Goal: Information Seeking & Learning: Learn about a topic

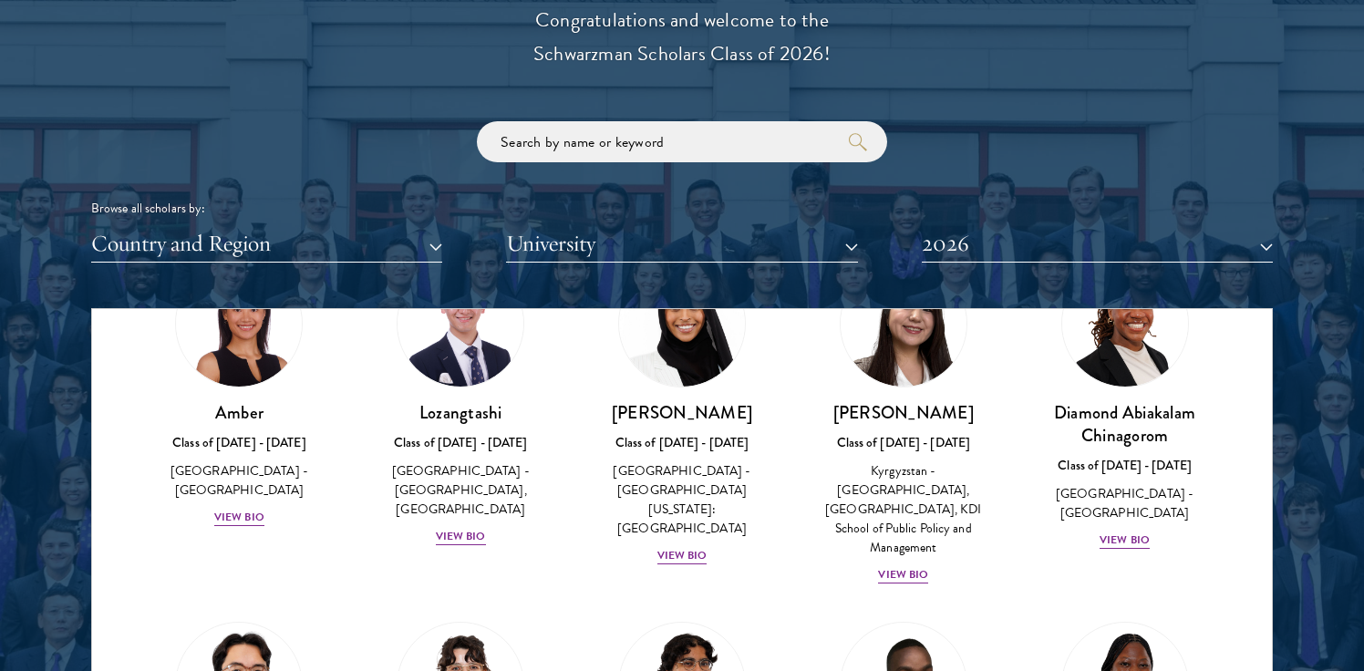
scroll to position [155, 0]
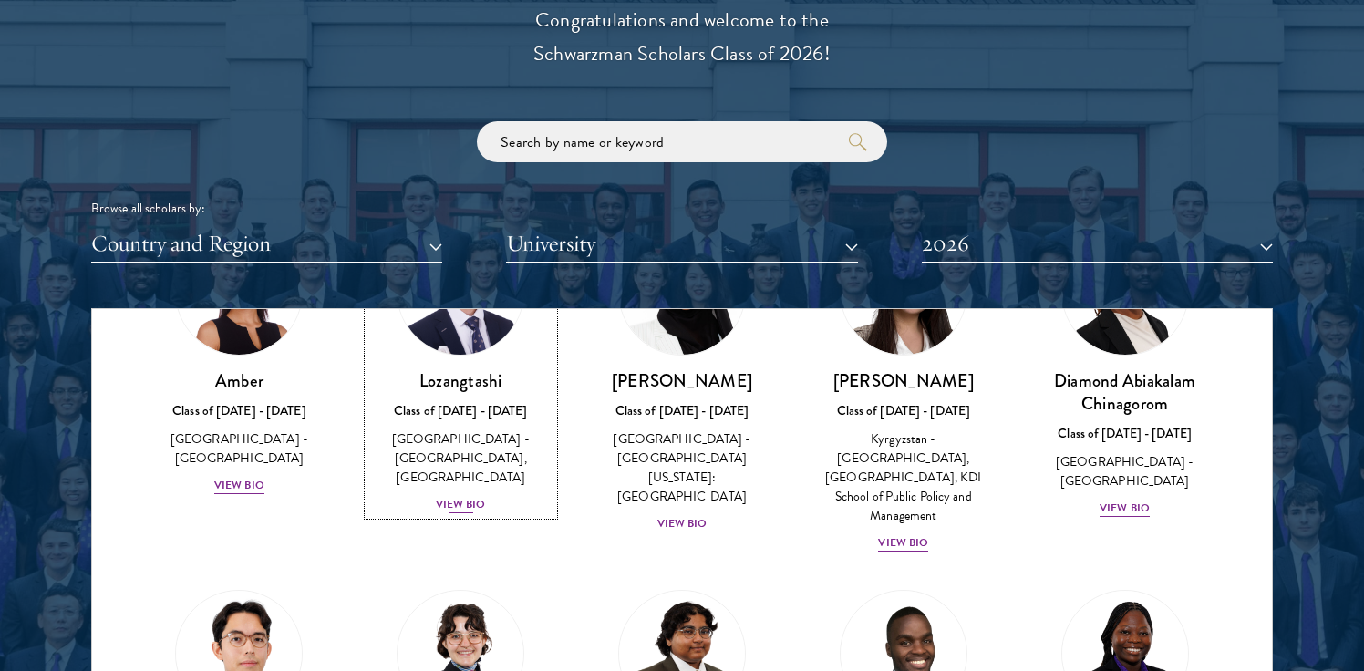
click at [462, 503] on div "View Bio" at bounding box center [461, 504] width 50 height 17
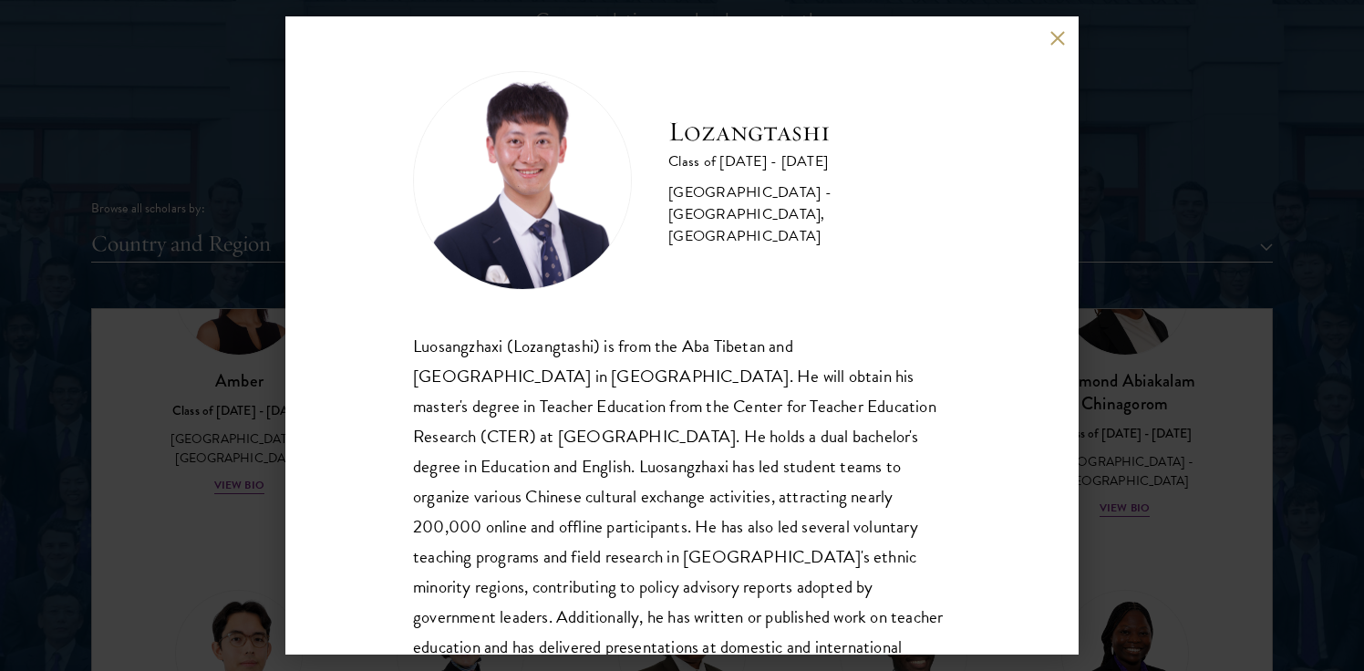
scroll to position [62, 0]
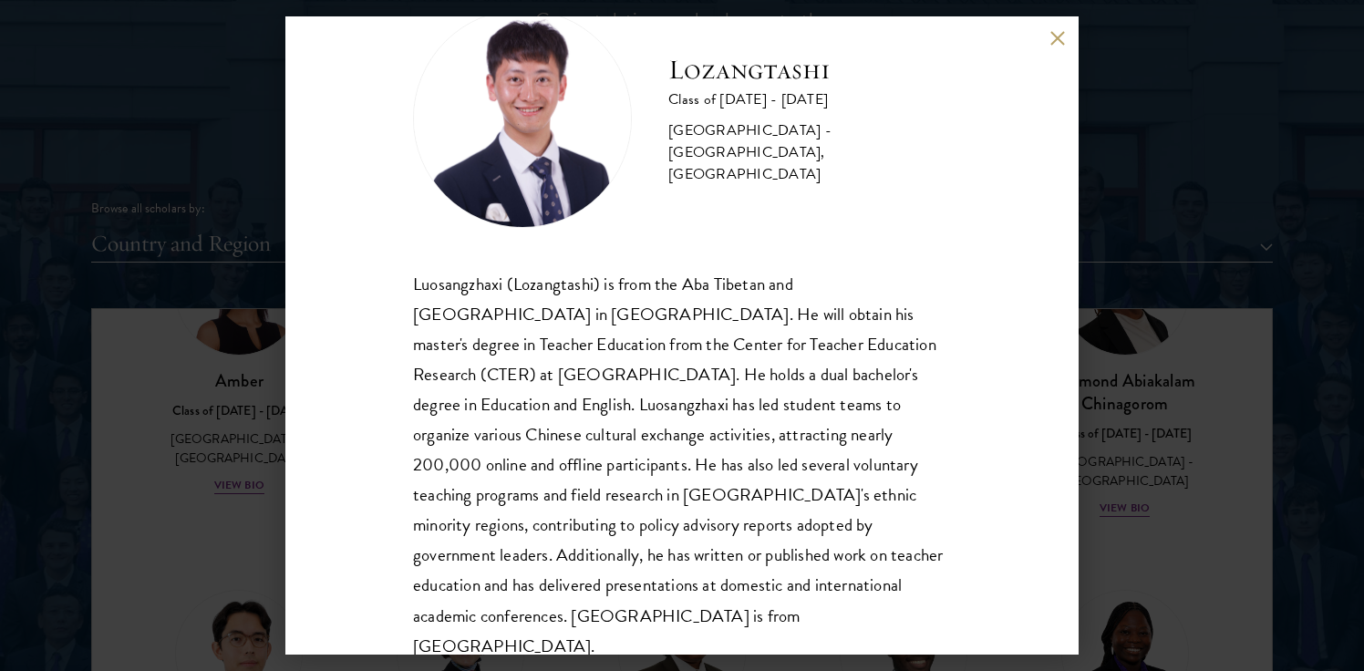
click at [1050, 36] on button at bounding box center [1056, 37] width 15 height 15
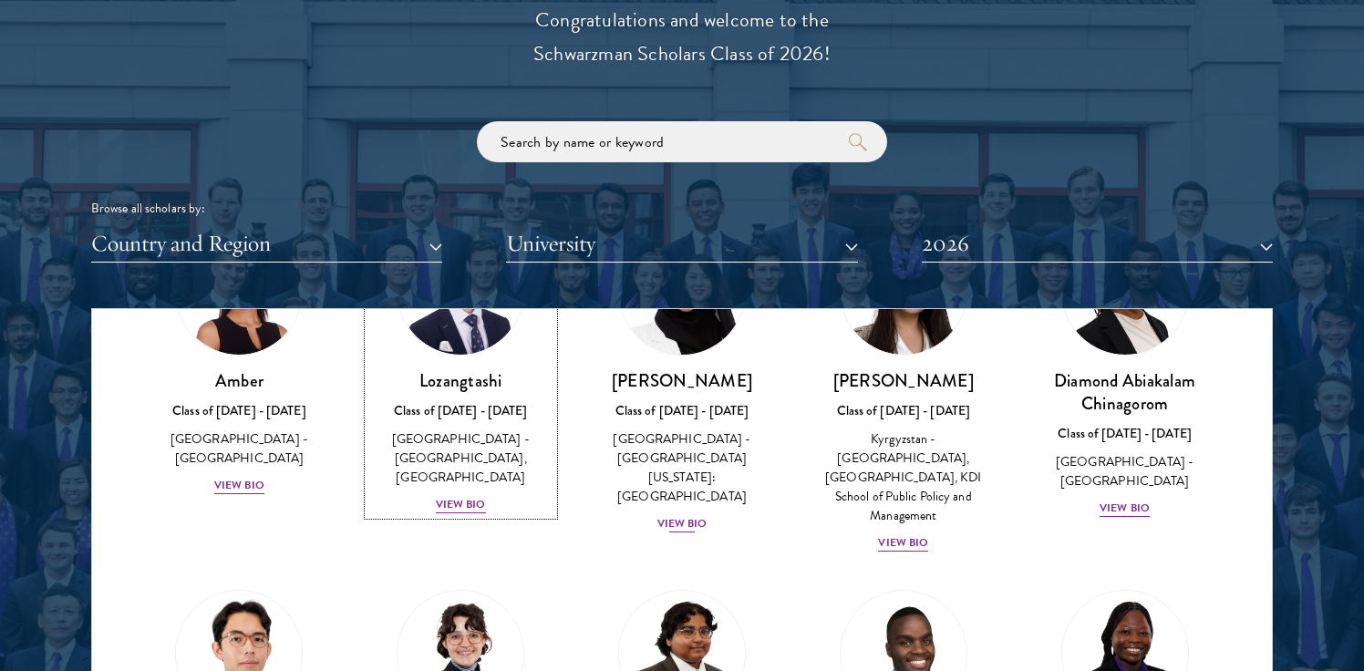
scroll to position [74, 0]
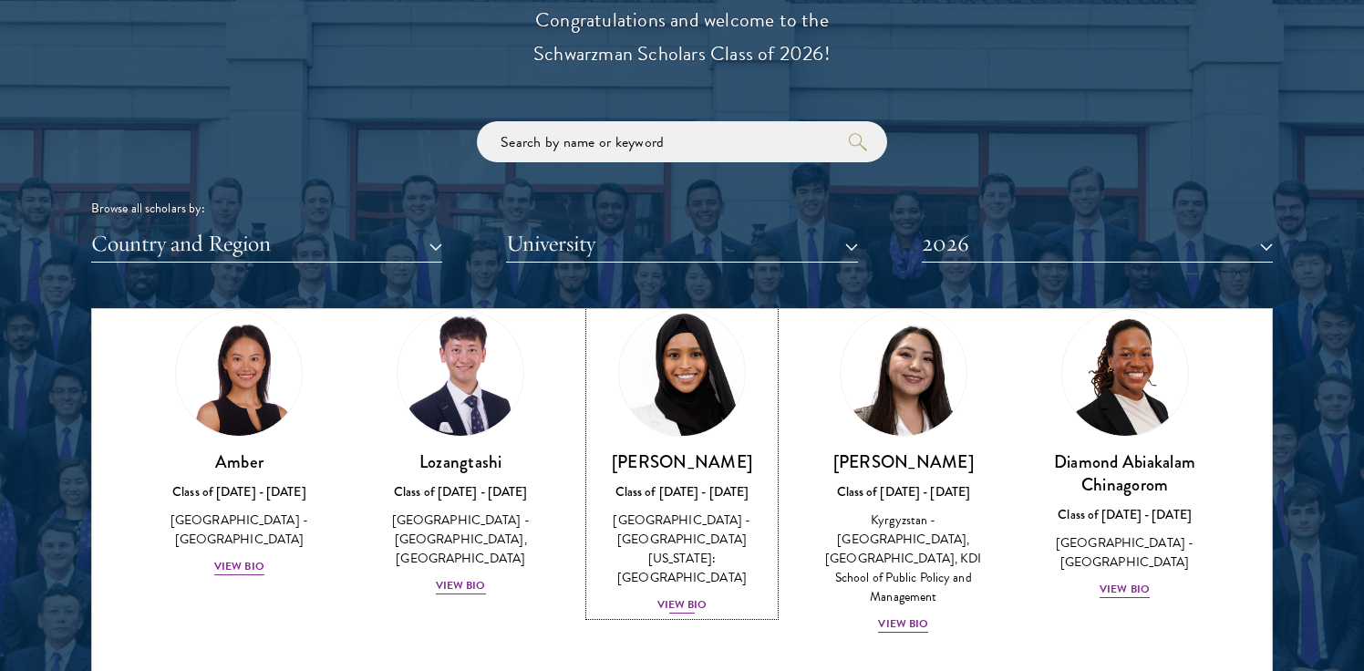
click at [680, 596] on div "View Bio" at bounding box center [682, 604] width 50 height 17
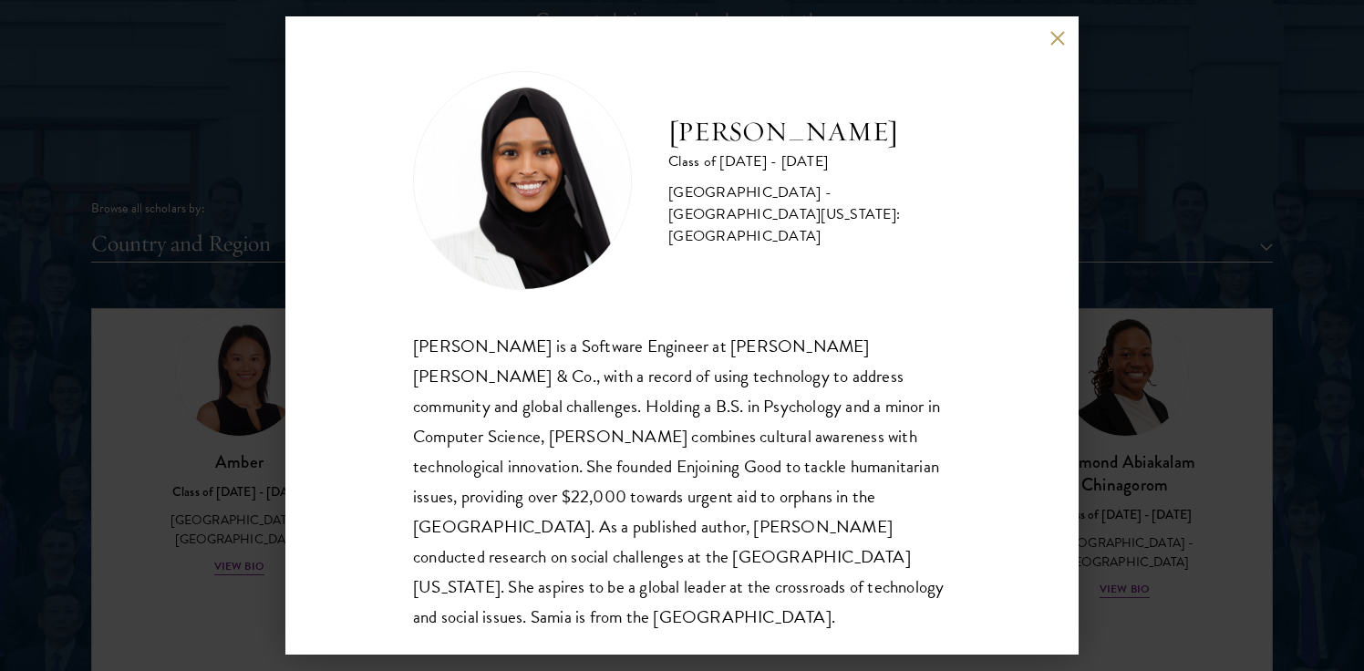
click at [1048, 39] on div "[PERSON_NAME] Class of [DATE] - [DATE] [GEOGRAPHIC_DATA] - [GEOGRAPHIC_DATA][US…" at bounding box center [681, 335] width 793 height 638
click at [1051, 37] on button at bounding box center [1056, 37] width 15 height 15
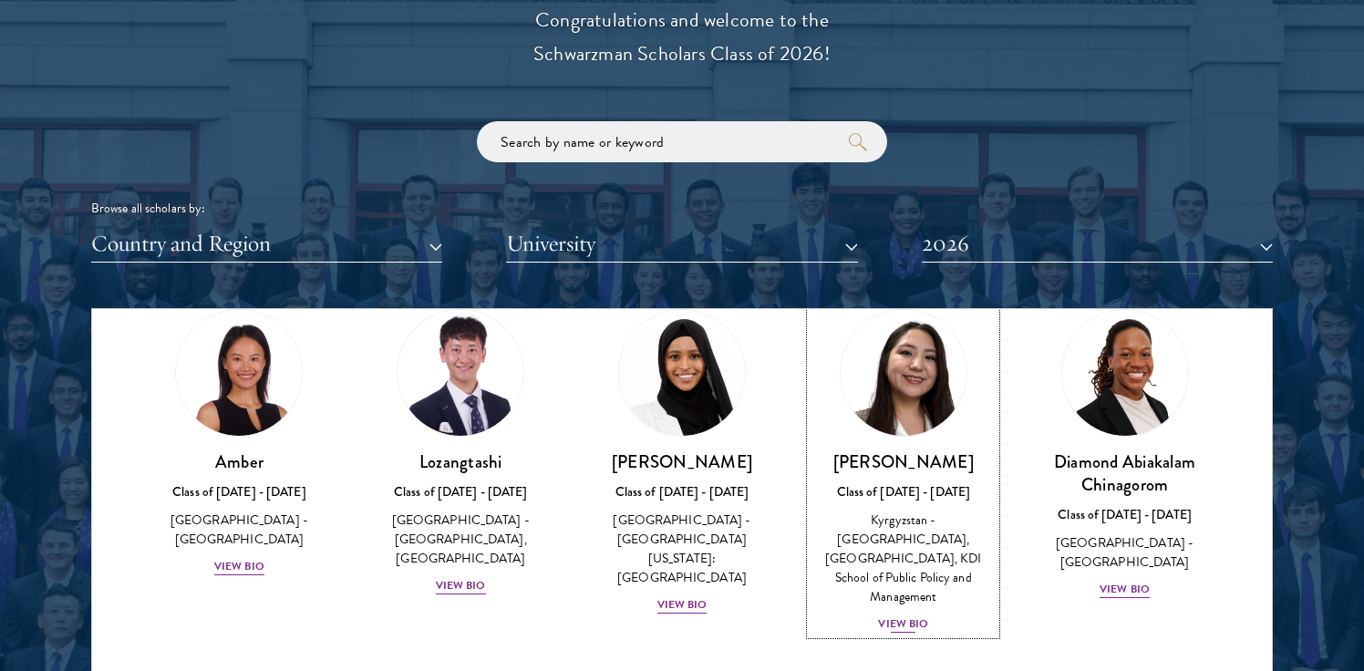
click at [892, 594] on div "Nurzada Abdivalieva Class of [DATE] - [DATE] [GEOGRAPHIC_DATA] - [GEOGRAPHIC_DA…" at bounding box center [902, 542] width 185 height 184
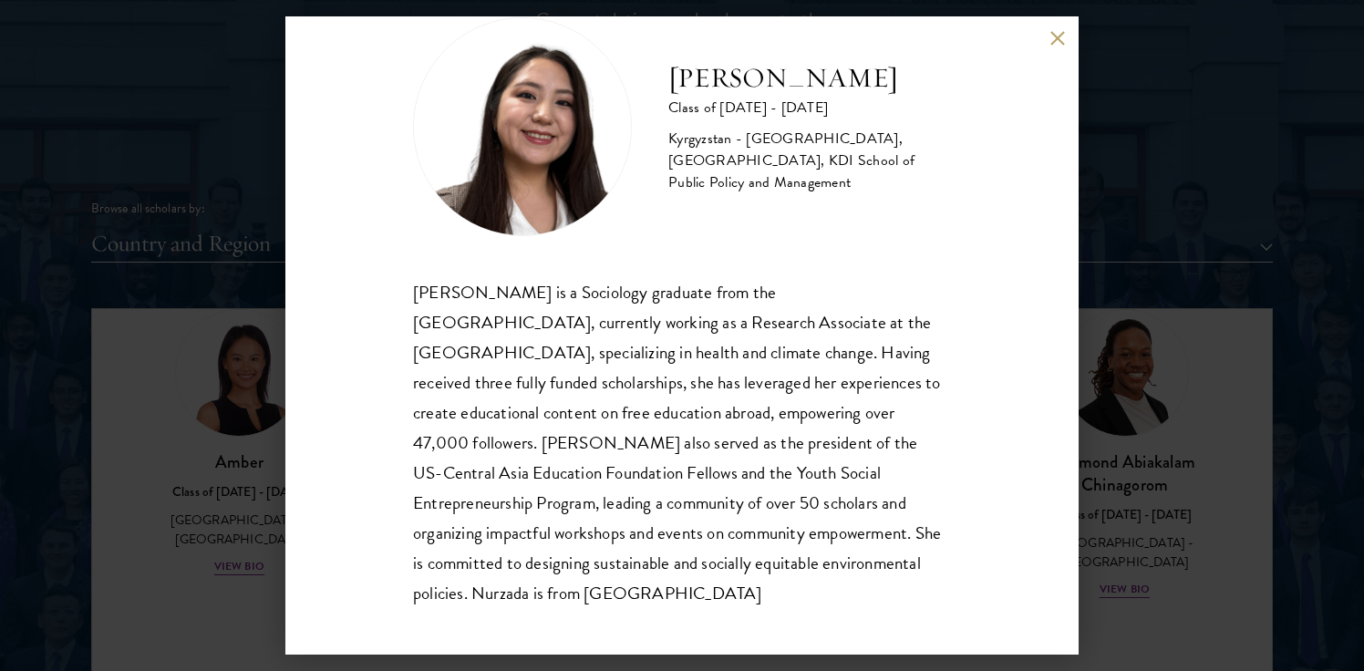
scroll to position [62, 0]
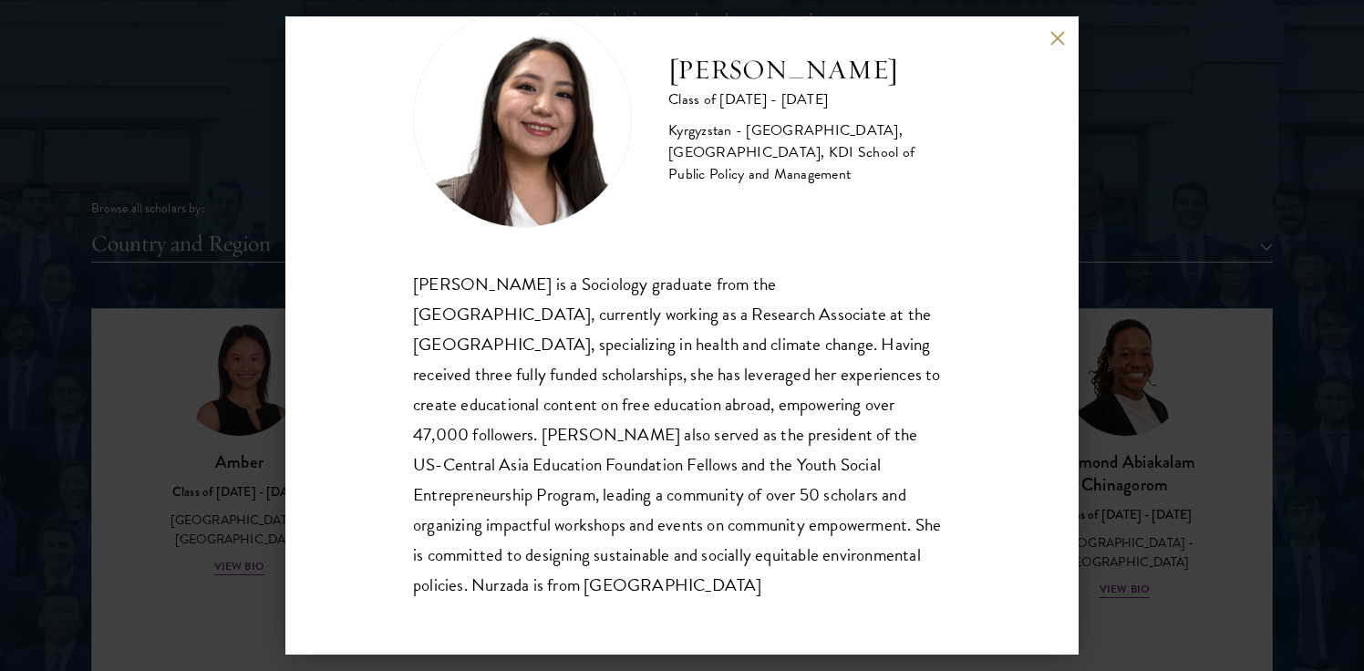
click at [1053, 36] on button at bounding box center [1056, 37] width 15 height 15
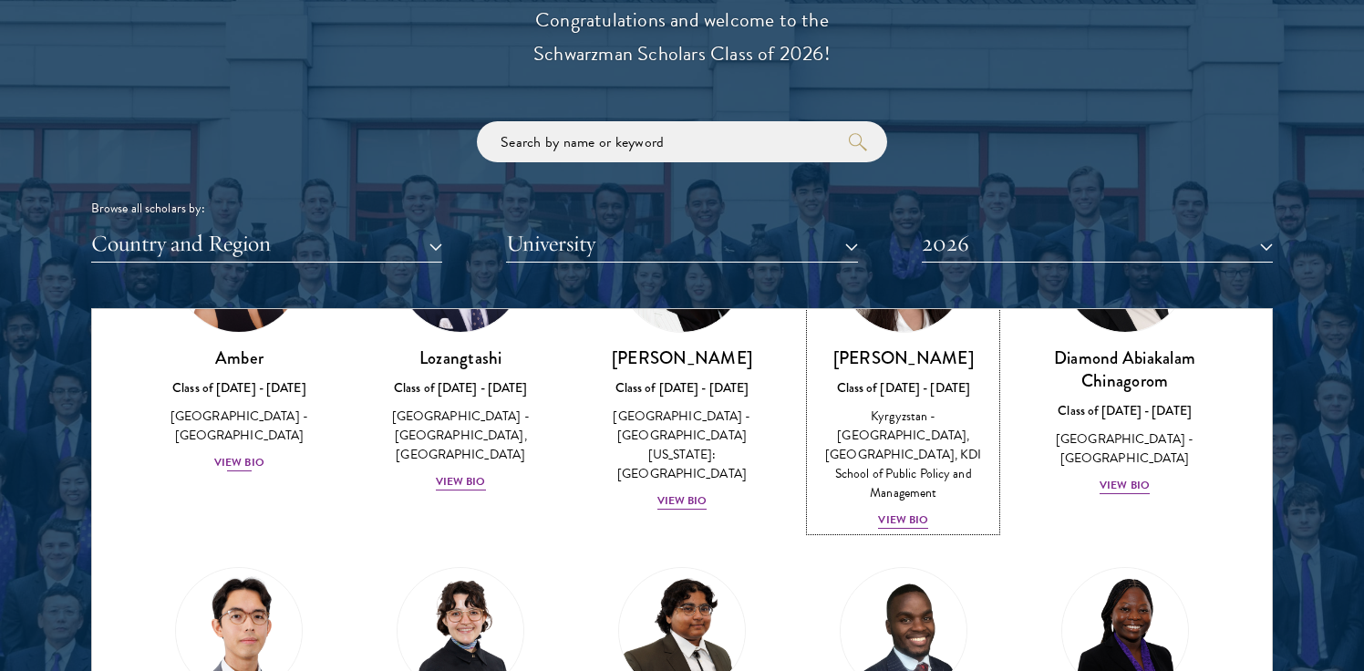
scroll to position [189, 0]
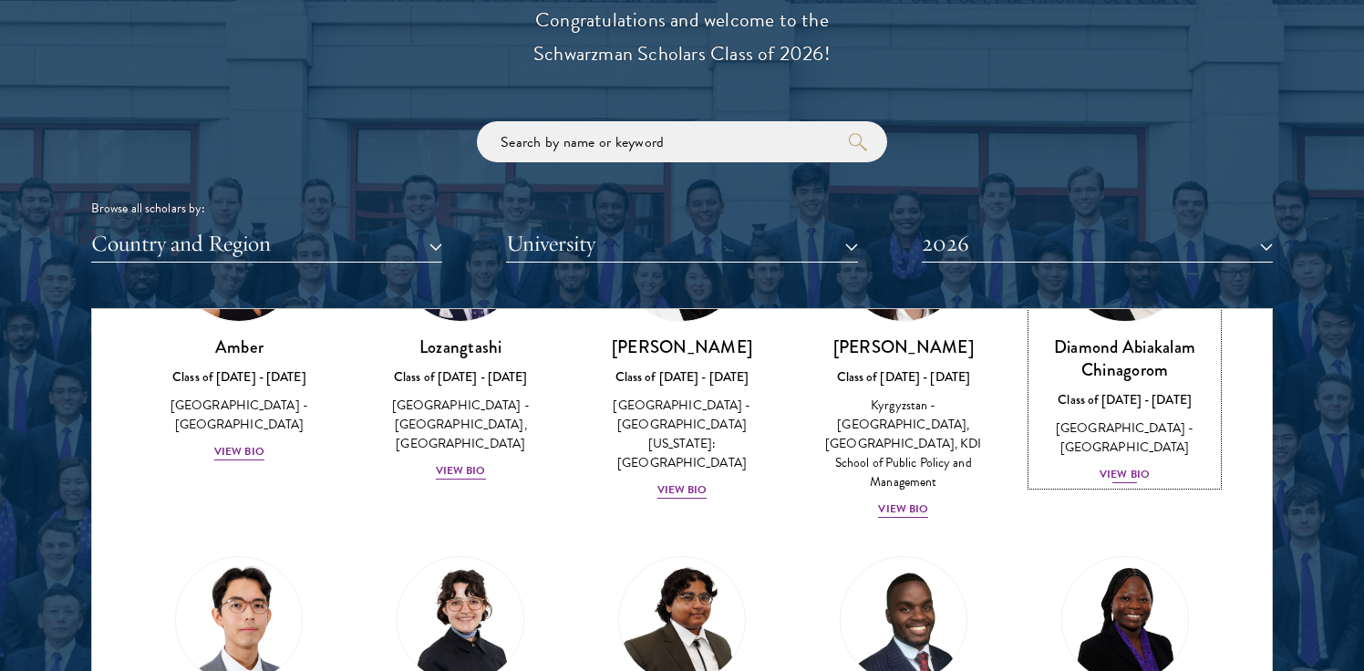
click at [1139, 445] on div "Diamond Abiakalam [GEOGRAPHIC_DATA] Class of [DATE] - [DATE] [GEOGRAPHIC_DATA] …" at bounding box center [1124, 409] width 185 height 149
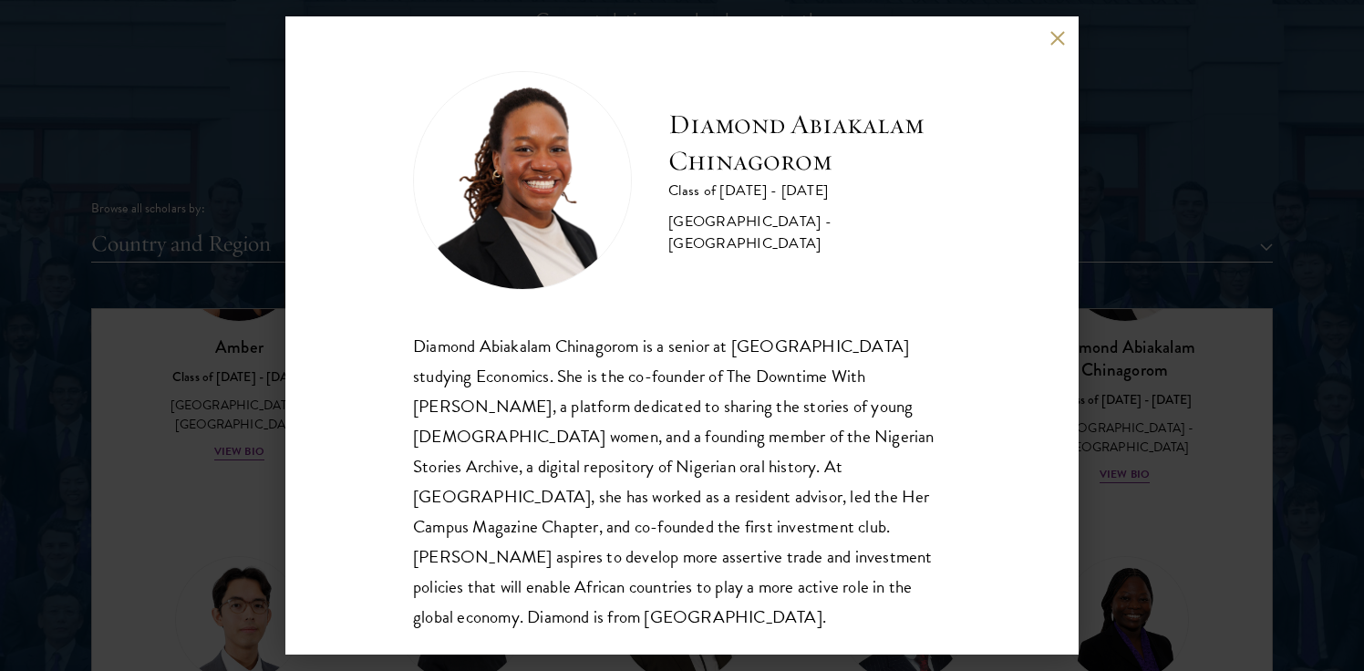
scroll to position [2, 0]
click at [1057, 41] on button at bounding box center [1056, 37] width 15 height 15
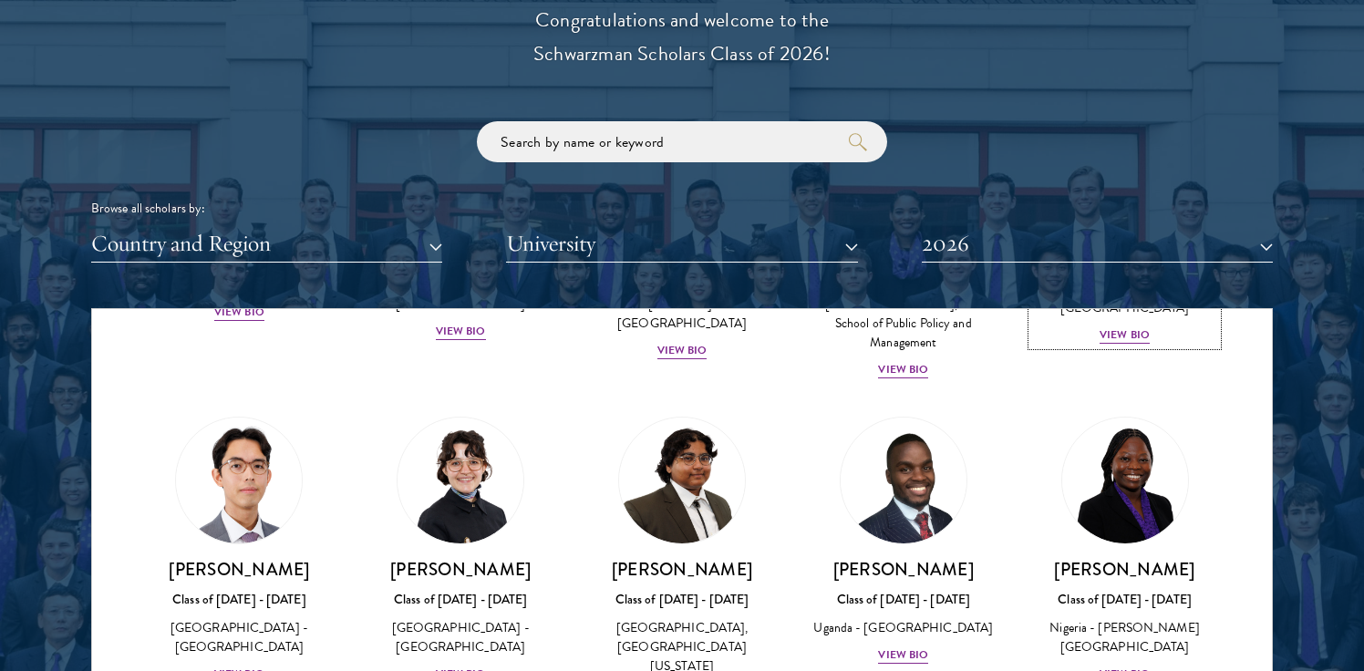
scroll to position [356, 0]
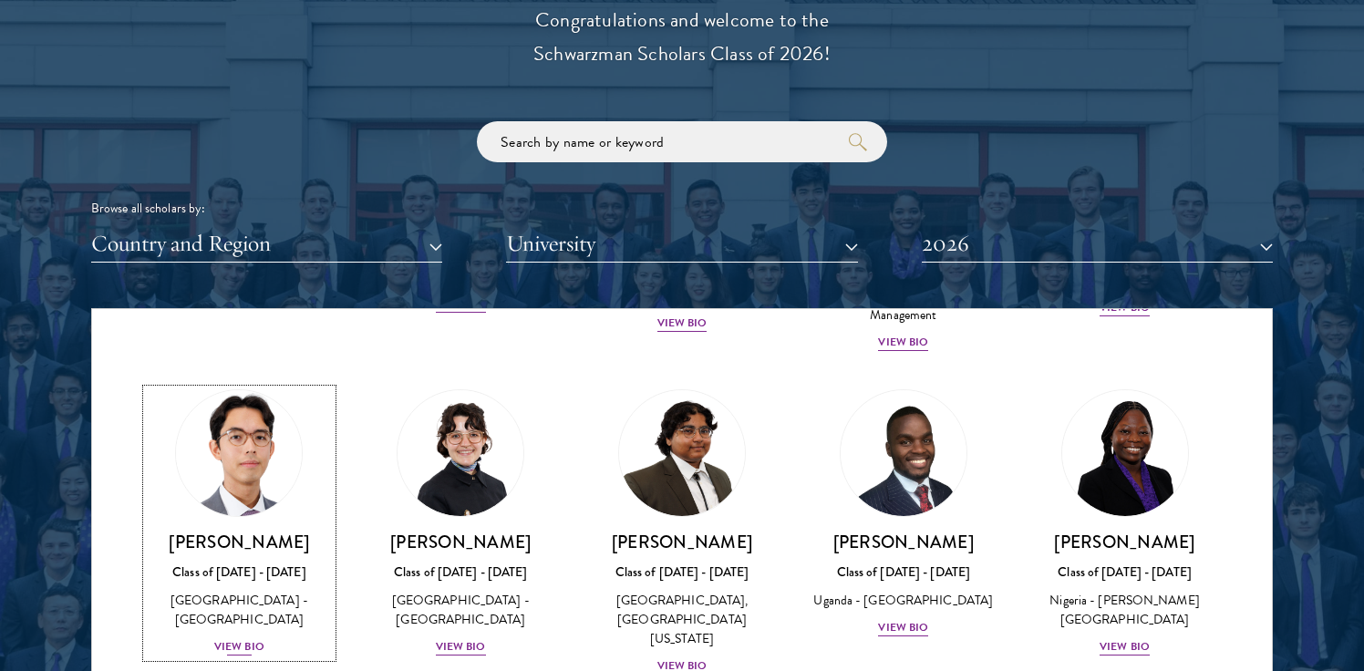
click at [237, 638] on div "View Bio" at bounding box center [239, 646] width 50 height 17
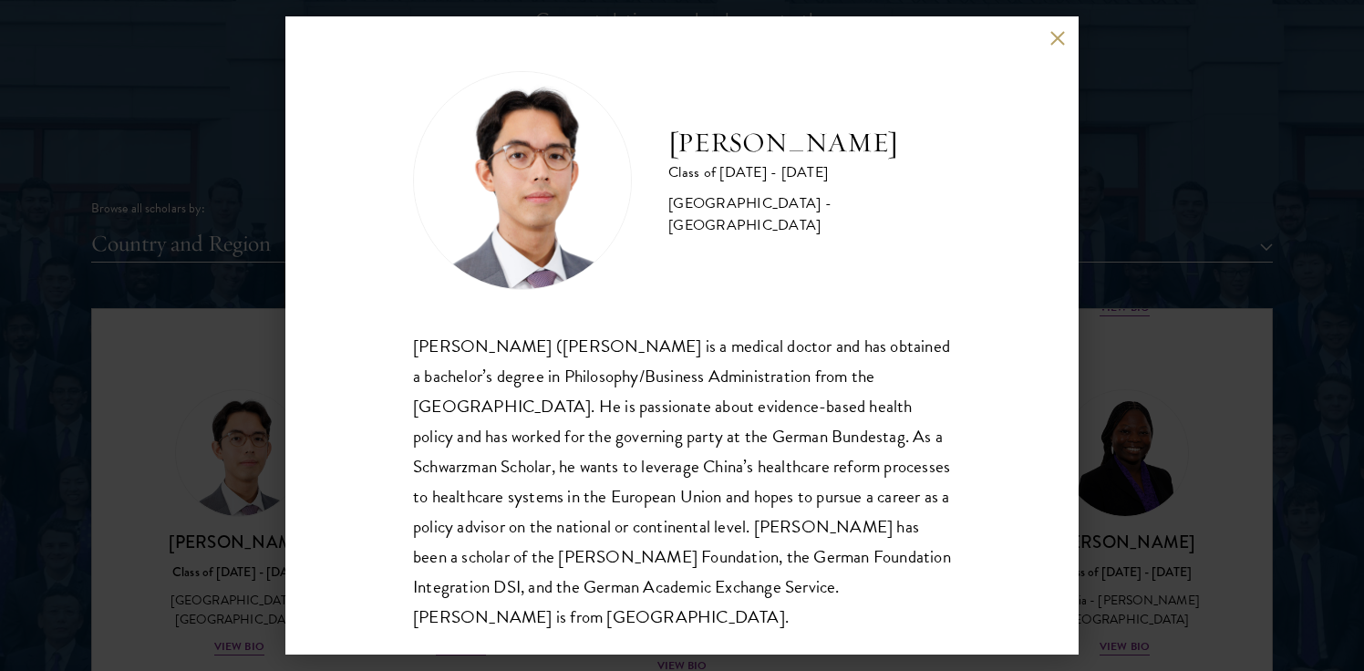
scroll to position [2, 0]
click at [1050, 39] on button at bounding box center [1056, 37] width 15 height 15
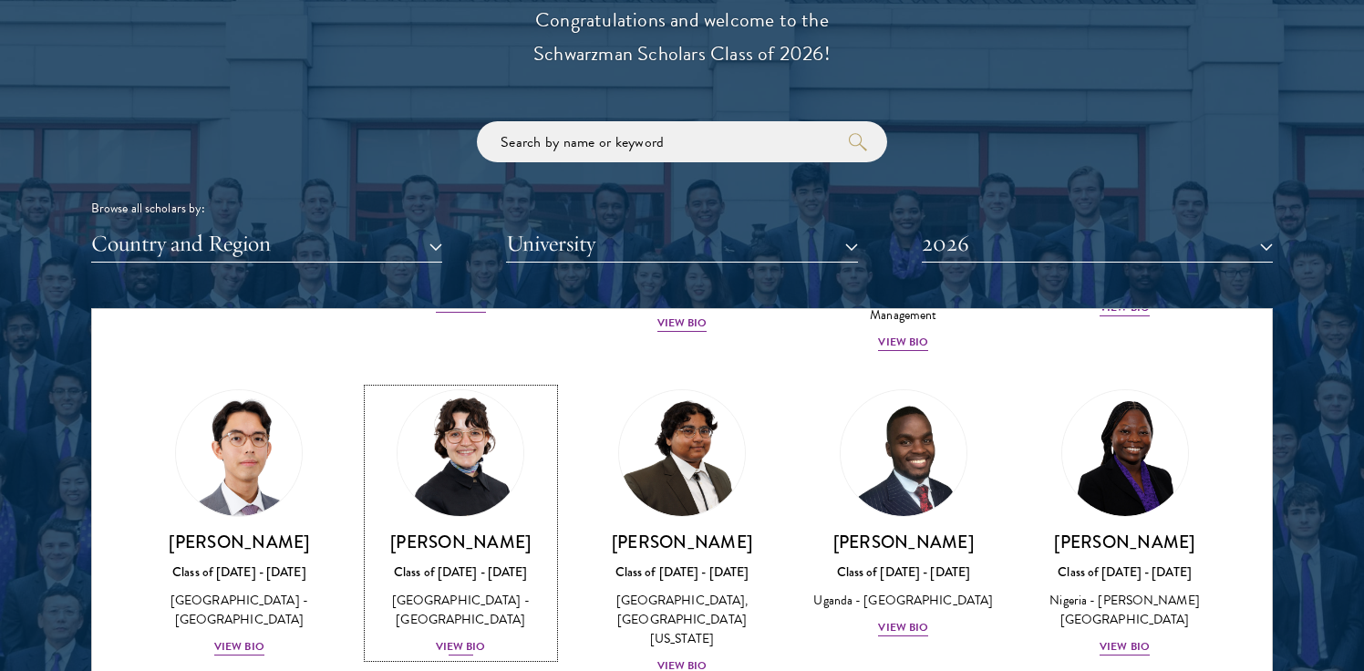
click at [465, 638] on div "View Bio" at bounding box center [461, 646] width 50 height 17
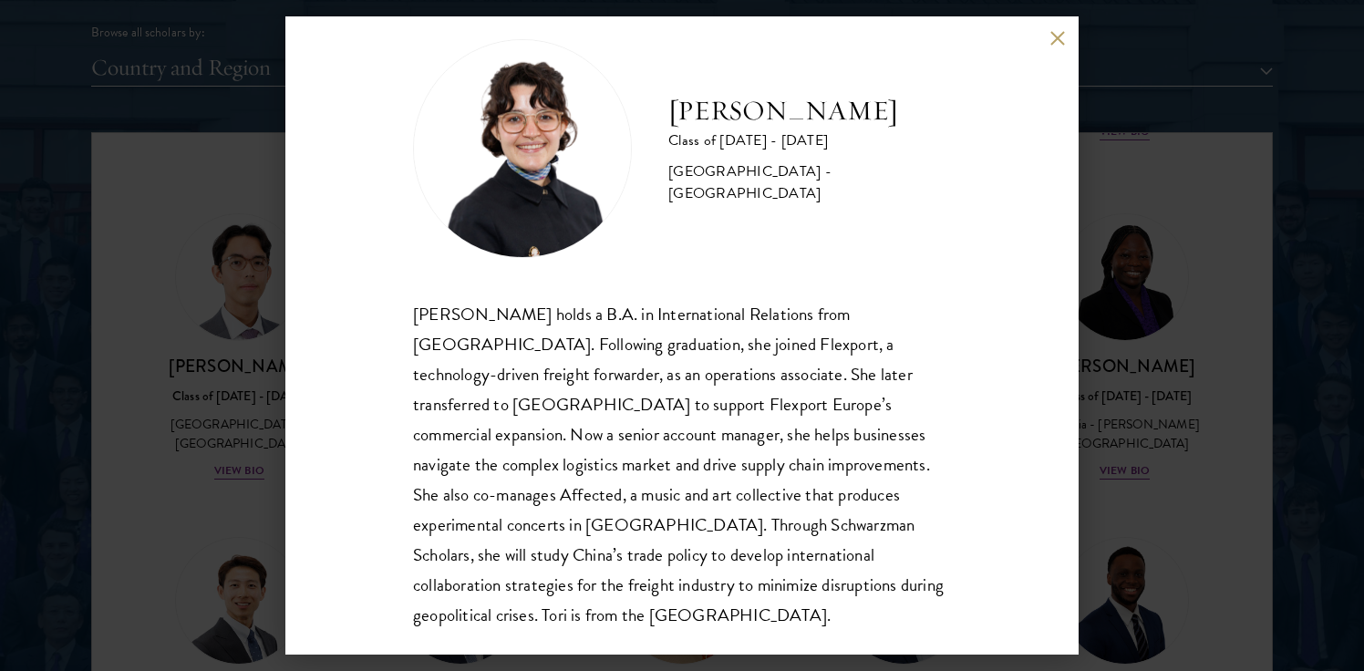
scroll to position [2317, 0]
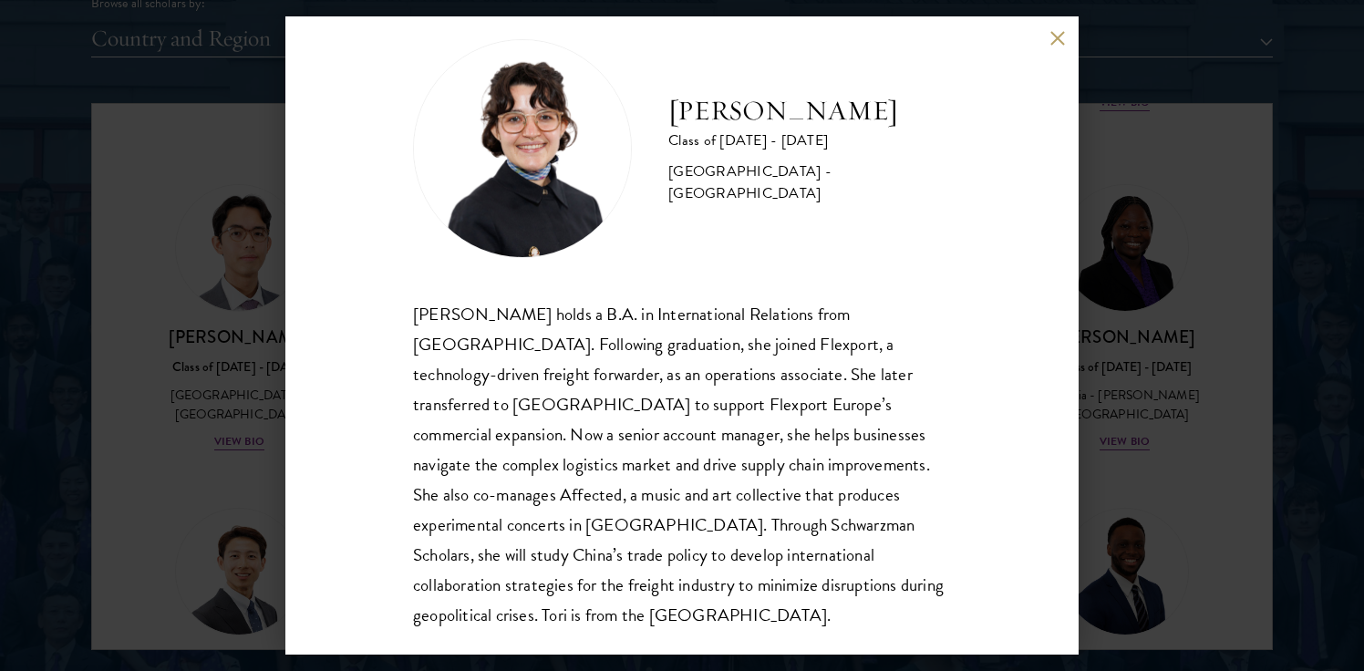
click at [1057, 36] on button at bounding box center [1056, 37] width 15 height 15
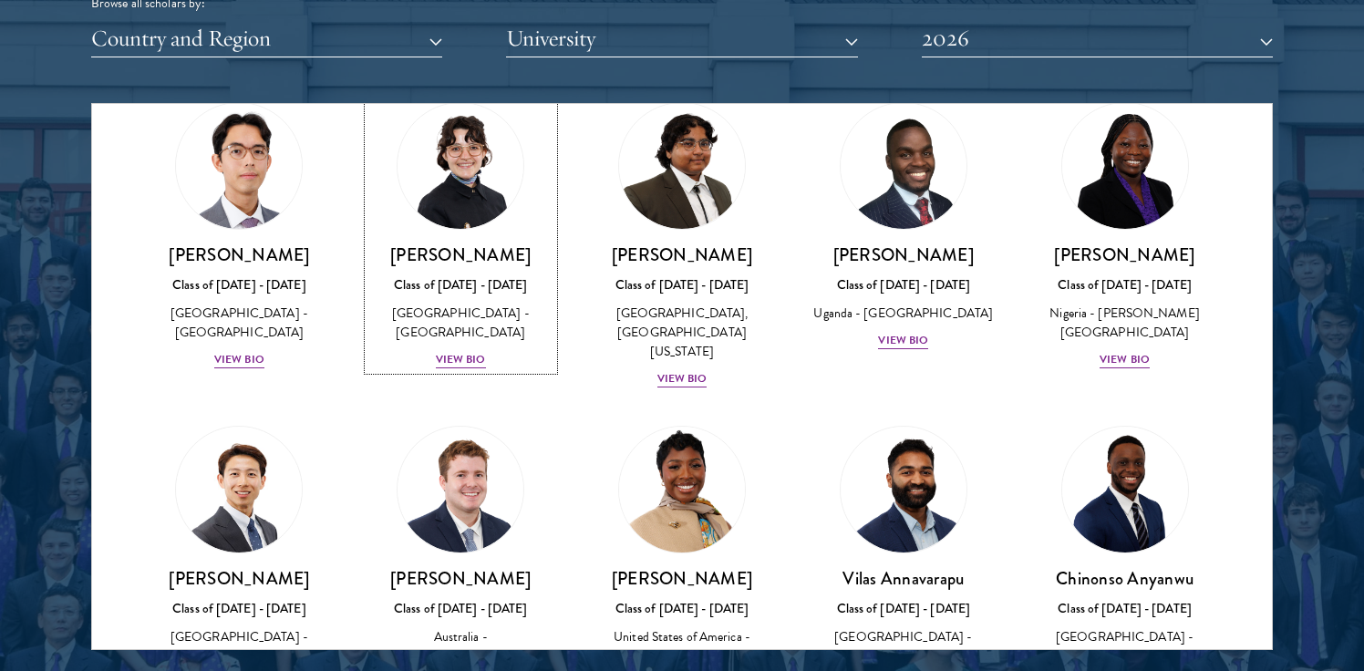
scroll to position [439, 0]
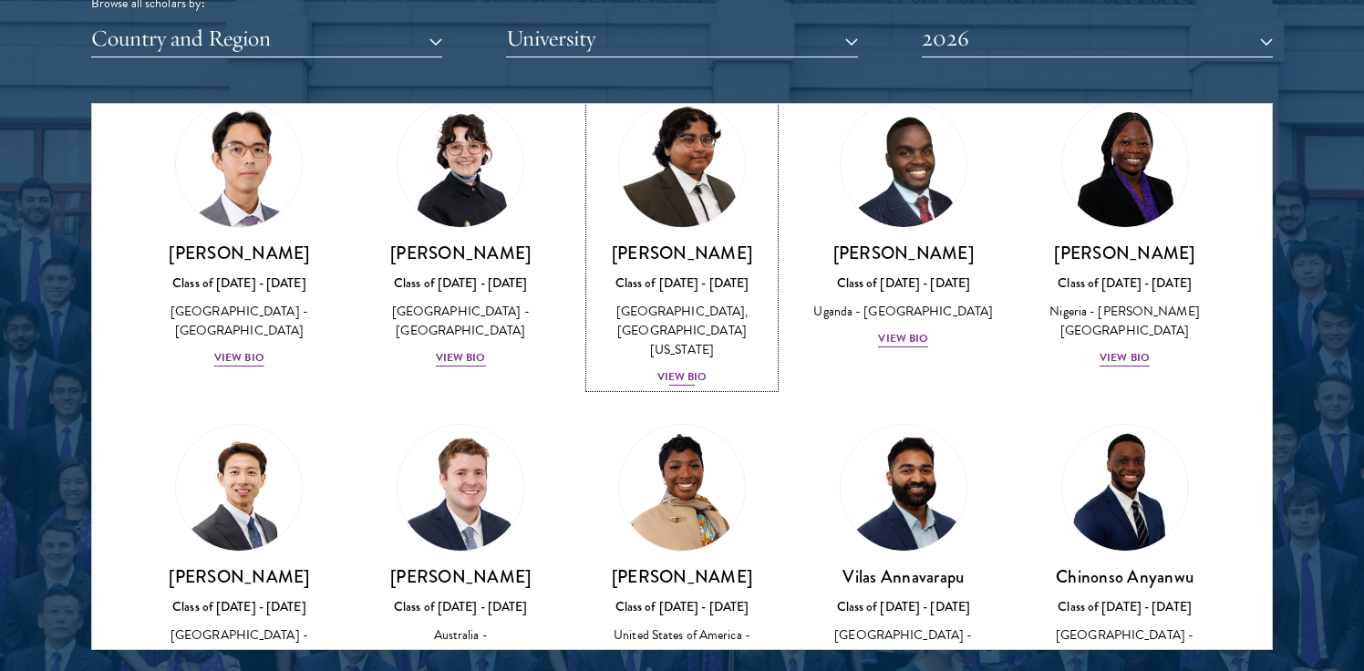
click at [678, 368] on div "View Bio" at bounding box center [682, 376] width 50 height 17
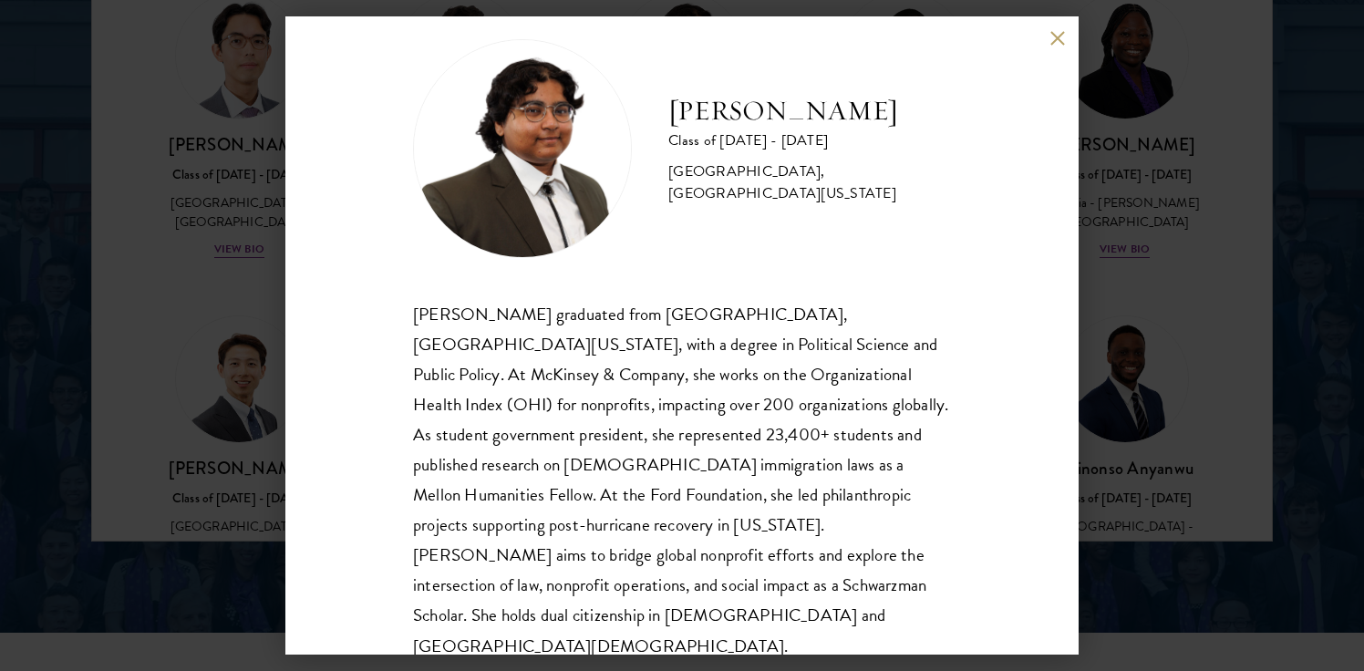
scroll to position [2441, 0]
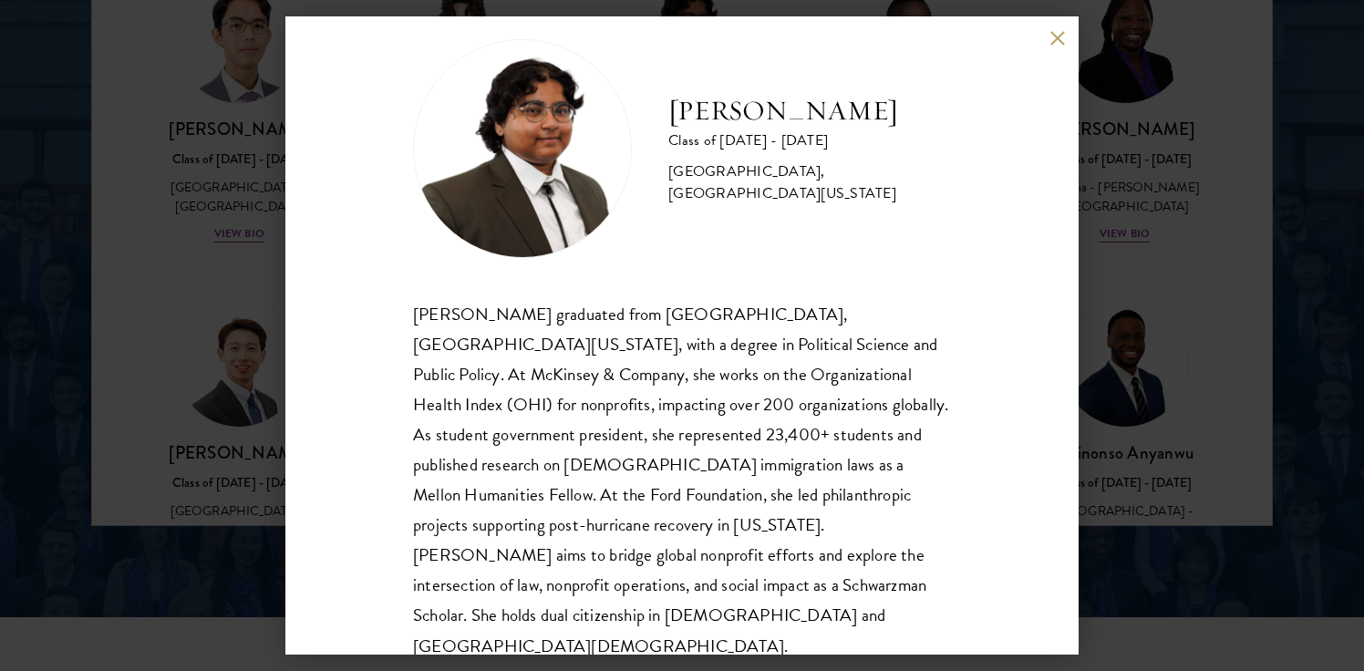
click at [1055, 44] on button at bounding box center [1056, 37] width 15 height 15
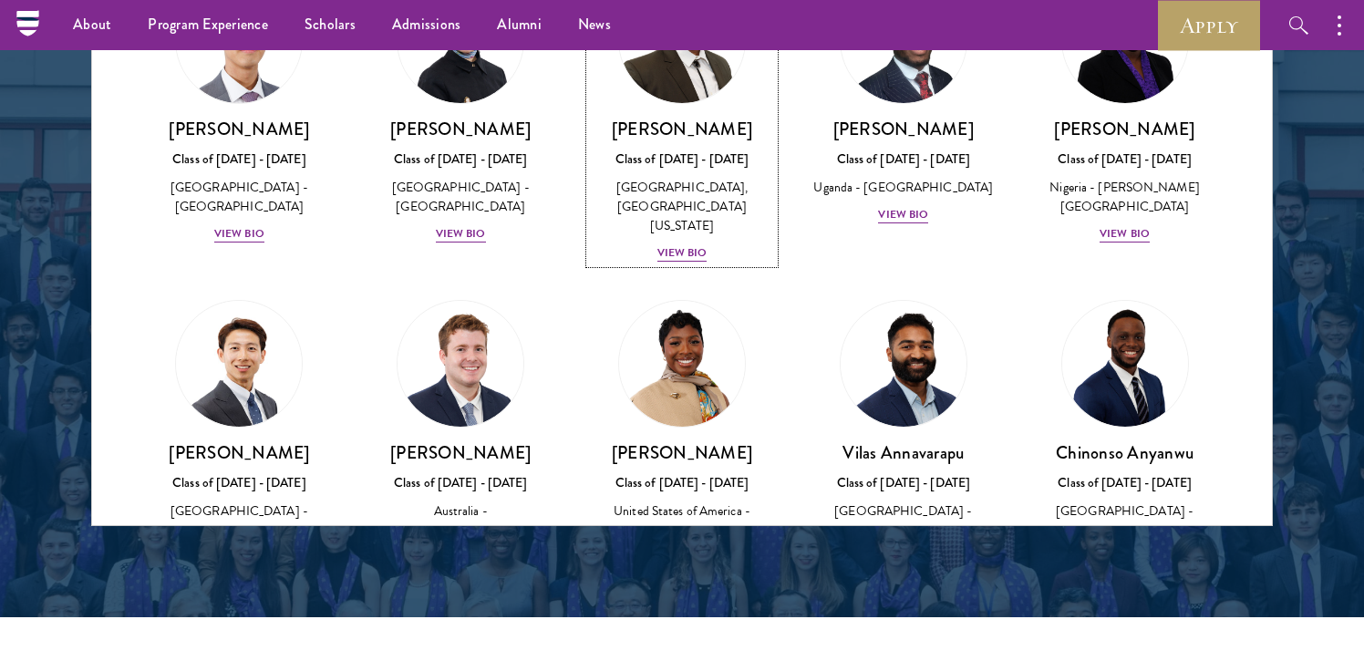
scroll to position [2421, 0]
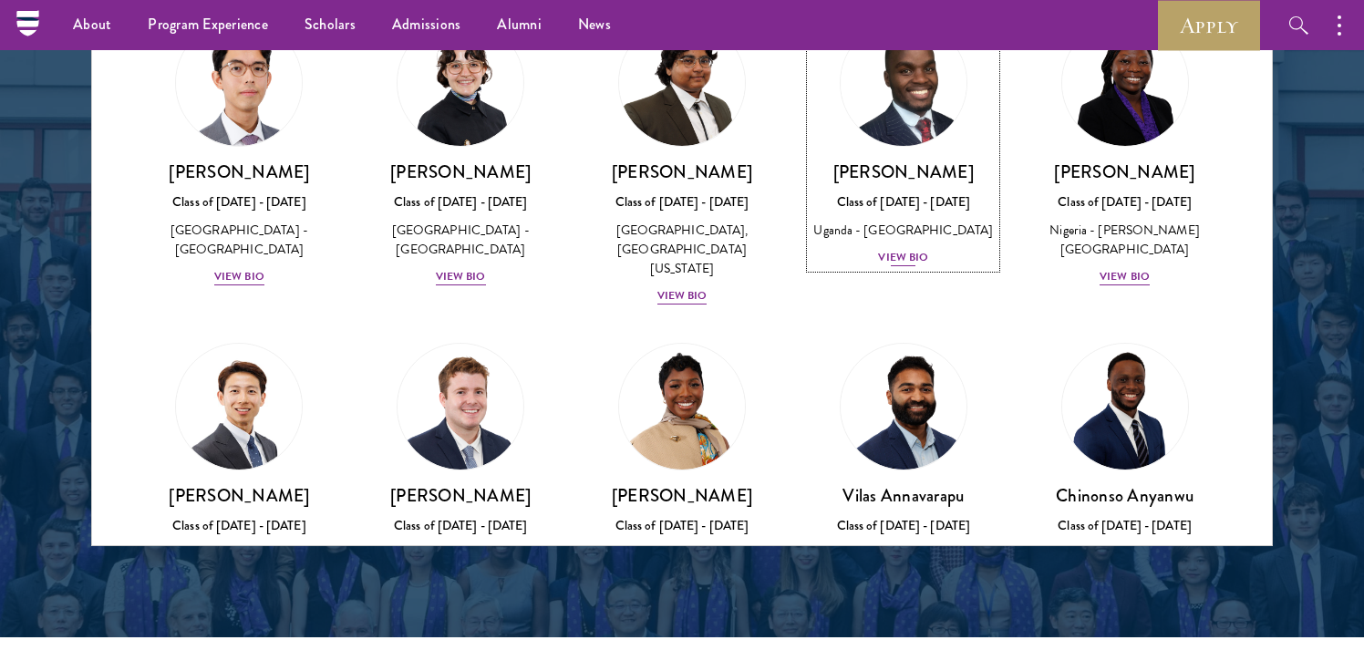
click at [886, 253] on div "View Bio" at bounding box center [903, 257] width 50 height 17
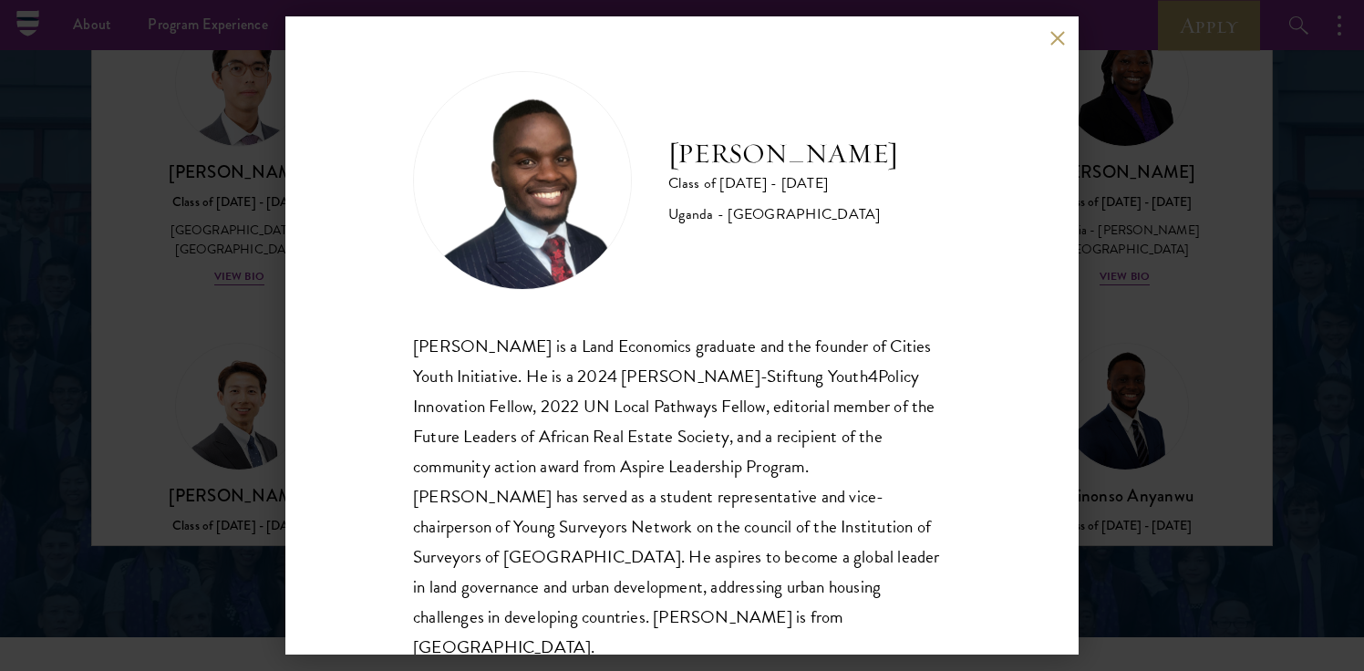
scroll to position [32, 0]
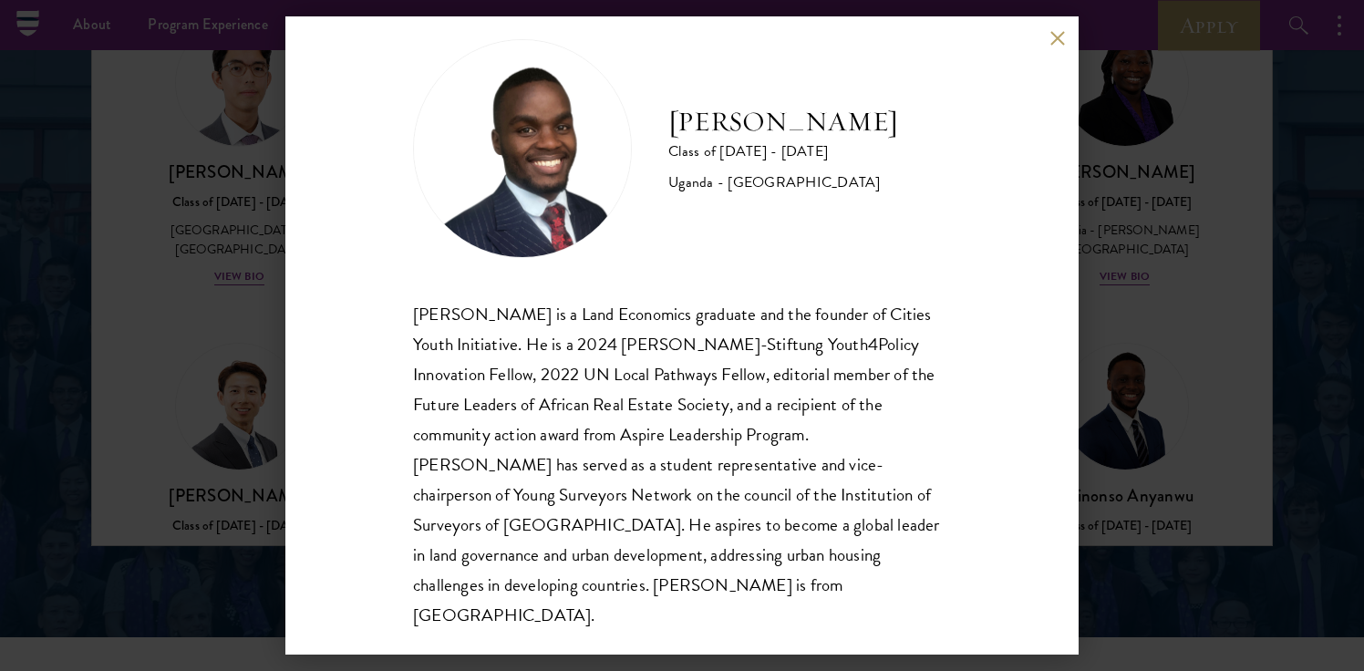
click at [1056, 33] on button at bounding box center [1056, 37] width 15 height 15
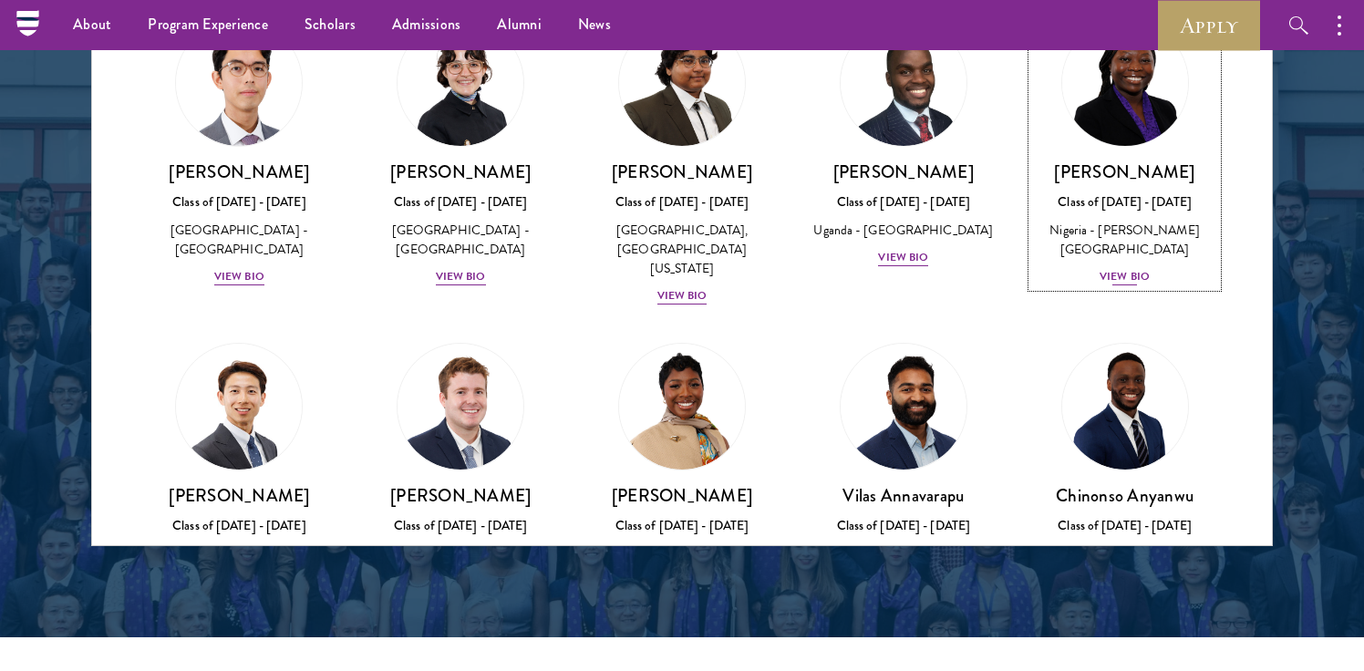
click at [1090, 242] on div "[PERSON_NAME] Class of [DATE] - [DATE] [GEOGRAPHIC_DATA] - [PERSON_NAME][GEOGRA…" at bounding box center [1124, 223] width 185 height 127
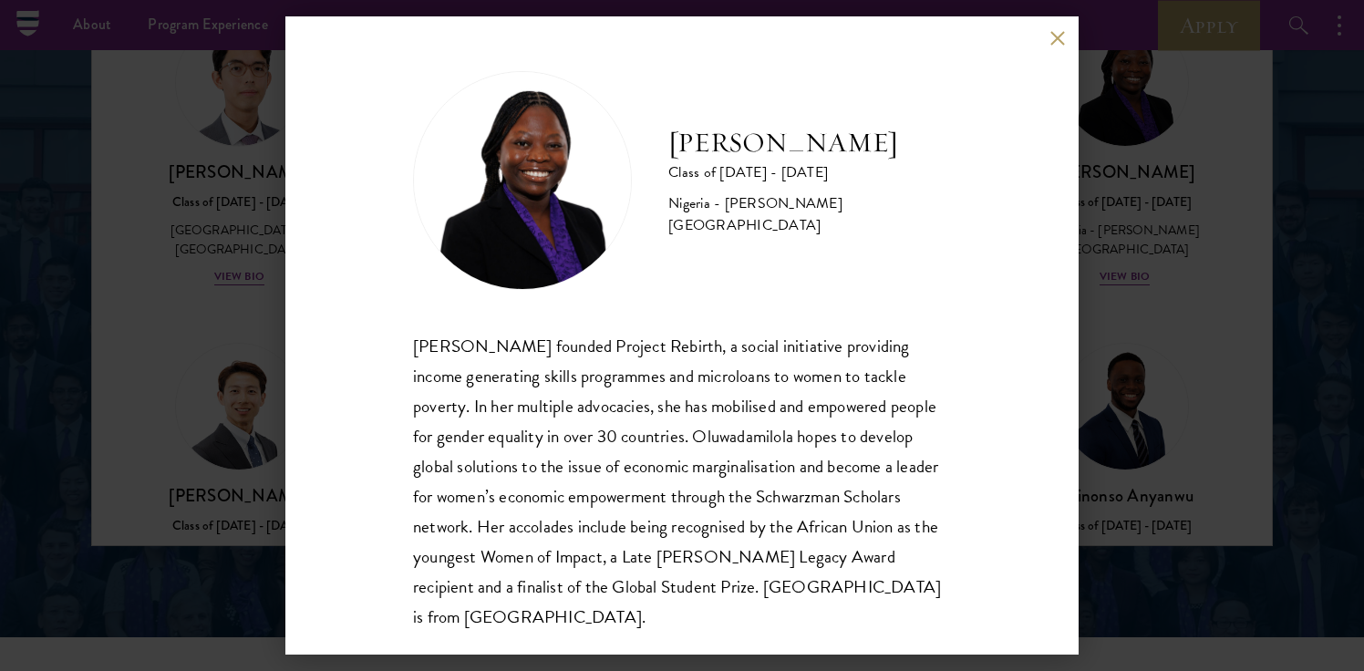
scroll to position [2, 0]
click at [1055, 38] on button at bounding box center [1056, 37] width 15 height 15
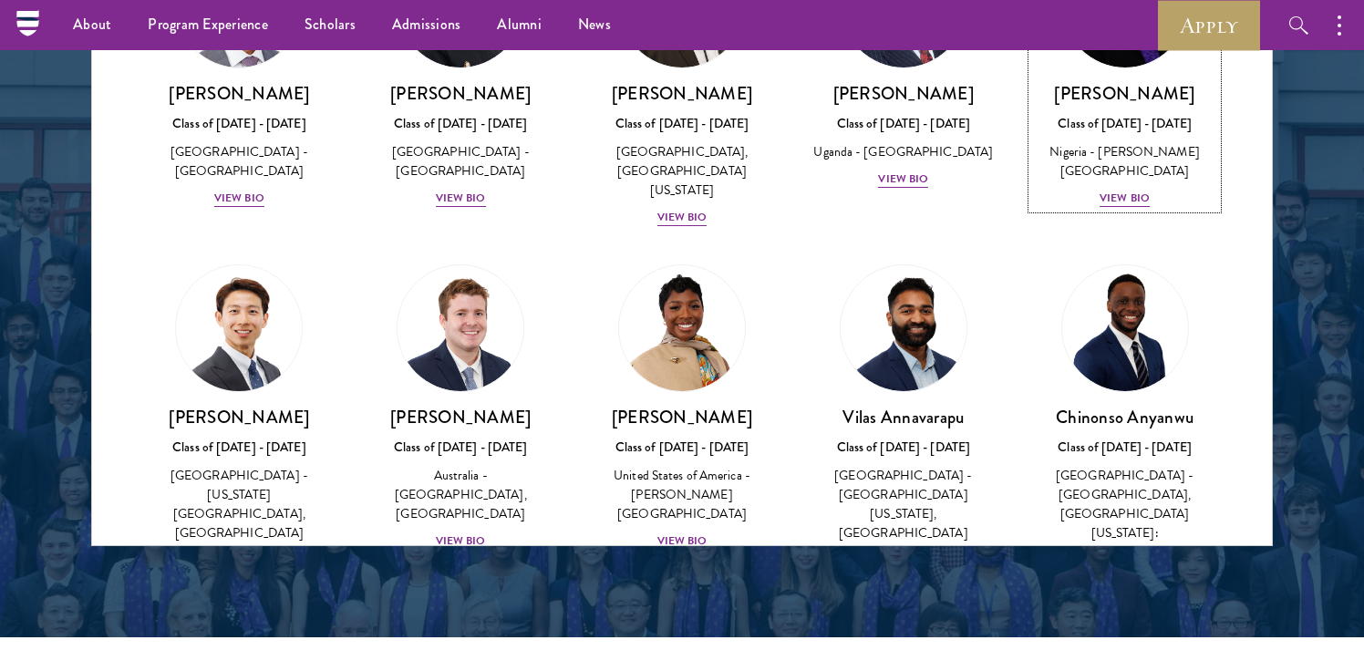
scroll to position [509, 0]
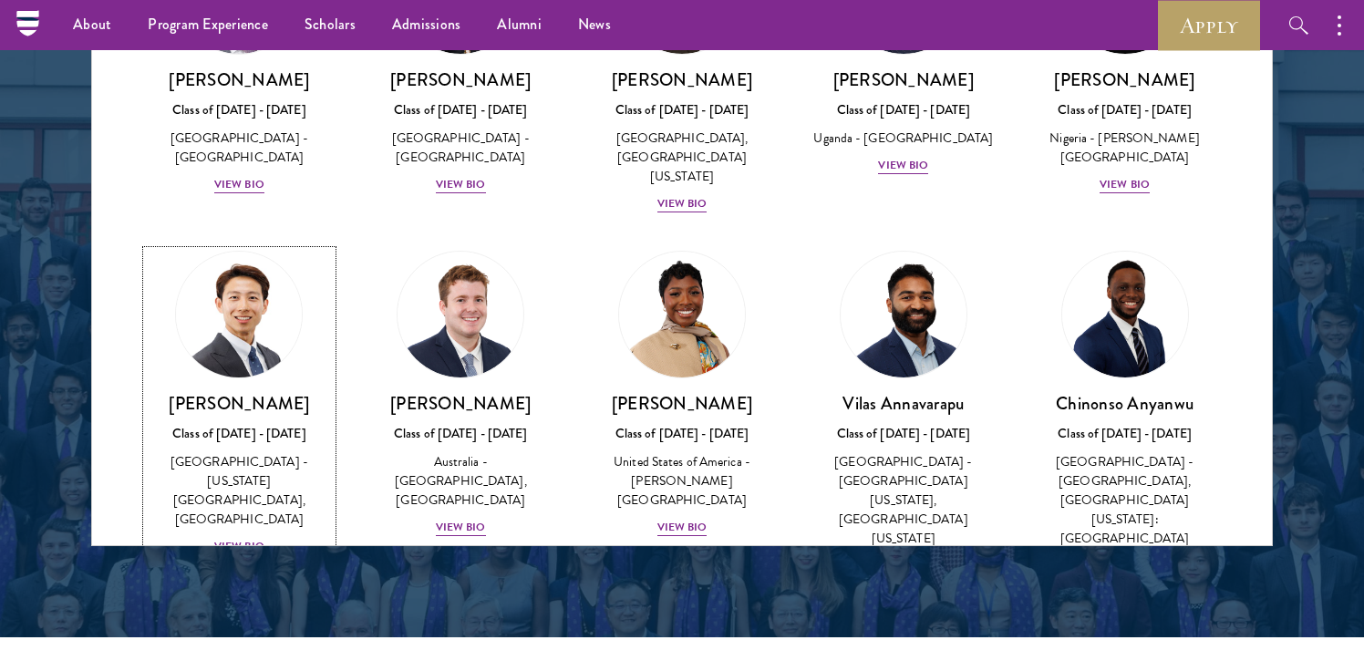
click at [255, 538] on div "View Bio" at bounding box center [239, 546] width 50 height 17
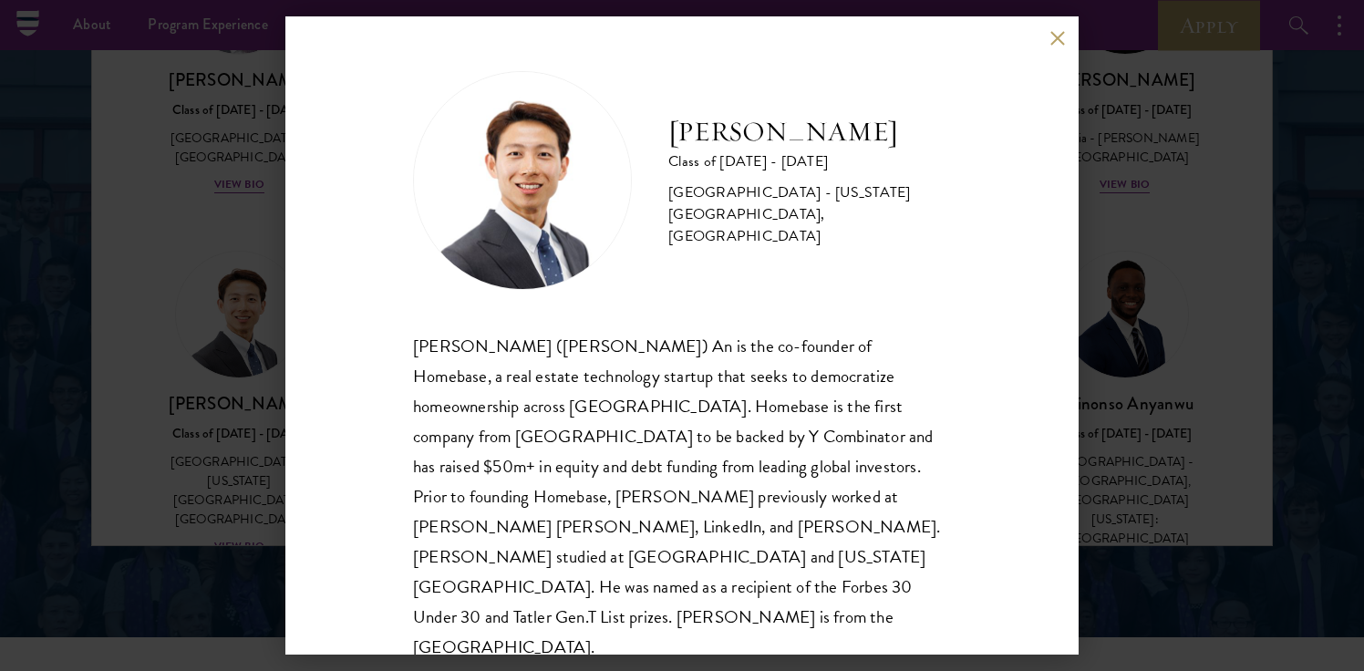
click at [1054, 33] on button at bounding box center [1056, 37] width 15 height 15
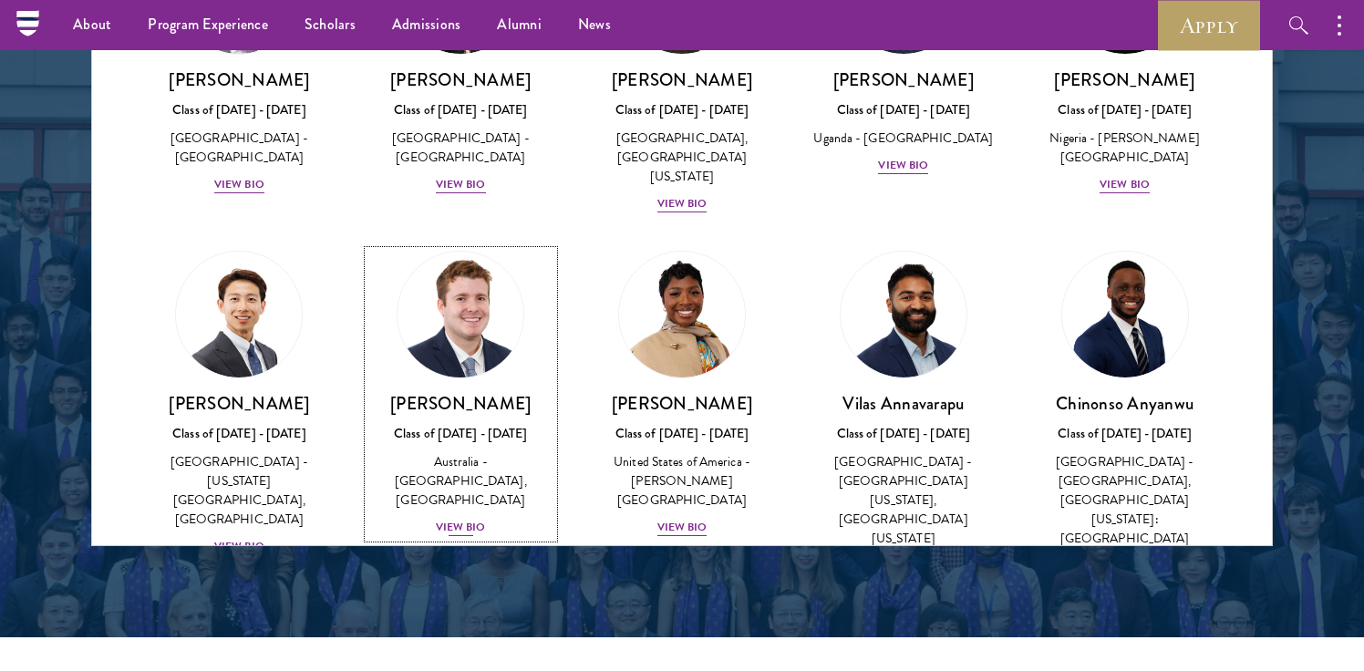
click at [467, 519] on div "View Bio" at bounding box center [461, 527] width 50 height 17
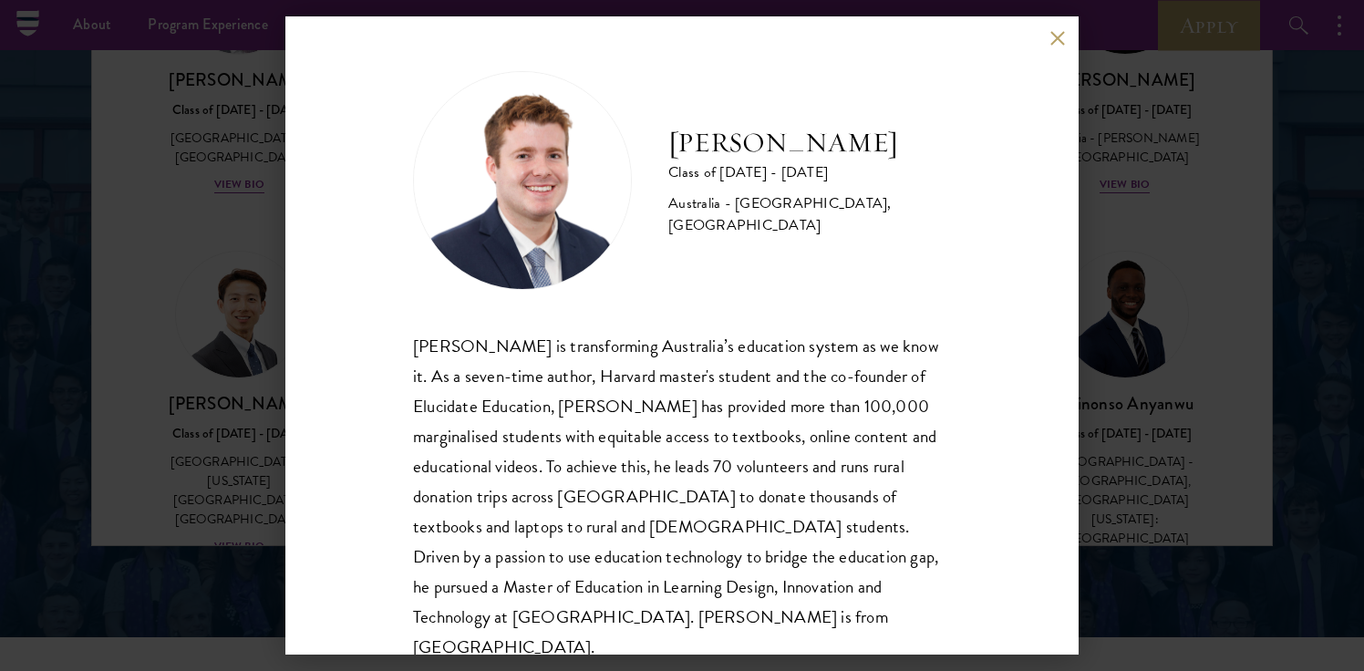
scroll to position [32, 0]
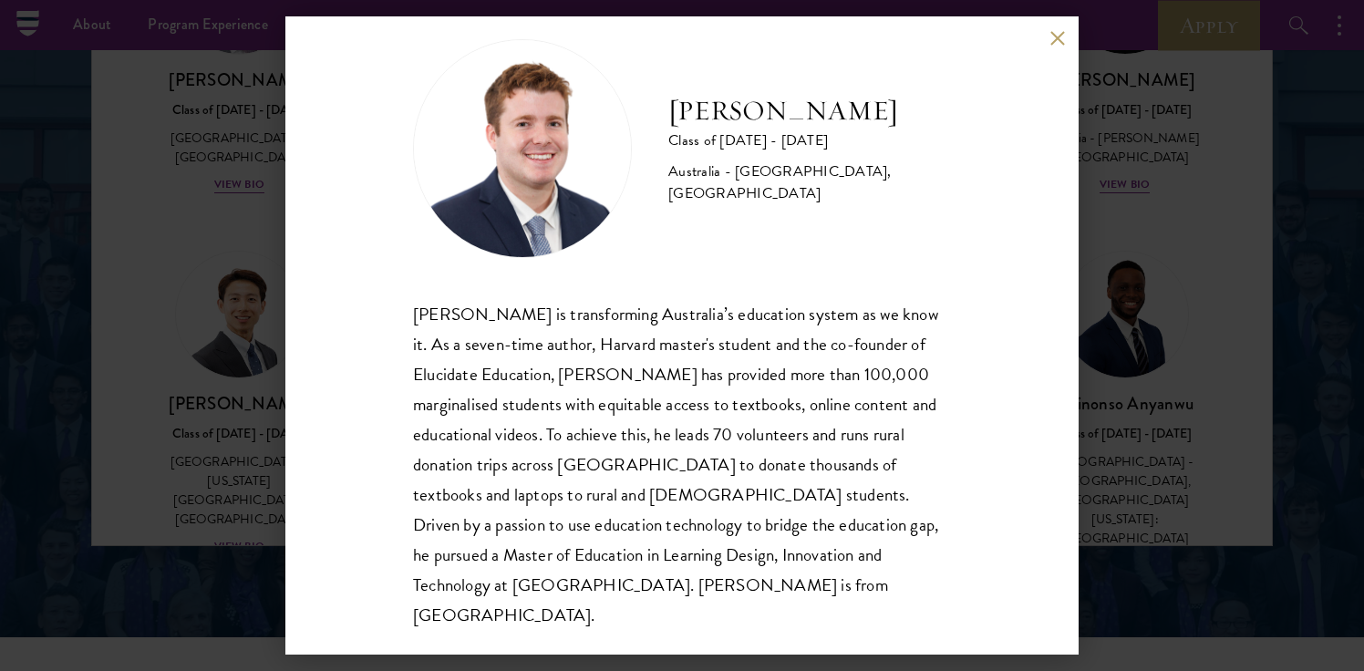
click at [1059, 41] on button at bounding box center [1056, 37] width 15 height 15
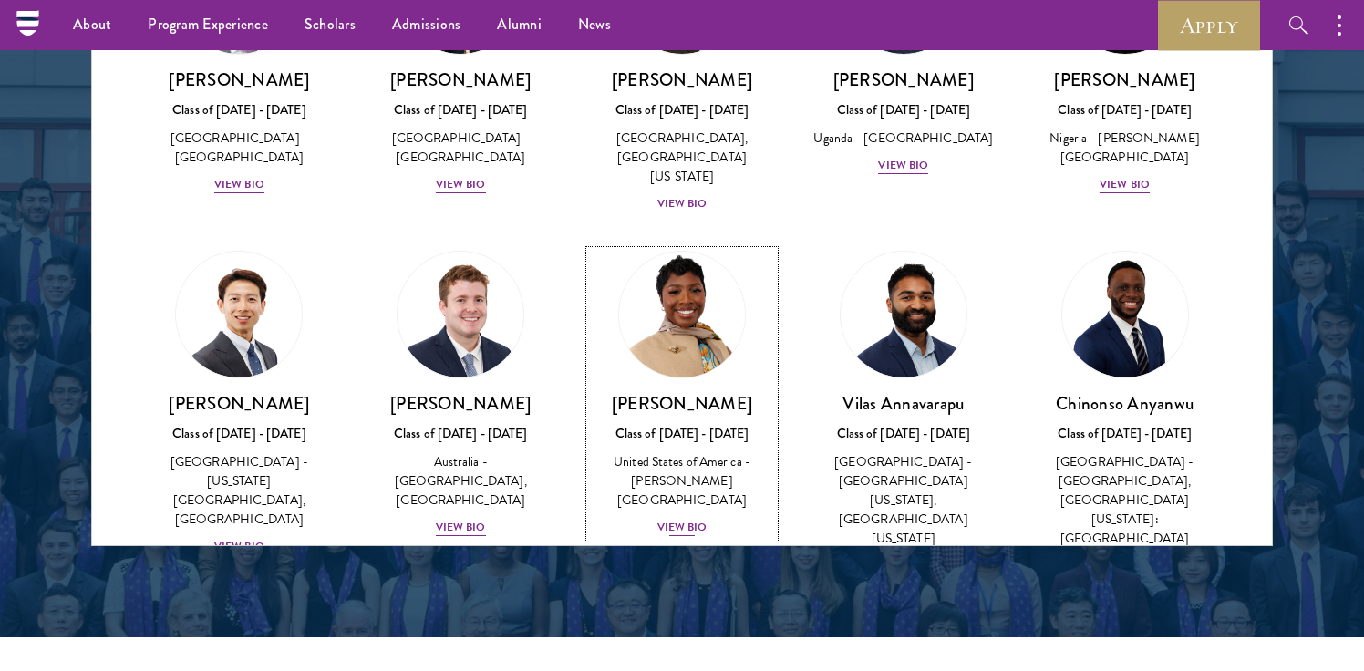
click at [675, 457] on div "United States of America - [PERSON_NAME][GEOGRAPHIC_DATA]" at bounding box center [682, 480] width 185 height 57
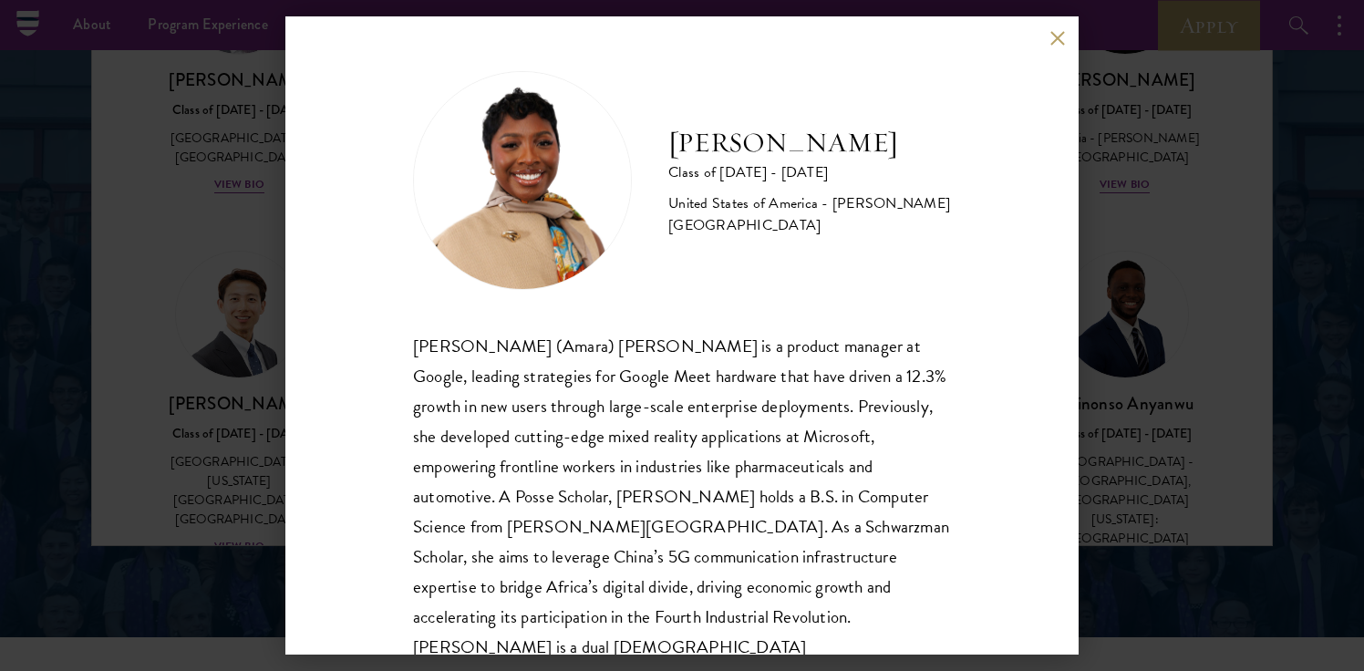
click at [1051, 31] on button at bounding box center [1056, 37] width 15 height 15
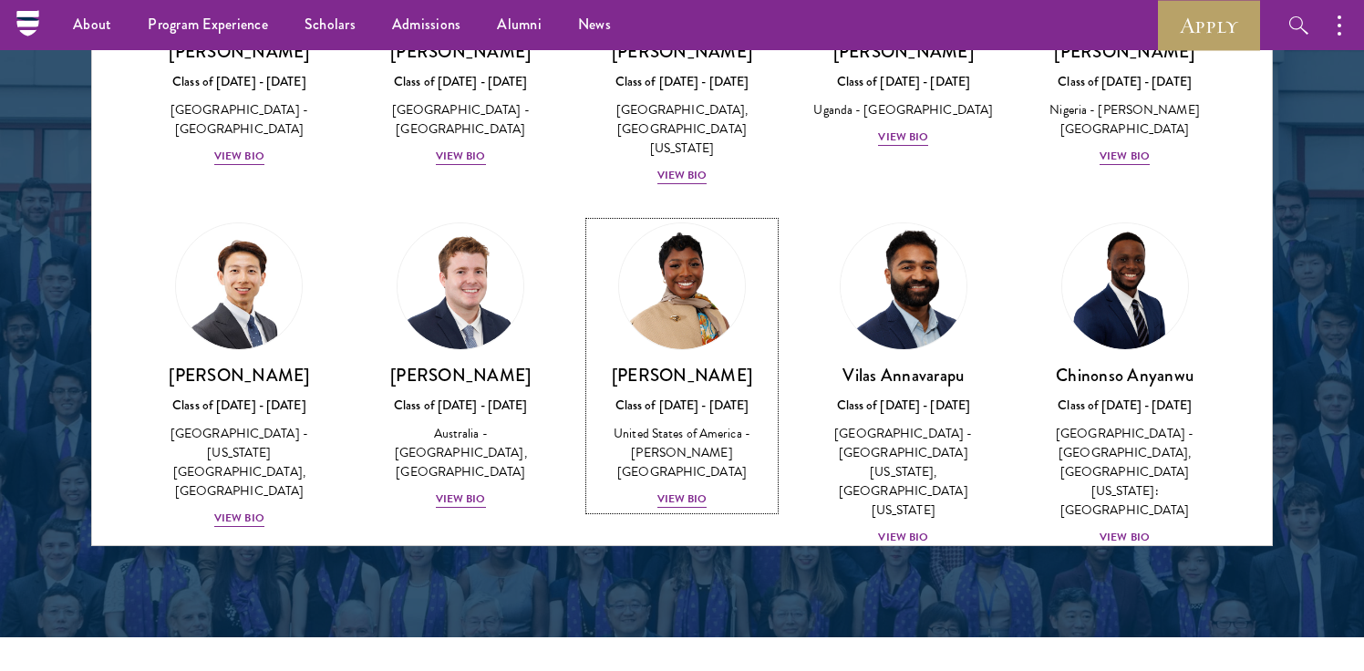
scroll to position [582, 0]
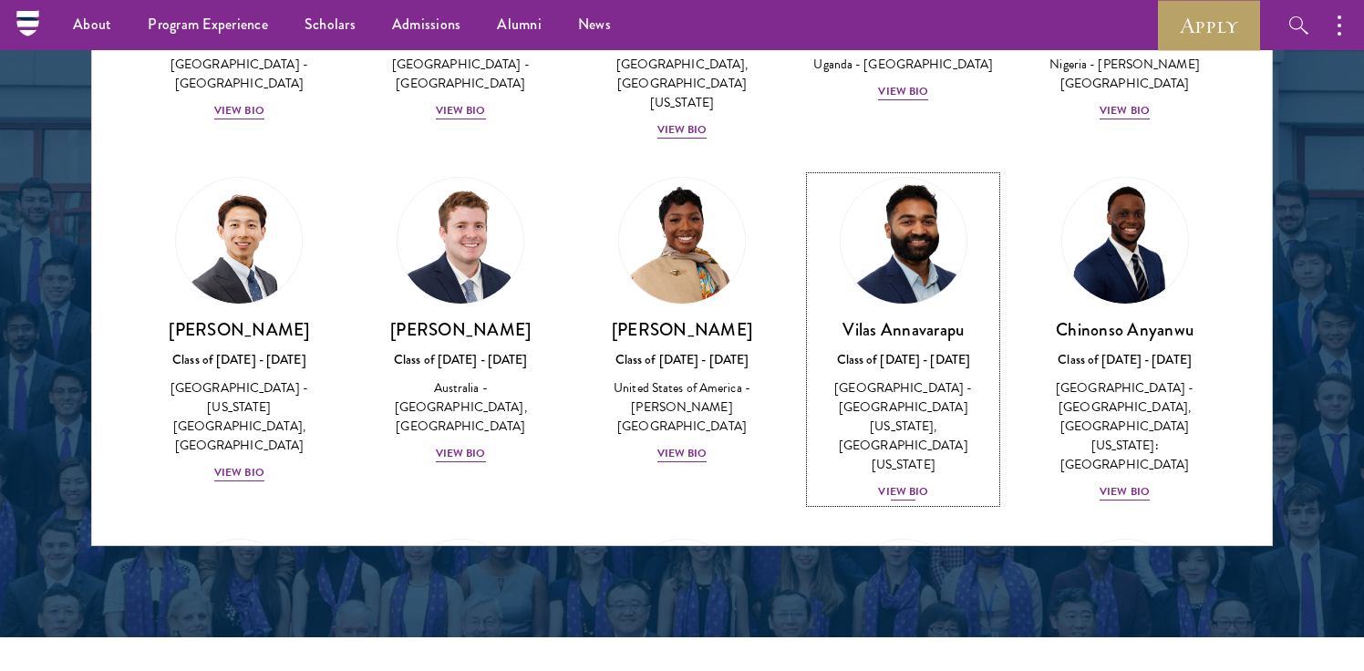
click at [886, 483] on div "View Bio" at bounding box center [903, 491] width 50 height 17
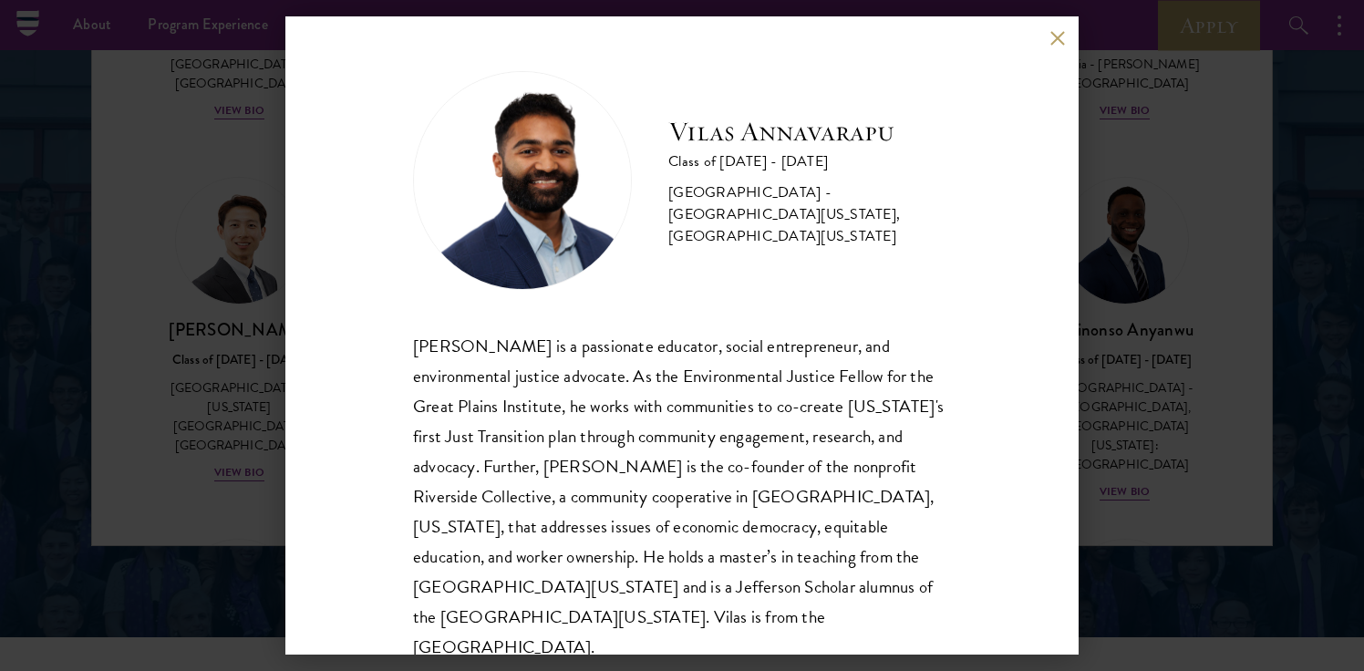
scroll to position [32, 0]
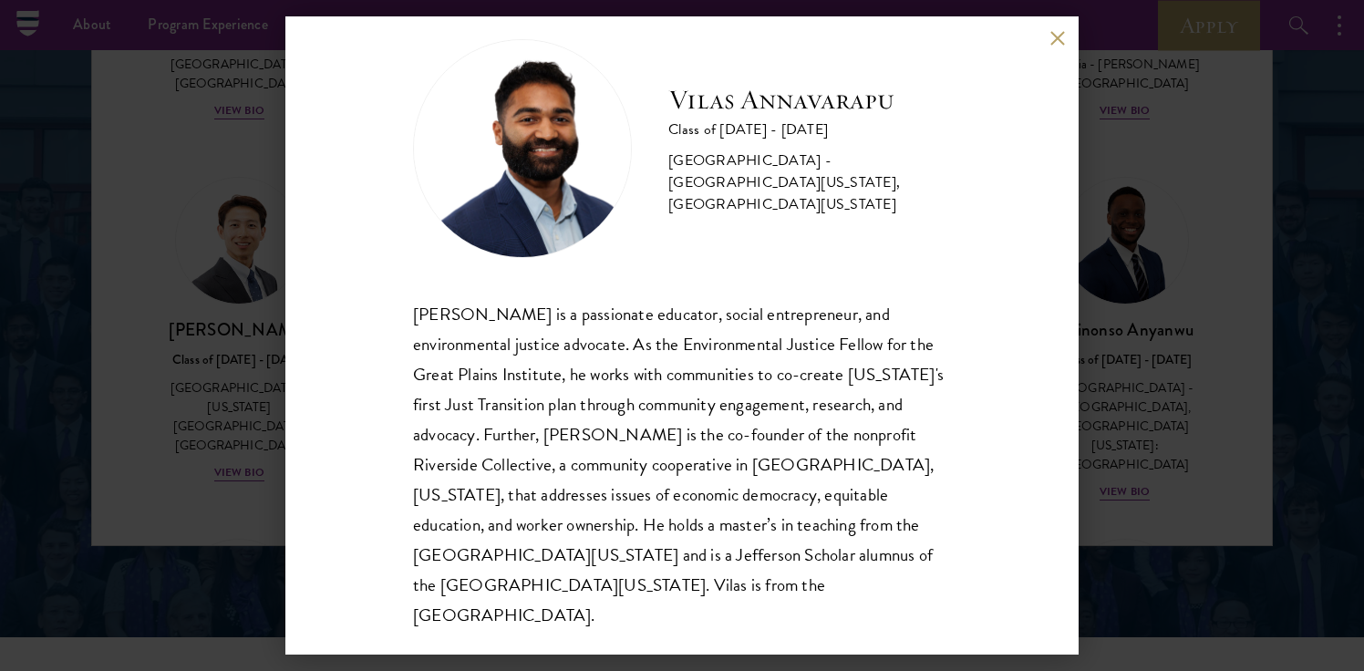
click at [1062, 31] on button at bounding box center [1056, 37] width 15 height 15
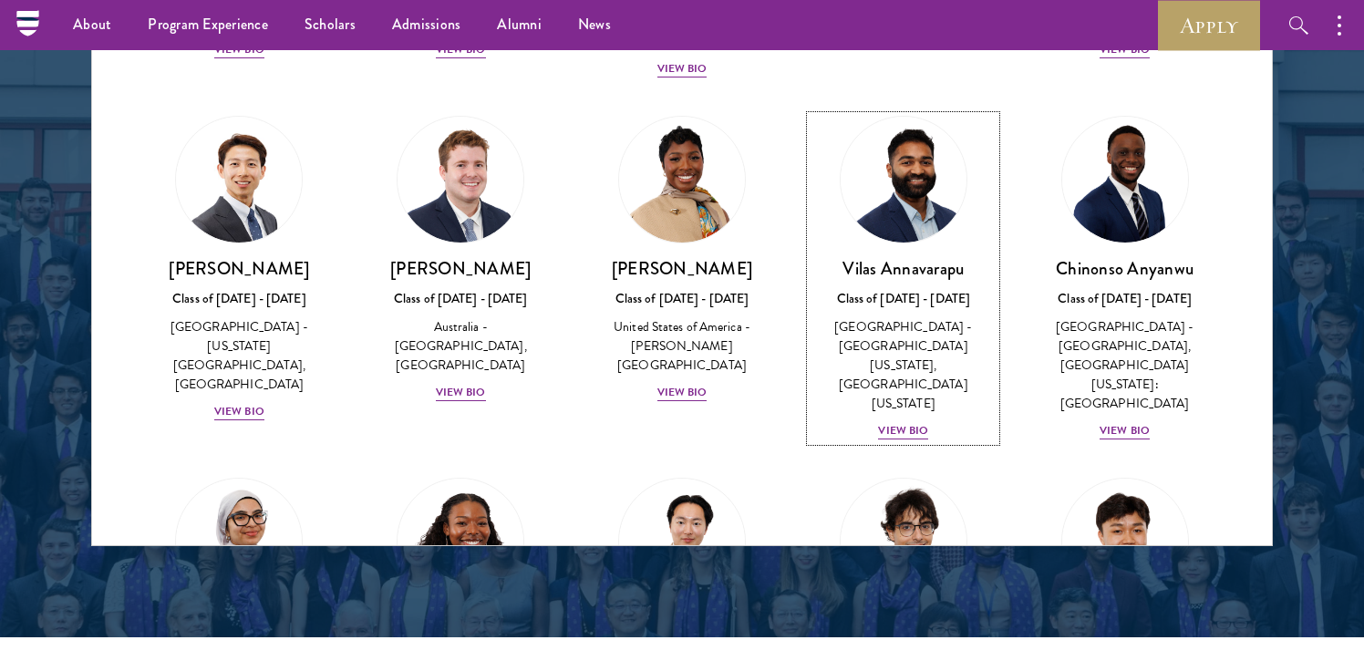
scroll to position [655, 0]
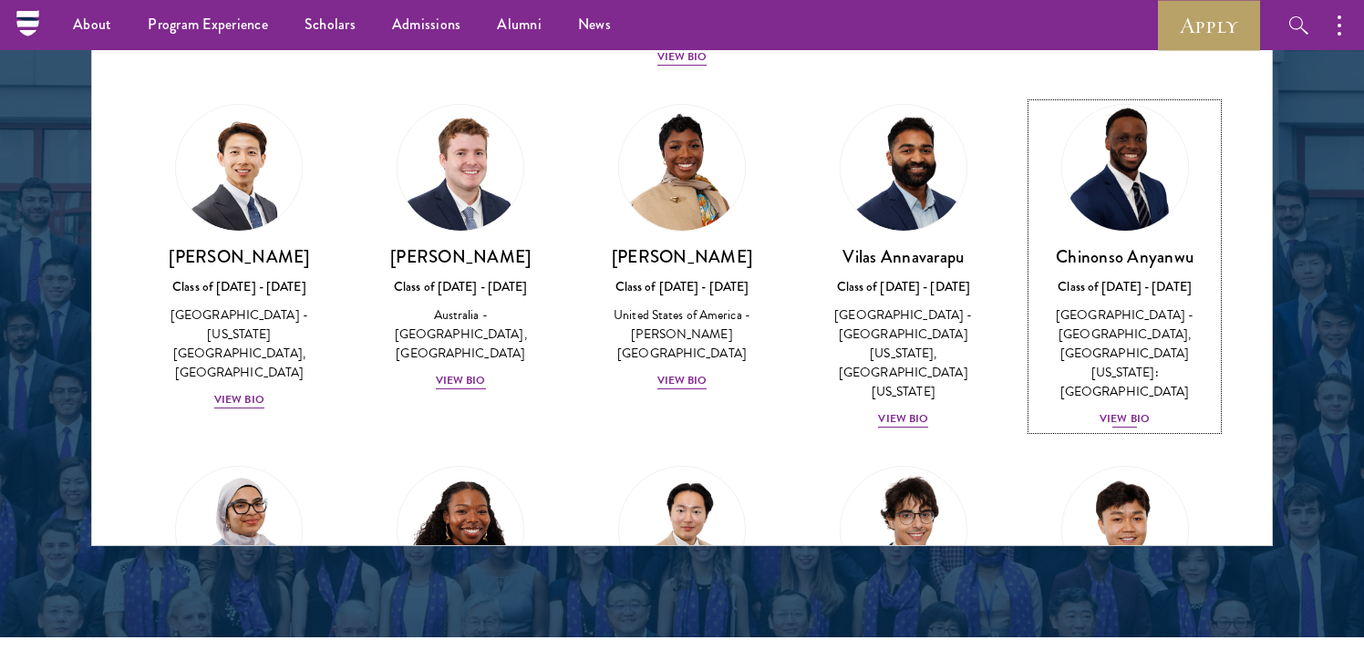
click at [1090, 350] on div "[PERSON_NAME] Class of [DATE] - [DATE] [GEOGRAPHIC_DATA] - [GEOGRAPHIC_DATA], […" at bounding box center [1124, 337] width 185 height 184
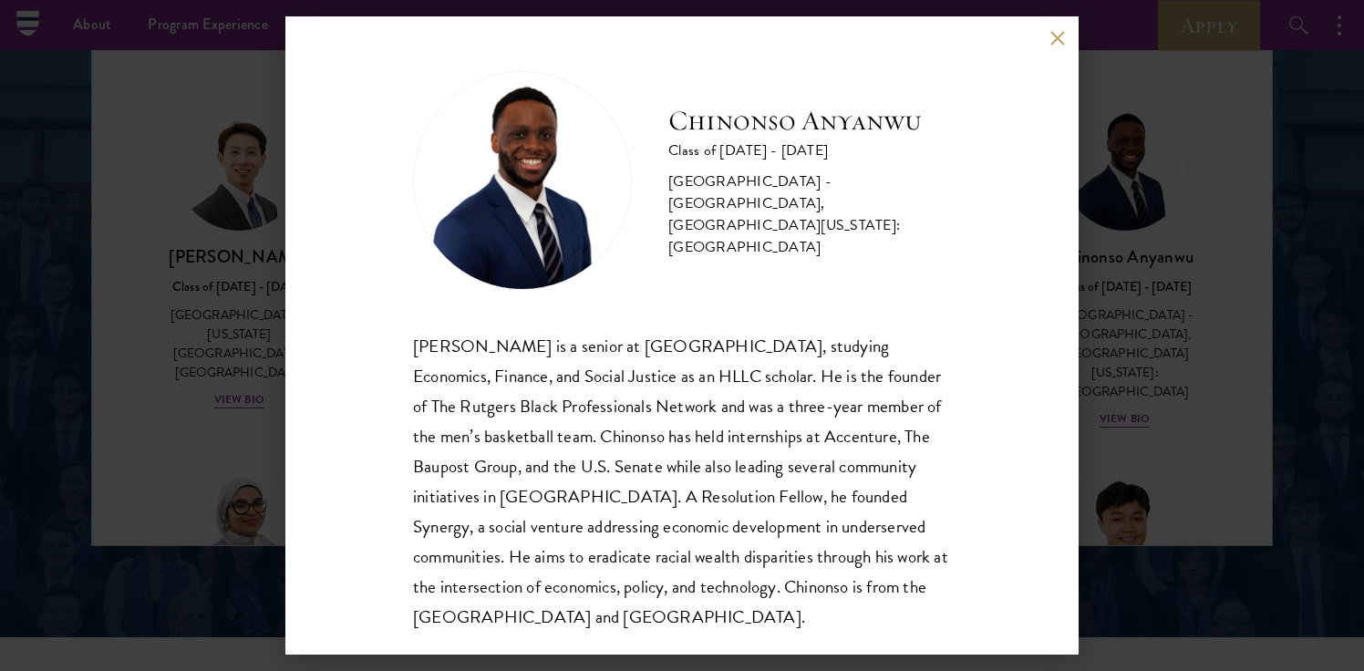
scroll to position [20, 0]
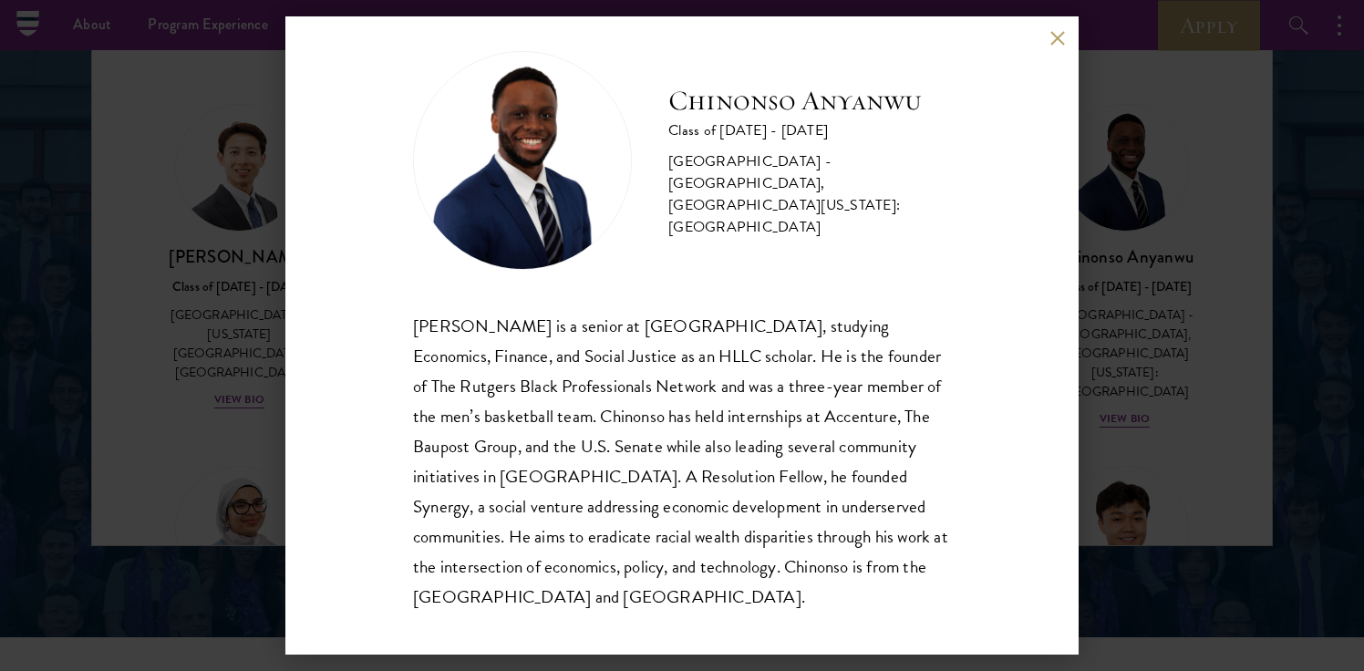
click at [1064, 37] on button at bounding box center [1056, 37] width 15 height 15
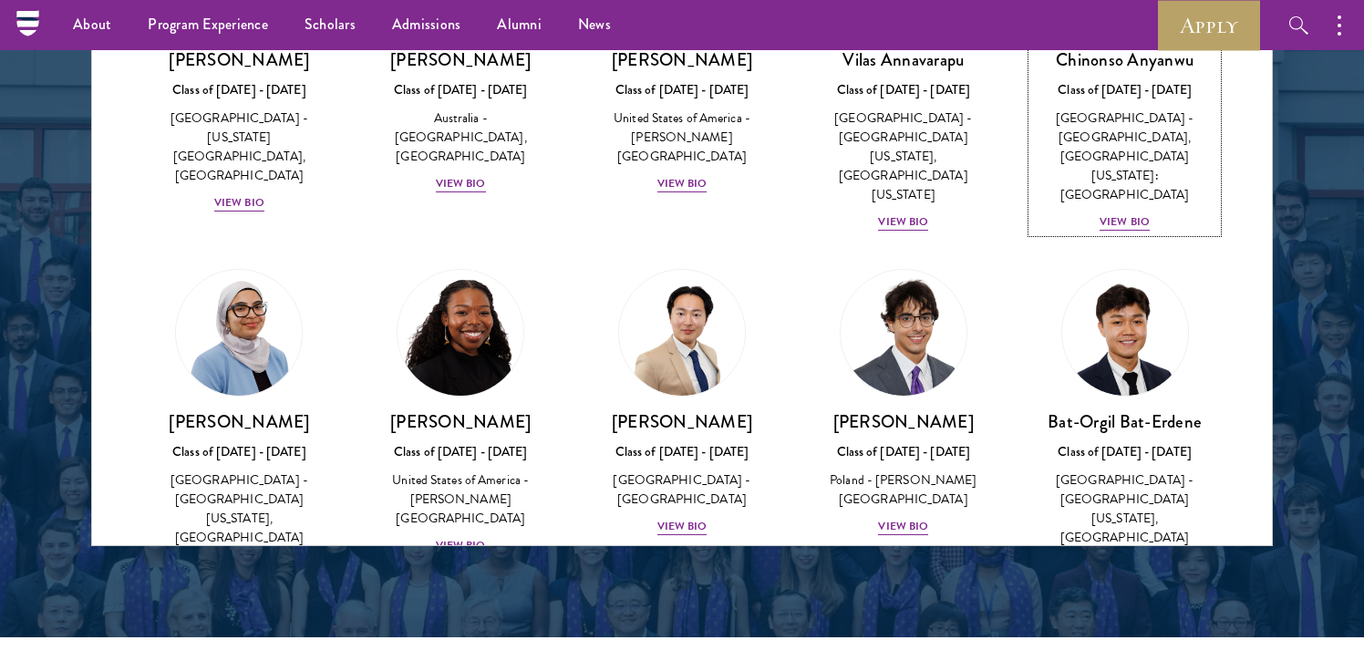
scroll to position [880, 0]
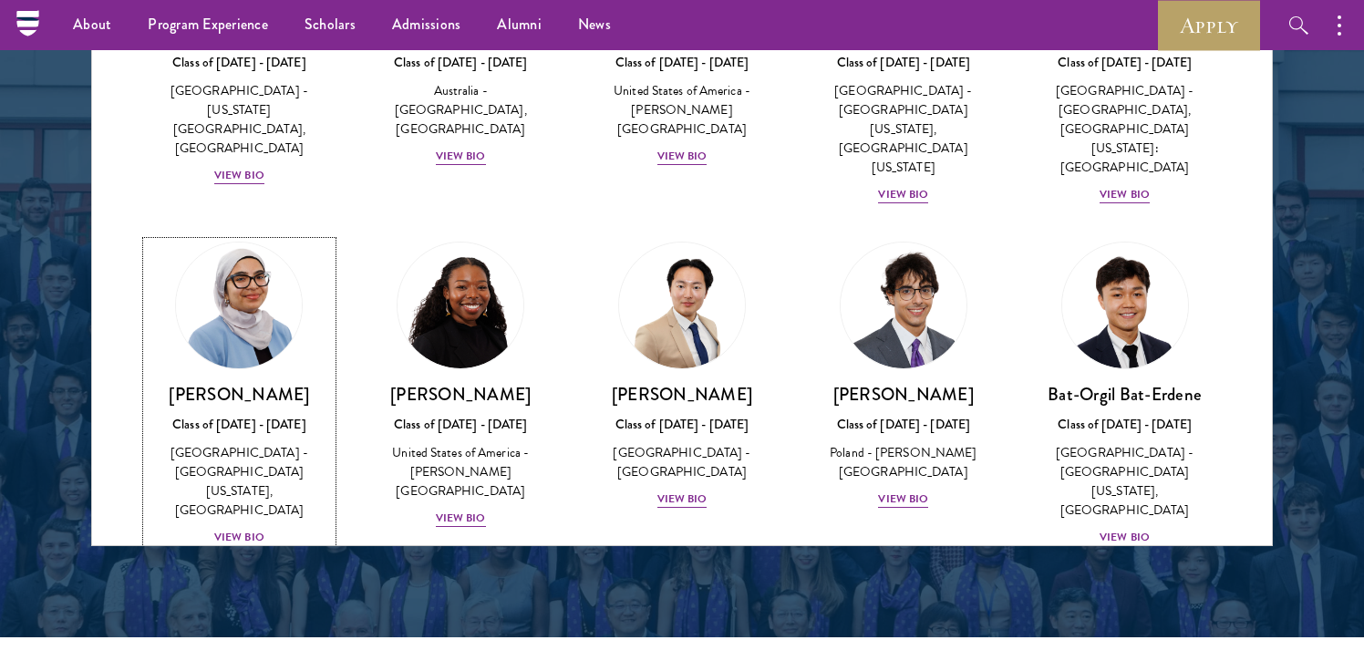
click at [260, 529] on div "View Bio" at bounding box center [239, 537] width 50 height 17
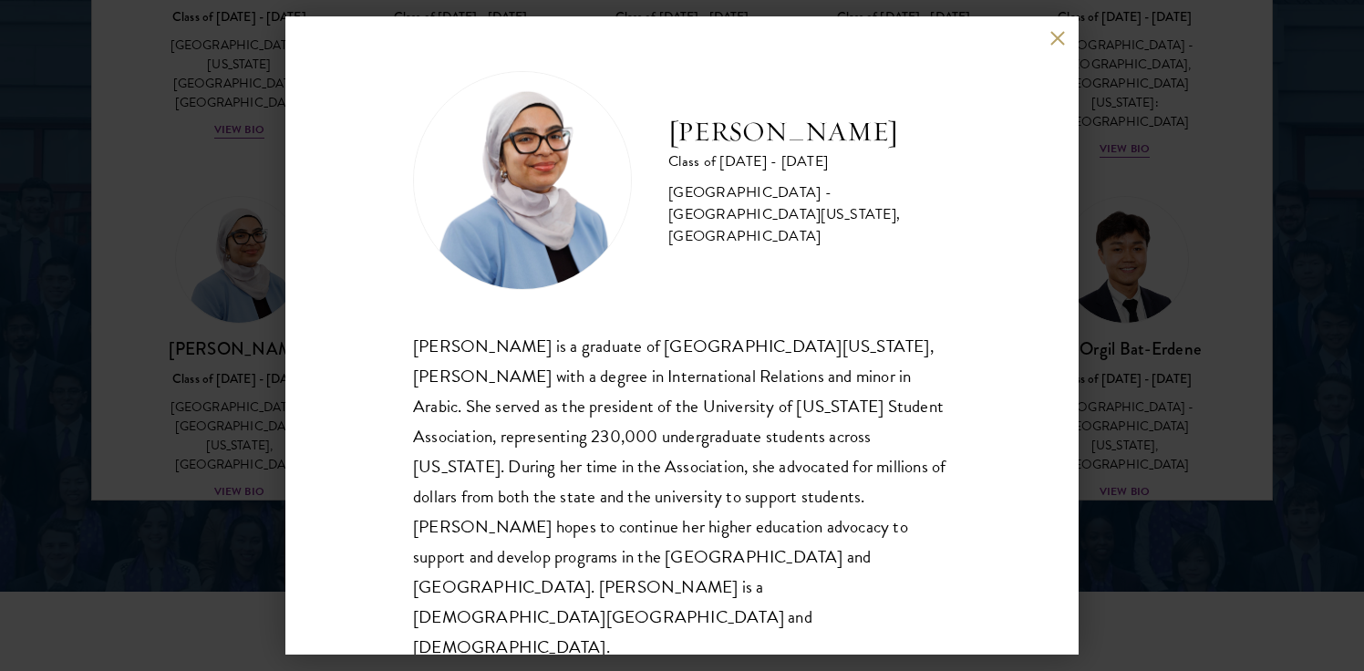
scroll to position [2481, 0]
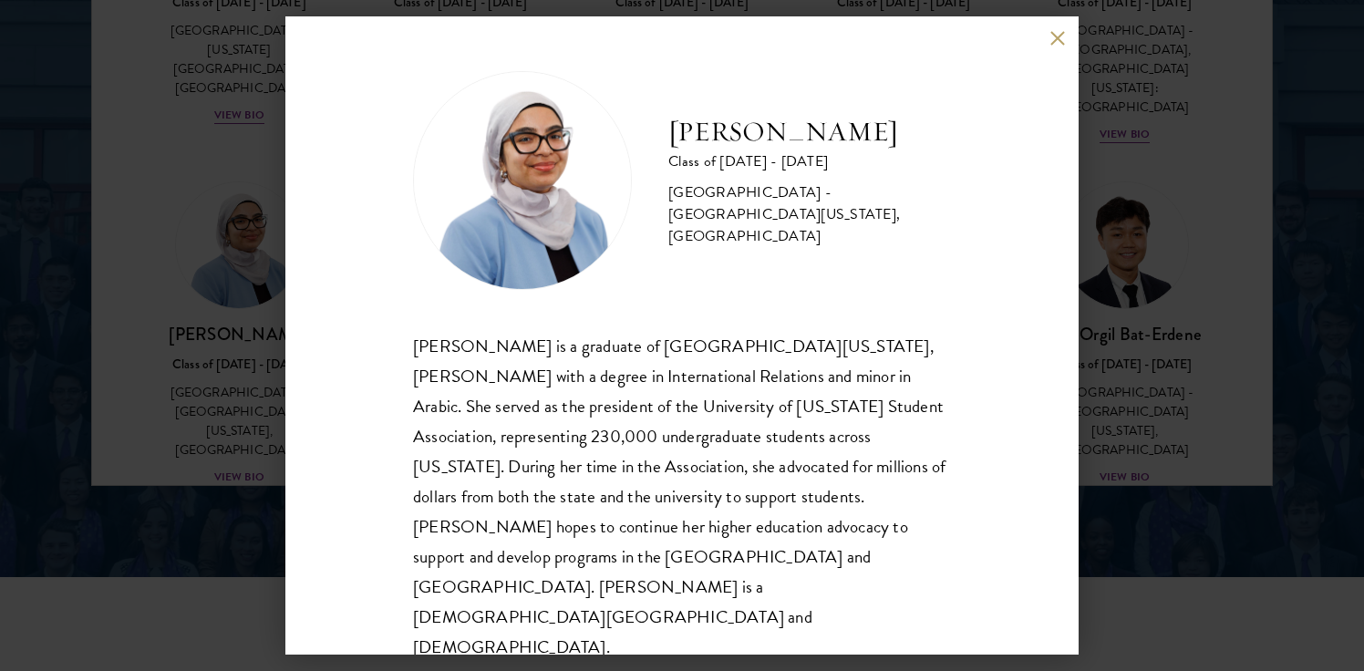
click at [1057, 46] on button at bounding box center [1056, 37] width 15 height 15
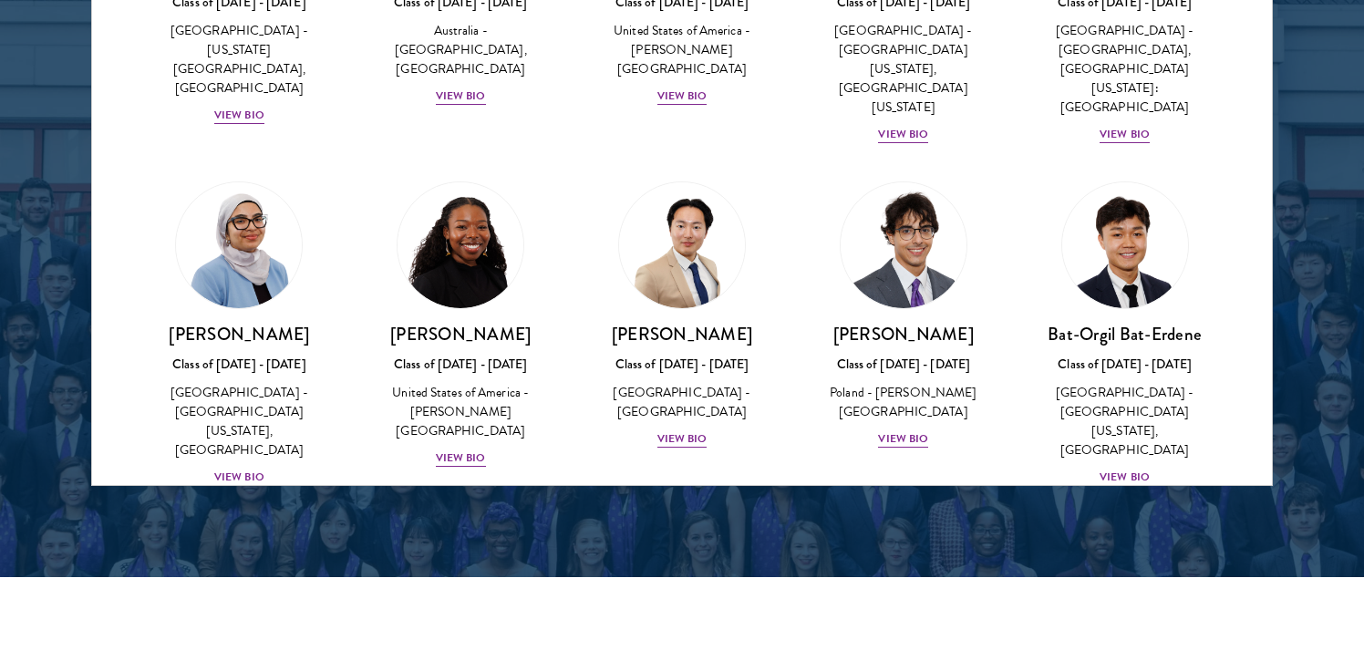
click at [477, 395] on div "Cowiya Arouna Class of [DATE] - [DATE] [GEOGRAPHIC_DATA] - [PERSON_NAME][GEOGRA…" at bounding box center [461, 325] width 222 height 324
click at [477, 449] on div "View Bio" at bounding box center [461, 457] width 50 height 17
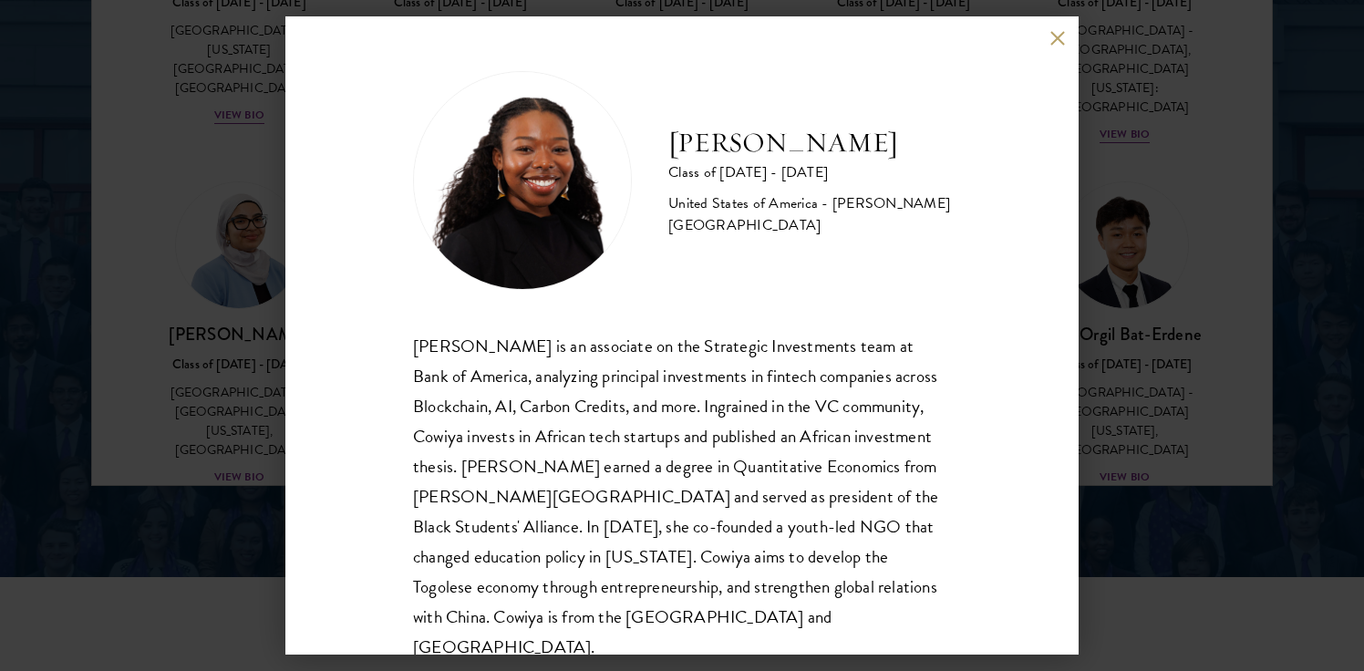
click at [1057, 35] on button at bounding box center [1056, 37] width 15 height 15
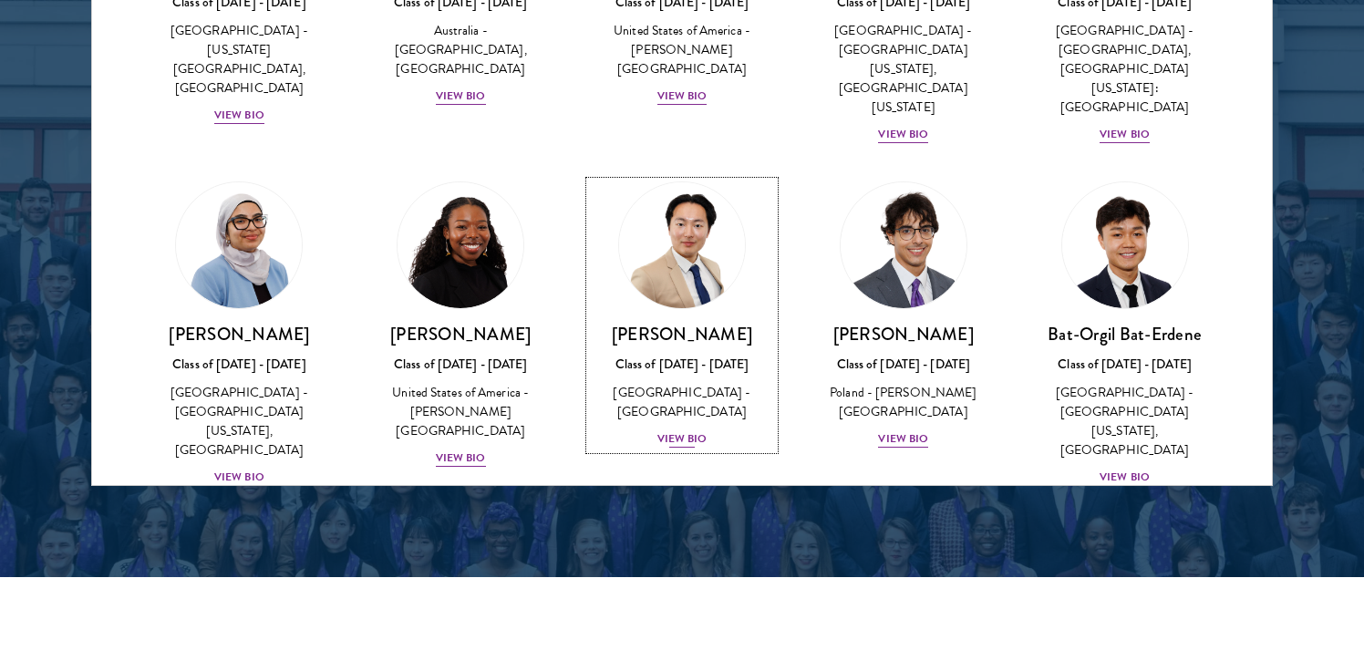
click at [667, 430] on div "View Bio" at bounding box center [682, 438] width 50 height 17
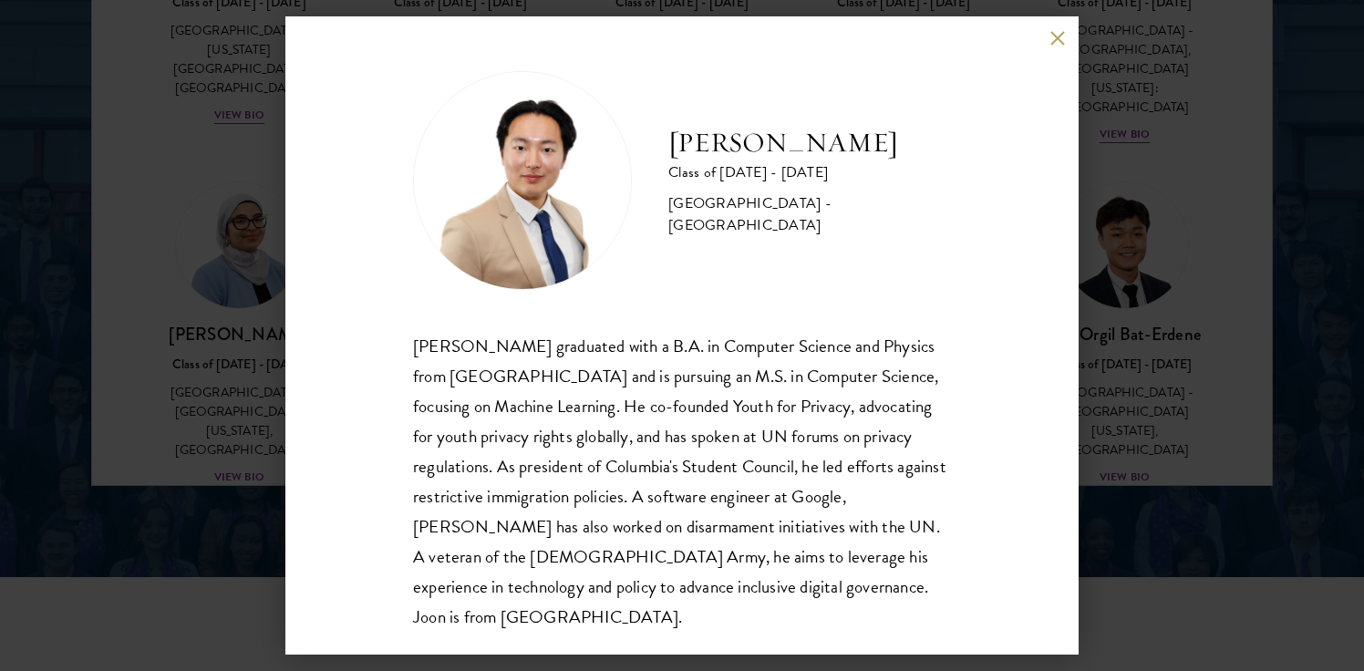
scroll to position [2, 0]
click at [1050, 35] on button at bounding box center [1056, 37] width 15 height 15
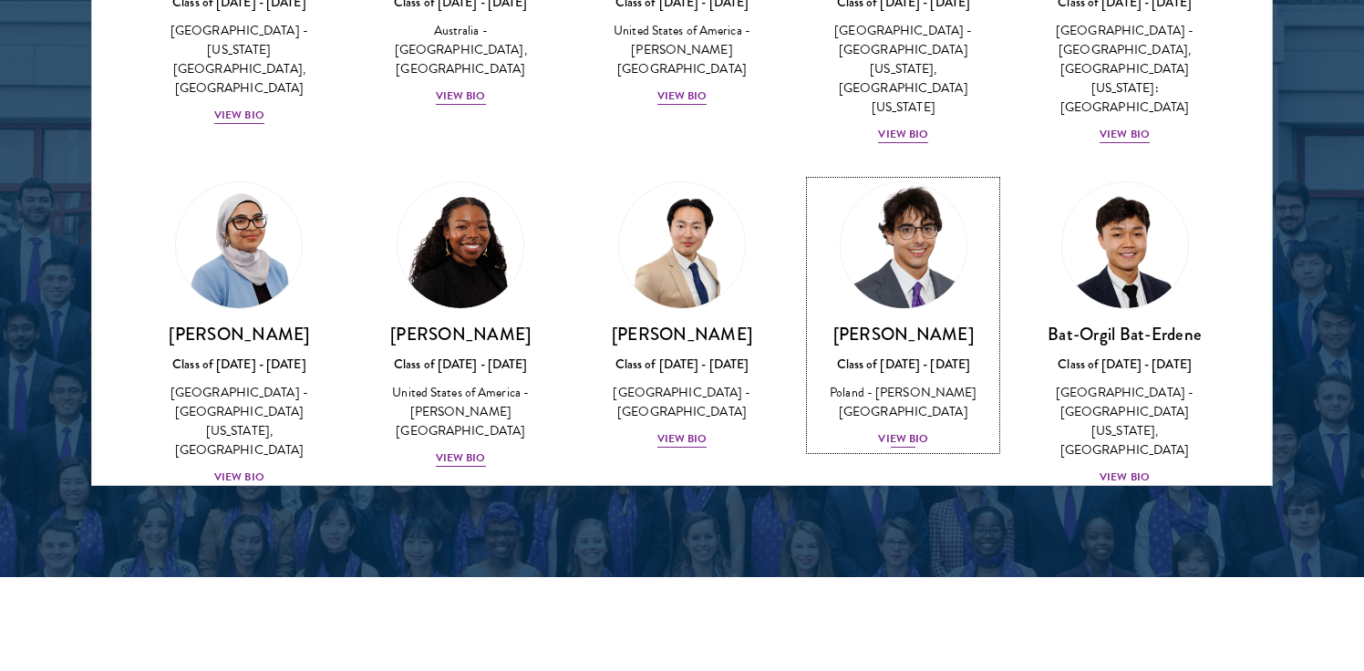
click at [879, 350] on div "[PERSON_NAME] Class of [DATE] - [DATE] [GEOGRAPHIC_DATA] - [PERSON_NAME][GEOGRA…" at bounding box center [902, 386] width 185 height 127
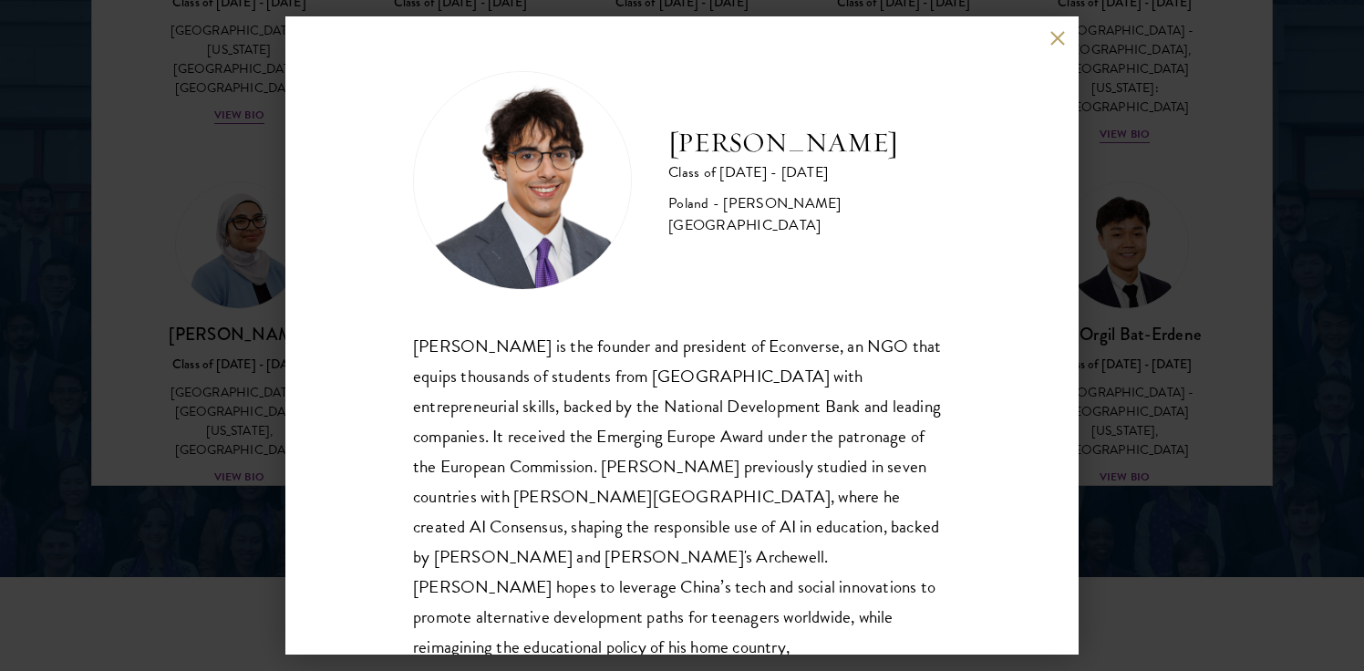
scroll to position [32, 0]
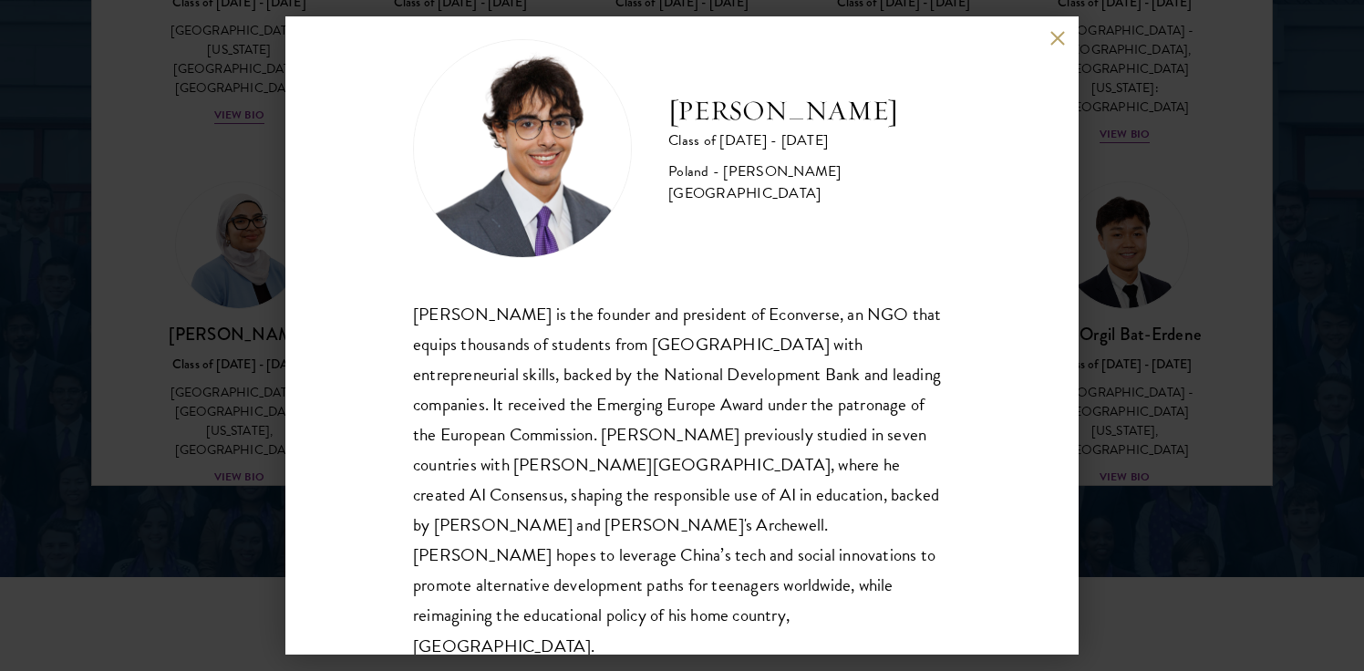
click at [1057, 36] on button at bounding box center [1056, 37] width 15 height 15
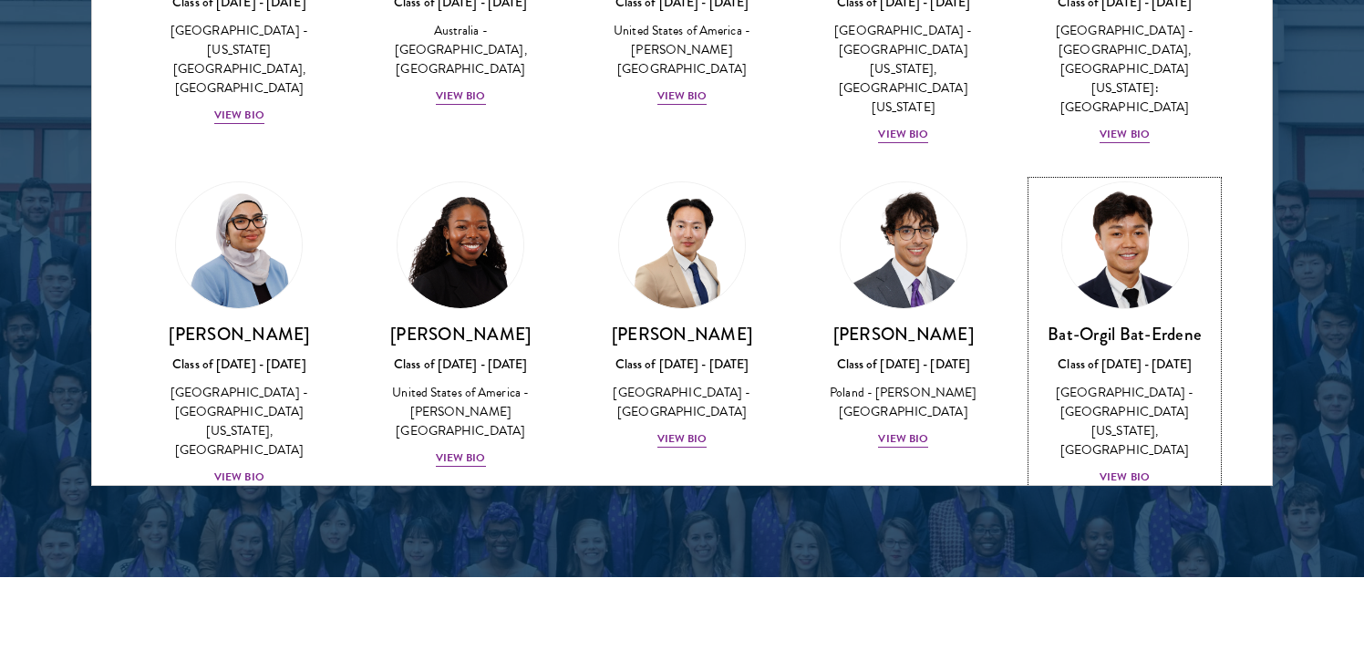
click at [1108, 363] on div "[PERSON_NAME] Bat-Erdene Class of [DATE] - [DATE] [GEOGRAPHIC_DATA] - [GEOGRAPH…" at bounding box center [1124, 405] width 185 height 165
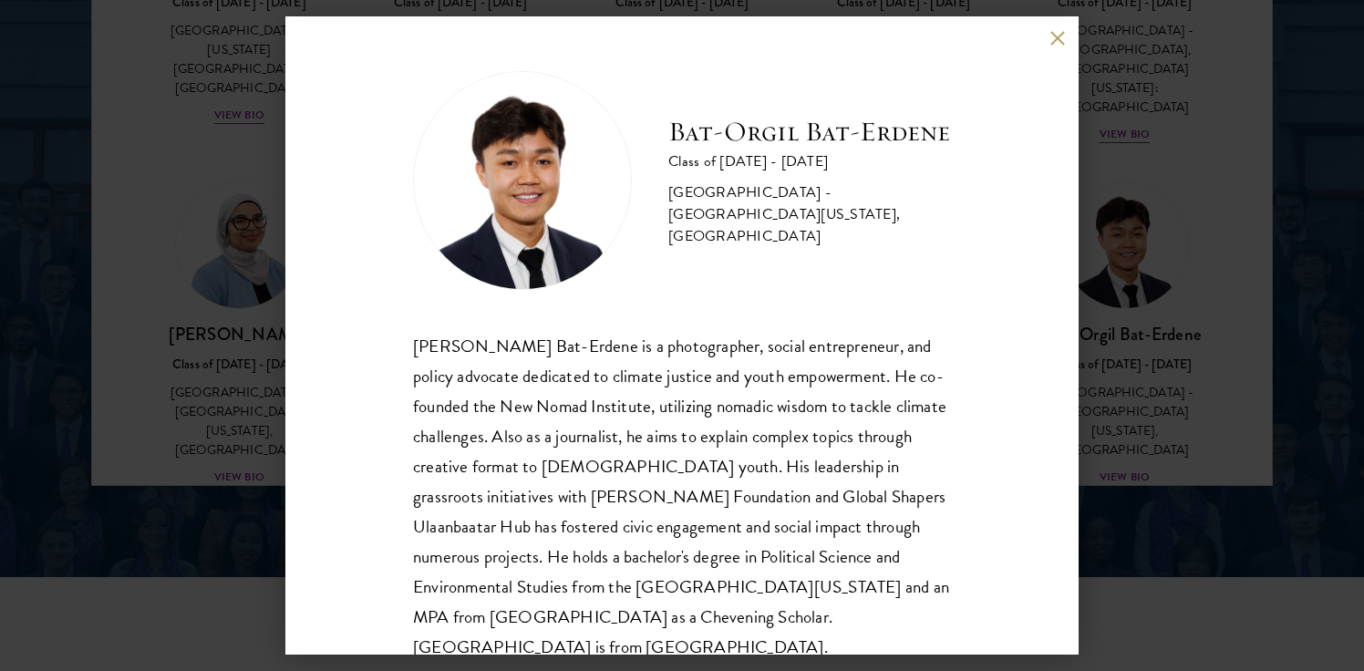
scroll to position [32, 0]
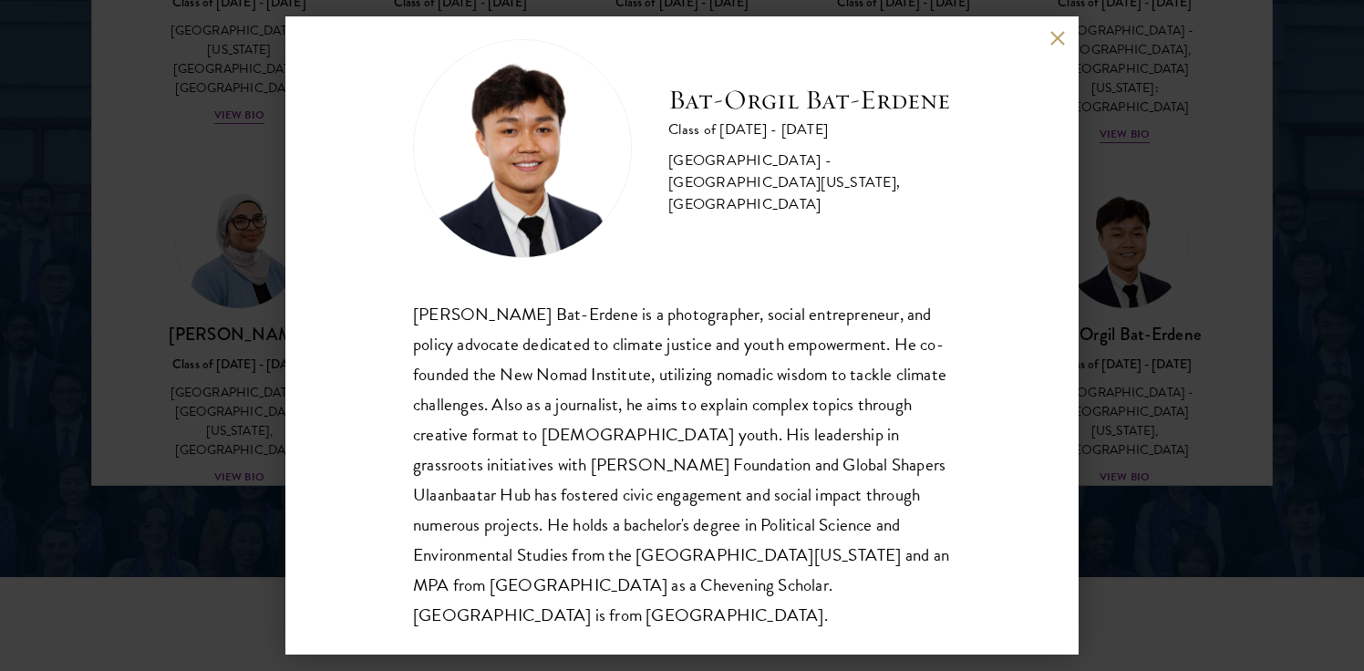
click at [1057, 41] on button at bounding box center [1056, 37] width 15 height 15
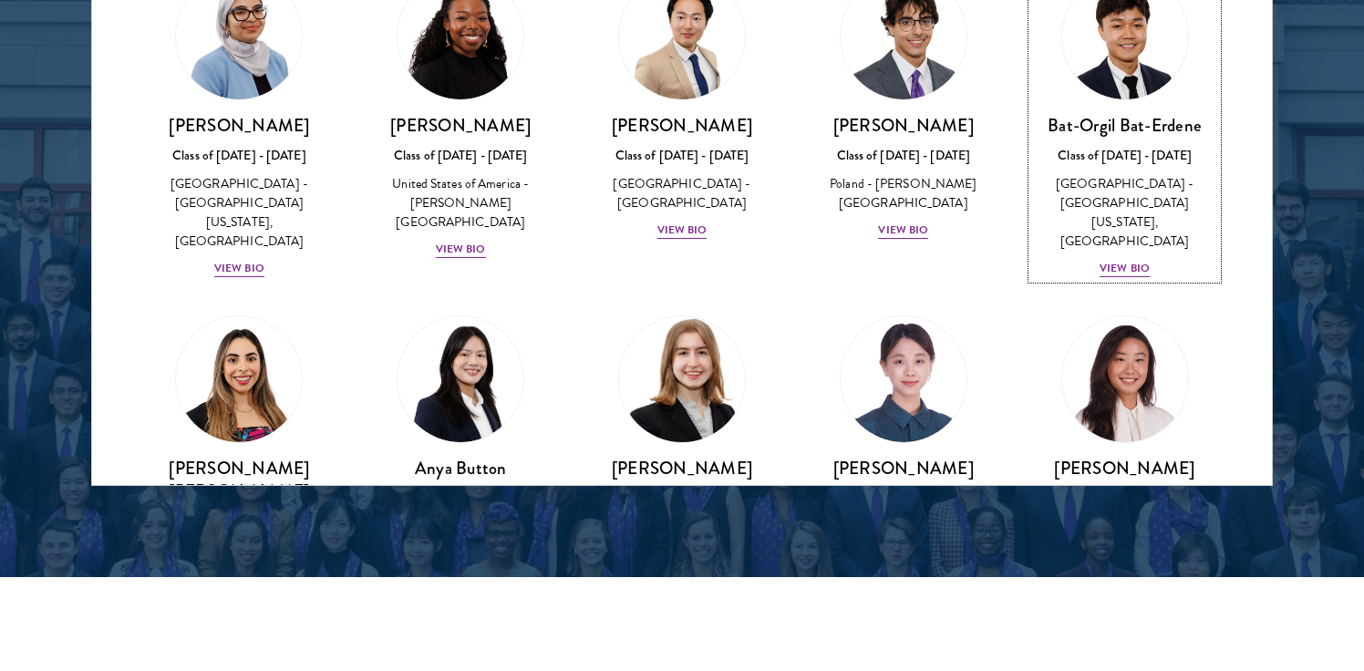
scroll to position [1094, 0]
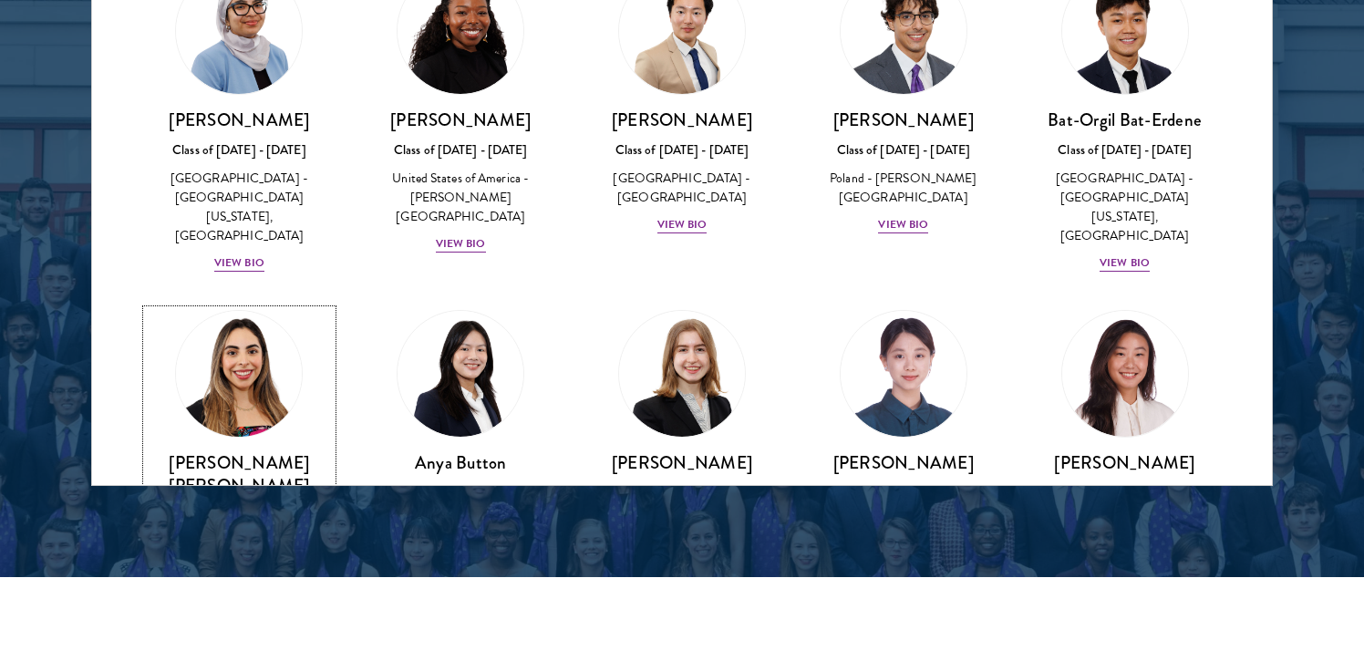
click at [229, 534] on div "Mexico - [GEOGRAPHIC_DATA]" at bounding box center [239, 543] width 185 height 19
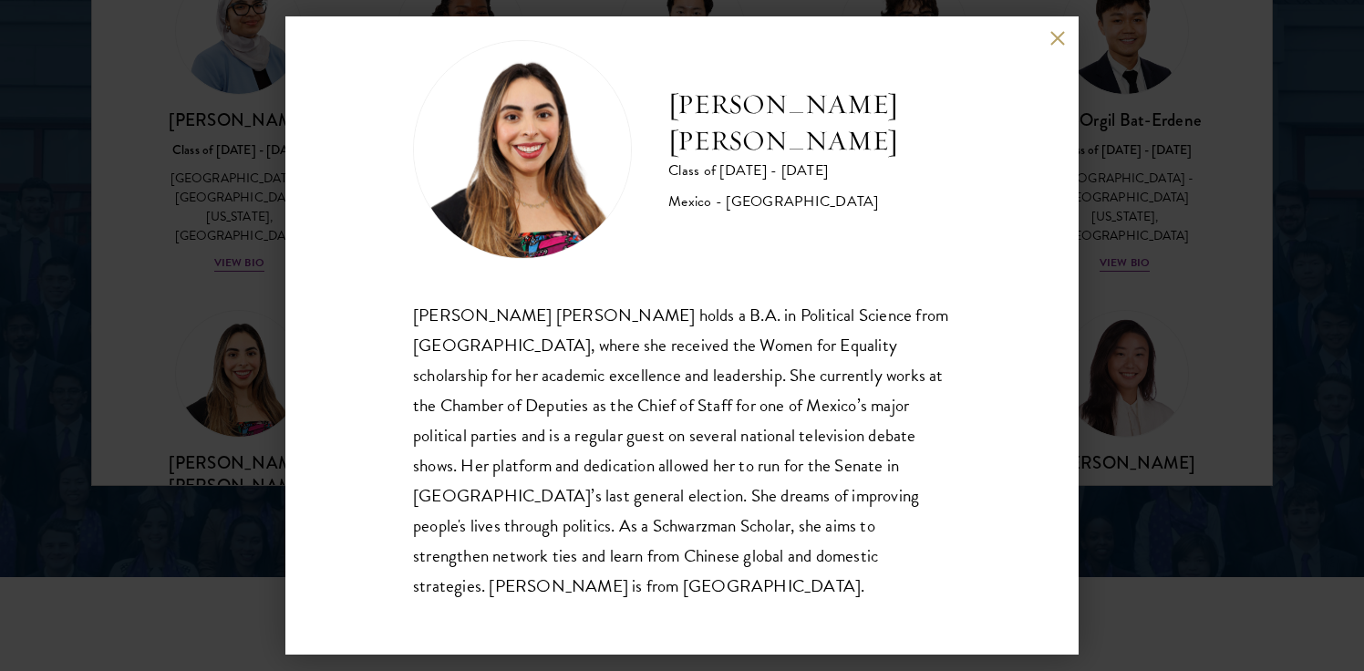
scroll to position [32, 0]
click at [1060, 34] on button at bounding box center [1056, 37] width 15 height 15
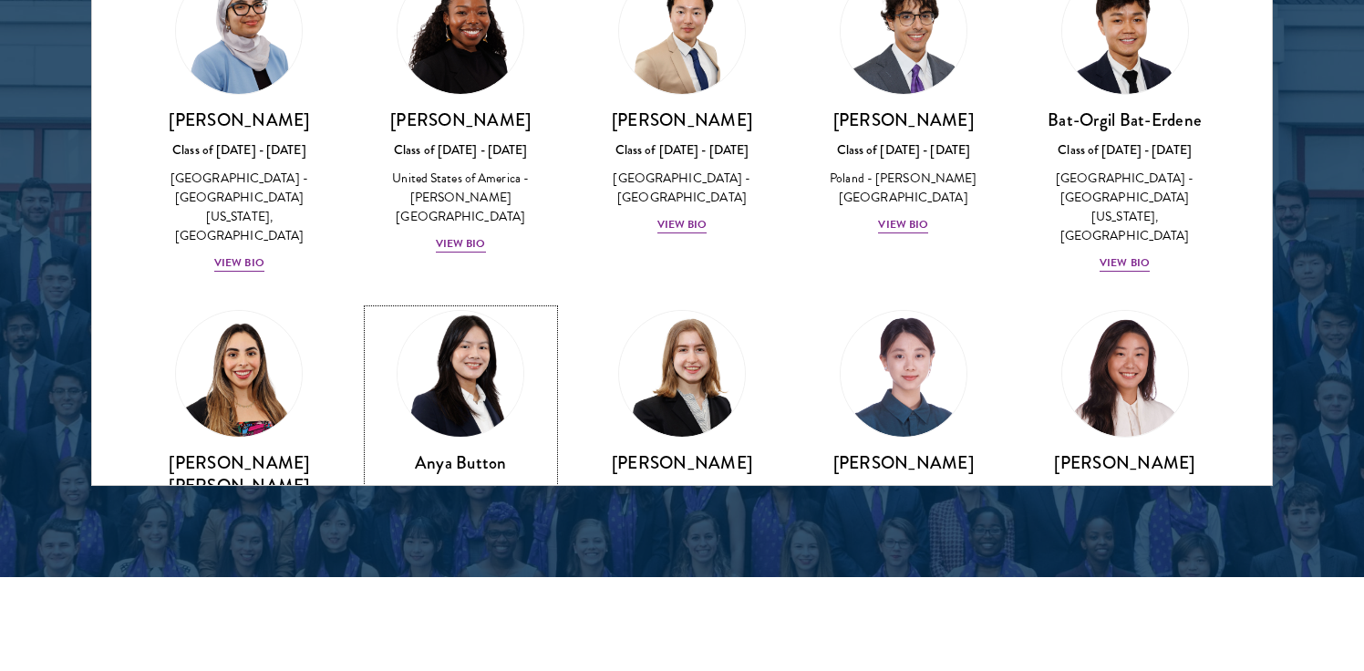
click at [469, 511] on div "United States of America - [GEOGRAPHIC_DATA]" at bounding box center [460, 530] width 185 height 38
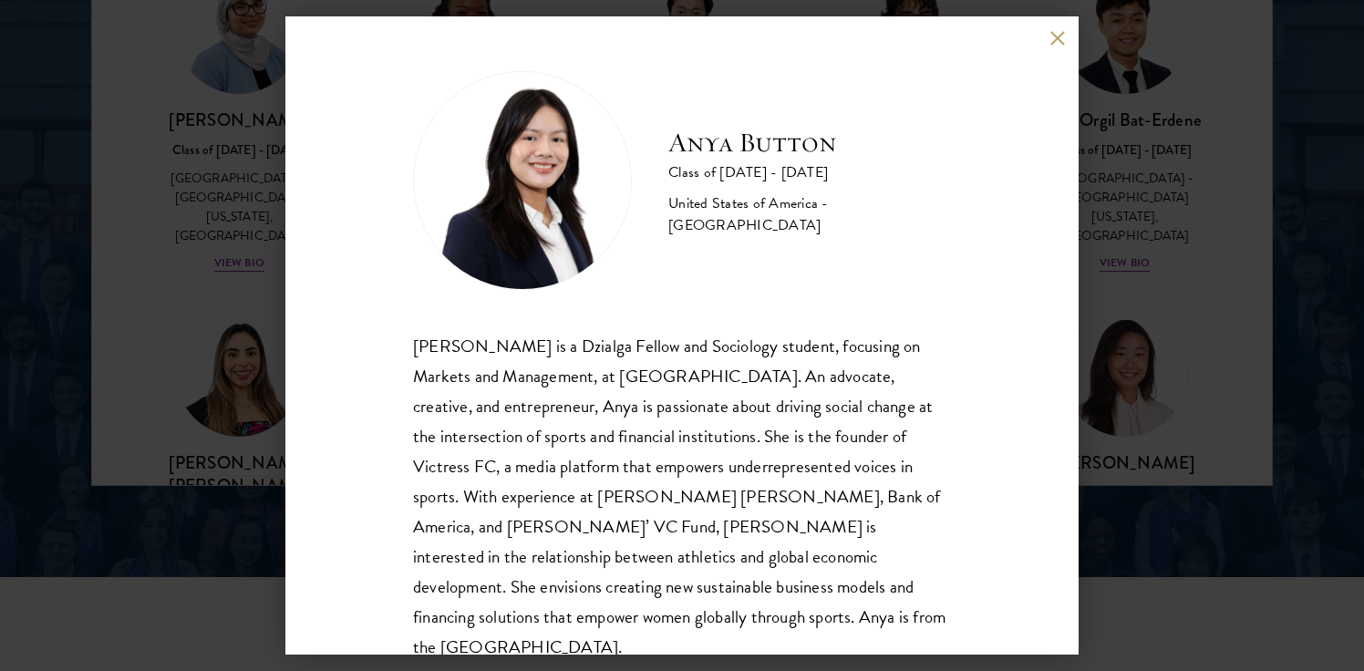
scroll to position [2, 0]
click at [1137, 304] on div "Anya Button Class of [DATE] - [DATE] [GEOGRAPHIC_DATA] - [GEOGRAPHIC_DATA] [PER…" at bounding box center [682, 335] width 1364 height 671
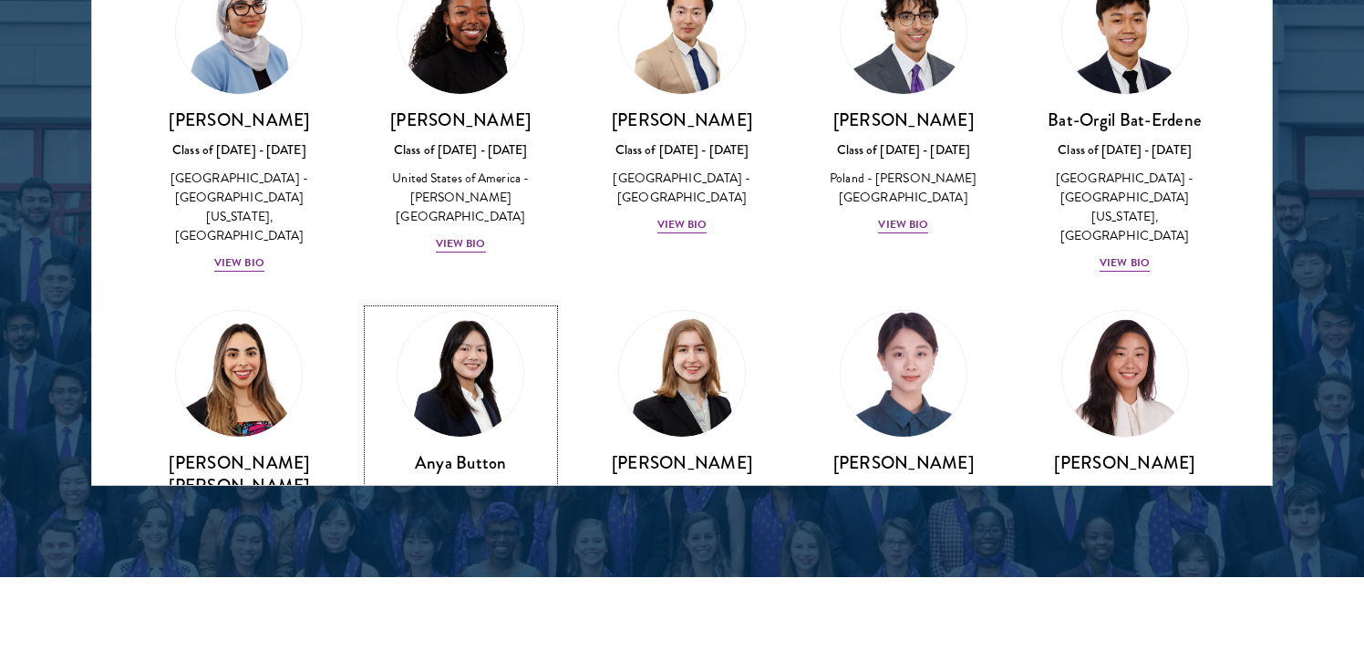
scroll to position [1230, 0]
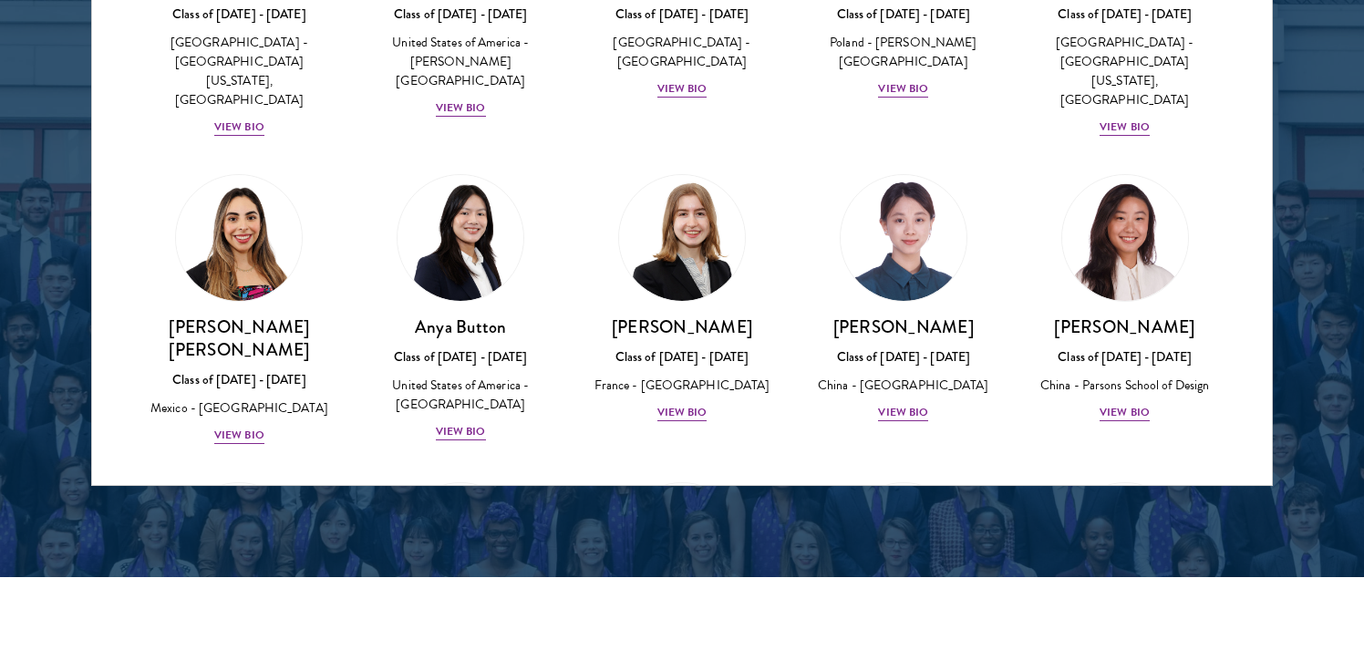
click at [650, 333] on div "[PERSON_NAME] Class of [DATE] - [DATE] [GEOGRAPHIC_DATA] - [GEOGRAPHIC_DATA] Vi…" at bounding box center [683, 298] width 222 height 285
click at [682, 404] on div "View Bio" at bounding box center [682, 412] width 50 height 17
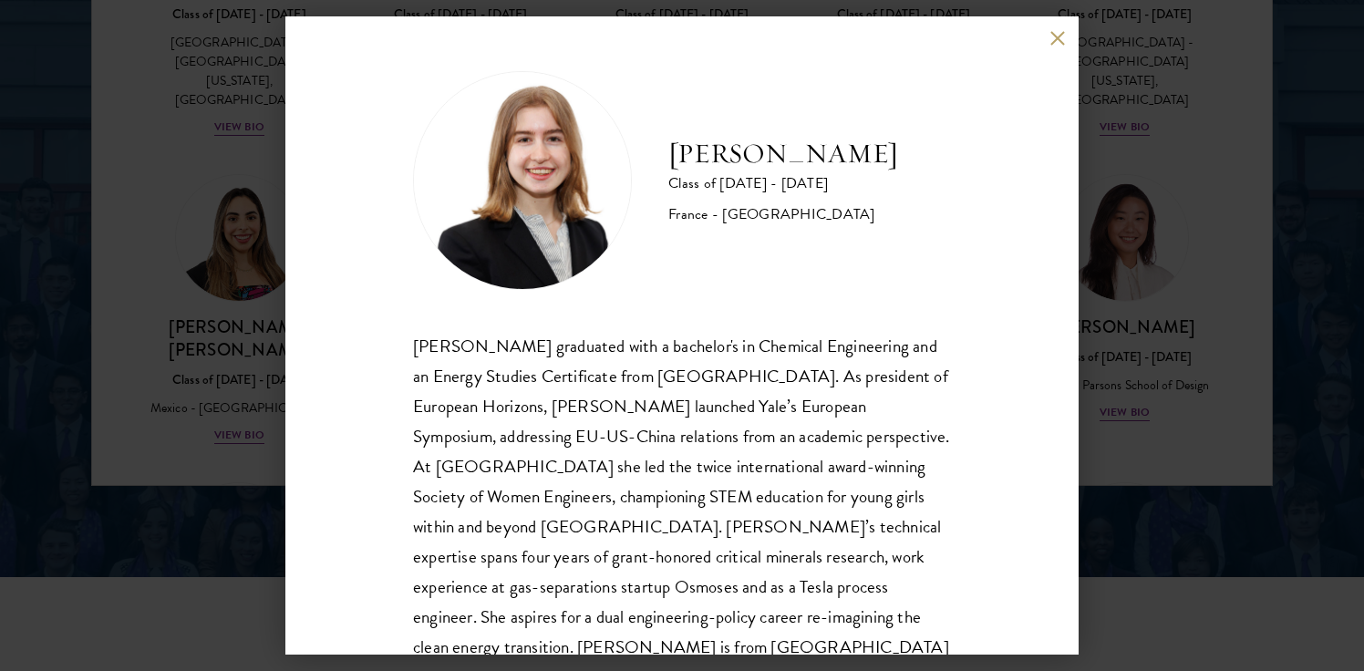
scroll to position [62, 0]
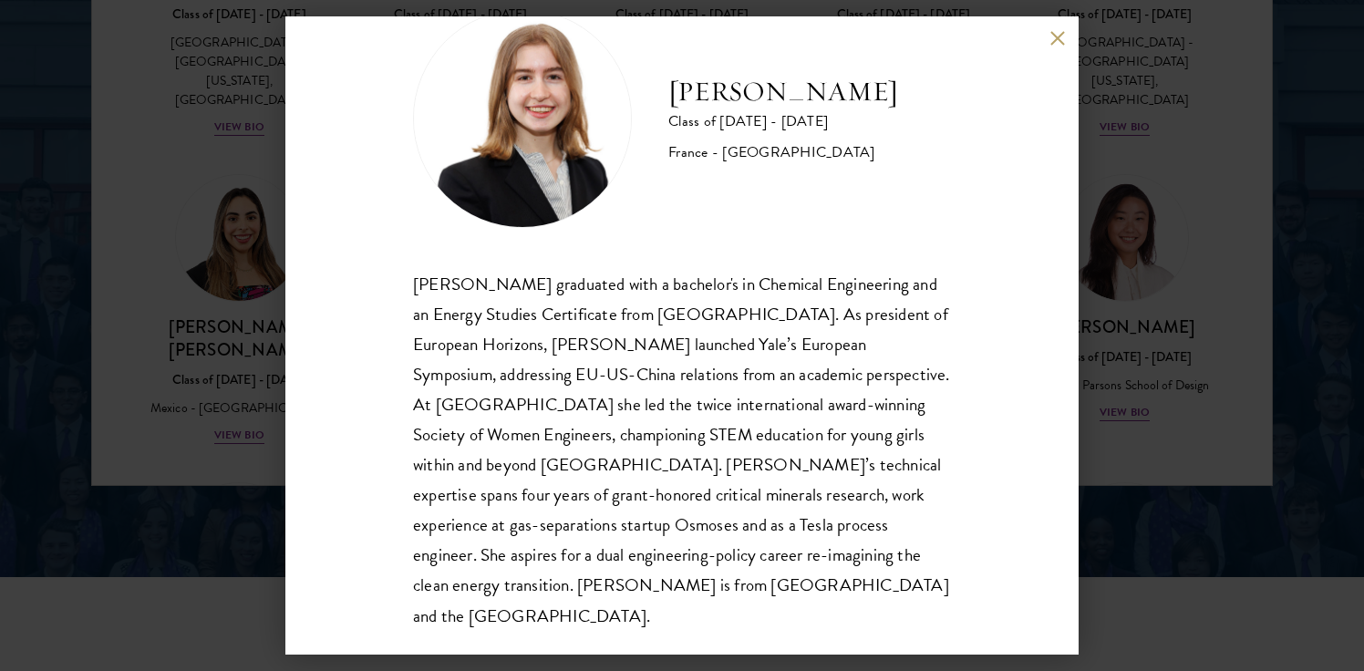
click at [1057, 35] on button at bounding box center [1056, 37] width 15 height 15
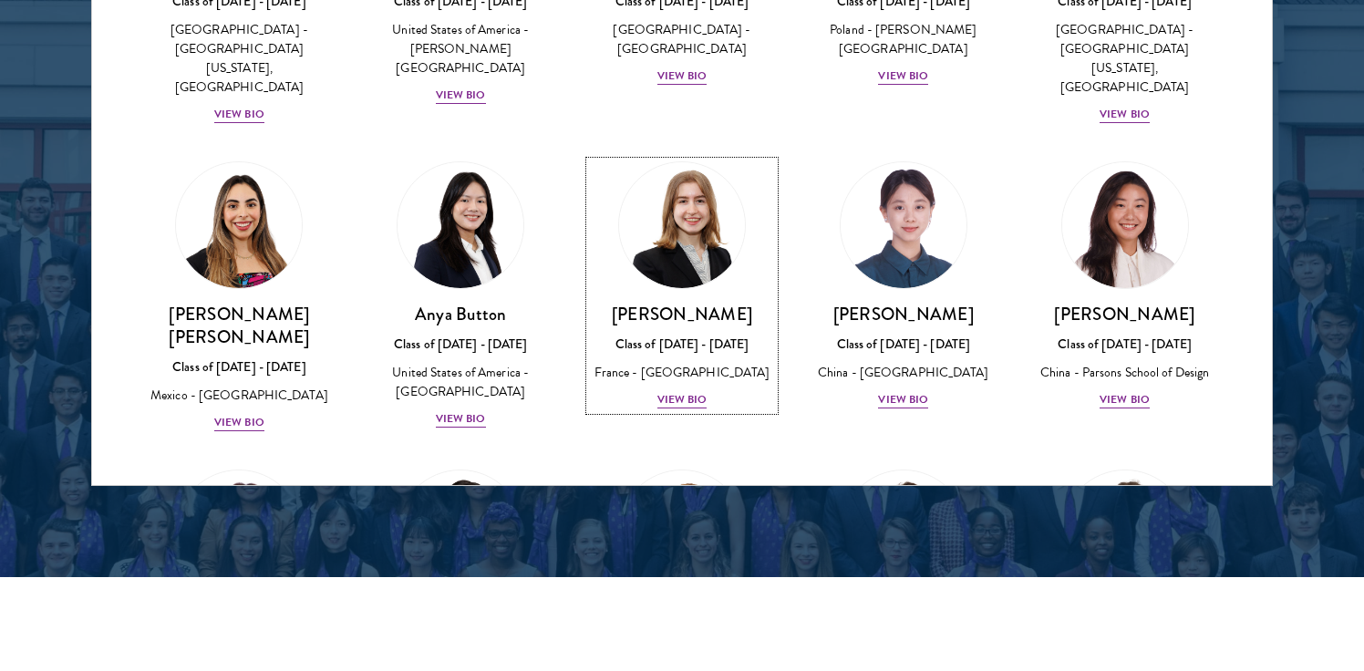
scroll to position [1245, 0]
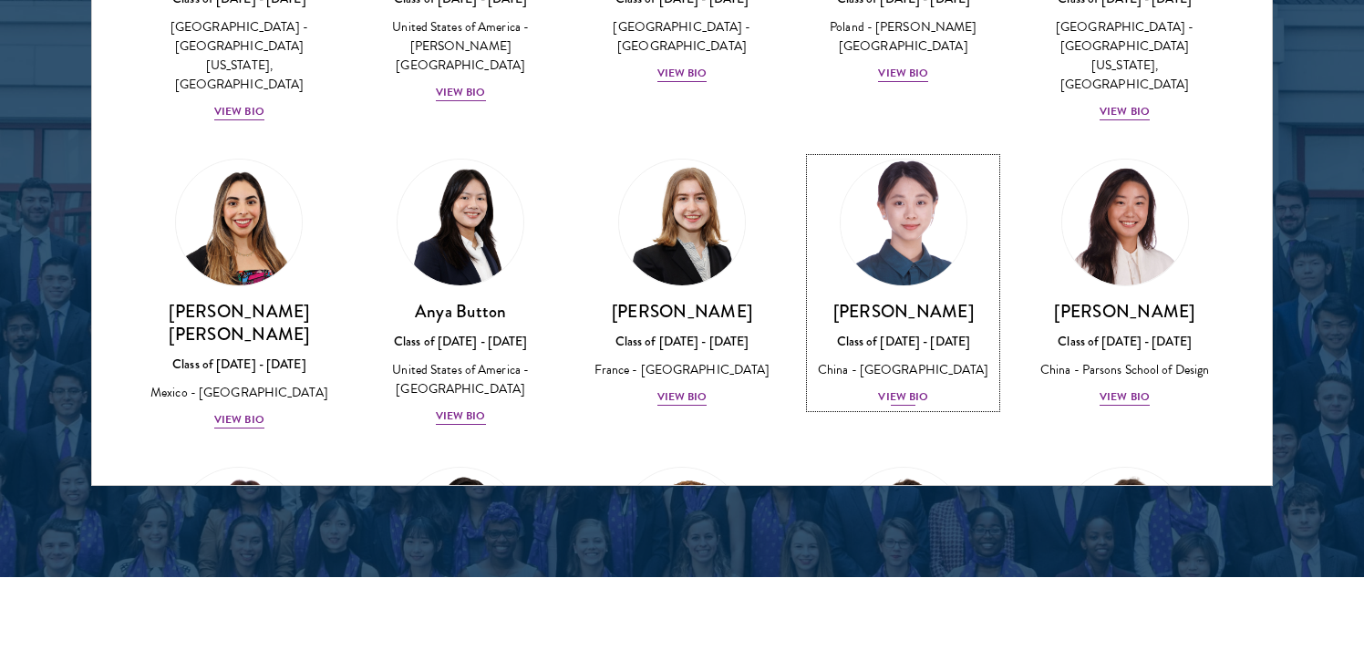
click at [903, 360] on div "China - [GEOGRAPHIC_DATA]" at bounding box center [902, 369] width 185 height 19
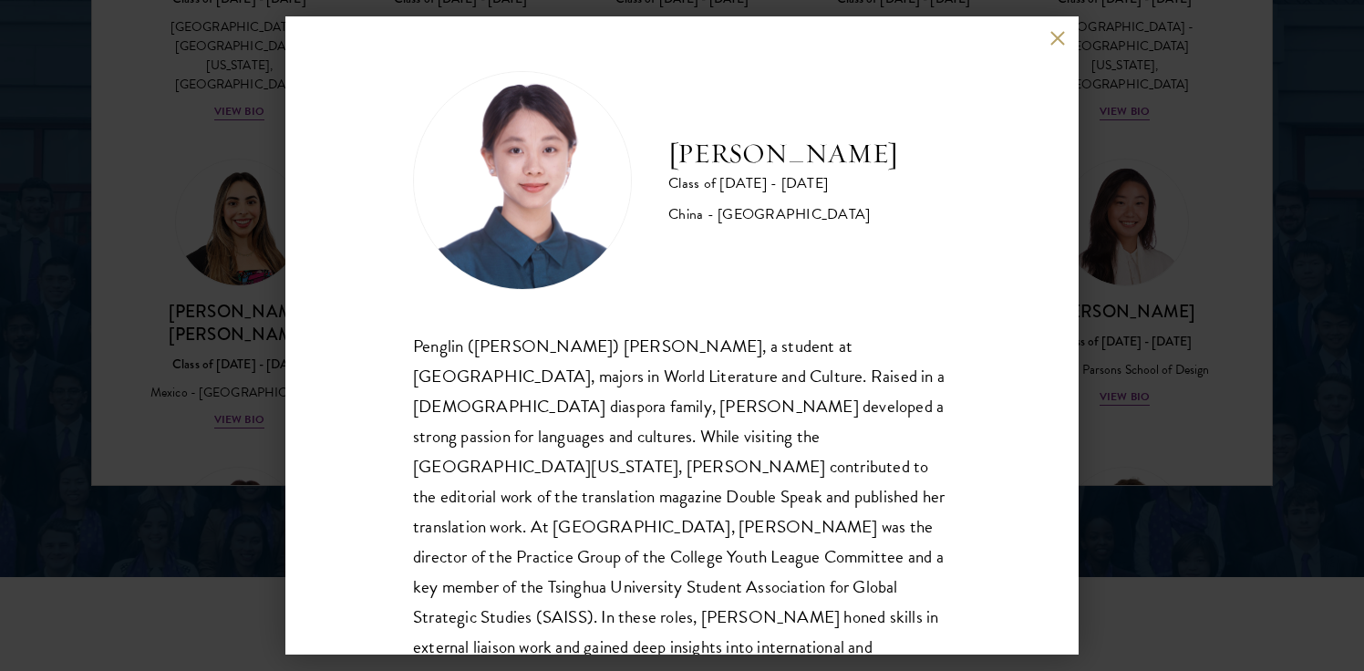
click at [1046, 31] on div "[PERSON_NAME] Class of [DATE] - [DATE] [GEOGRAPHIC_DATA] - [GEOGRAPHIC_DATA] Pe…" at bounding box center [681, 335] width 793 height 638
click at [1062, 45] on button at bounding box center [1056, 37] width 15 height 15
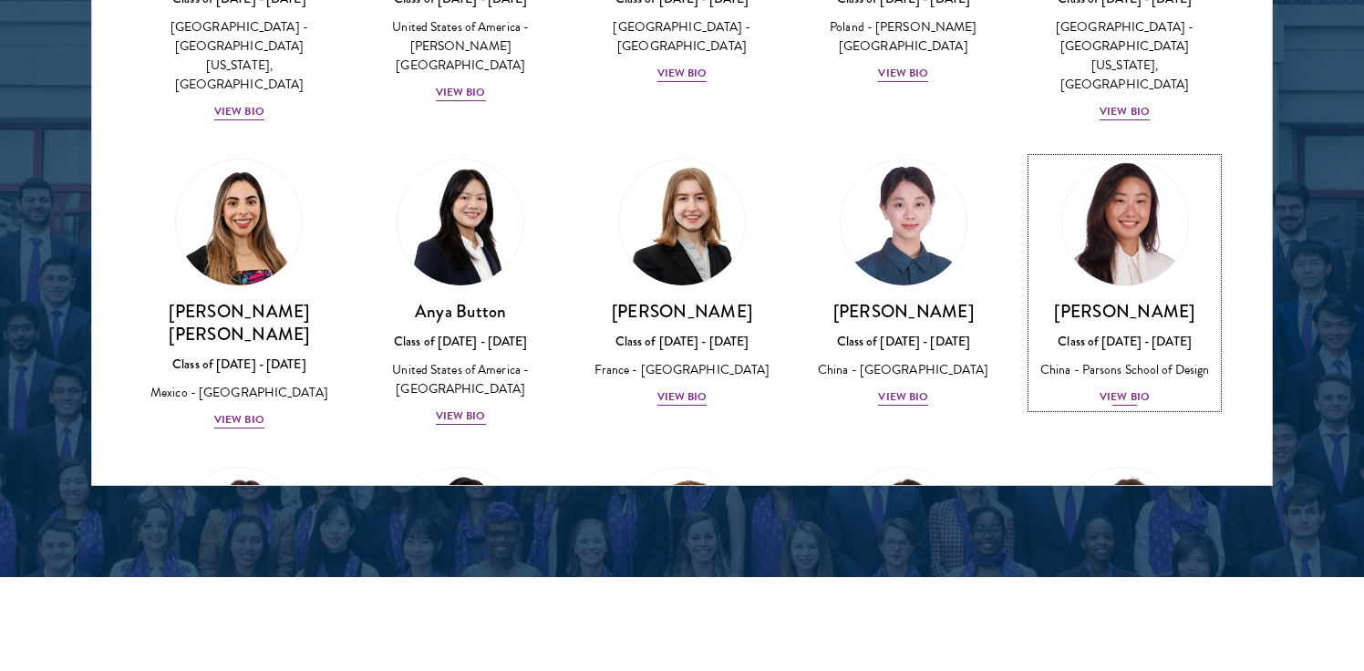
click at [1101, 178] on img at bounding box center [1125, 222] width 139 height 139
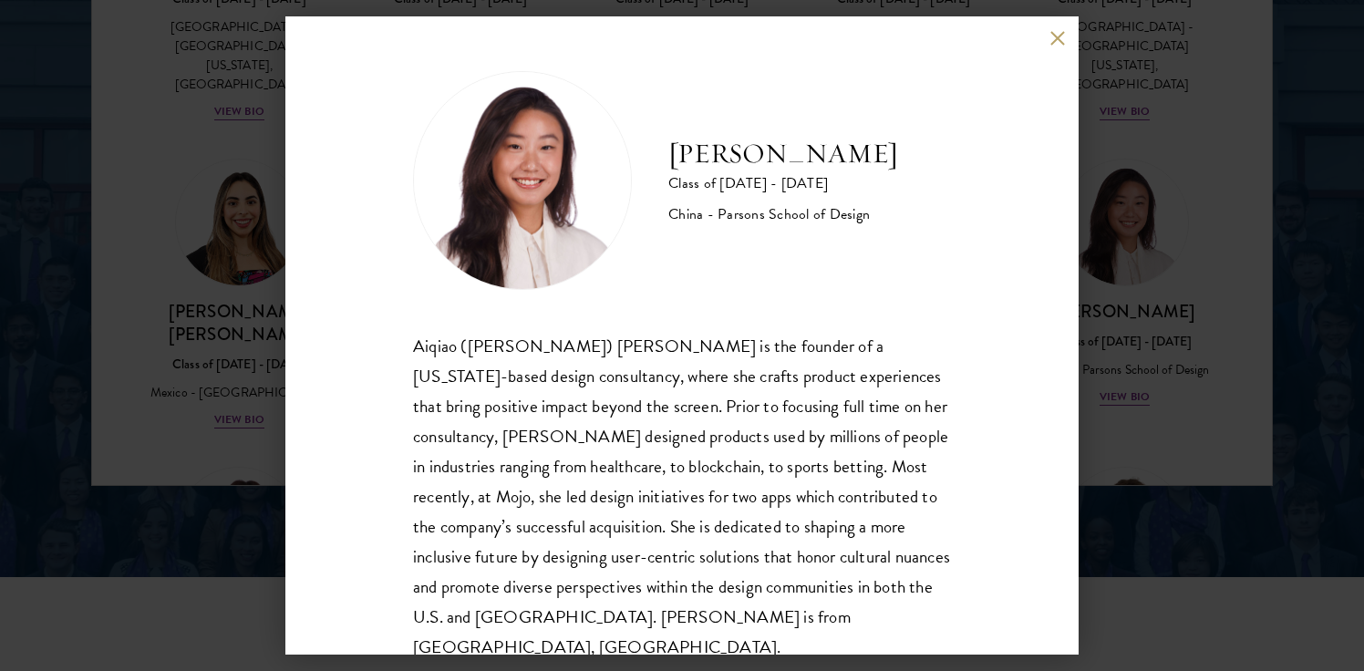
click at [1056, 37] on button at bounding box center [1056, 37] width 15 height 15
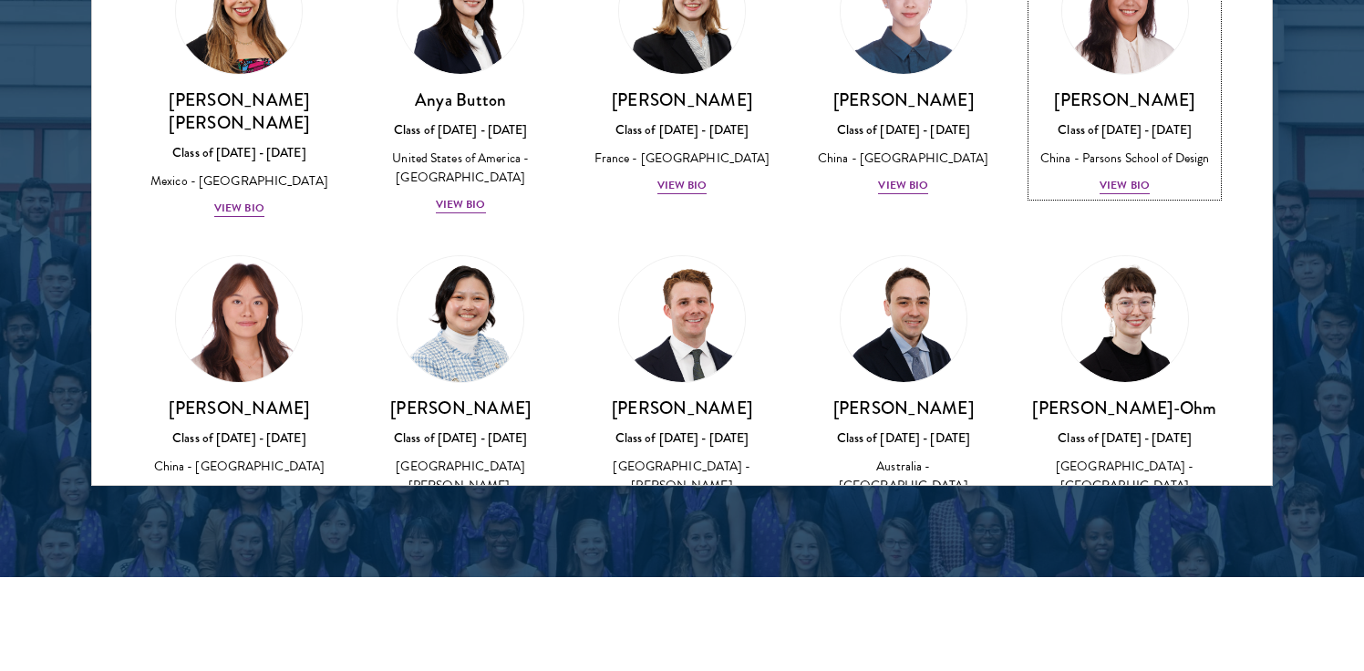
scroll to position [1481, 0]
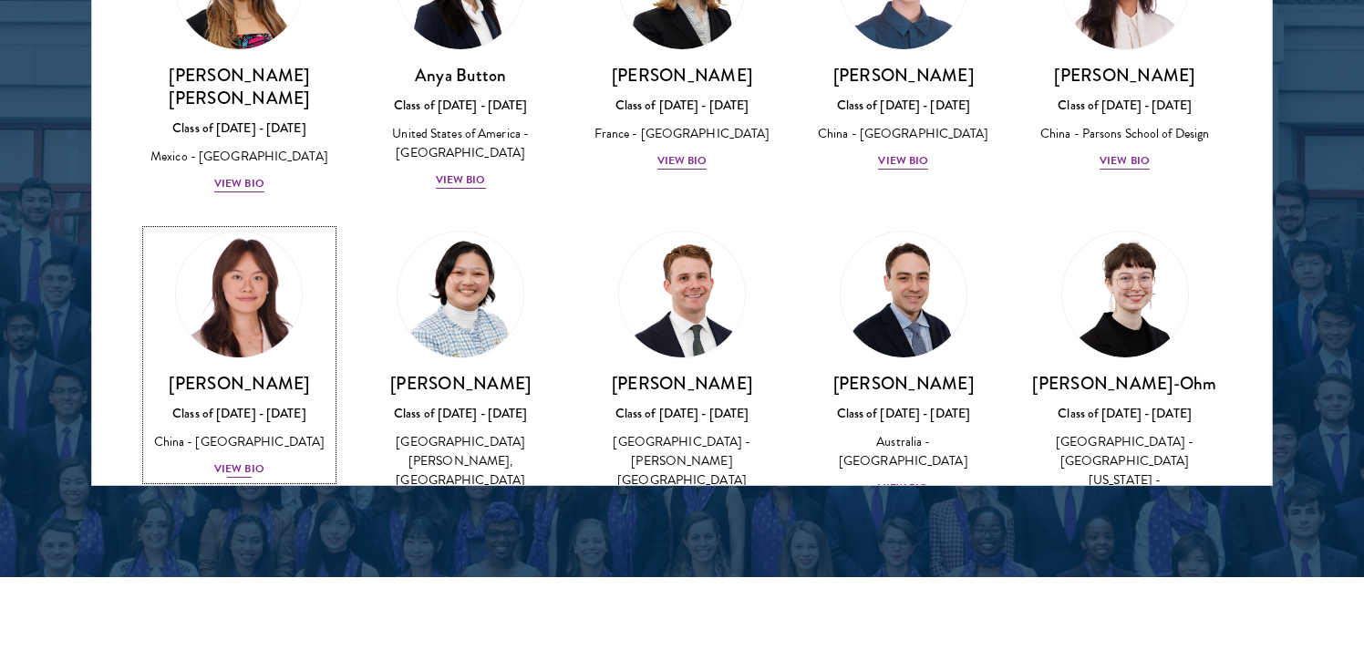
click at [273, 372] on h3 "[PERSON_NAME]" at bounding box center [239, 383] width 185 height 23
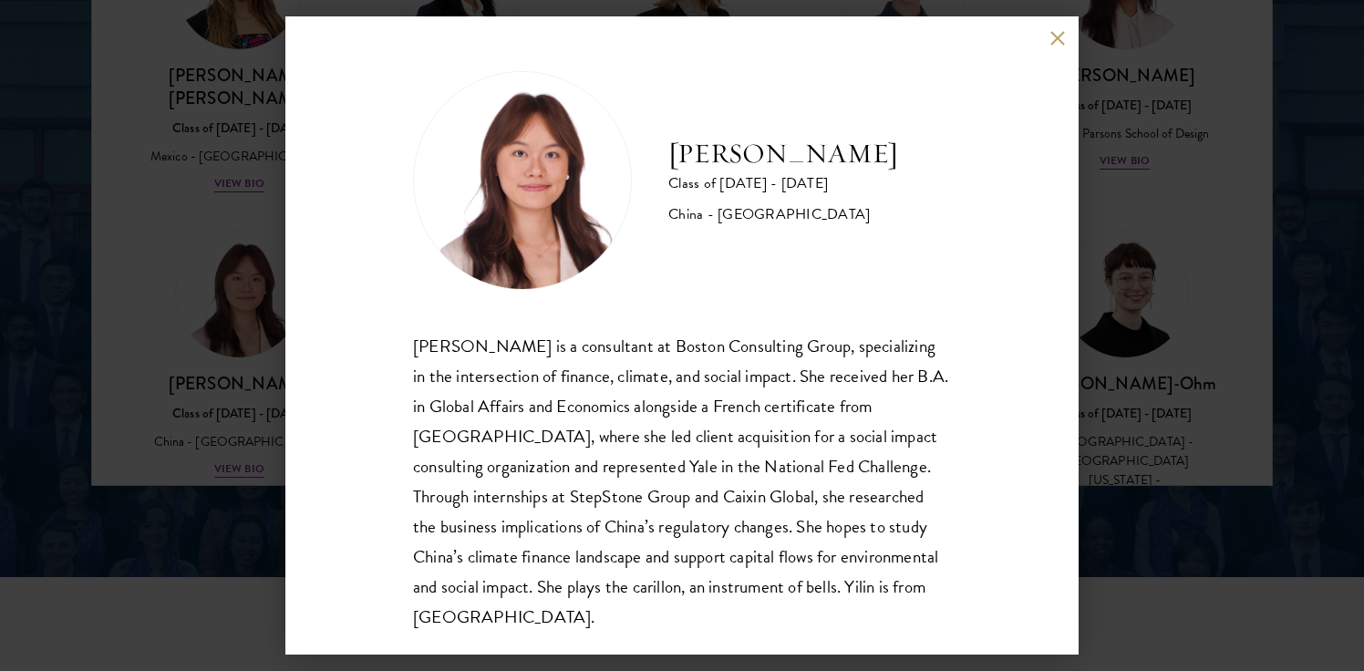
click at [1056, 36] on button at bounding box center [1056, 37] width 15 height 15
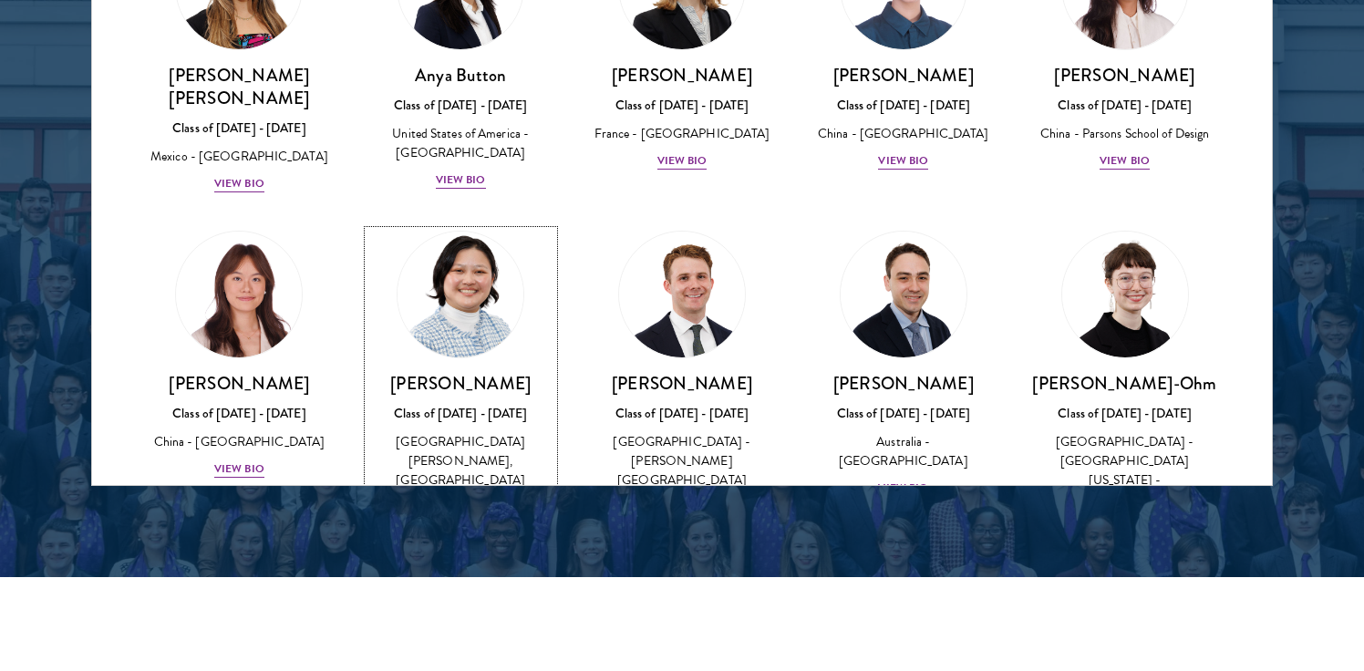
click at [469, 225] on img at bounding box center [460, 294] width 139 height 139
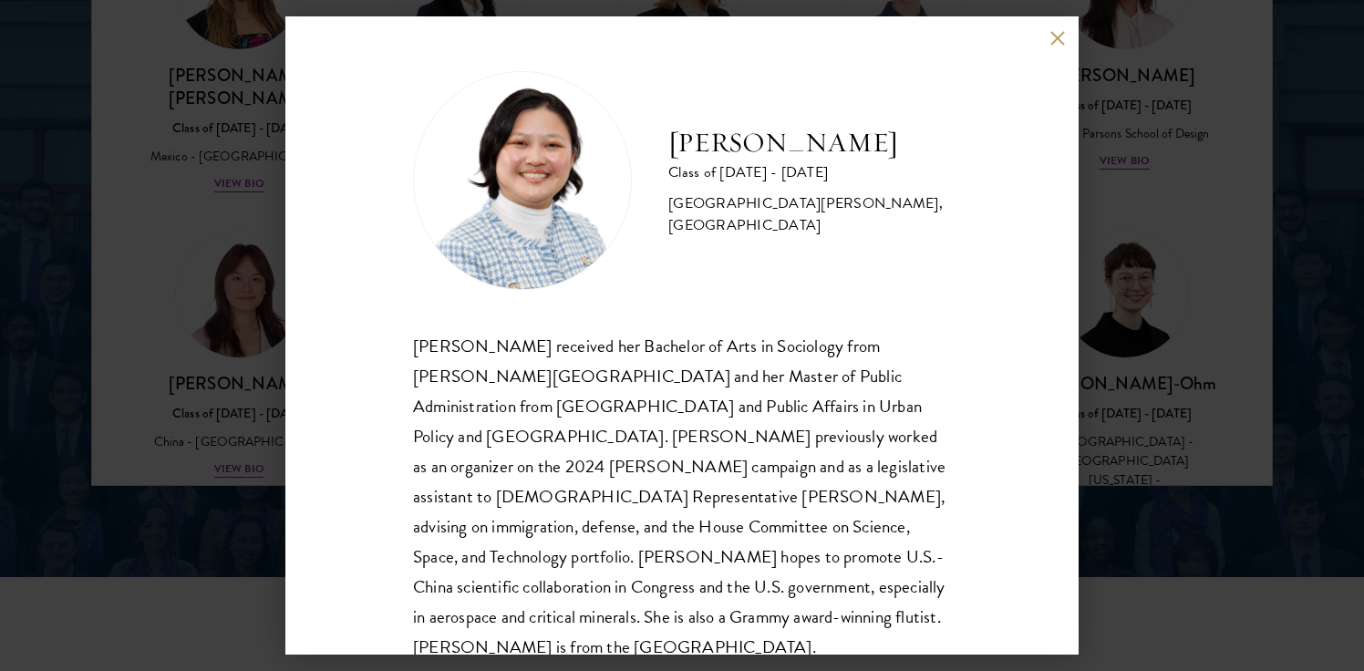
click at [1063, 35] on button at bounding box center [1056, 37] width 15 height 15
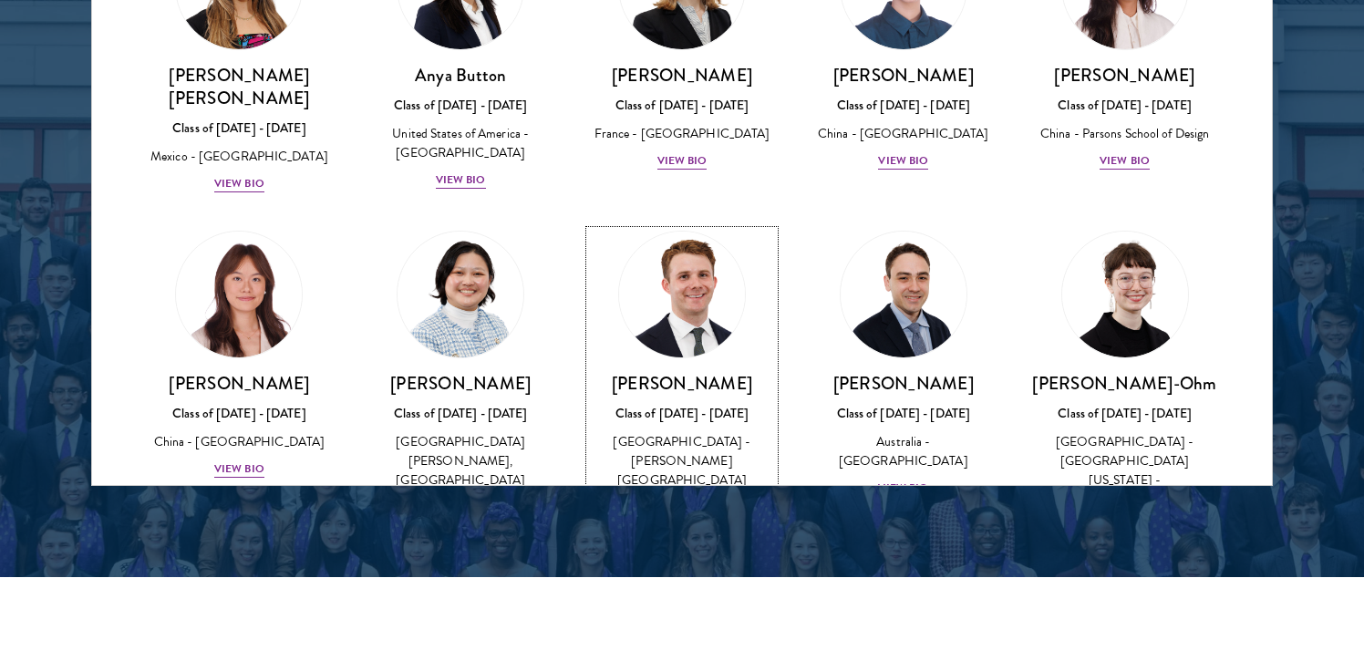
click at [673, 233] on img at bounding box center [682, 294] width 139 height 139
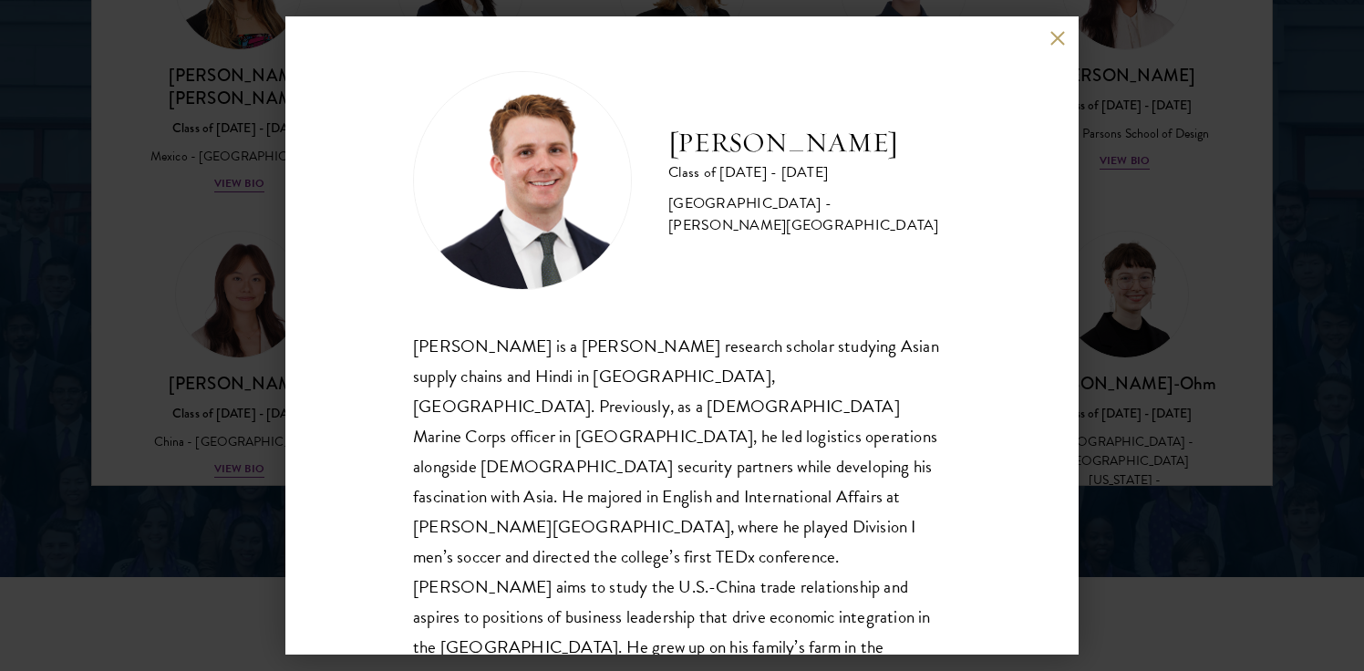
click at [1059, 38] on button at bounding box center [1056, 37] width 15 height 15
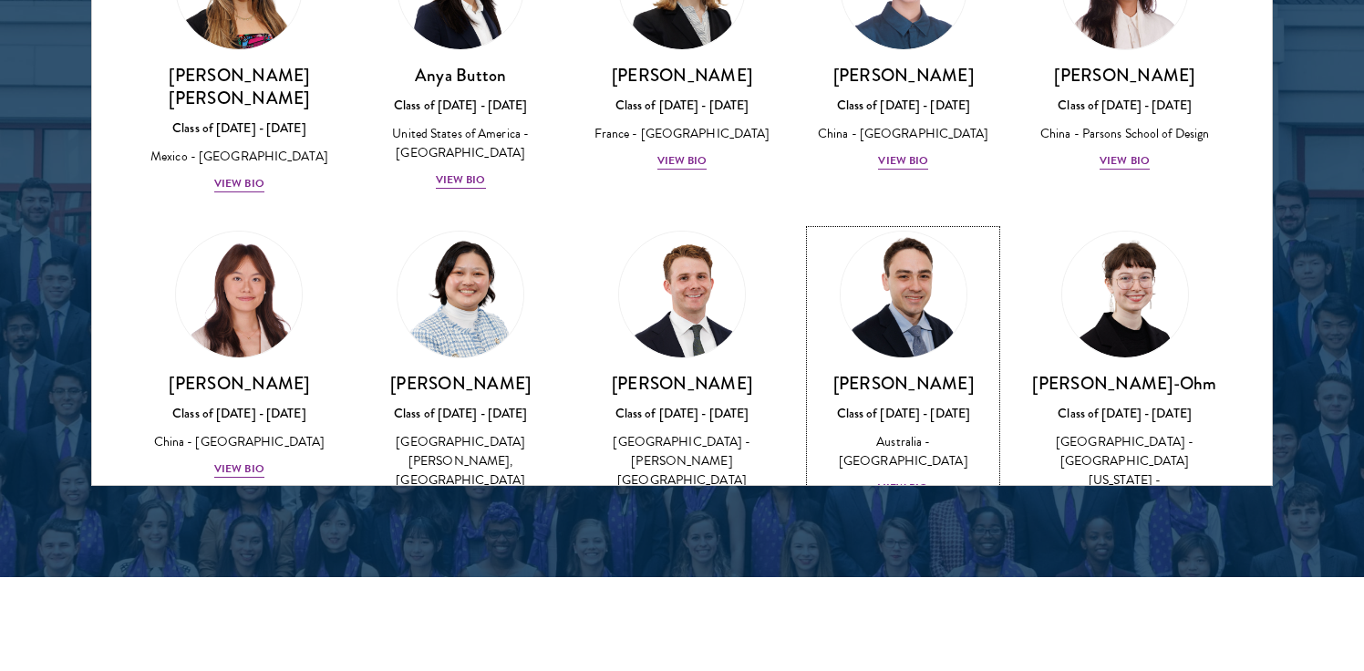
click at [893, 225] on img at bounding box center [903, 294] width 139 height 139
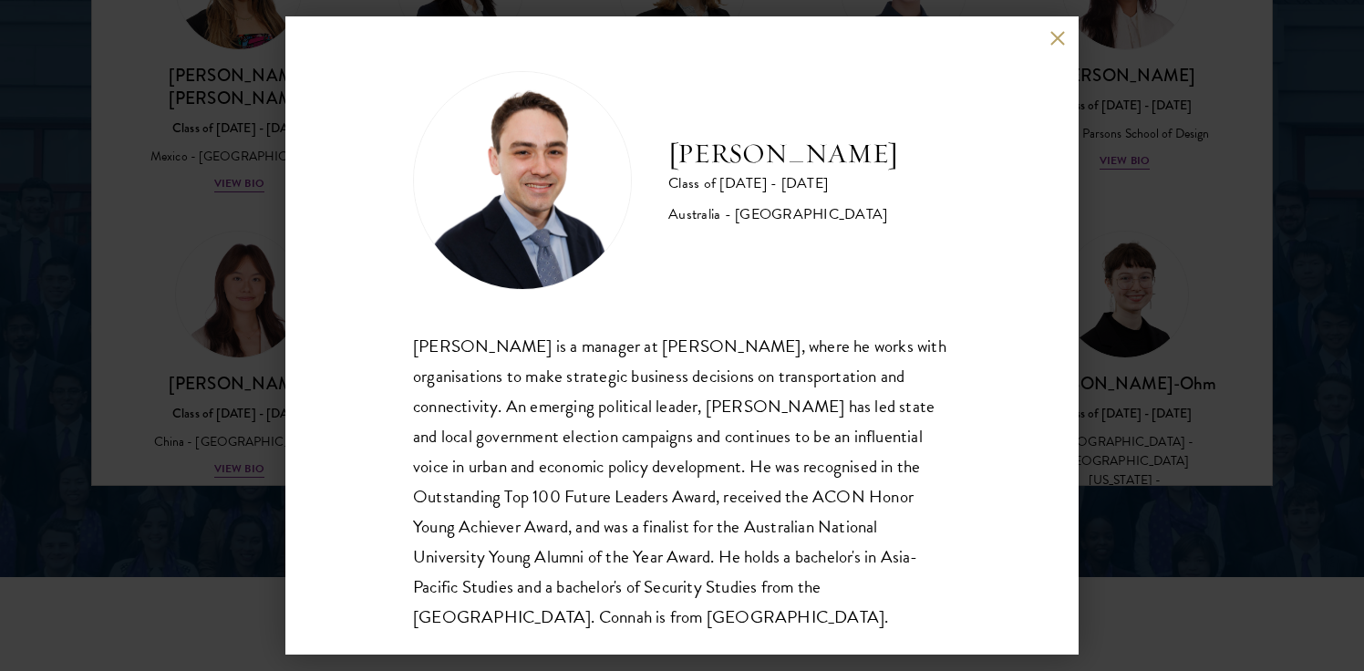
click at [1060, 42] on button at bounding box center [1056, 37] width 15 height 15
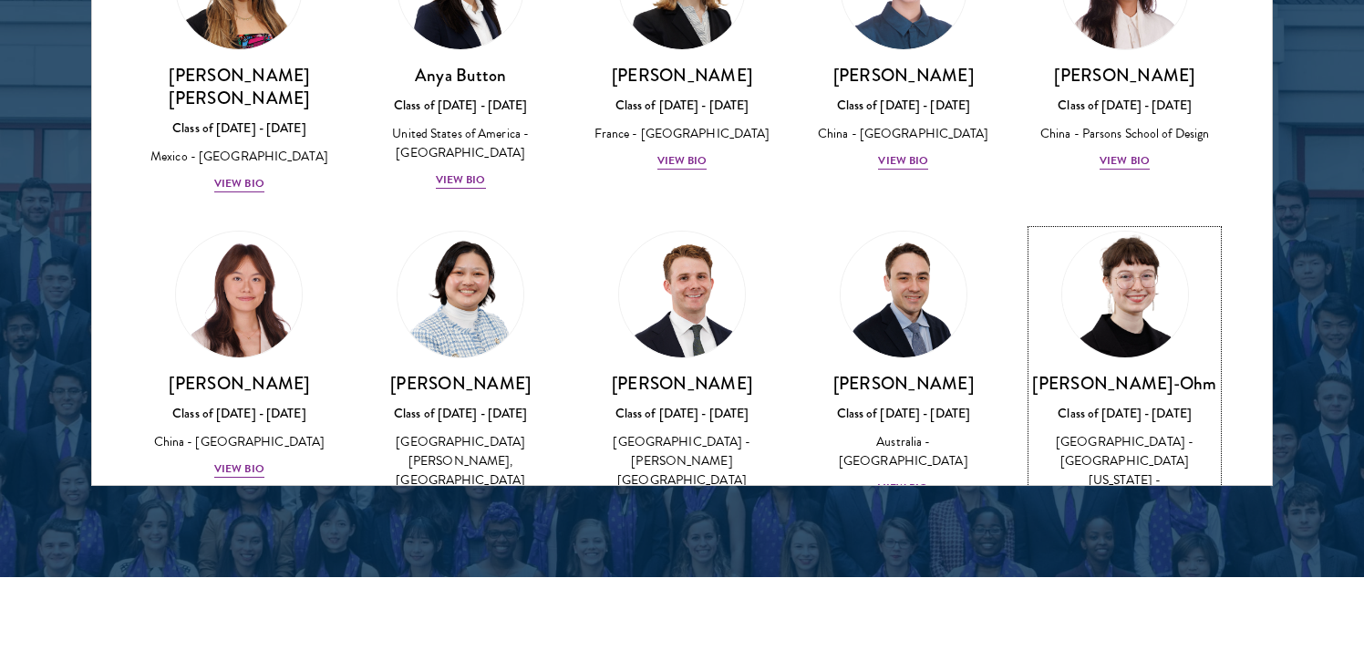
click at [1115, 225] on img at bounding box center [1125, 294] width 139 height 139
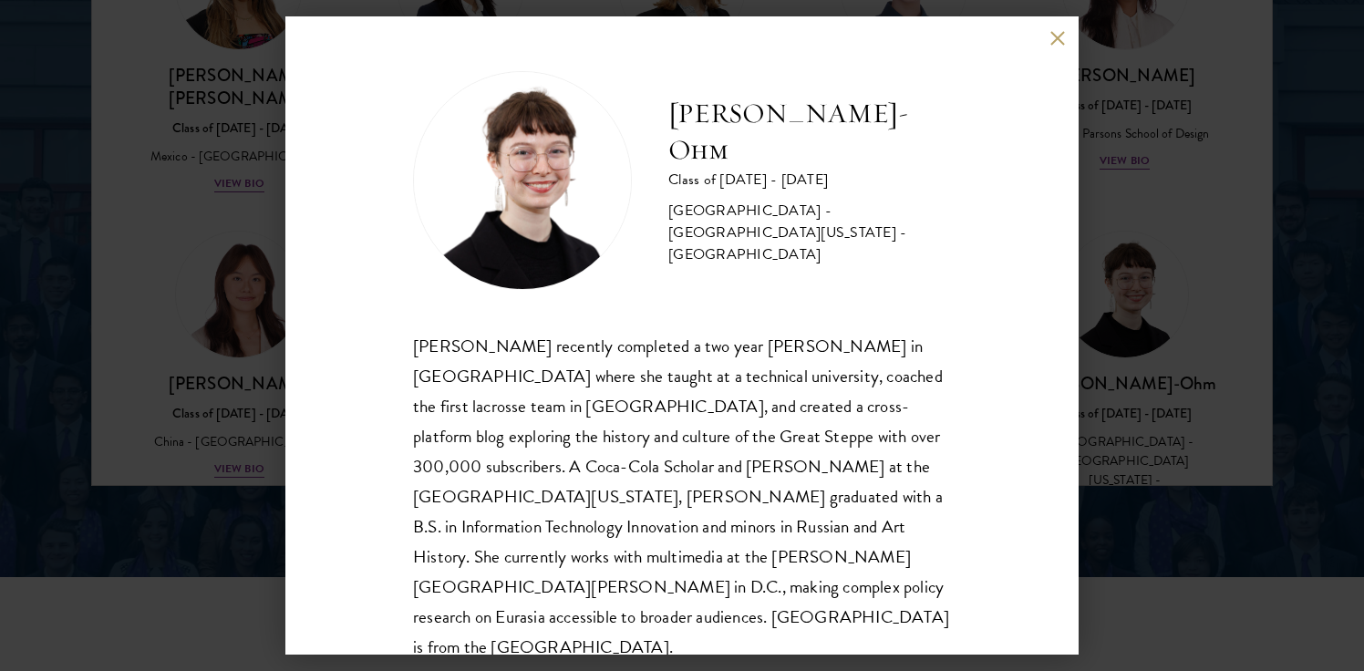
click at [1051, 22] on div "[PERSON_NAME]-Ohm Class of [DATE] - [DATE] [GEOGRAPHIC_DATA] - [GEOGRAPHIC_DATA…" at bounding box center [681, 335] width 793 height 638
click at [1056, 29] on div "[PERSON_NAME]-Ohm Class of [DATE] - [DATE] [GEOGRAPHIC_DATA] - [GEOGRAPHIC_DATA…" at bounding box center [681, 335] width 793 height 638
click at [1067, 35] on div "[PERSON_NAME]-Ohm Class of [DATE] - [DATE] [GEOGRAPHIC_DATA] - [GEOGRAPHIC_DATA…" at bounding box center [681, 335] width 793 height 638
click at [1057, 37] on button at bounding box center [1056, 37] width 15 height 15
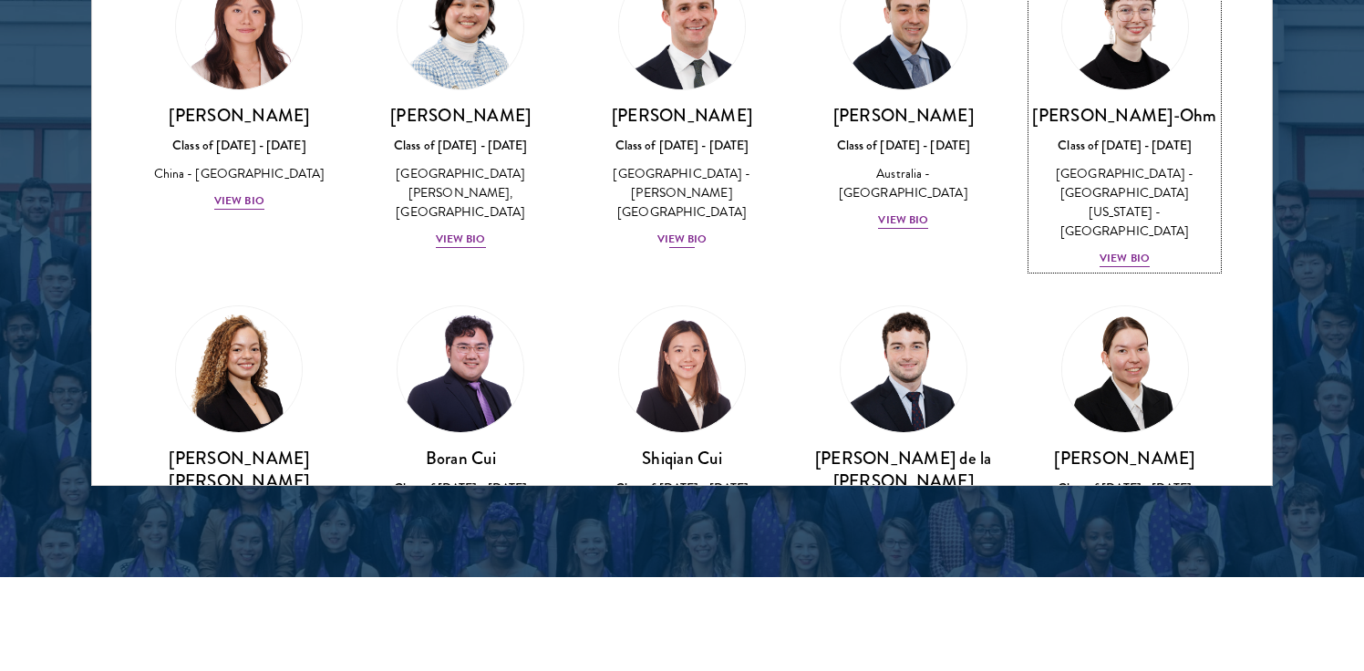
scroll to position [1768, 0]
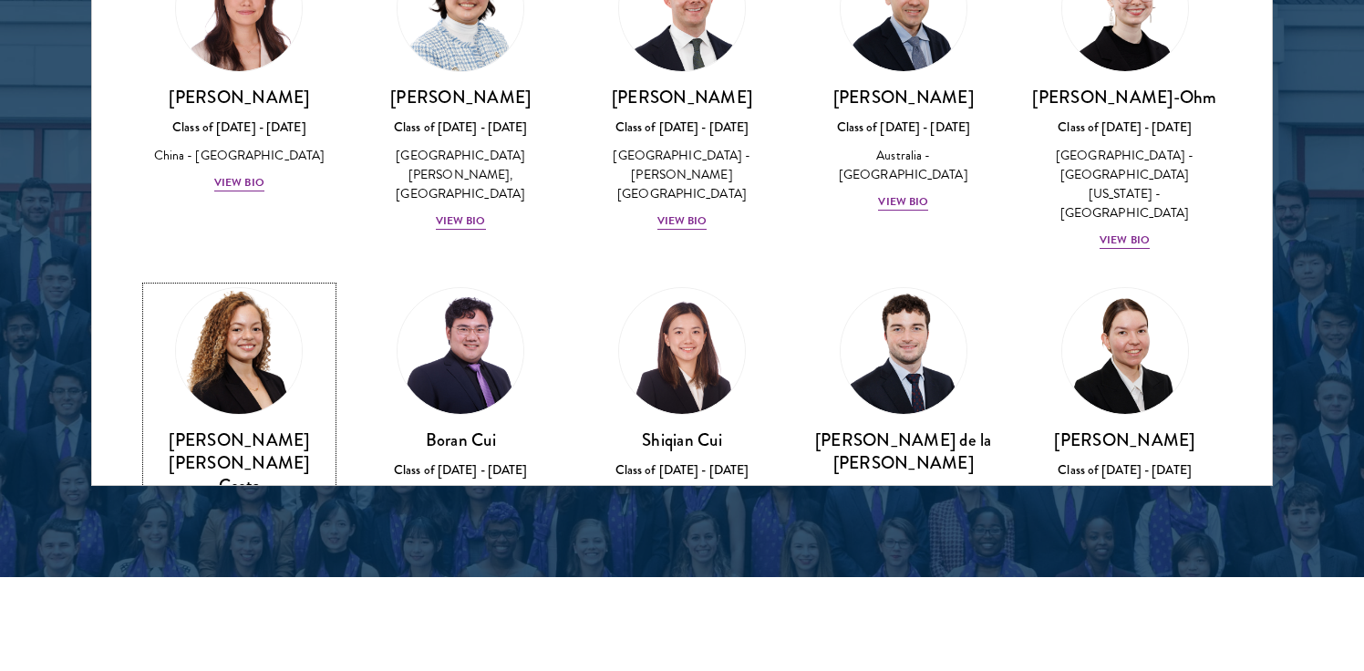
click at [245, 534] on div "[GEOGRAPHIC_DATA] - [GEOGRAPHIC_DATA]" at bounding box center [239, 553] width 185 height 38
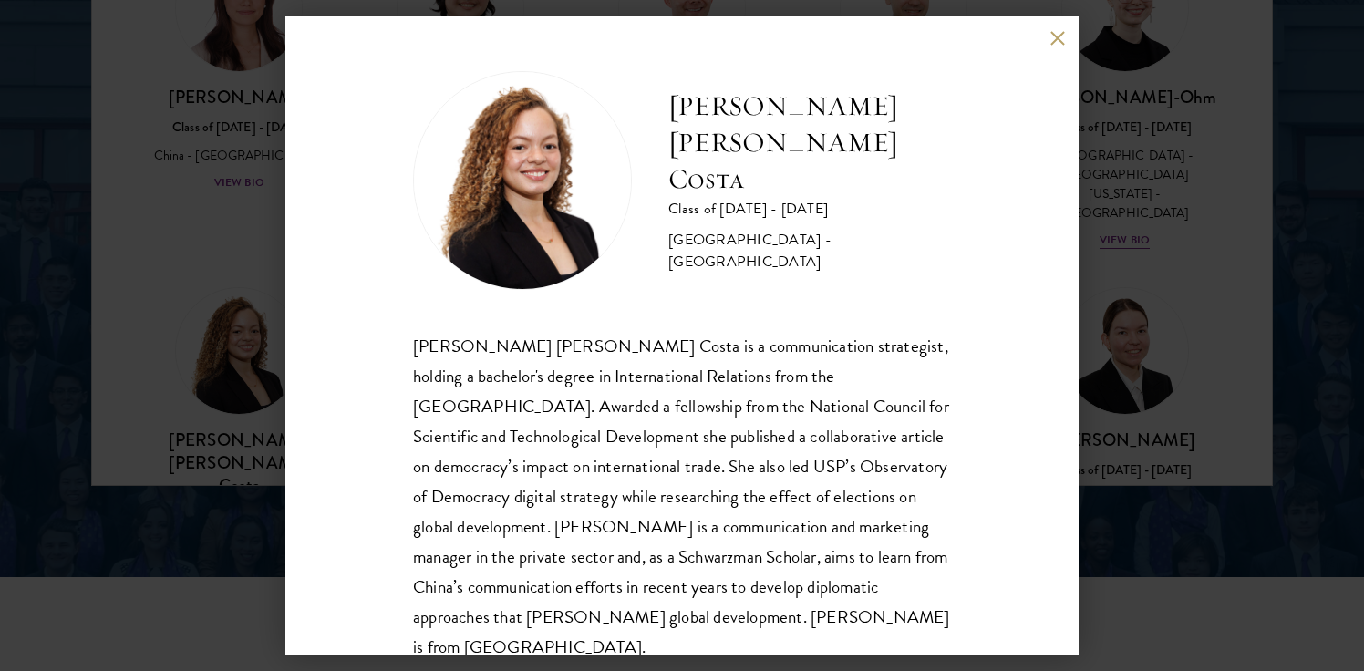
scroll to position [32, 0]
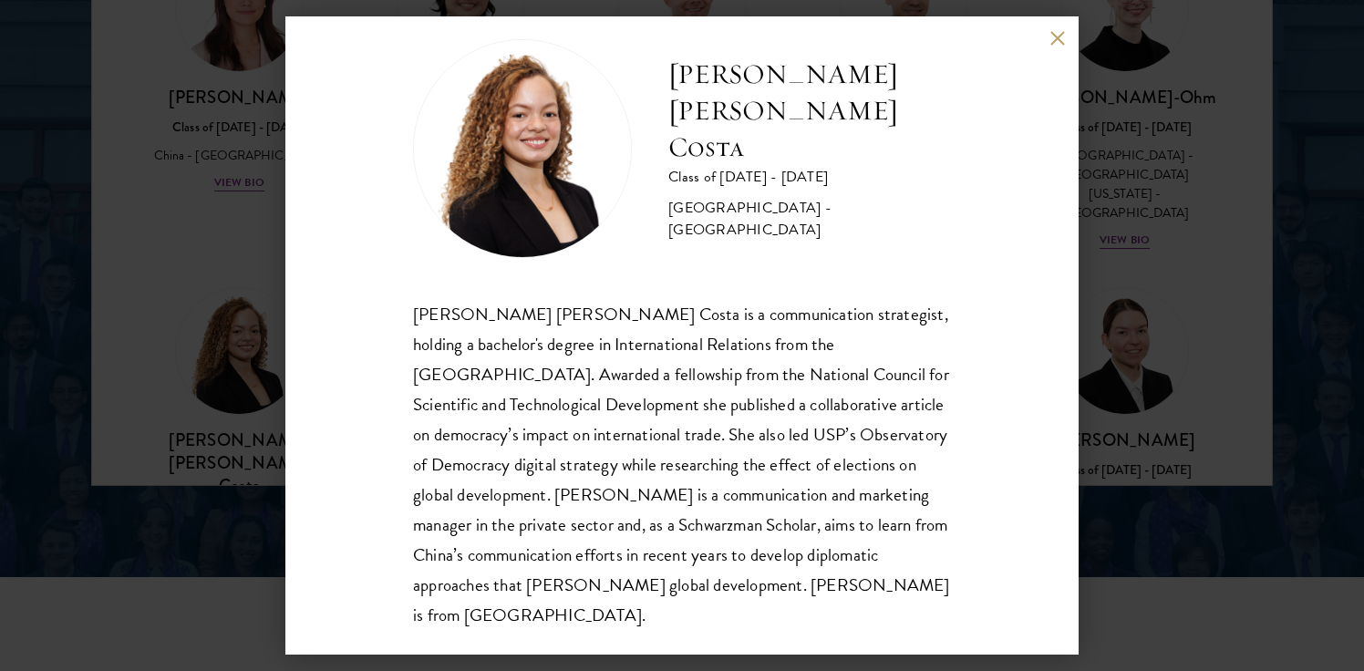
click at [1051, 46] on div "[PERSON_NAME] [PERSON_NAME] Costa Class of [DATE] - [DATE] [GEOGRAPHIC_DATA] - …" at bounding box center [681, 335] width 793 height 638
click at [1060, 36] on button at bounding box center [1056, 37] width 15 height 15
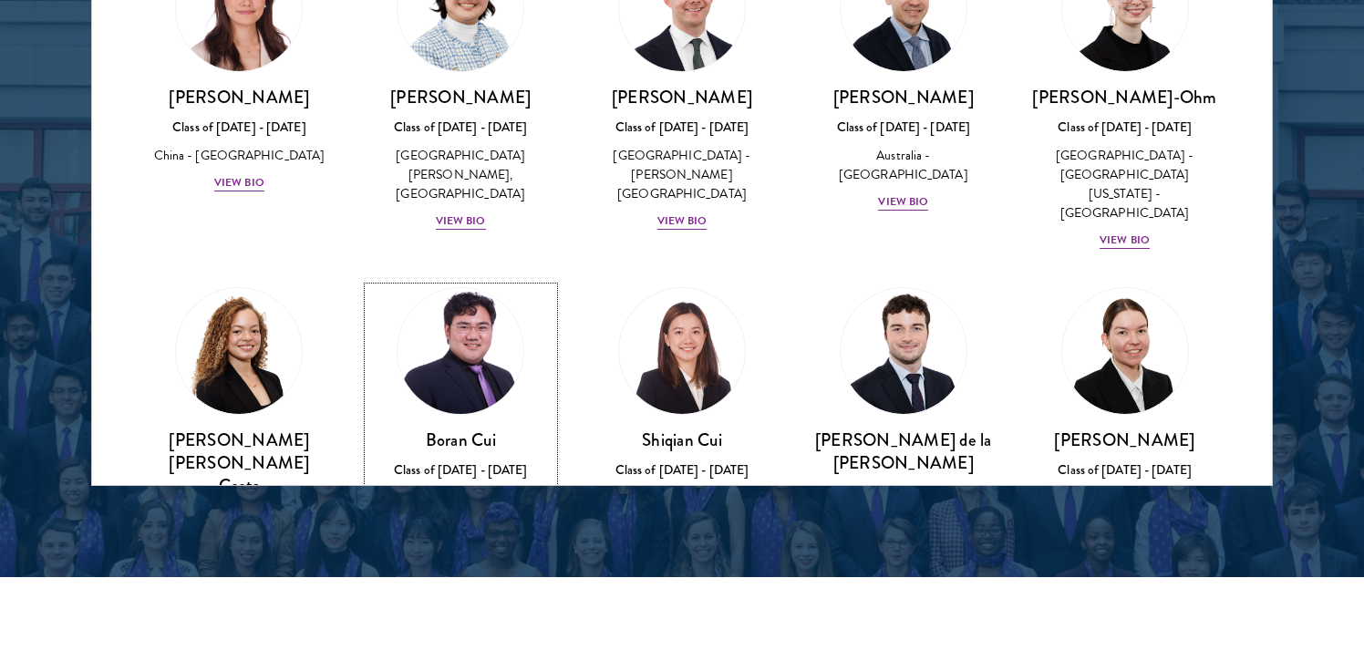
click at [474, 287] on link "[PERSON_NAME] Class of [DATE] - [DATE] [GEOGRAPHIC_DATA] - [GEOGRAPHIC_DATA] Vi…" at bounding box center [460, 411] width 185 height 249
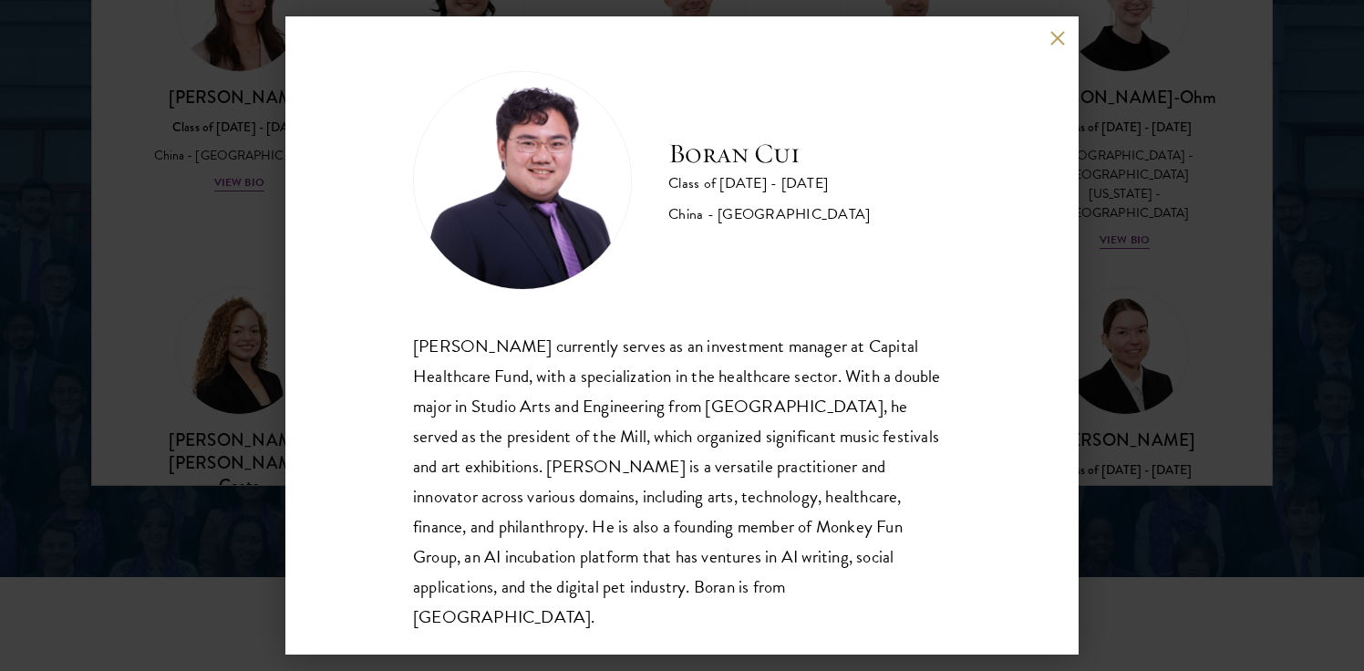
click at [1054, 48] on div "[PERSON_NAME] Class of [DATE] - [DATE] [GEOGRAPHIC_DATA] - [GEOGRAPHIC_DATA] [P…" at bounding box center [681, 335] width 793 height 638
click at [1057, 35] on button at bounding box center [1056, 37] width 15 height 15
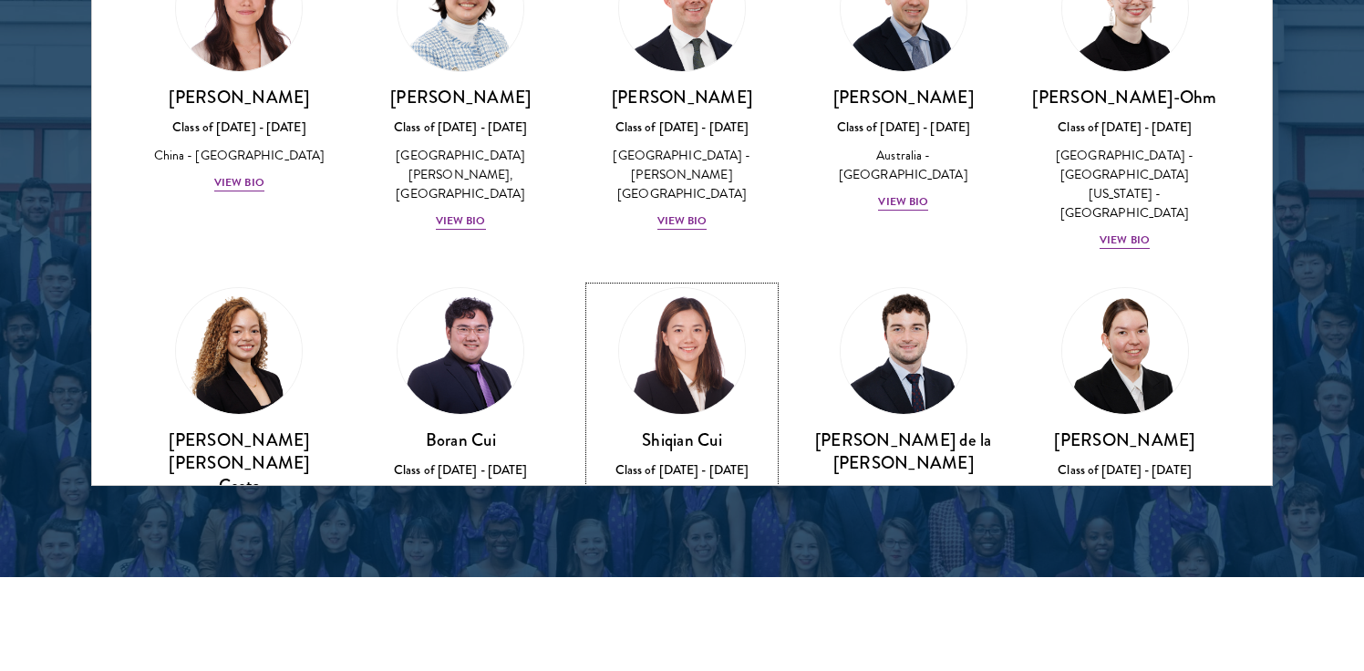
click at [683, 287] on link "[PERSON_NAME] Class of [DATE] - [DATE] [GEOGRAPHIC_DATA] - [GEOGRAPHIC_DATA] Vi…" at bounding box center [682, 411] width 185 height 249
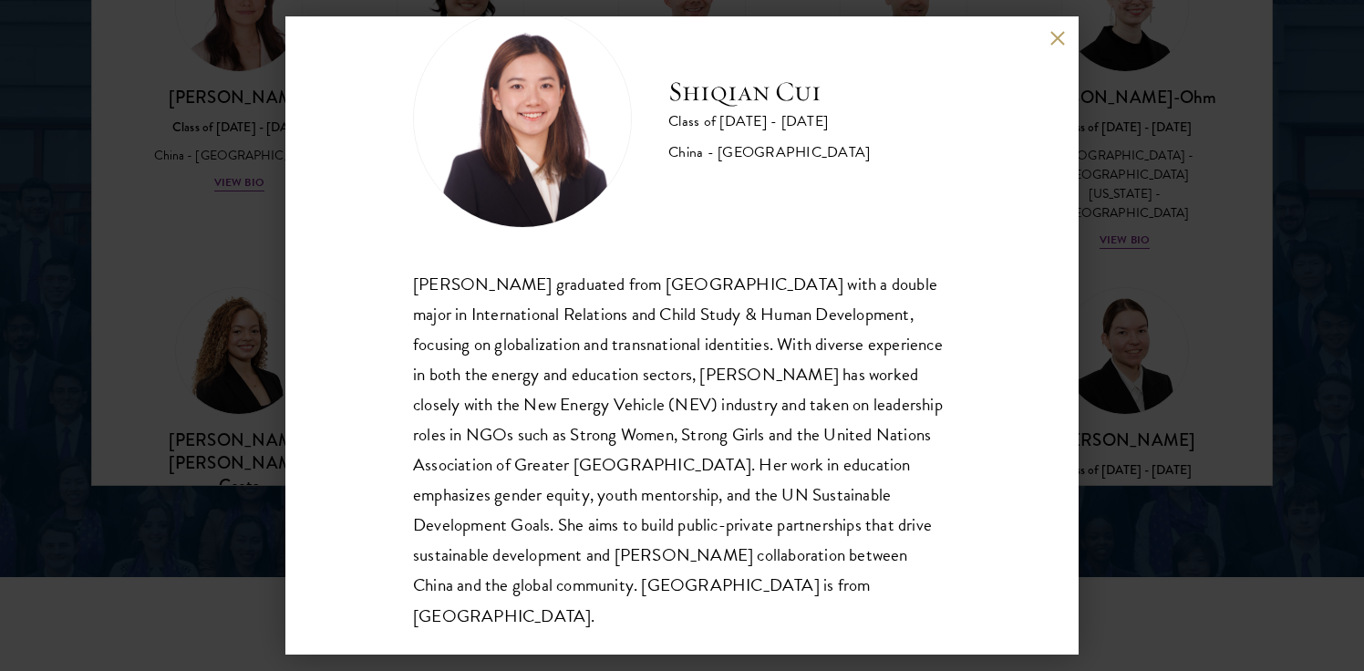
scroll to position [50, 0]
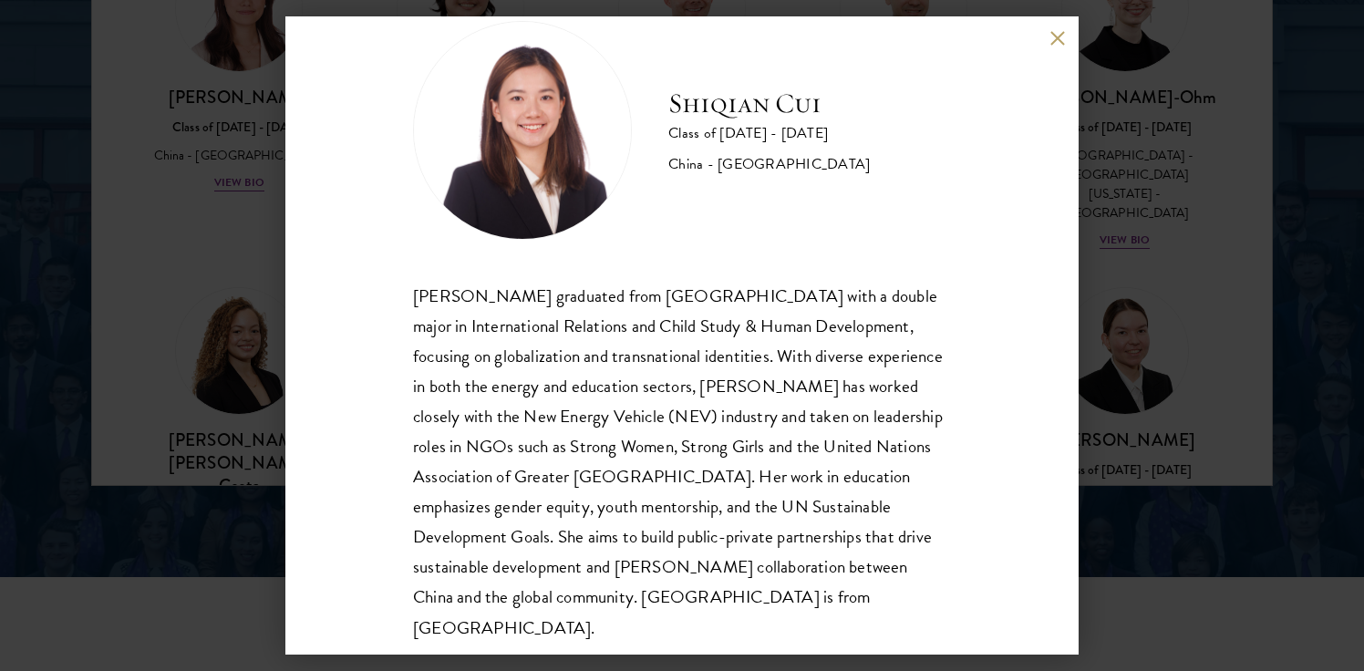
click at [1061, 34] on button at bounding box center [1056, 37] width 15 height 15
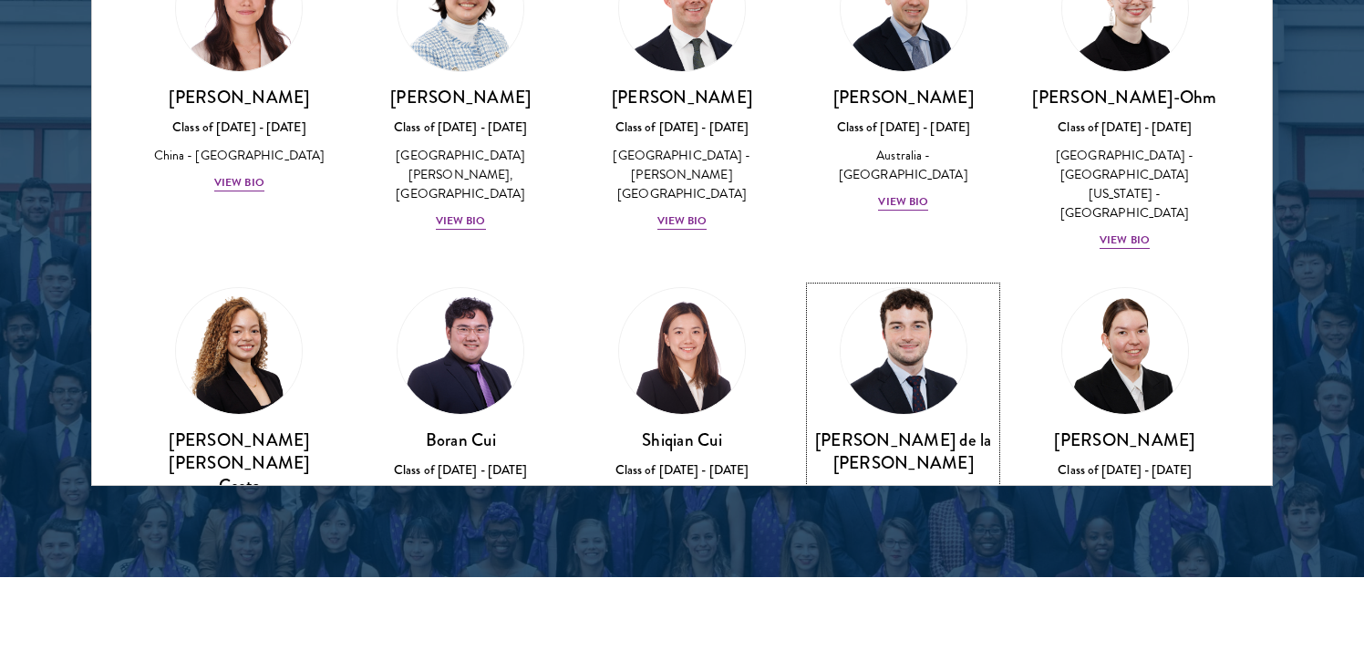
click at [886, 282] on img at bounding box center [903, 351] width 139 height 139
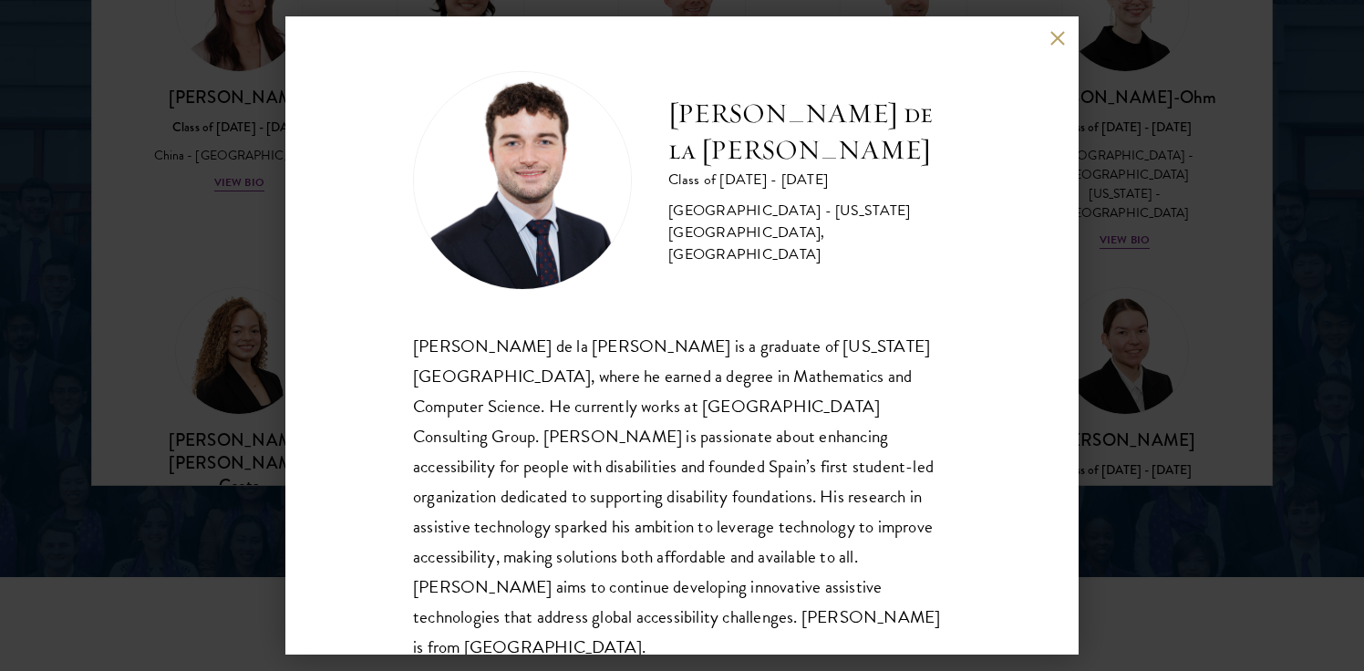
scroll to position [2, 0]
click at [1061, 40] on button at bounding box center [1056, 37] width 15 height 15
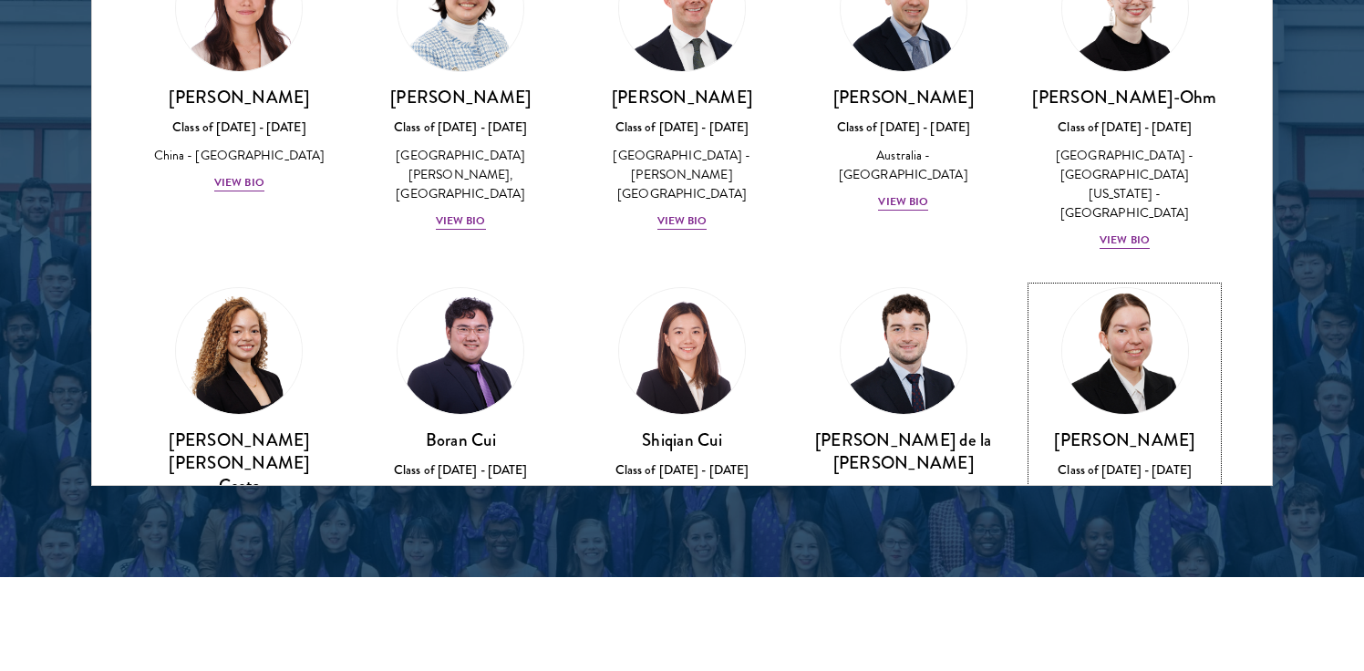
click at [1094, 282] on img at bounding box center [1125, 351] width 139 height 139
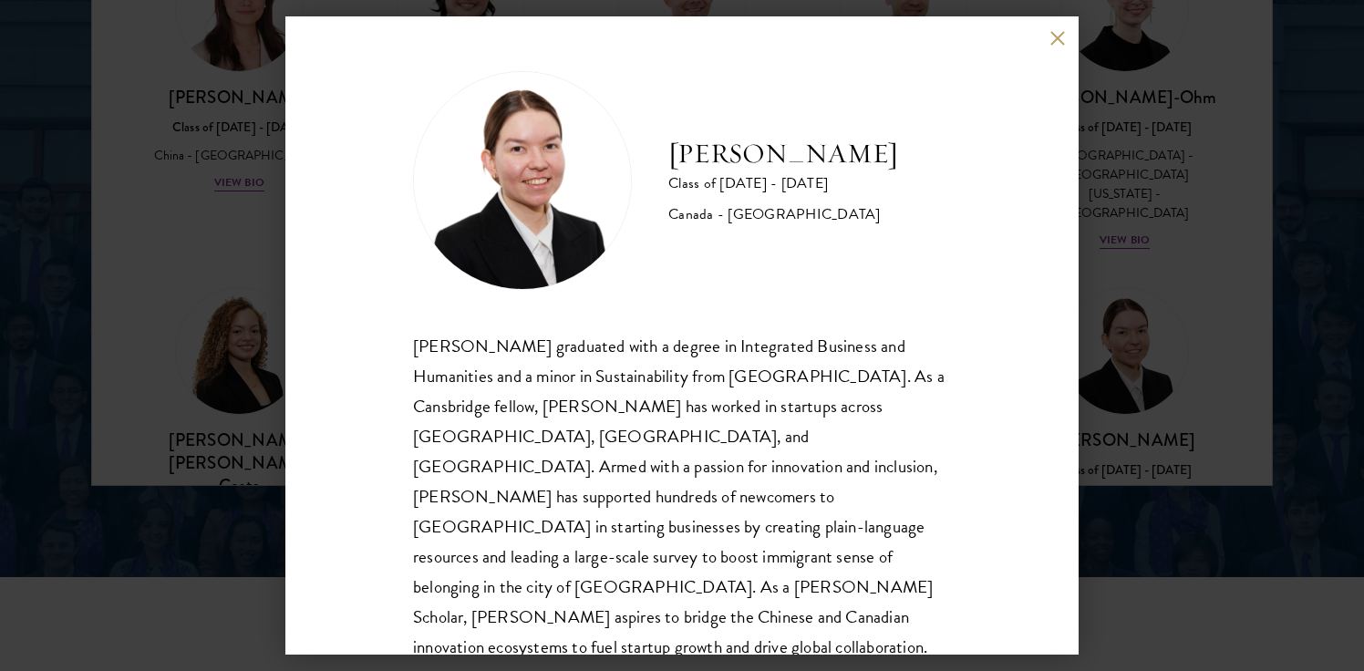
click at [1054, 40] on button at bounding box center [1056, 37] width 15 height 15
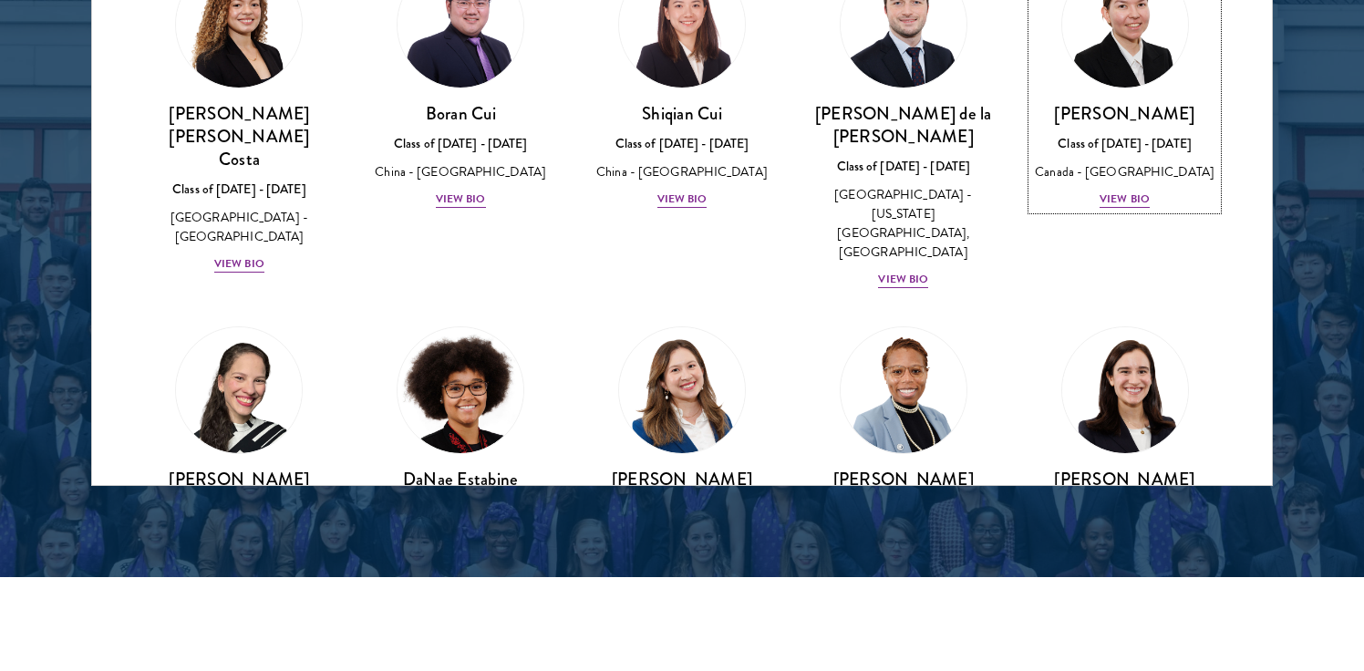
scroll to position [2099, 0]
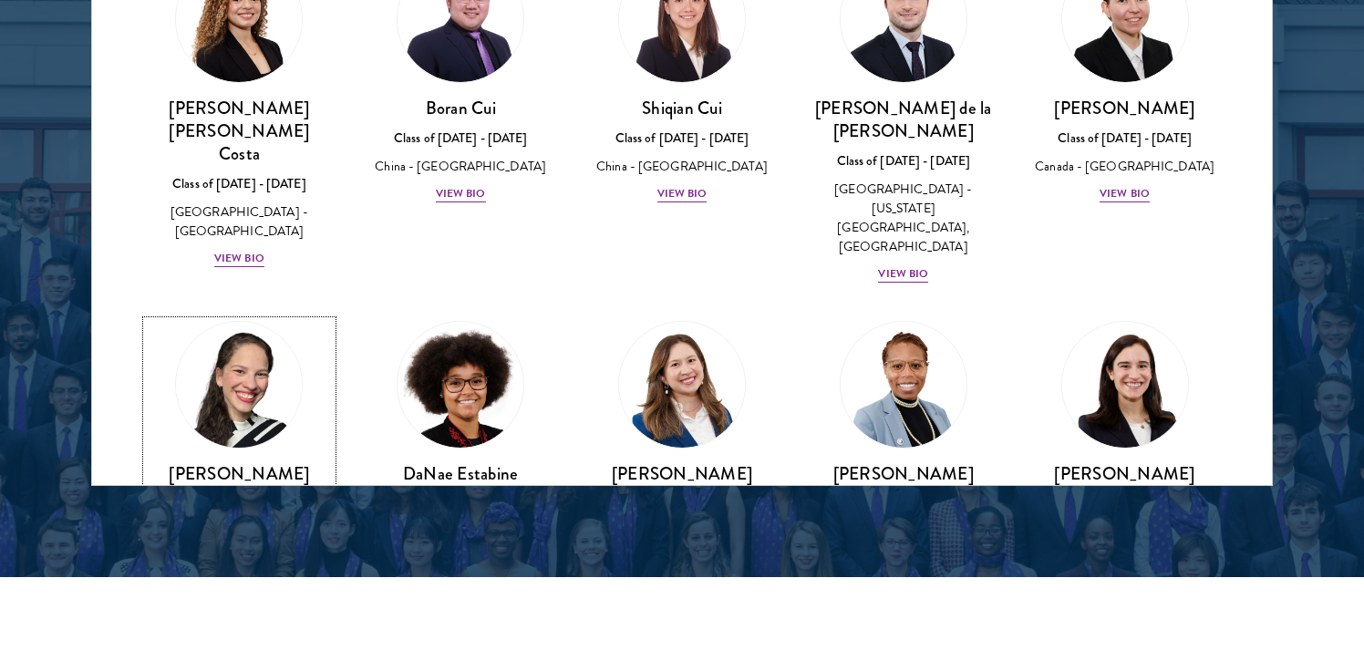
click at [275, 462] on h3 "[PERSON_NAME] [PERSON_NAME]" at bounding box center [239, 485] width 185 height 46
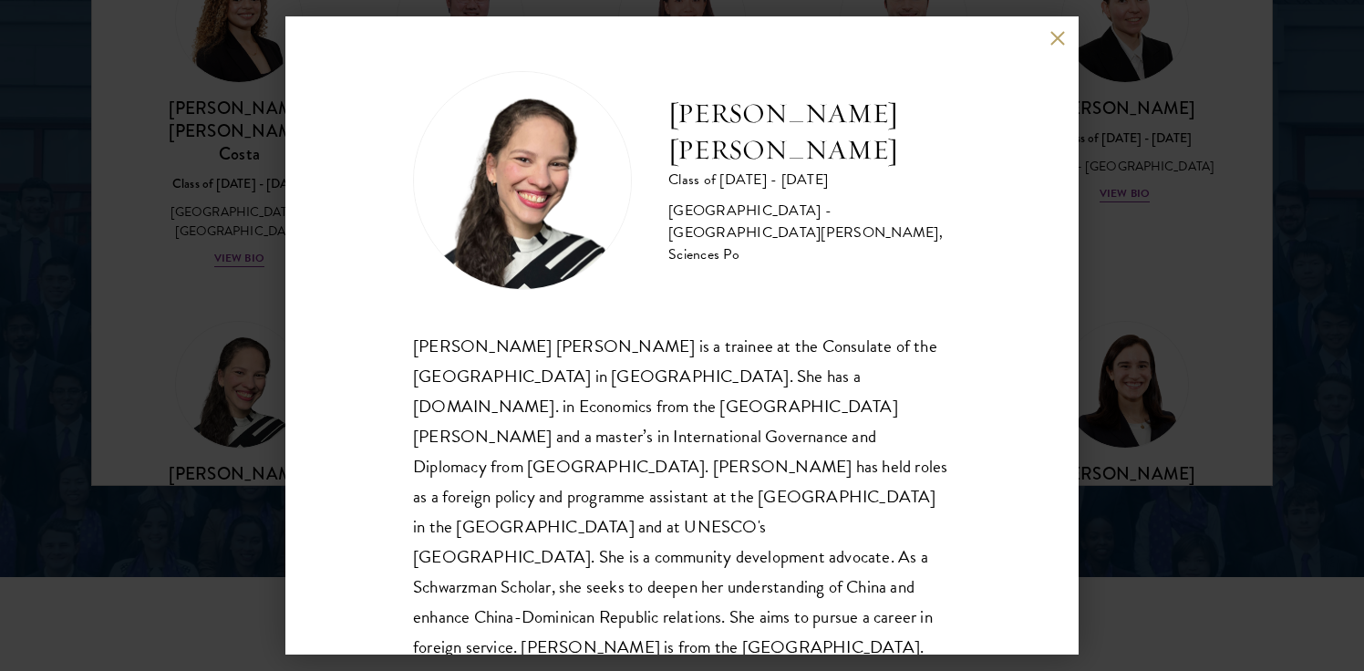
scroll to position [32, 0]
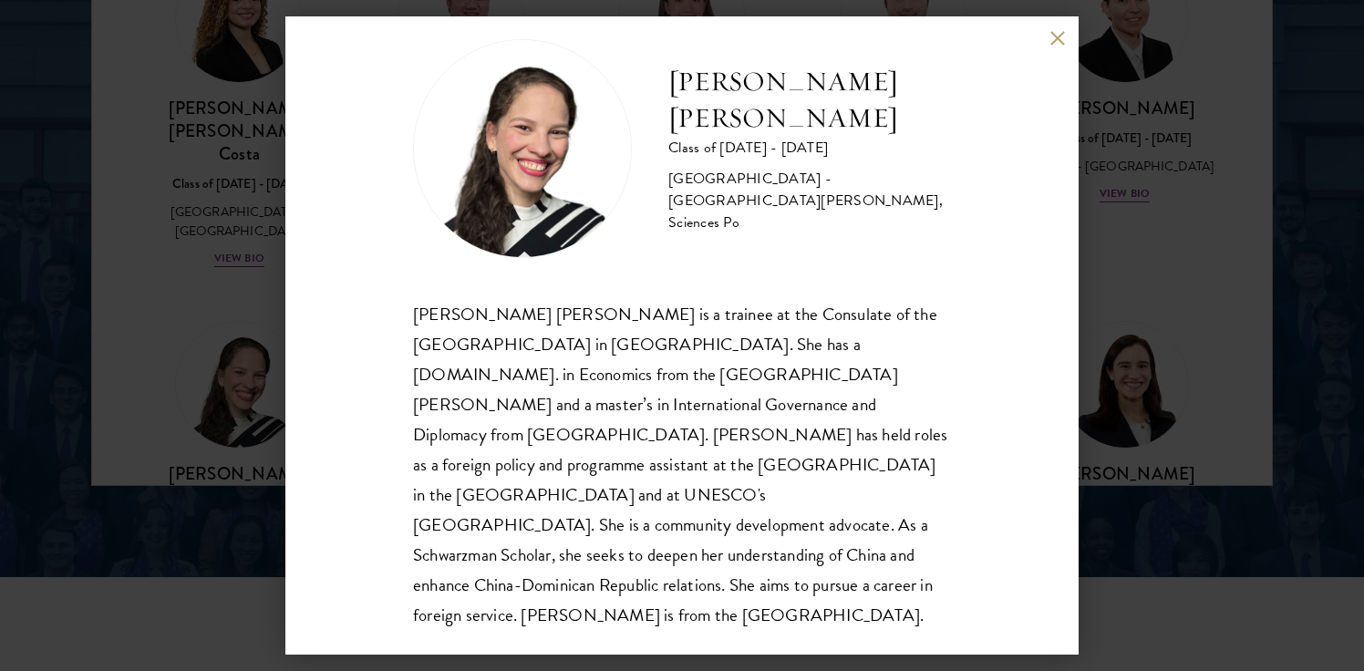
click at [1059, 46] on div "[PERSON_NAME] [PERSON_NAME] Class of [DATE] - [DATE] [GEOGRAPHIC_DATA] - [GEOGR…" at bounding box center [681, 335] width 793 height 638
click at [1049, 28] on div "[PERSON_NAME] [PERSON_NAME] Class of [DATE] - [DATE] [GEOGRAPHIC_DATA] - [GEOGR…" at bounding box center [681, 335] width 793 height 638
click at [1046, 31] on div "[PERSON_NAME] [PERSON_NAME] Class of [DATE] - [DATE] [GEOGRAPHIC_DATA] - [GEOGR…" at bounding box center [681, 335] width 793 height 638
click at [1055, 36] on button at bounding box center [1056, 37] width 15 height 15
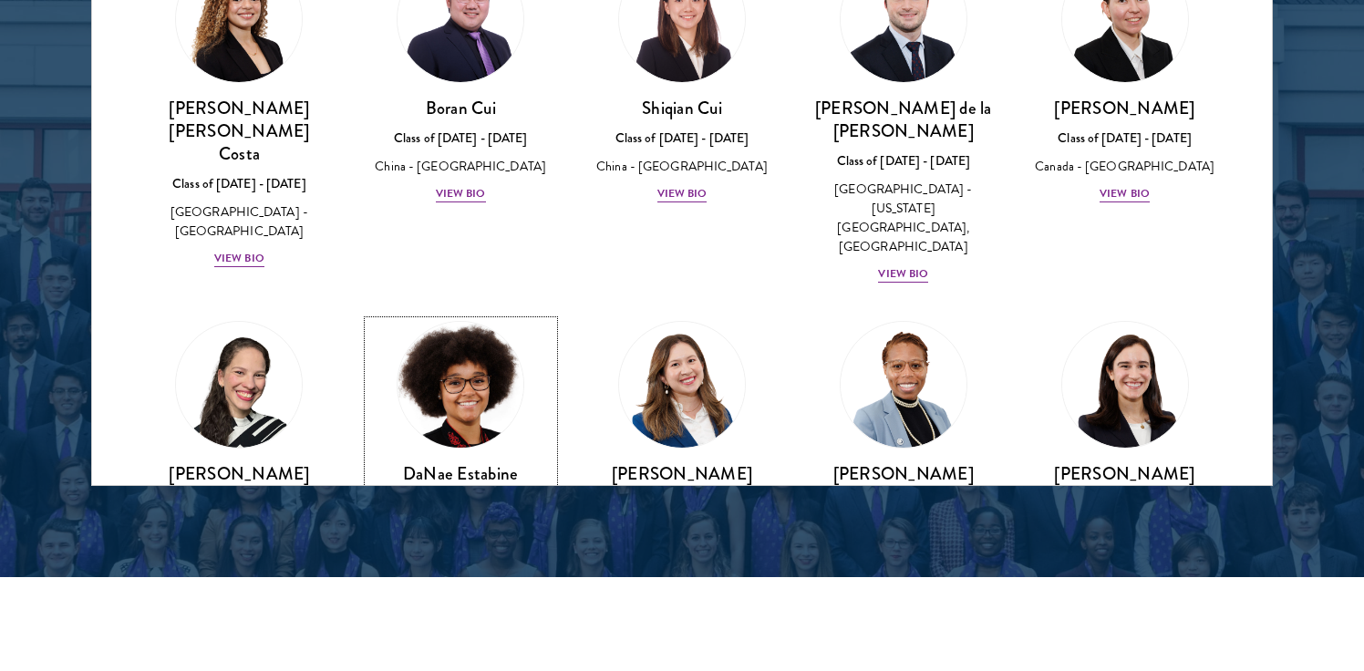
click at [465, 315] on img at bounding box center [460, 384] width 139 height 139
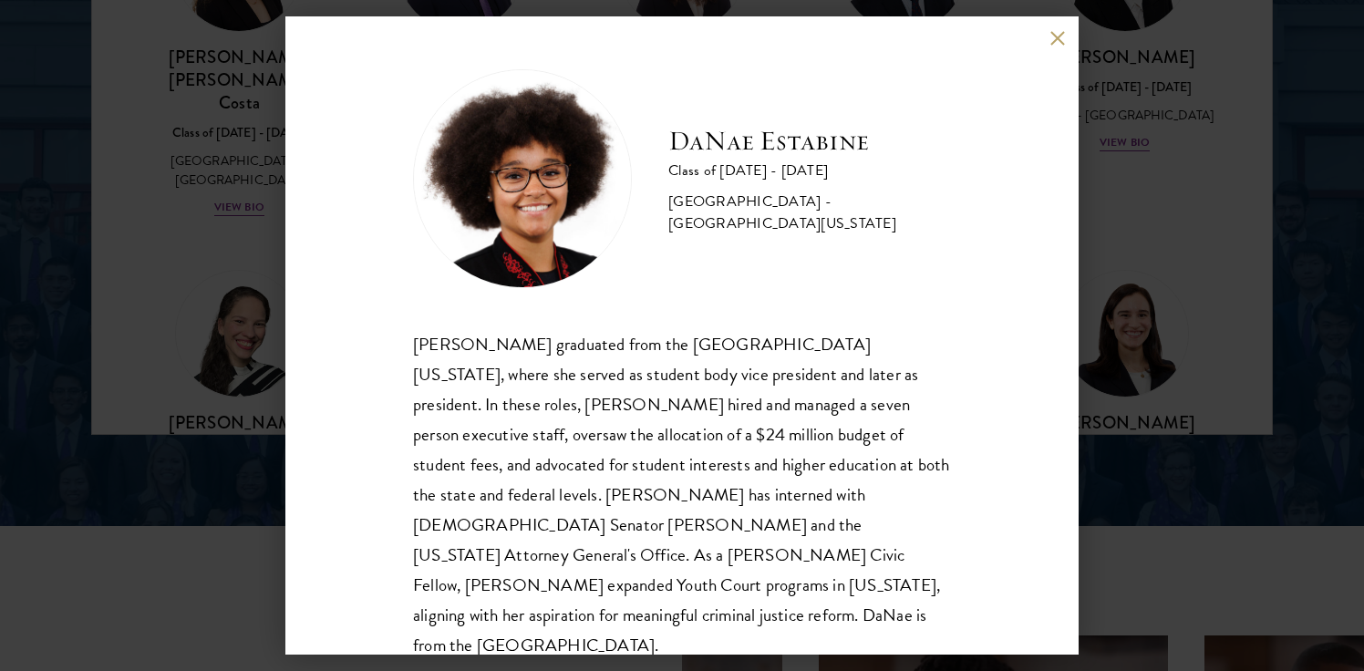
scroll to position [2541, 0]
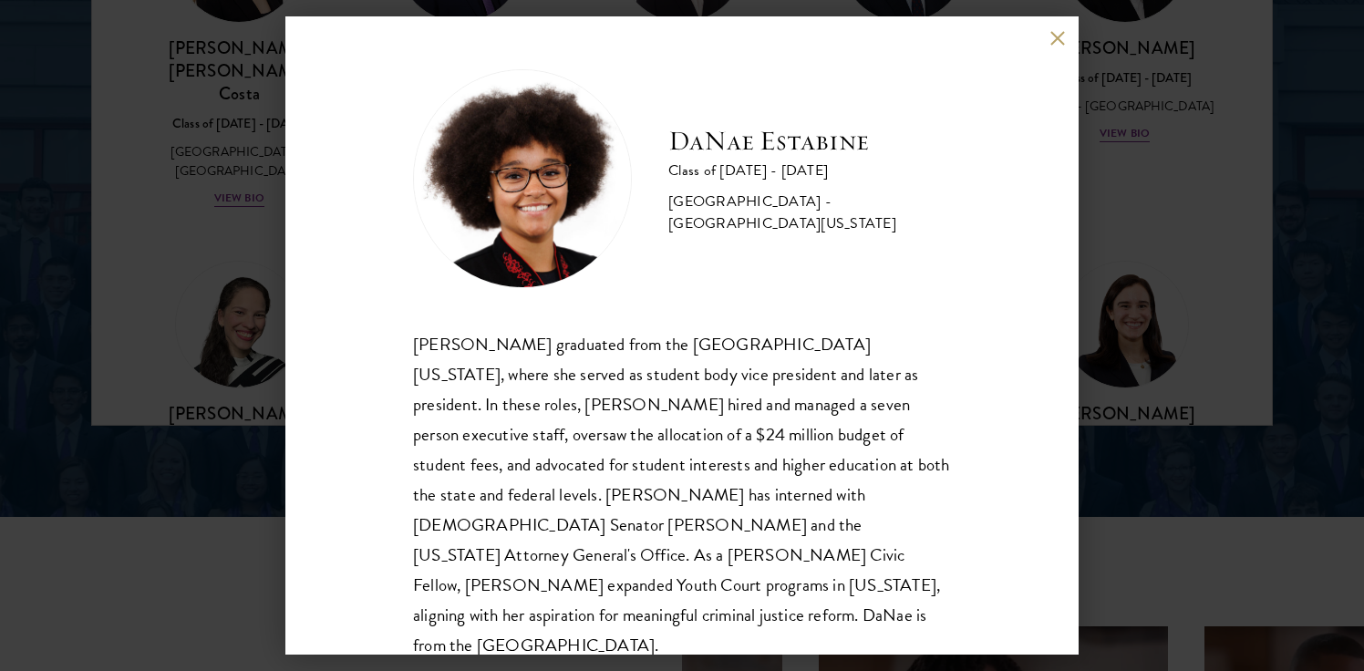
click at [1060, 37] on button at bounding box center [1056, 37] width 15 height 15
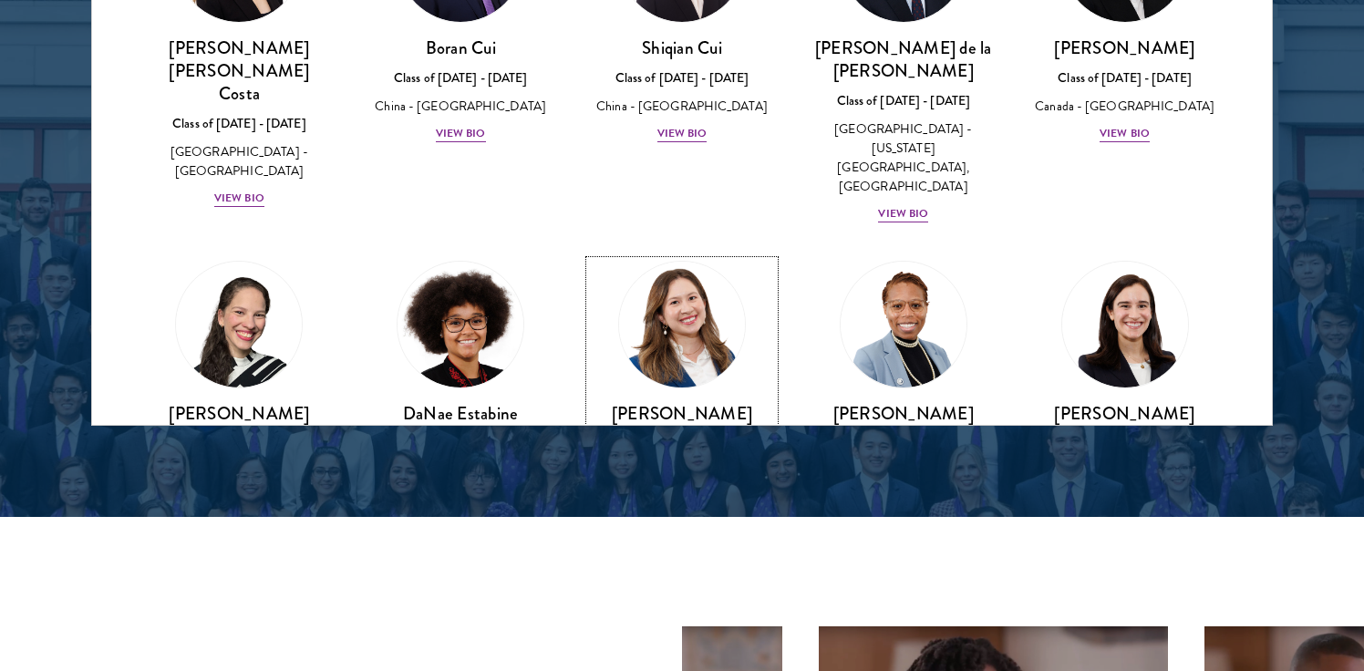
click at [665, 255] on img at bounding box center [682, 324] width 139 height 139
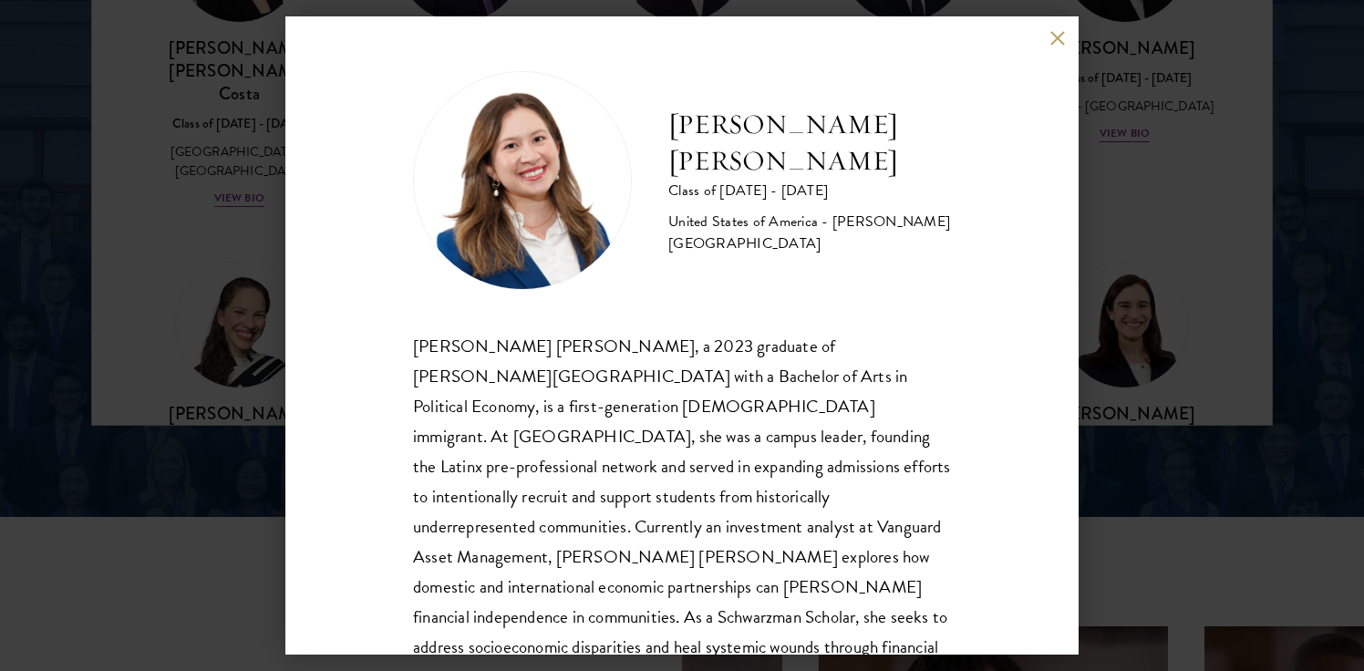
scroll to position [62, 0]
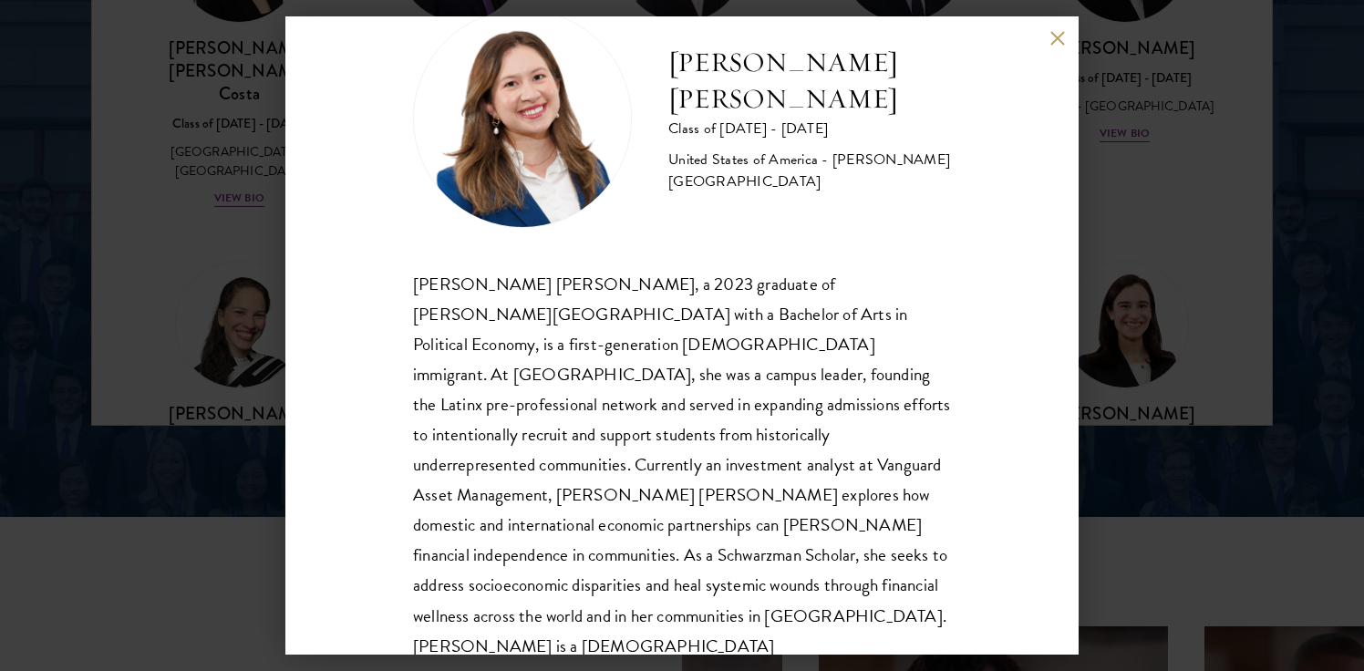
click at [1050, 33] on button at bounding box center [1056, 37] width 15 height 15
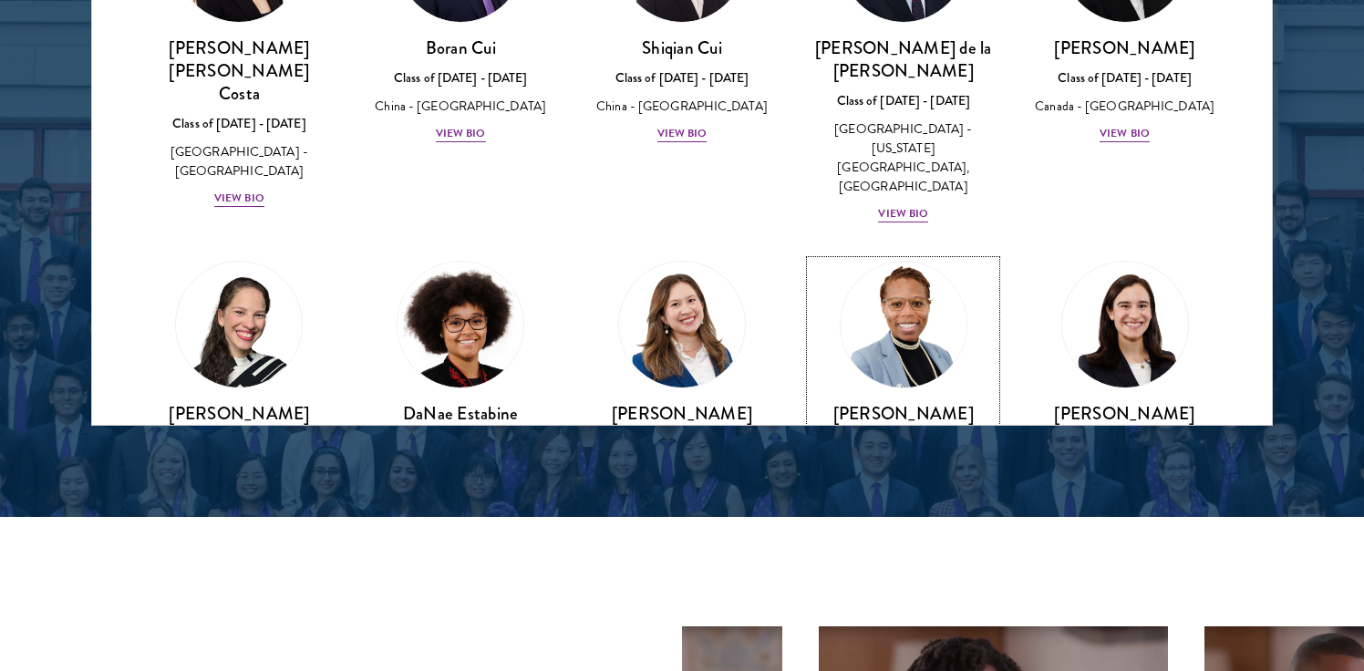
click at [892, 255] on img at bounding box center [903, 324] width 139 height 139
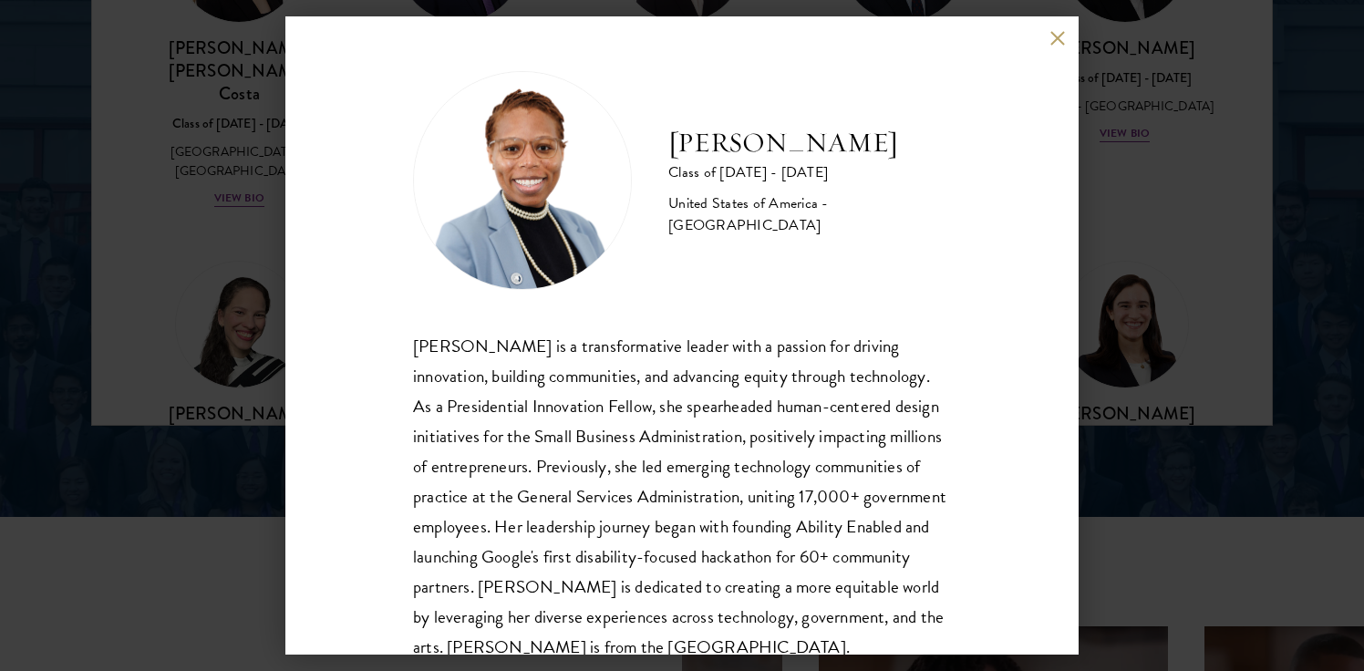
click at [1058, 37] on button at bounding box center [1056, 37] width 15 height 15
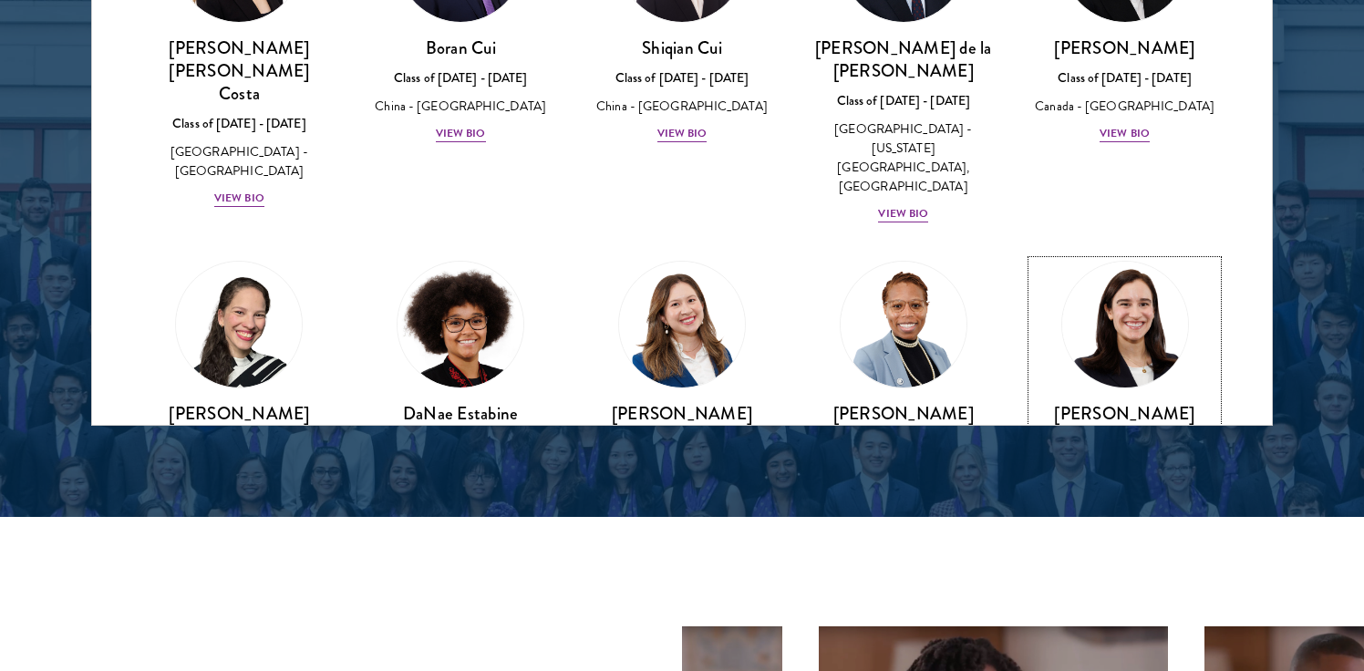
click at [1108, 255] on img at bounding box center [1125, 324] width 139 height 139
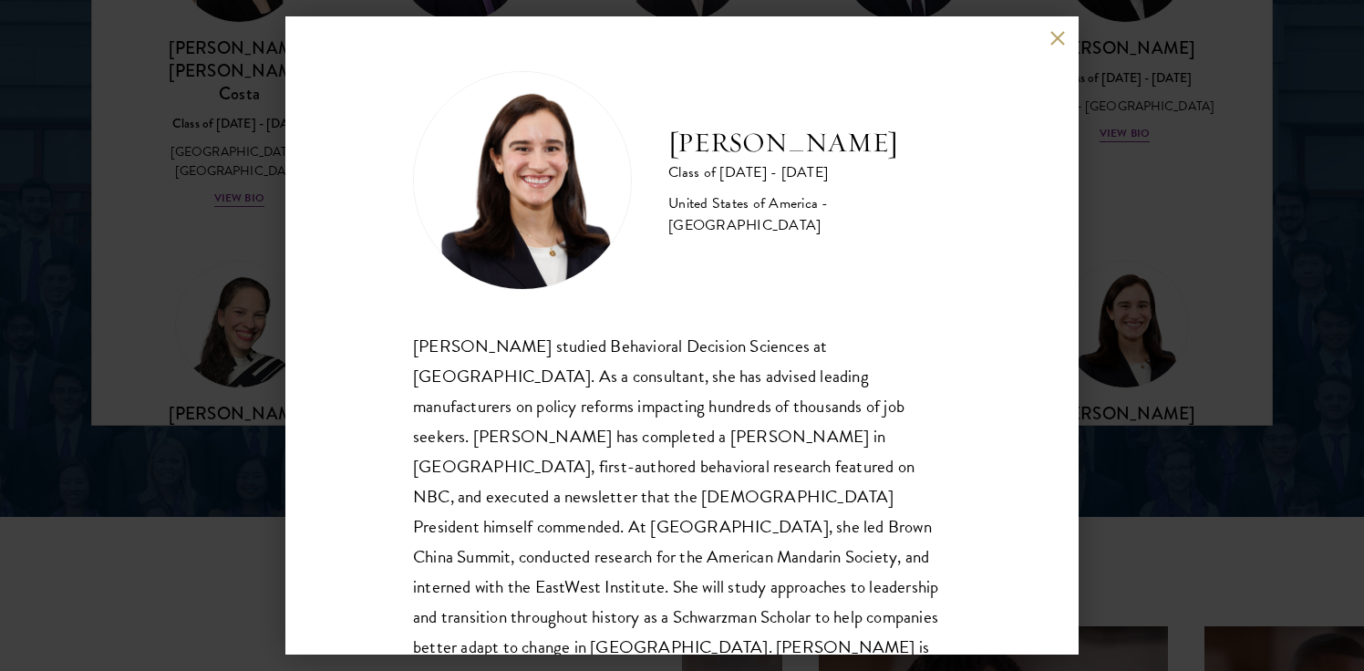
click at [1056, 46] on div "[PERSON_NAME] Class of [DATE] - [DATE] [GEOGRAPHIC_DATA] - [GEOGRAPHIC_DATA] [P…" at bounding box center [681, 335] width 793 height 638
click at [1071, 42] on div "[PERSON_NAME] Class of [DATE] - [DATE] [GEOGRAPHIC_DATA] - [GEOGRAPHIC_DATA] [P…" at bounding box center [681, 335] width 793 height 638
click at [1057, 33] on button at bounding box center [1056, 37] width 15 height 15
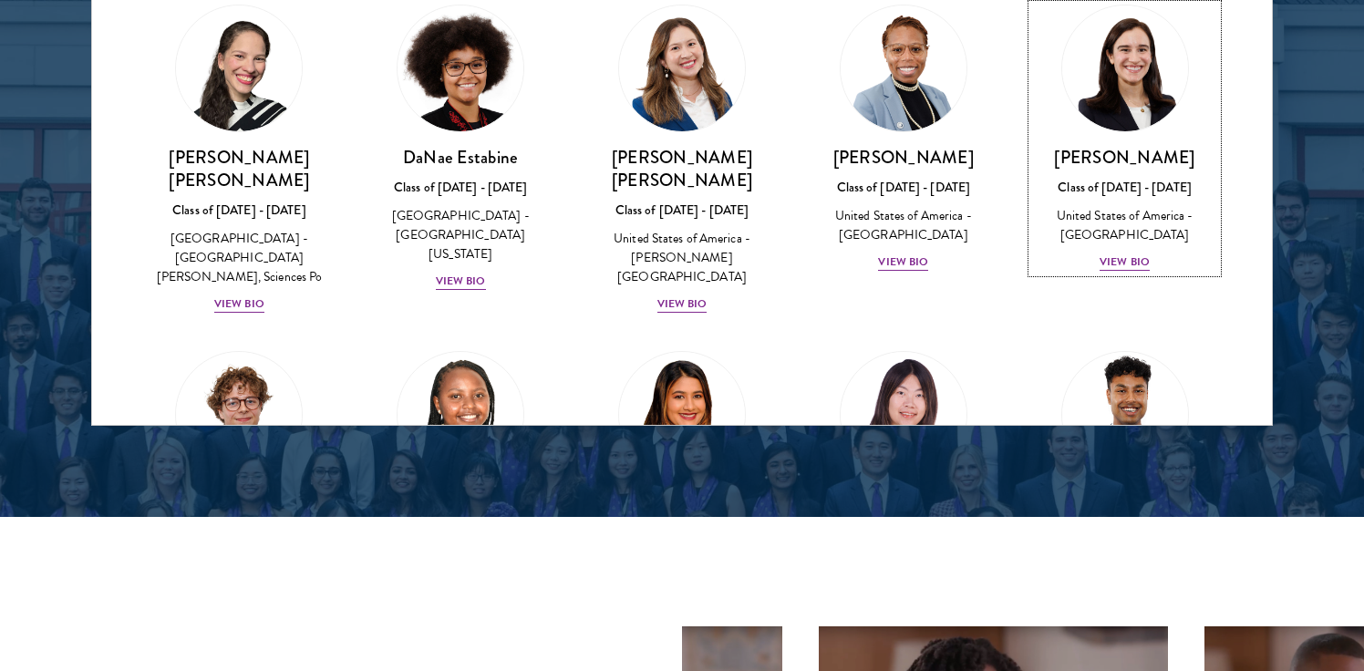
scroll to position [2397, 0]
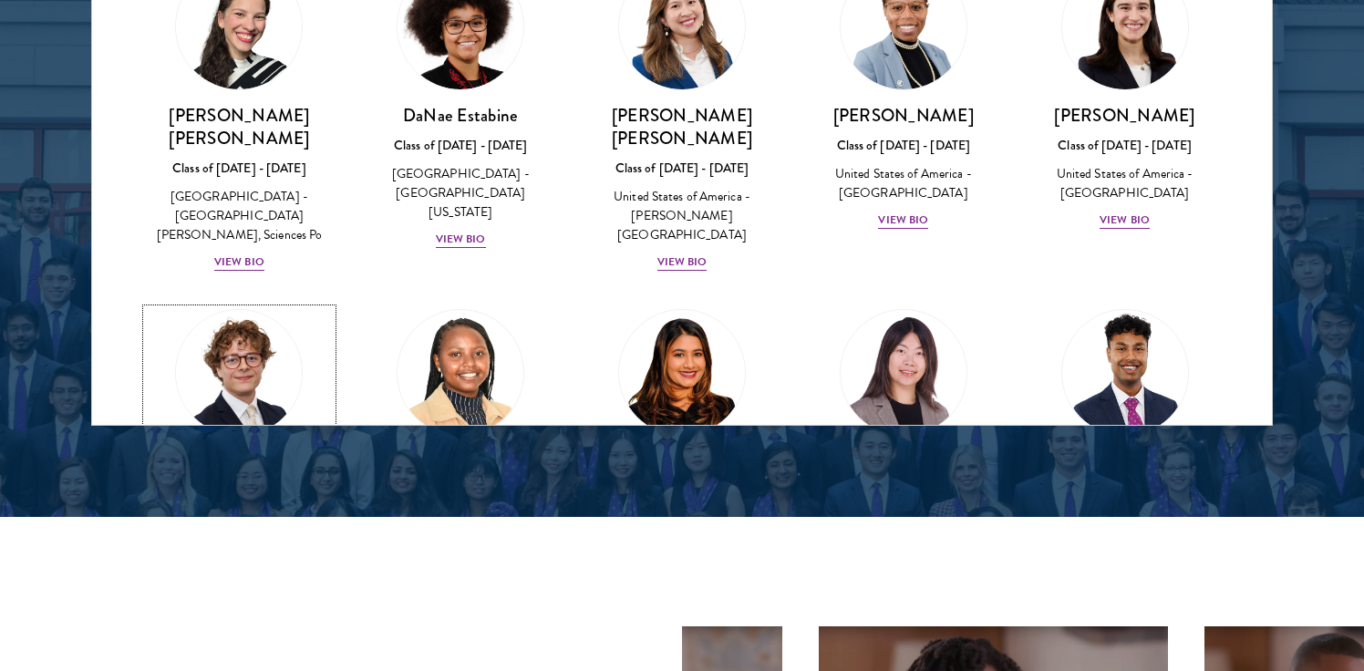
click at [204, 304] on img at bounding box center [239, 373] width 139 height 139
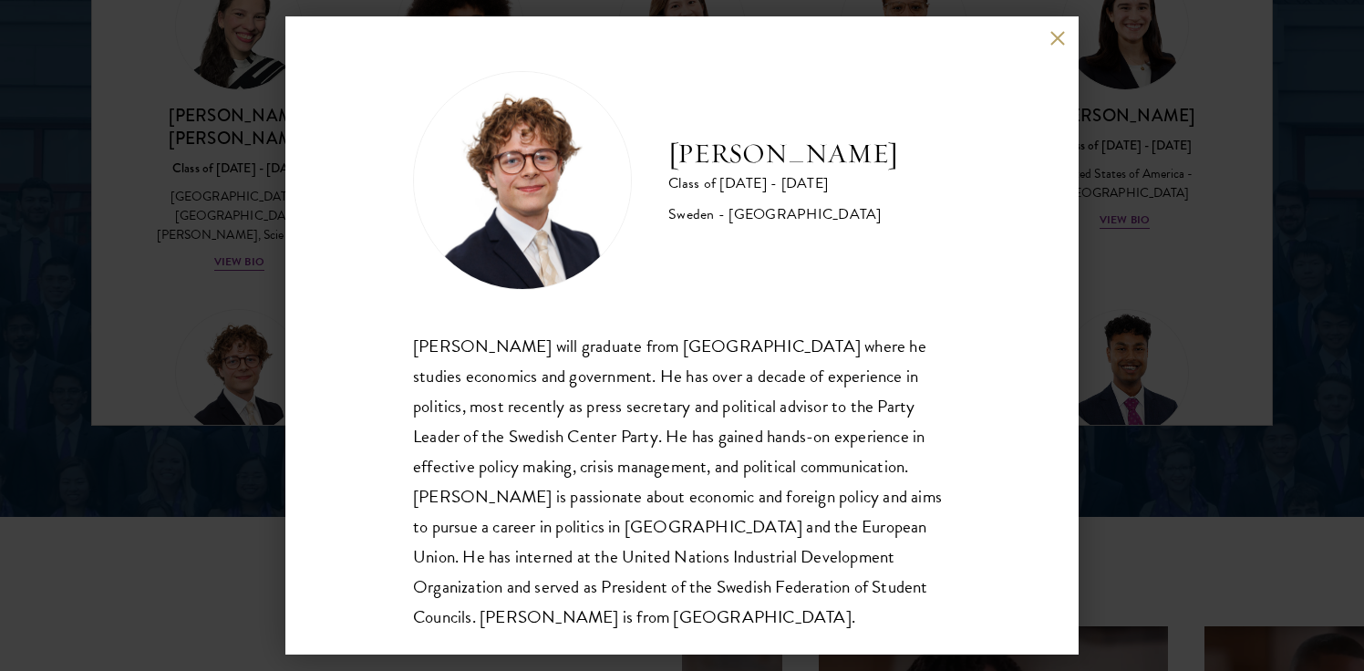
scroll to position [2, 0]
click at [1061, 39] on button at bounding box center [1056, 37] width 15 height 15
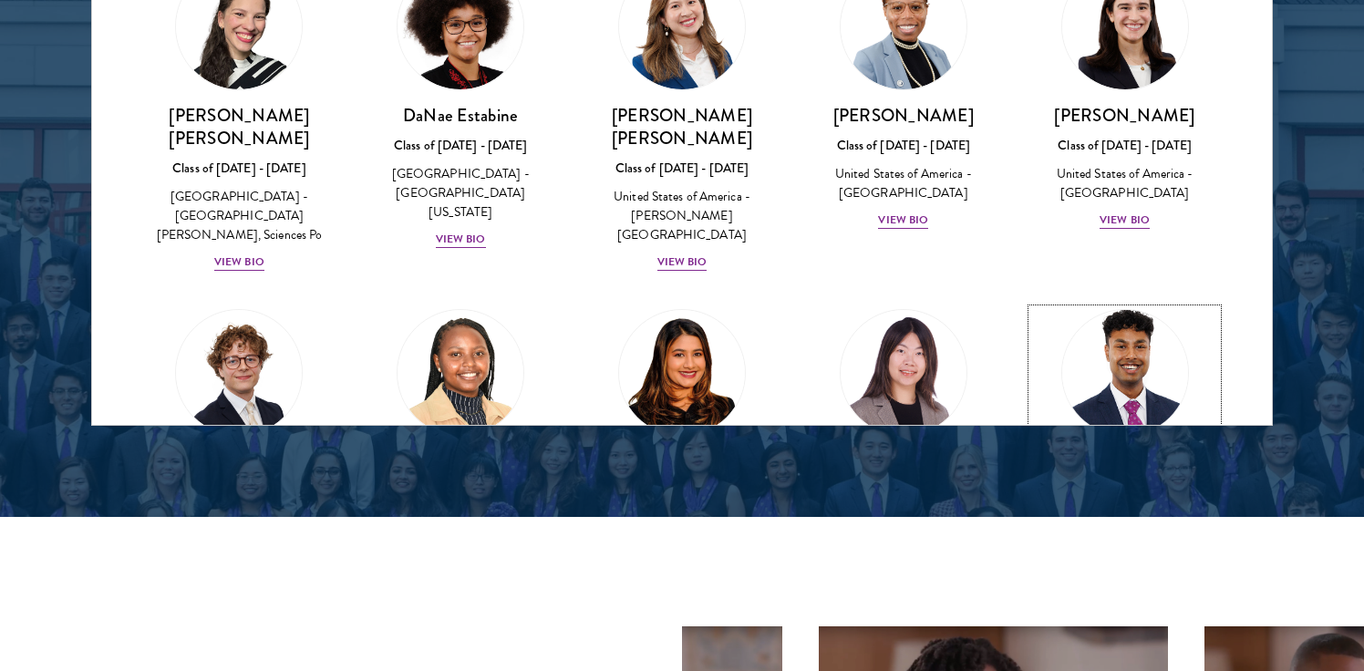
click at [1161, 304] on img at bounding box center [1125, 373] width 139 height 139
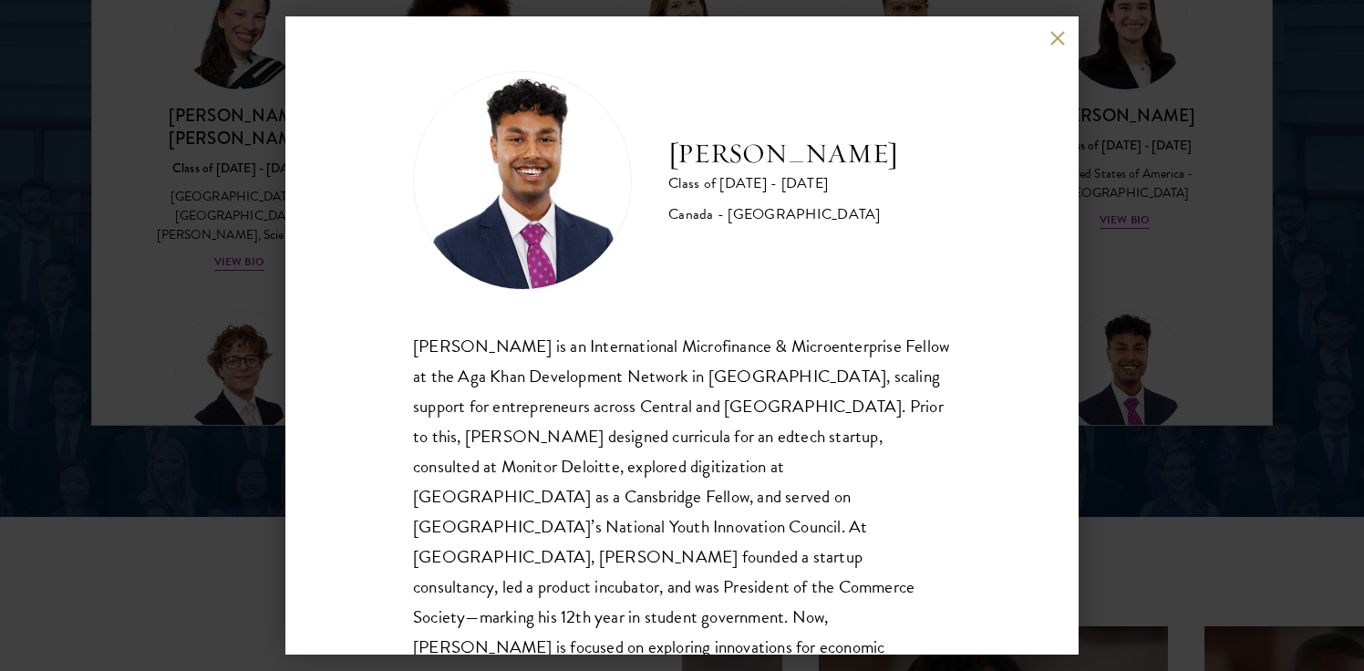
click at [1059, 36] on button at bounding box center [1056, 37] width 15 height 15
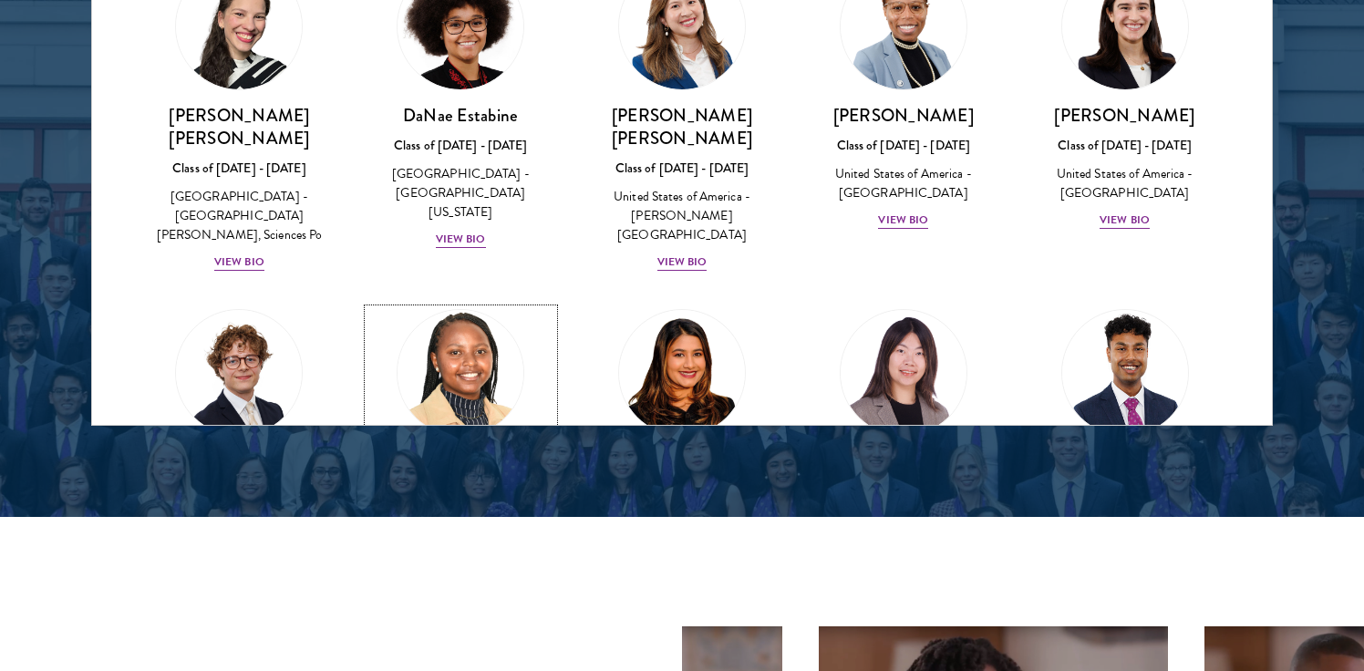
click at [471, 304] on img at bounding box center [460, 373] width 139 height 139
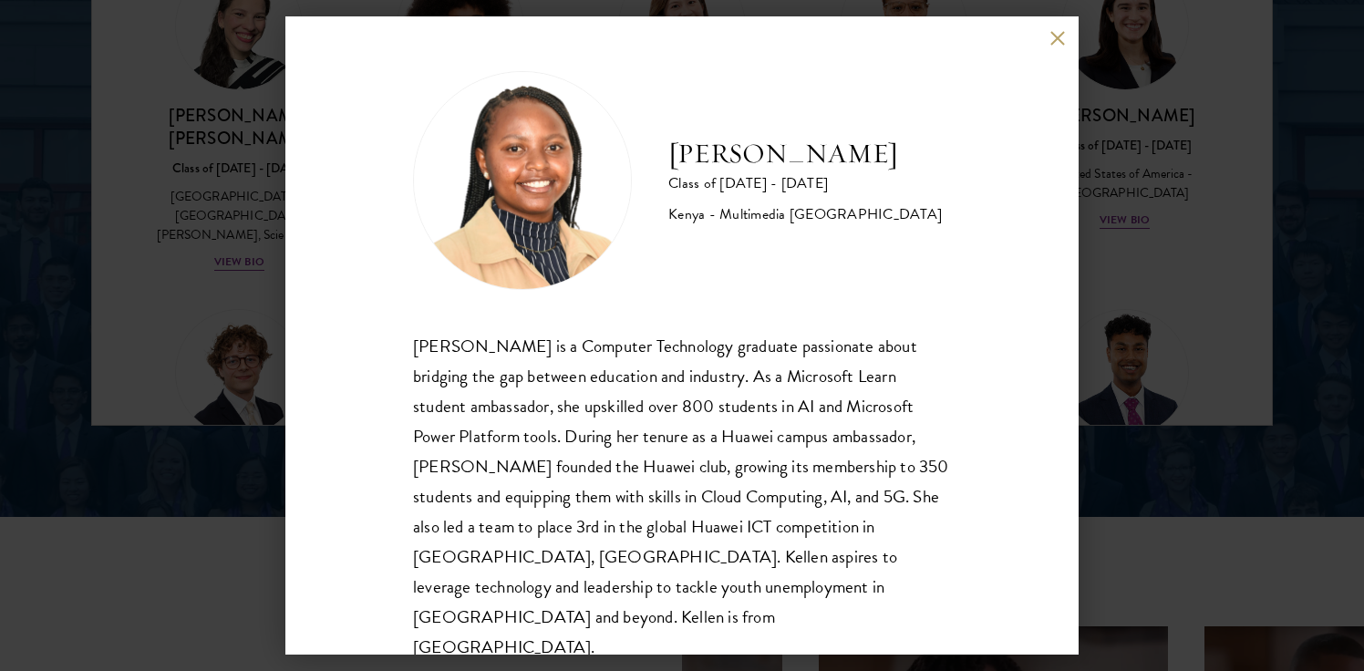
click at [1060, 39] on button at bounding box center [1056, 37] width 15 height 15
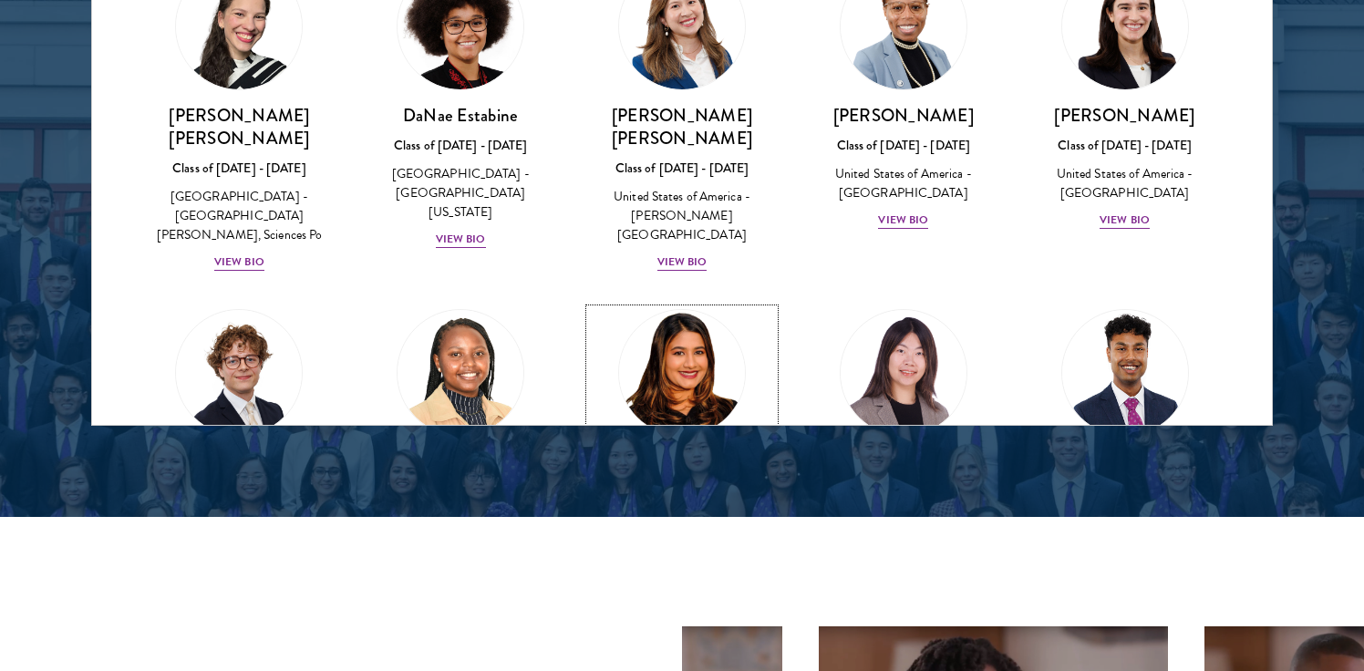
click at [687, 304] on img at bounding box center [682, 373] width 139 height 139
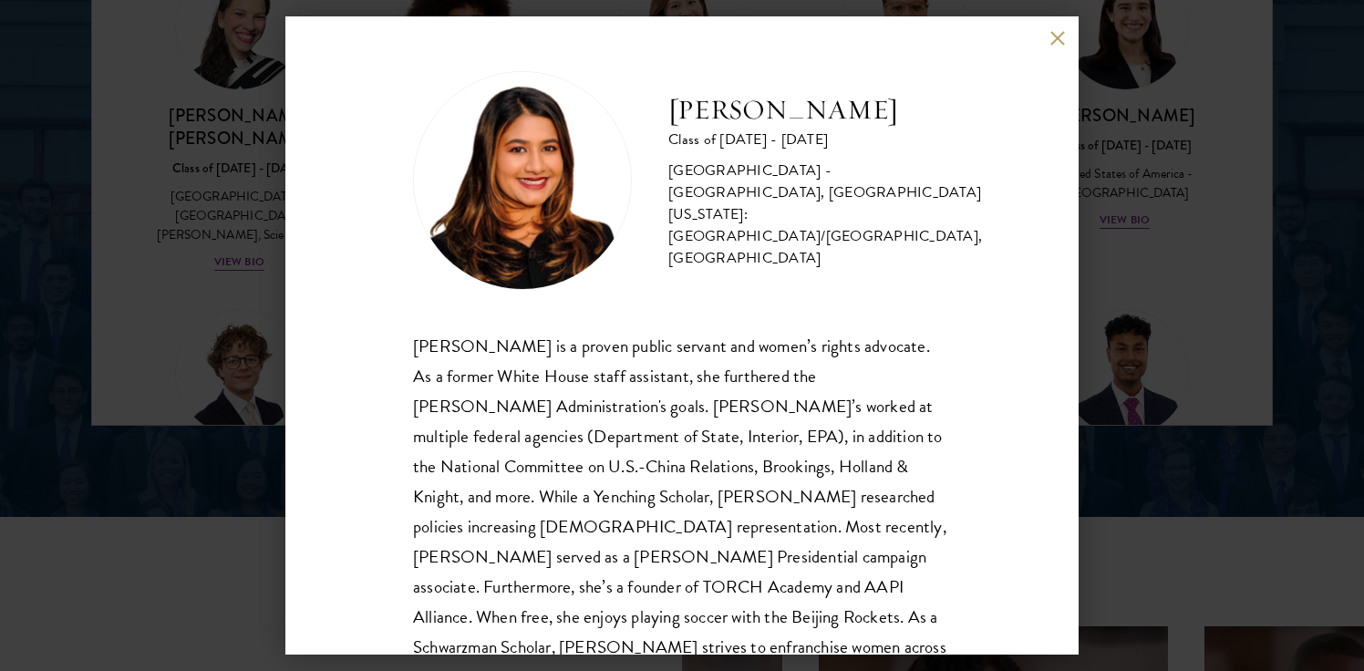
click at [1057, 39] on button at bounding box center [1056, 37] width 15 height 15
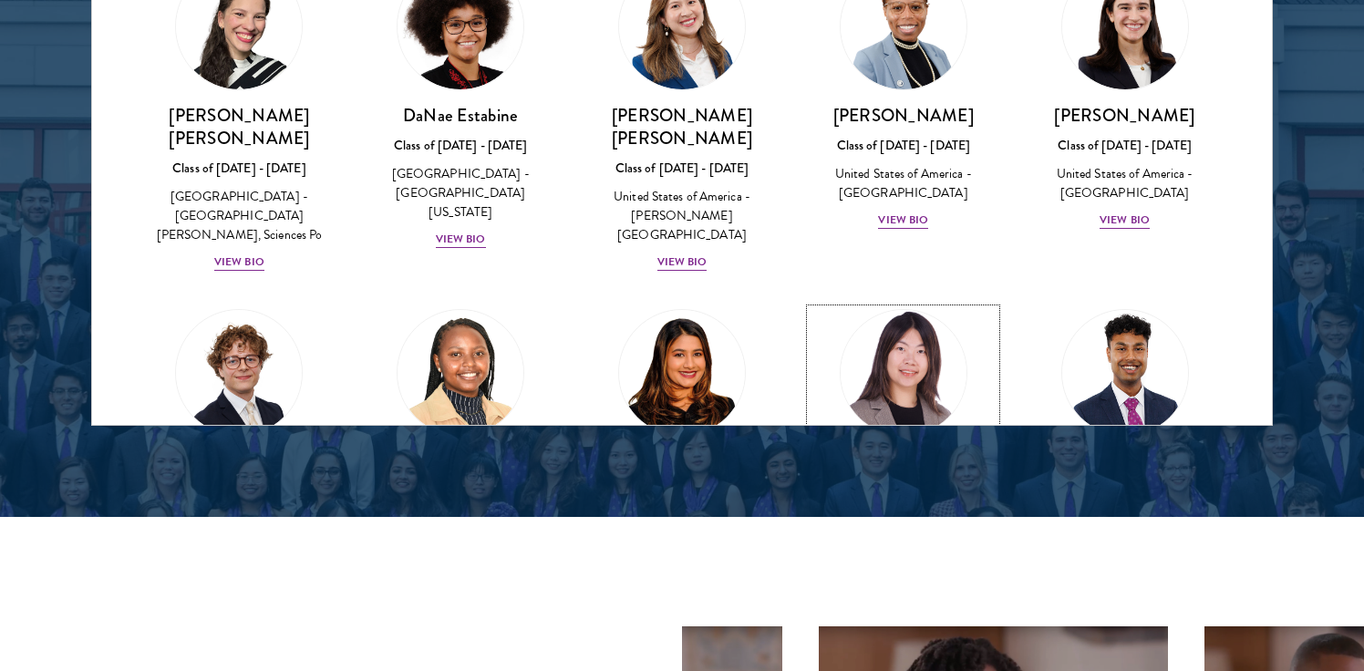
click at [892, 304] on img at bounding box center [903, 373] width 139 height 139
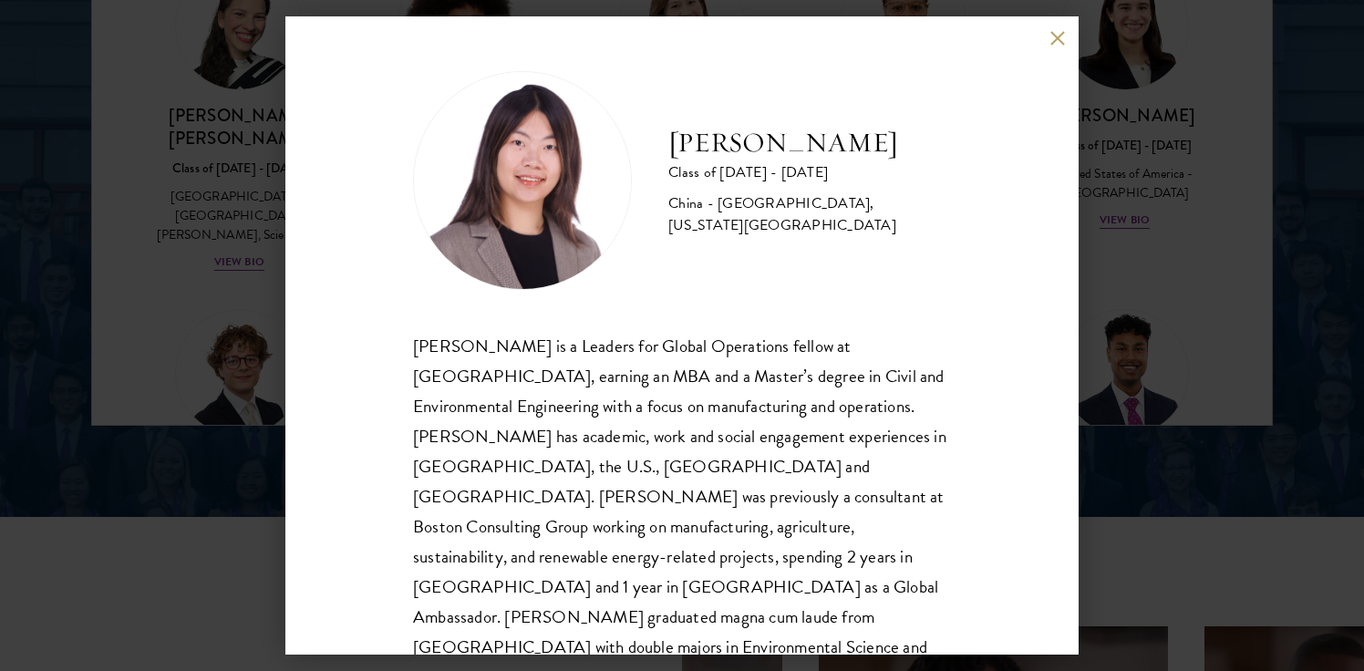
click at [1057, 32] on button at bounding box center [1056, 37] width 15 height 15
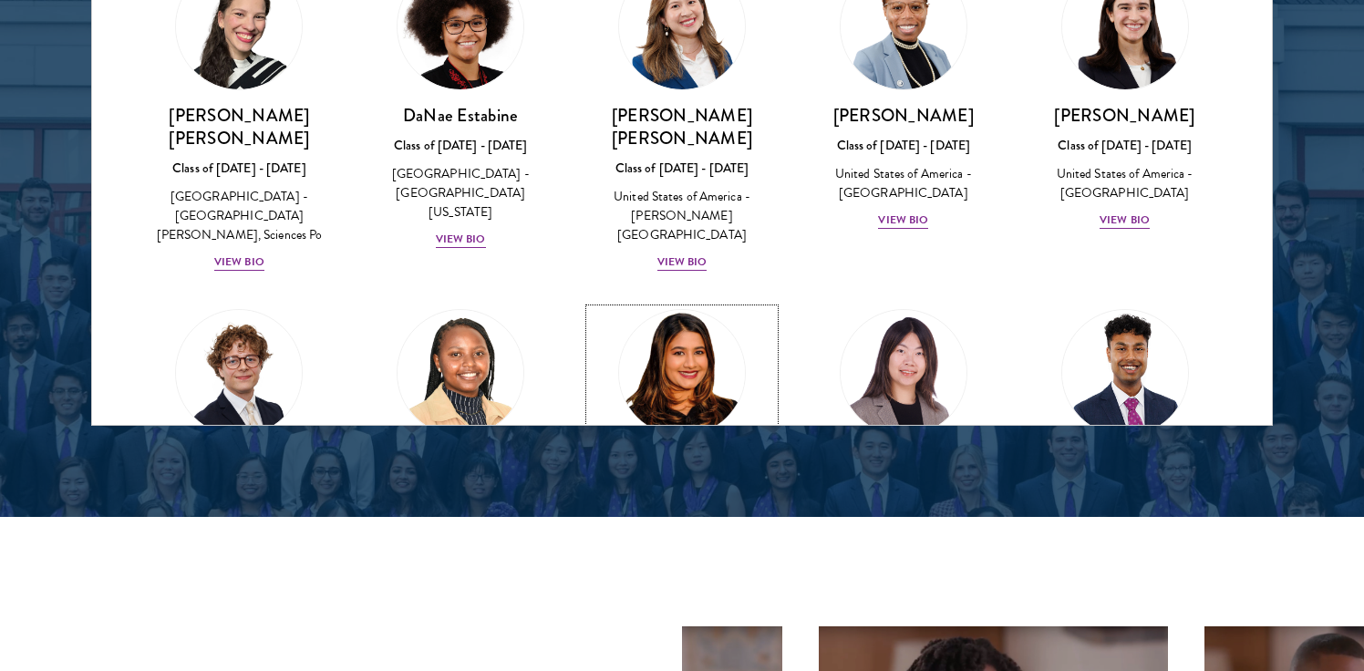
click at [716, 304] on img at bounding box center [682, 373] width 139 height 139
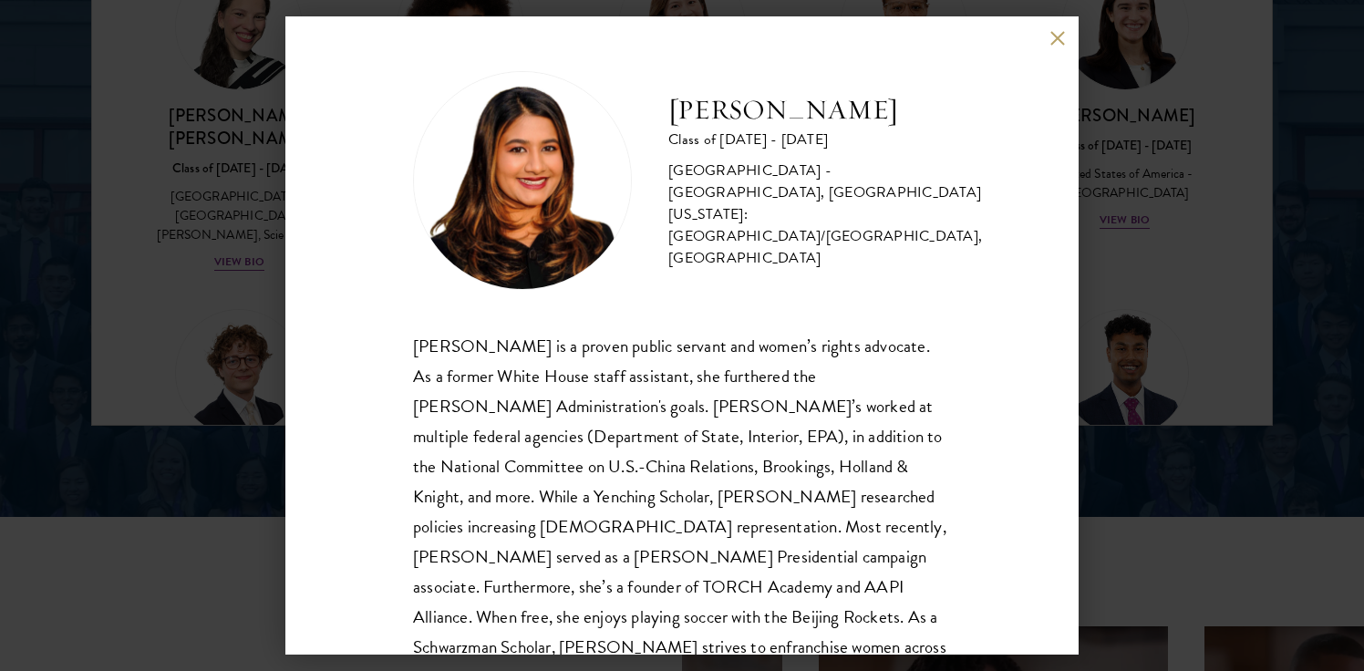
click at [1056, 27] on div "[PERSON_NAME] Class of [DATE] - [DATE] [GEOGRAPHIC_DATA] - [GEOGRAPHIC_DATA], […" at bounding box center [681, 335] width 793 height 638
click at [1051, 37] on button at bounding box center [1056, 37] width 15 height 15
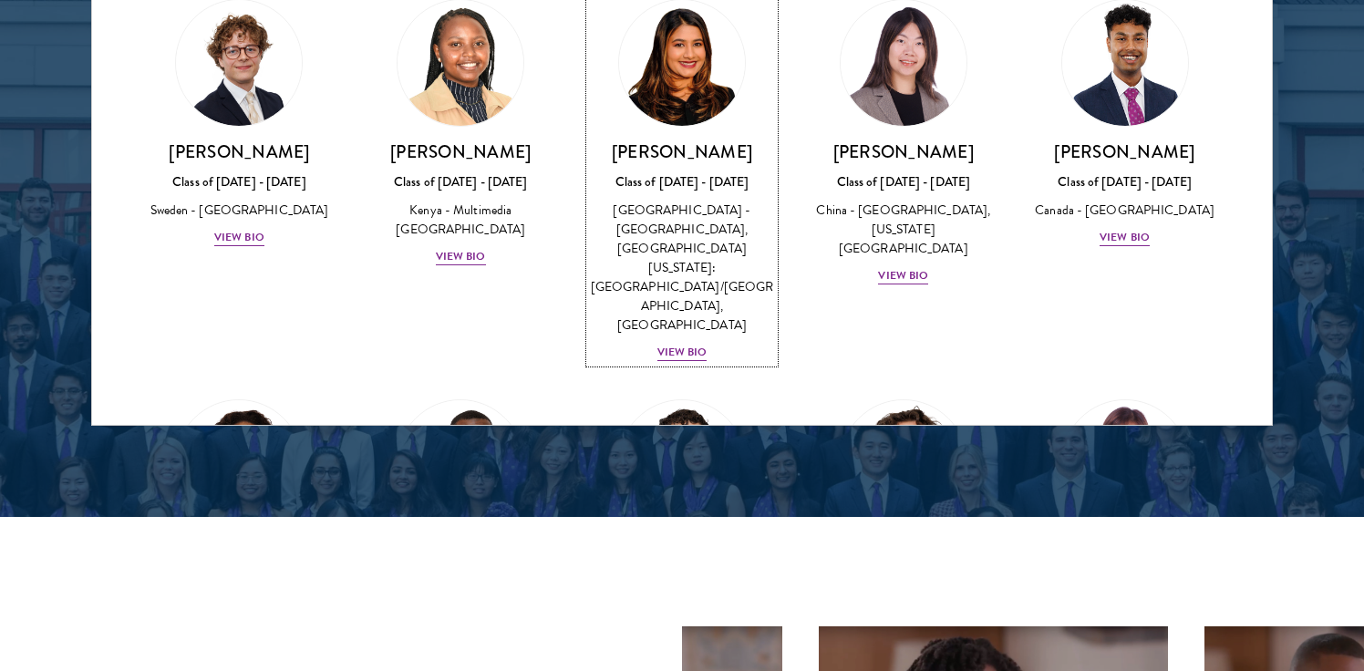
scroll to position [2737, 0]
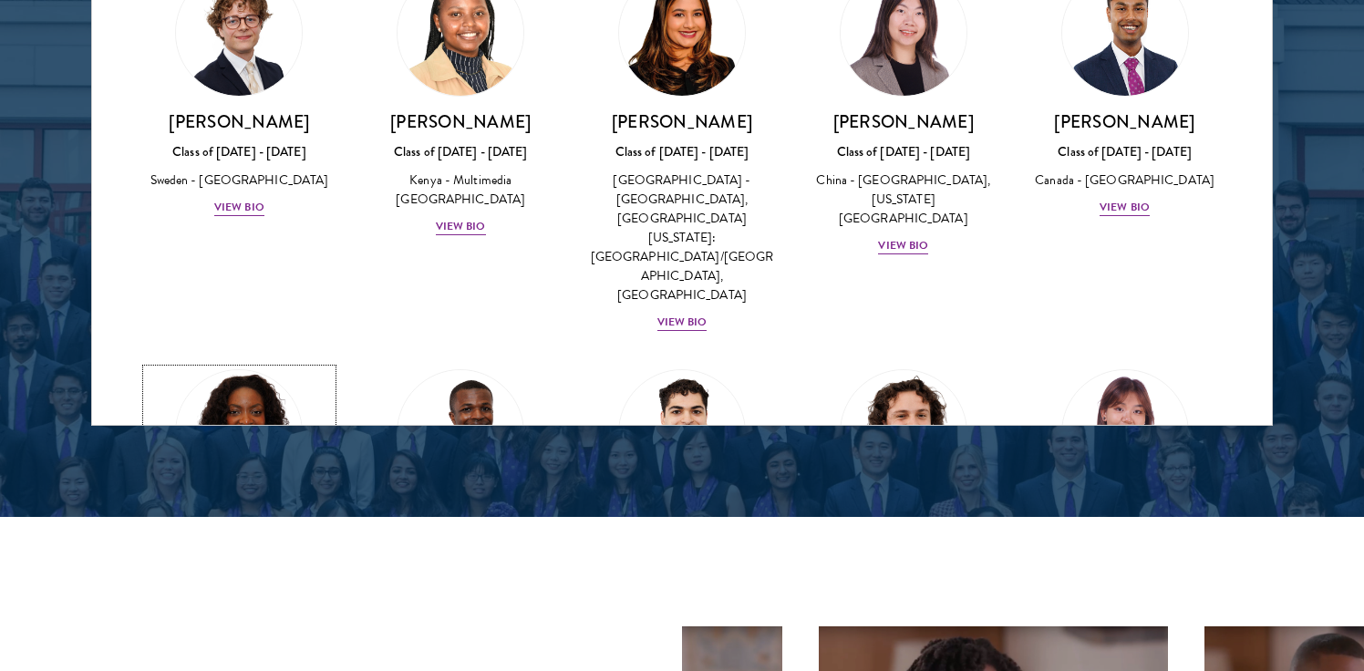
click at [263, 364] on img at bounding box center [239, 433] width 139 height 139
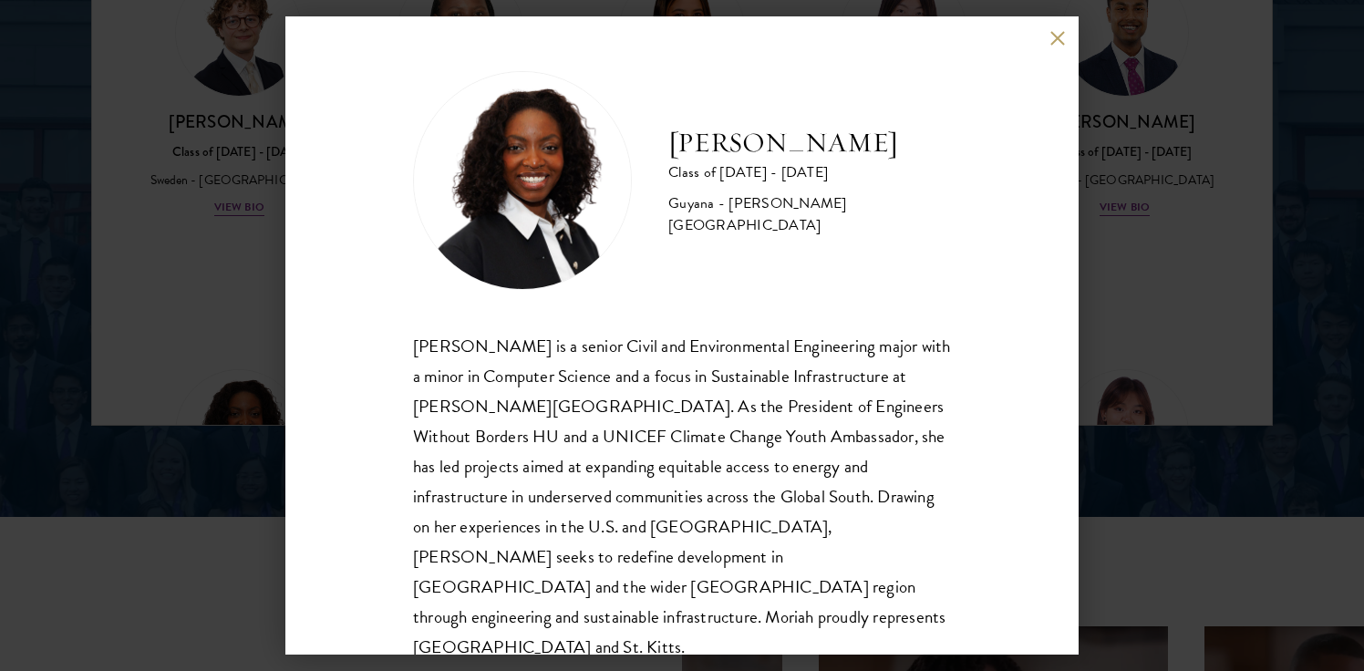
click at [1057, 39] on button at bounding box center [1056, 37] width 15 height 15
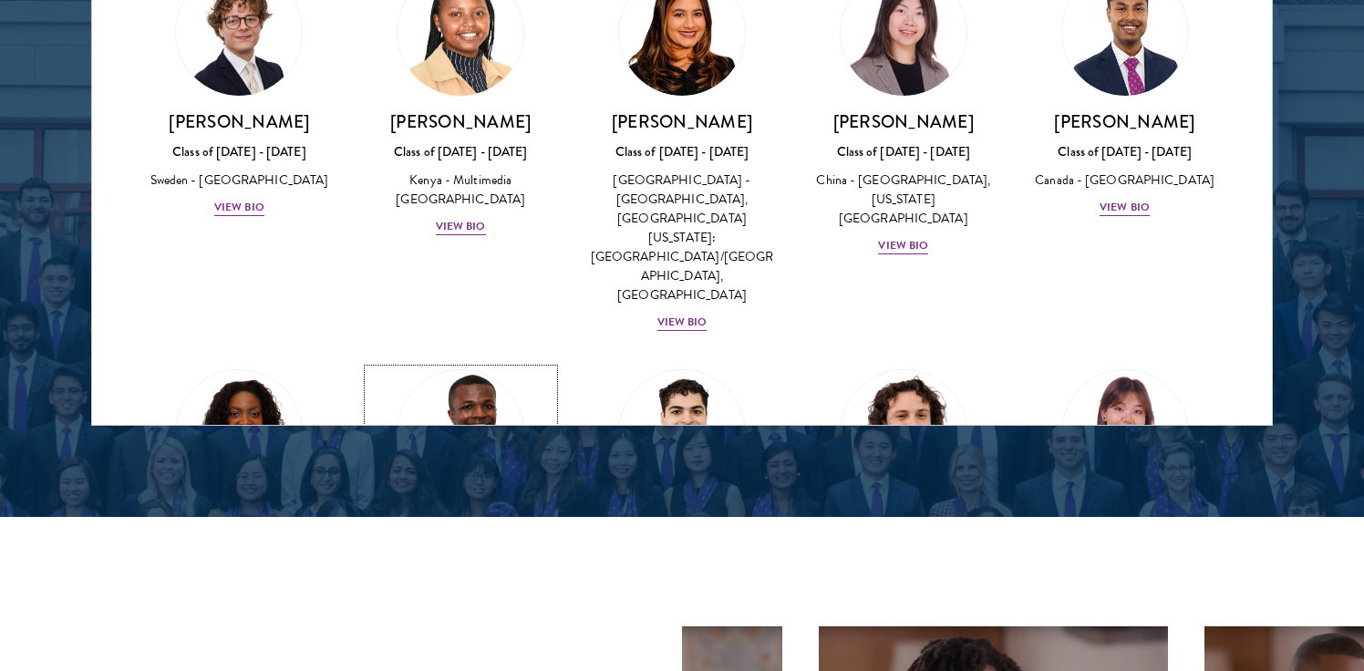
click at [492, 364] on img at bounding box center [460, 433] width 139 height 139
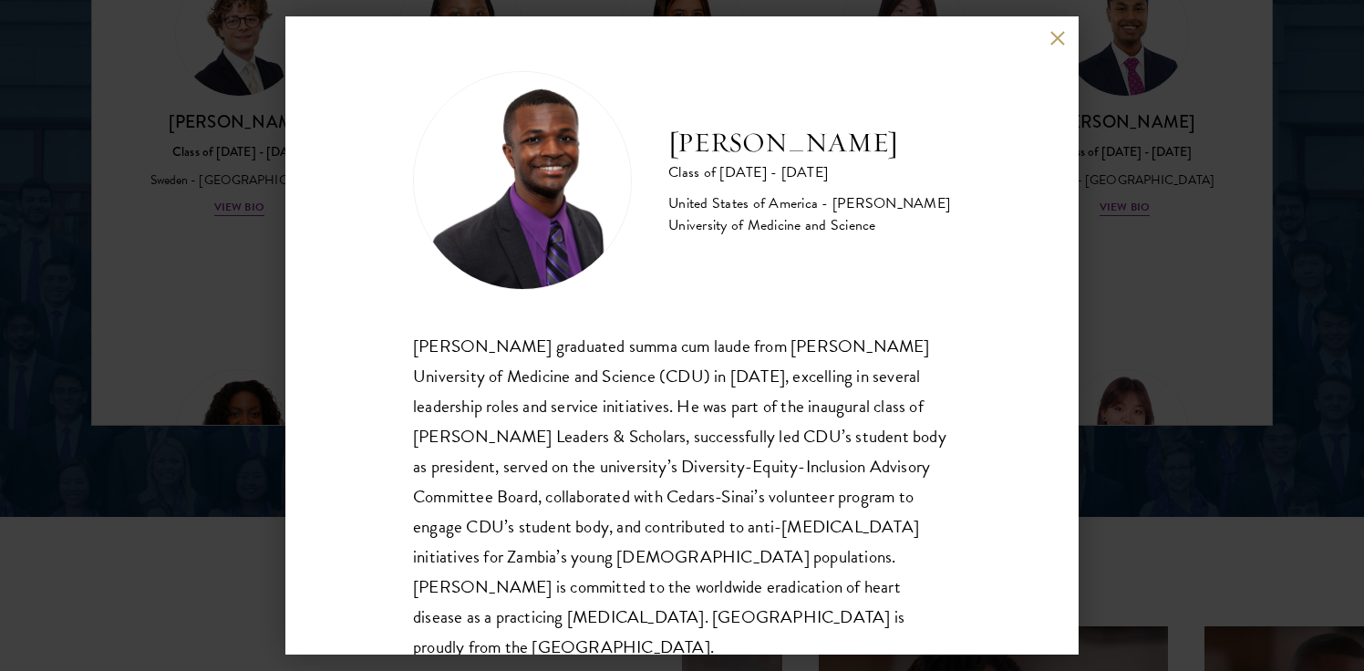
click at [1057, 37] on button at bounding box center [1056, 37] width 15 height 15
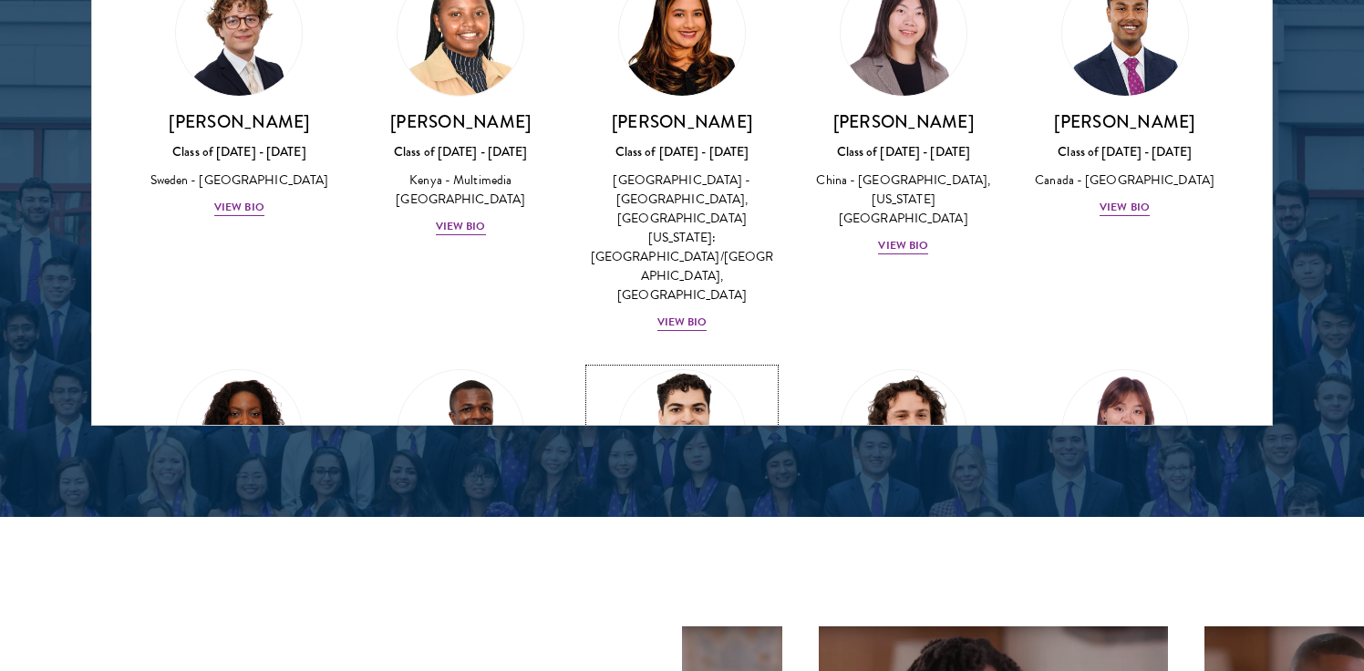
click at [694, 369] on link "[PERSON_NAME] Class of [DATE] - [DATE] [GEOGRAPHIC_DATA] - [GEOGRAPHIC_DATA] Vi…" at bounding box center [682, 503] width 185 height 268
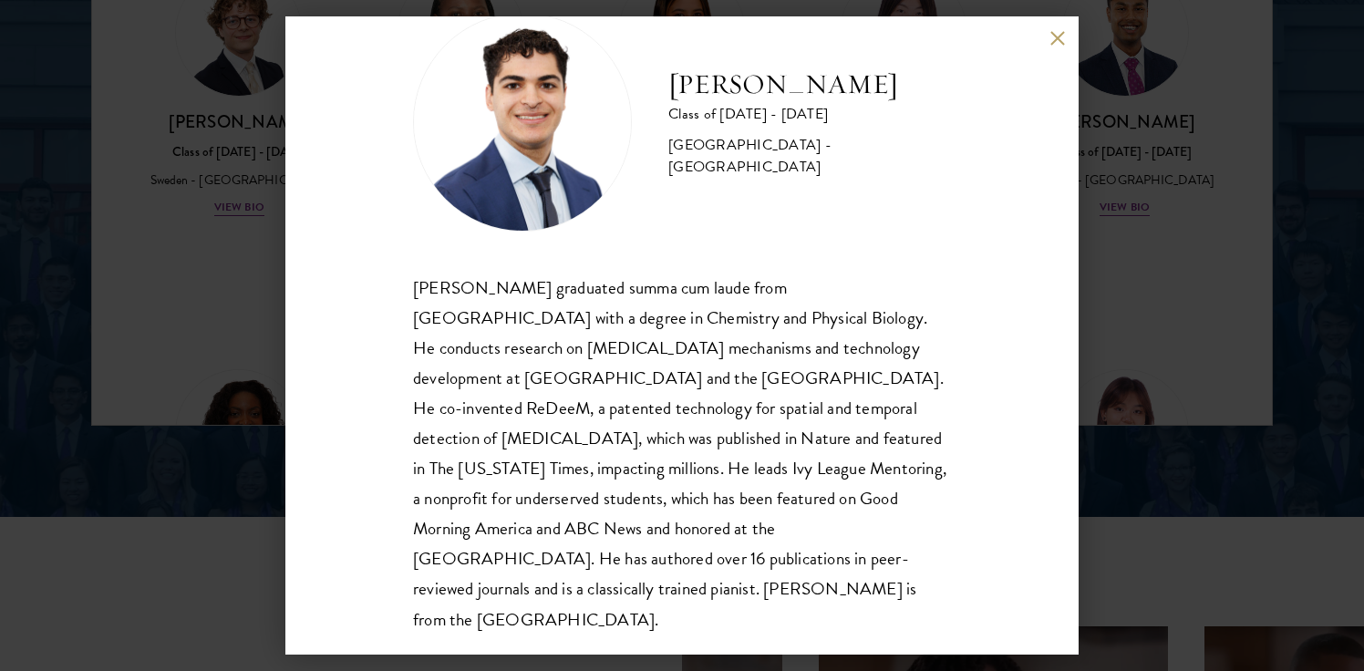
scroll to position [61, 0]
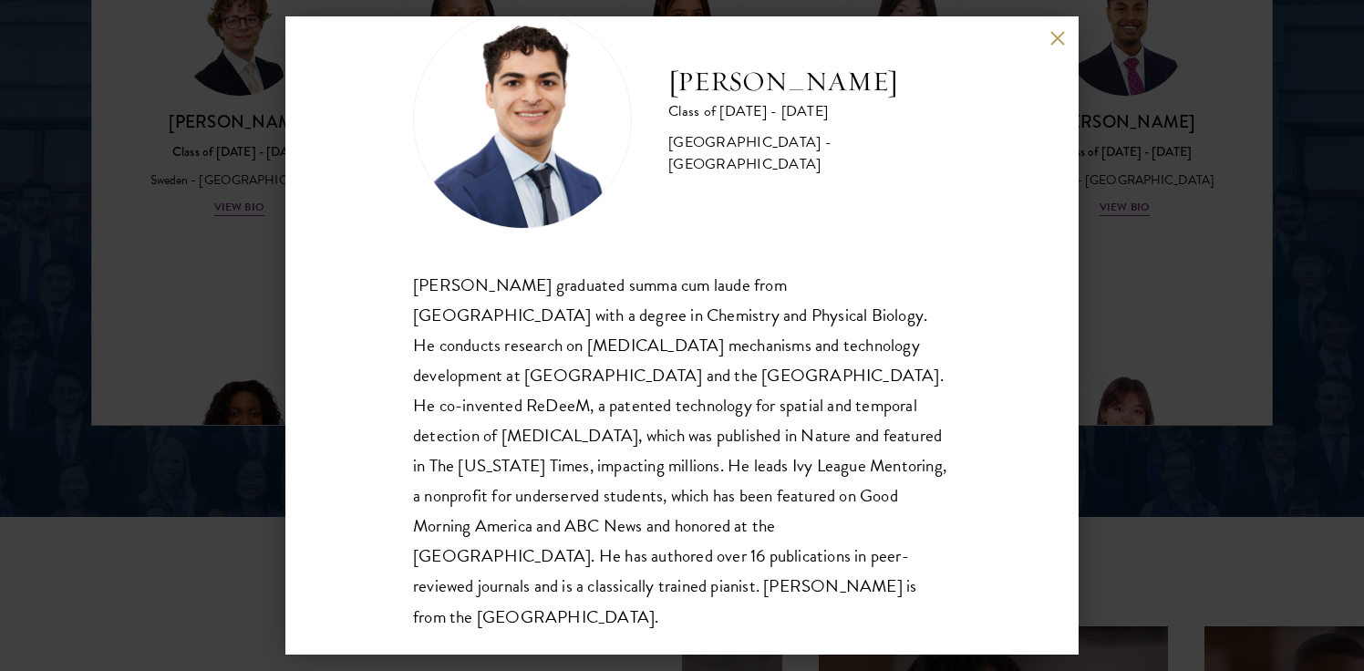
click at [1062, 39] on button at bounding box center [1056, 37] width 15 height 15
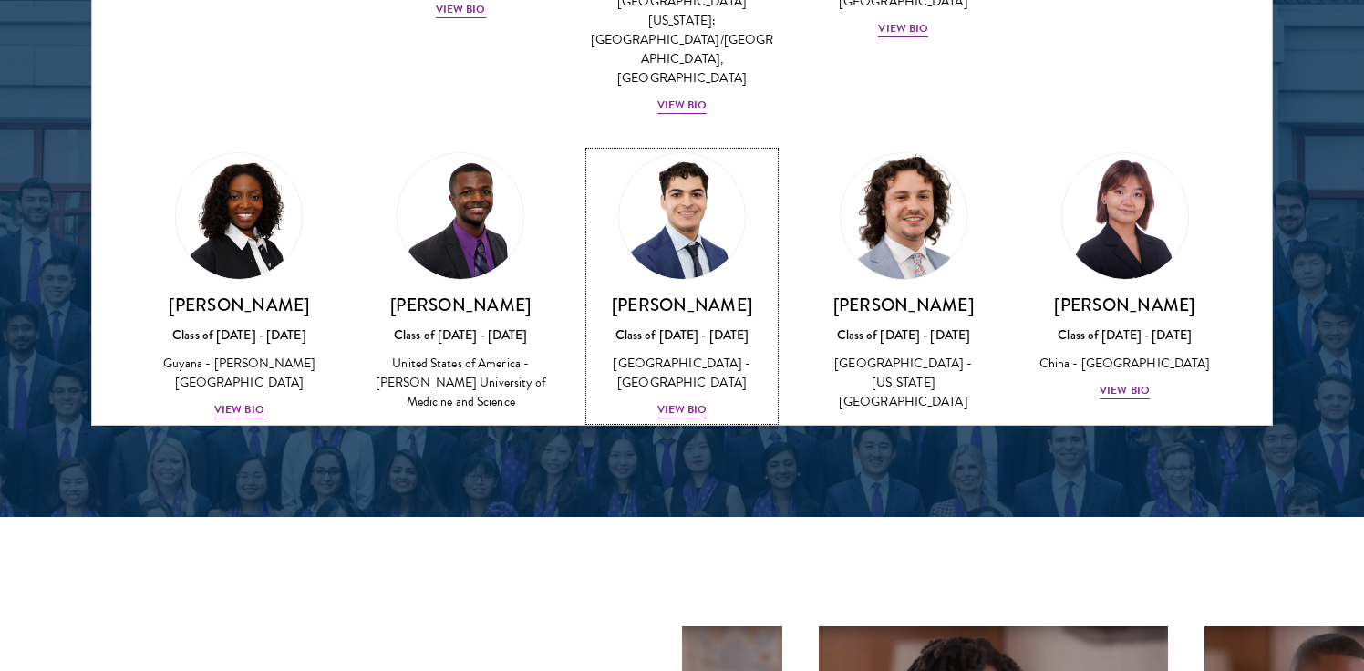
scroll to position [2973, 0]
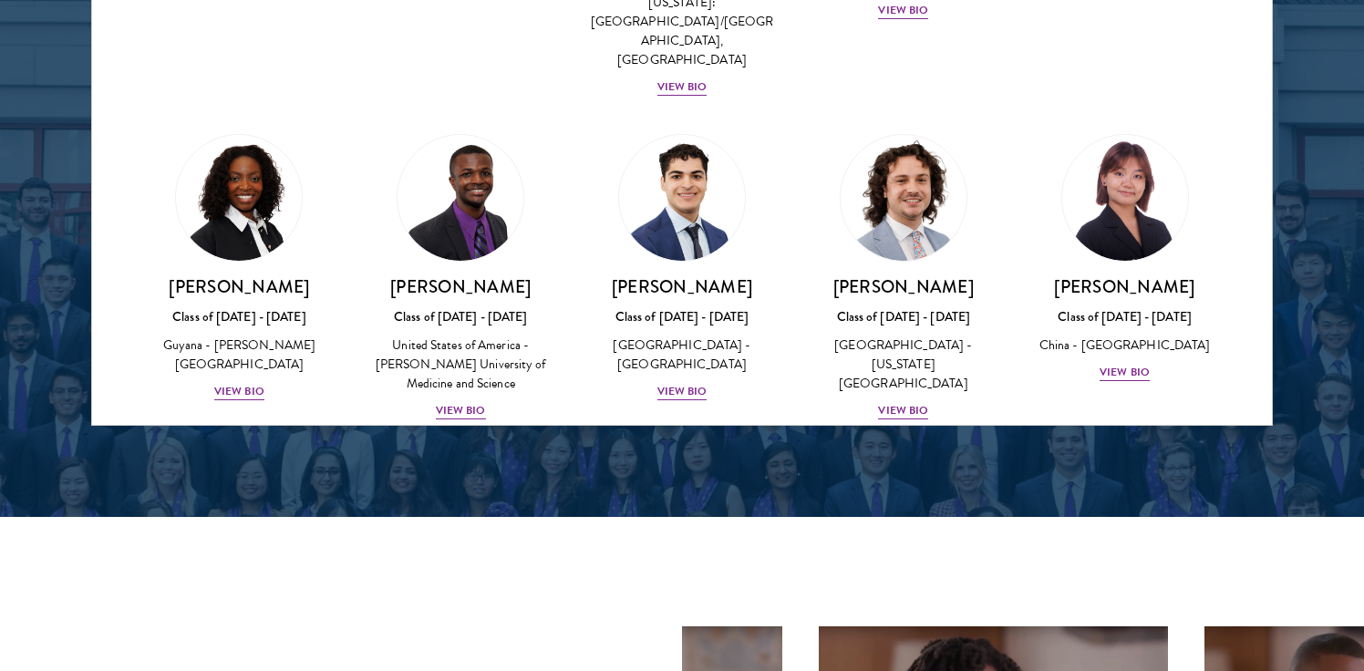
click at [504, 452] on img at bounding box center [460, 521] width 139 height 139
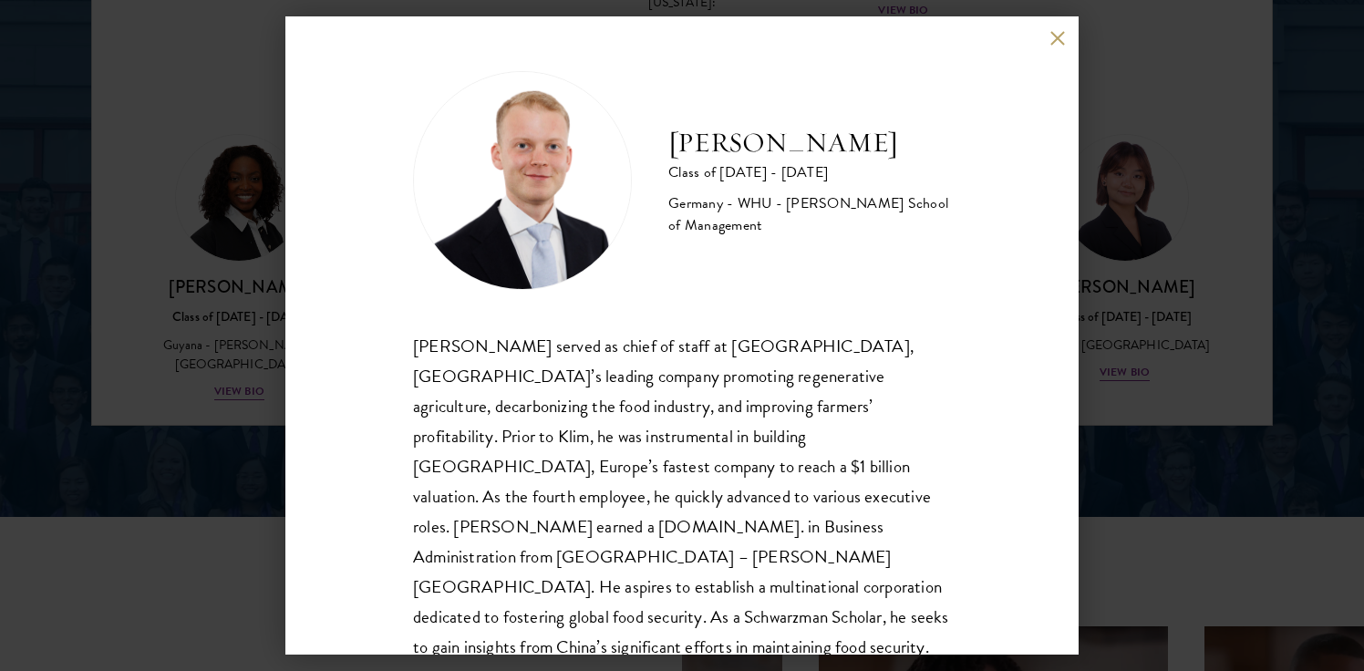
click at [1050, 32] on button at bounding box center [1056, 37] width 15 height 15
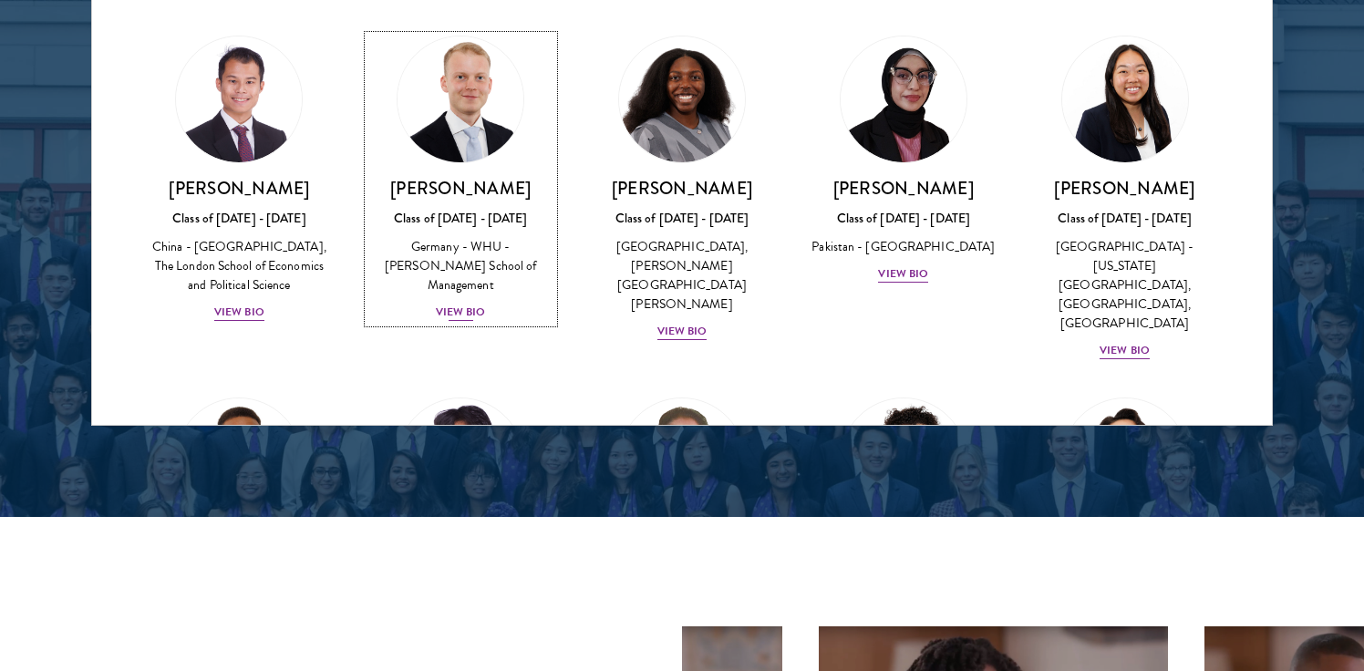
scroll to position [3408, 0]
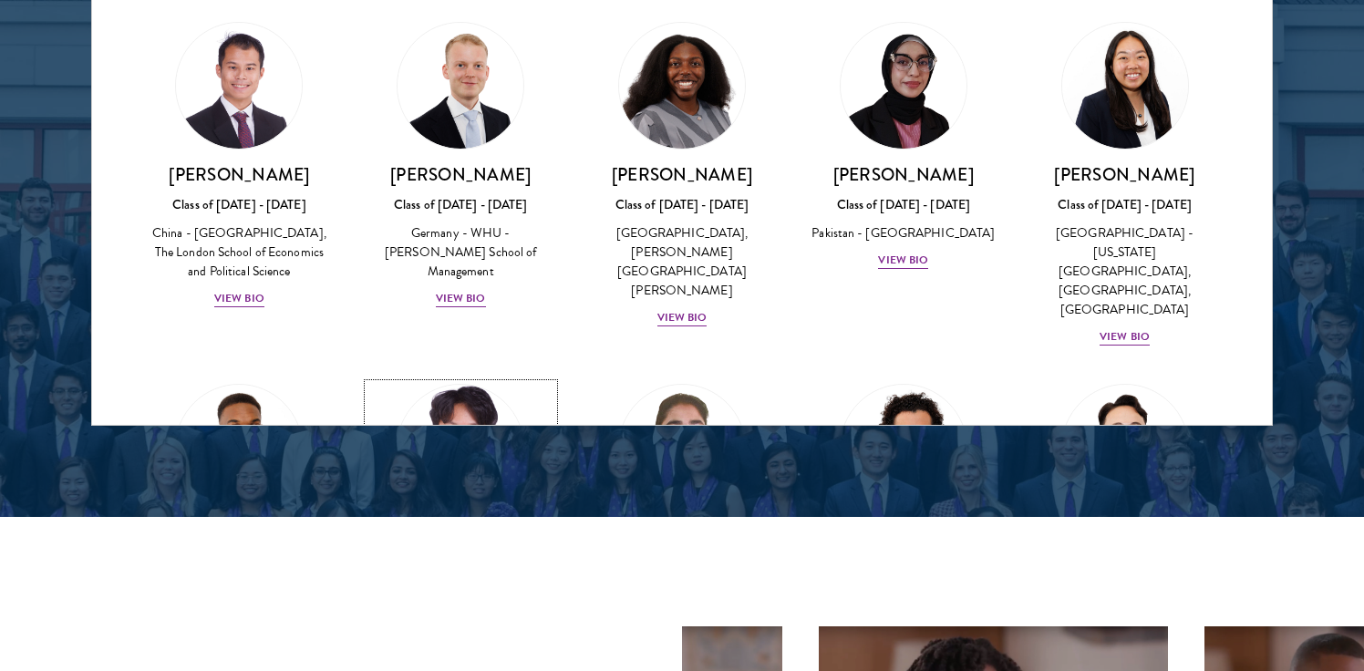
click at [441, 525] on div "[PERSON_NAME] Class of [DATE] - [DATE] [GEOGRAPHIC_DATA] - [GEOGRAPHIC_DATA] Vi…" at bounding box center [460, 579] width 185 height 108
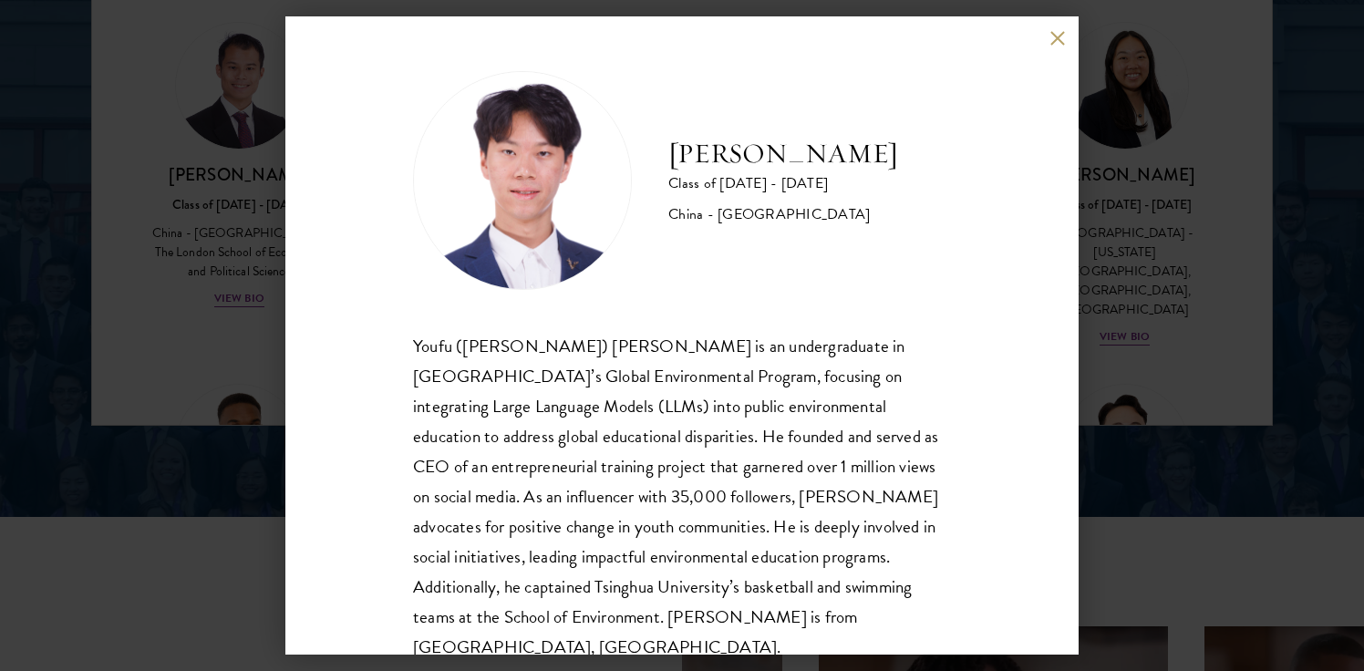
click at [1045, 41] on div "[PERSON_NAME] Class of [DATE] - [DATE] [GEOGRAPHIC_DATA] - [GEOGRAPHIC_DATA] [P…" at bounding box center [681, 335] width 793 height 638
click at [1053, 36] on button at bounding box center [1056, 37] width 15 height 15
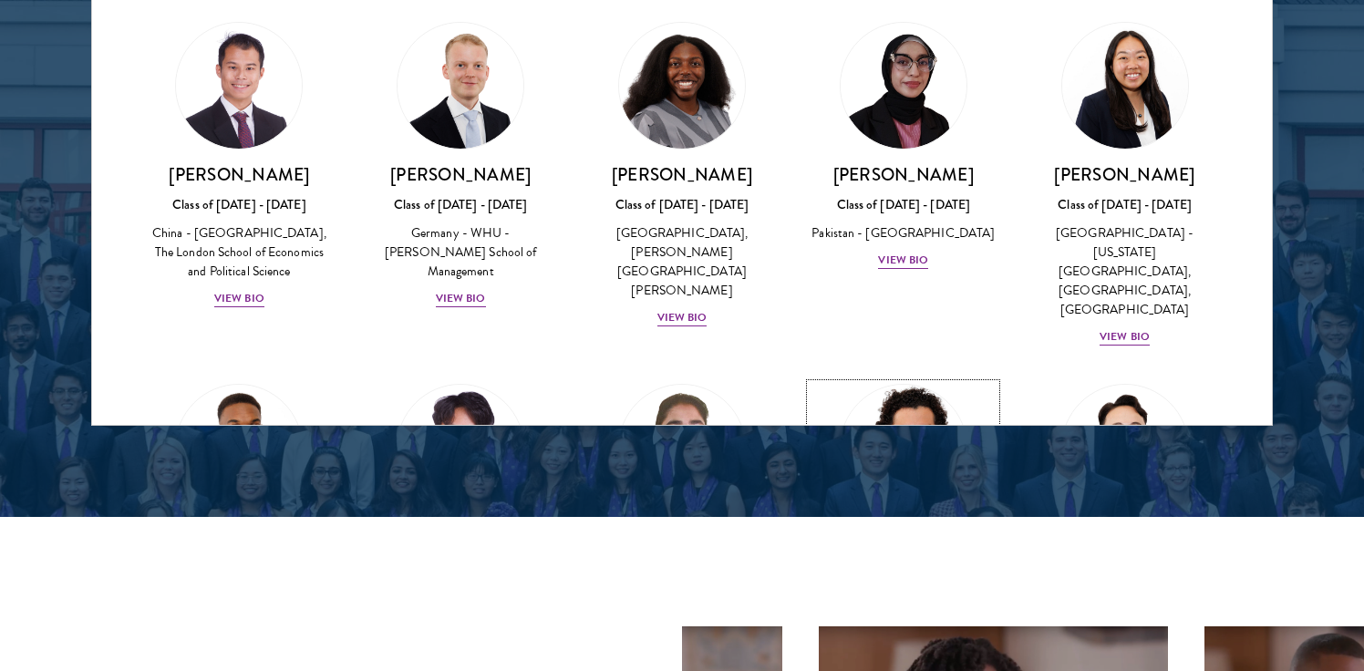
click at [943, 384] on link "[PERSON_NAME] [PERSON_NAME] Class of [DATE] - [DATE] [GEOGRAPHIC_DATA] - [GEOGR…" at bounding box center [902, 529] width 185 height 291
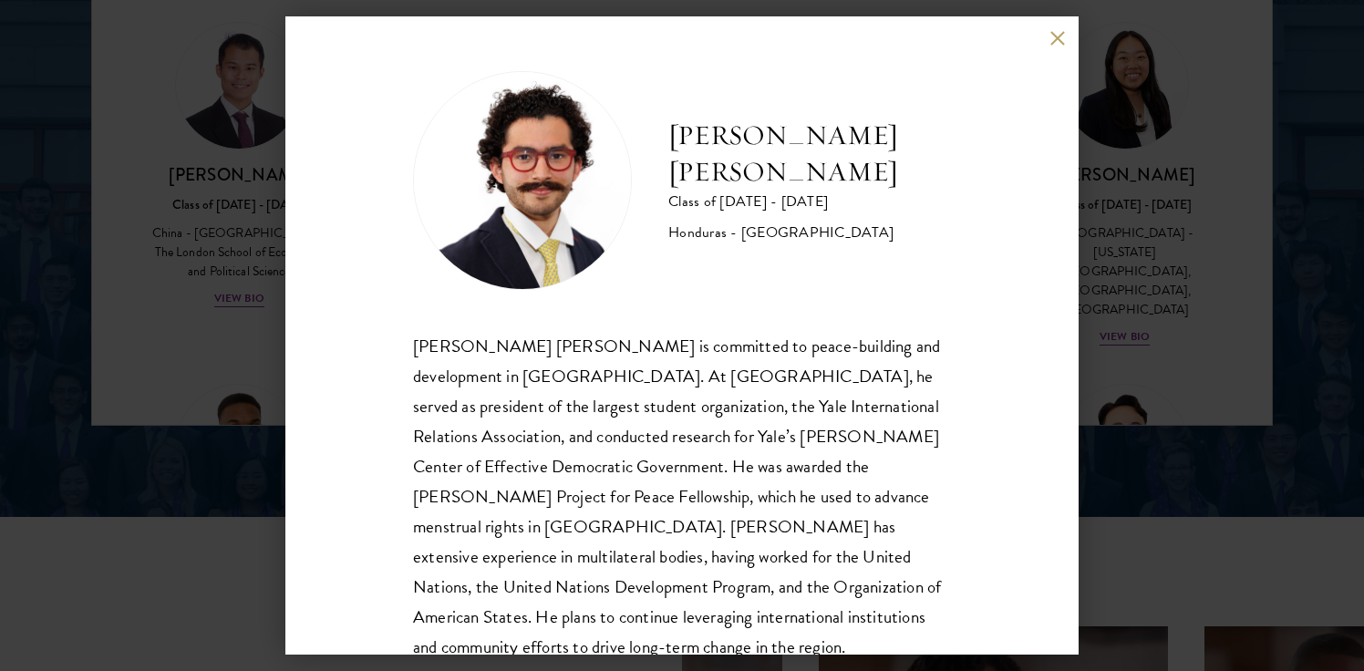
click at [1049, 36] on button at bounding box center [1056, 37] width 15 height 15
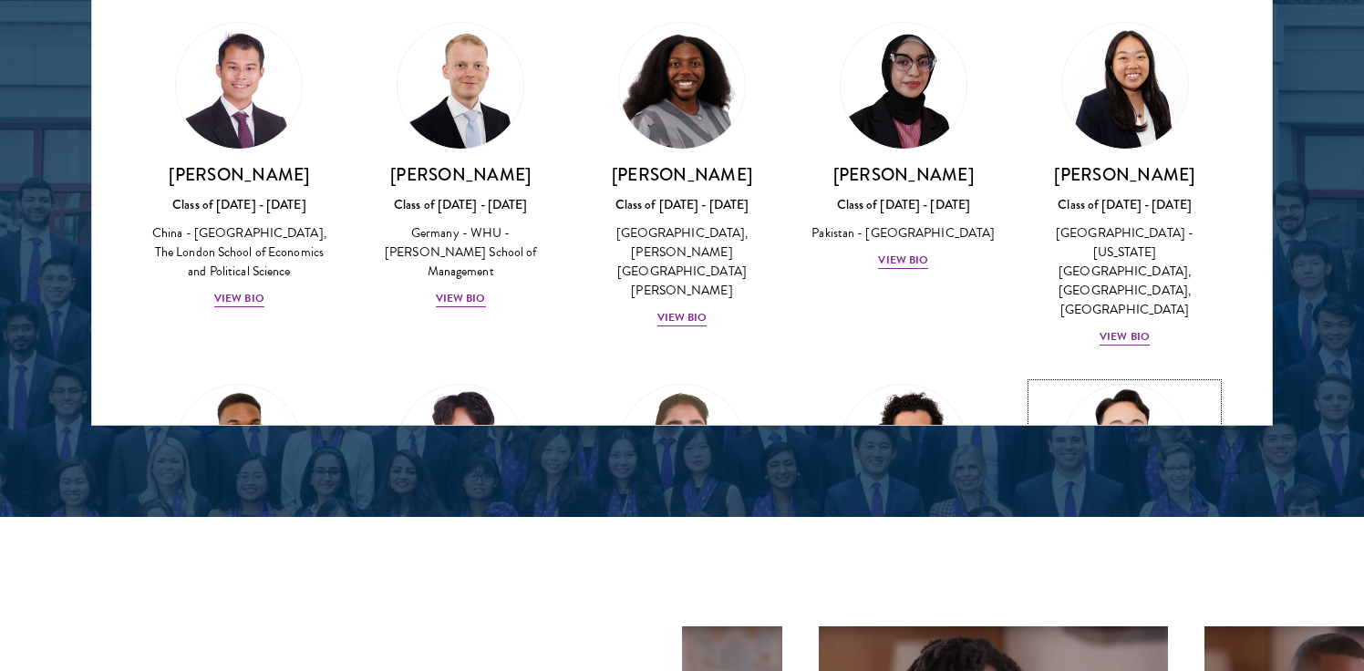
click at [1136, 378] on img at bounding box center [1125, 447] width 139 height 139
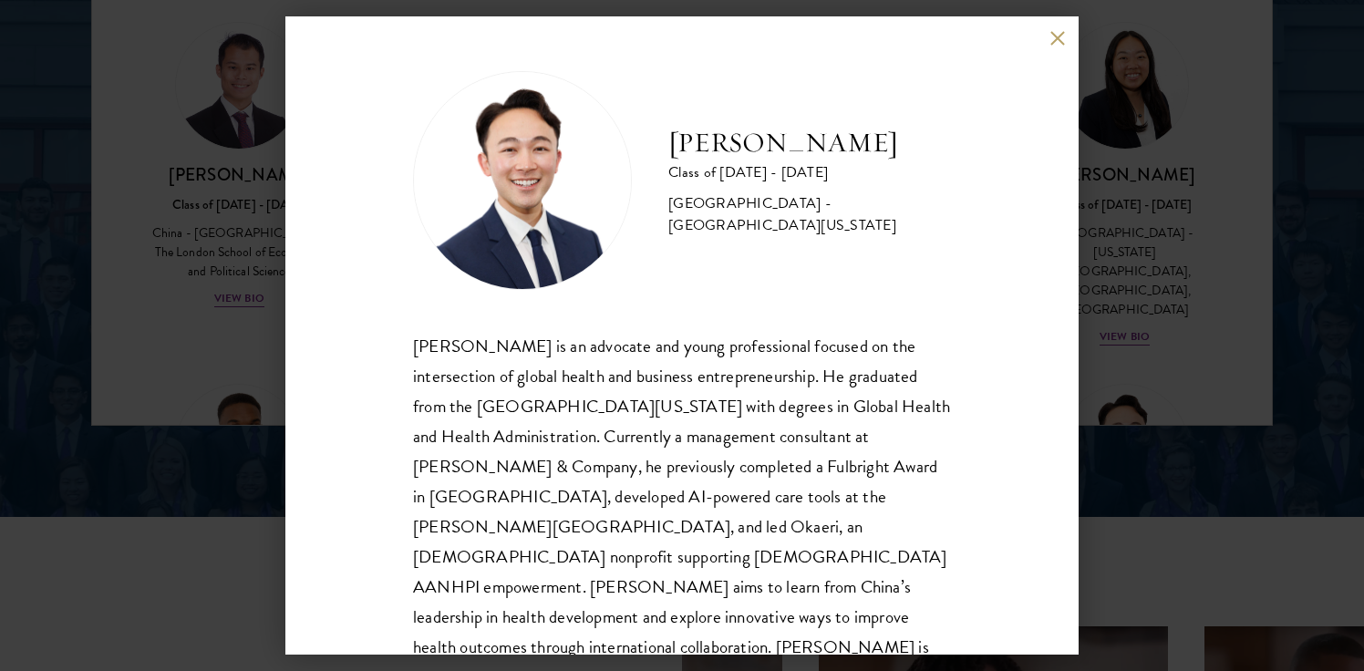
click at [1070, 44] on div "[PERSON_NAME] Class of [DATE] - [DATE] [GEOGRAPHIC_DATA] - [GEOGRAPHIC_DATA][US…" at bounding box center [681, 335] width 793 height 638
click at [909, 97] on div "[PERSON_NAME] Class of [DATE] - [DATE] [GEOGRAPHIC_DATA] - [GEOGRAPHIC_DATA][US…" at bounding box center [682, 180] width 538 height 219
click at [1159, 174] on div "[PERSON_NAME] Class of [DATE] - [DATE] [GEOGRAPHIC_DATA] - [GEOGRAPHIC_DATA][US…" at bounding box center [682, 335] width 1364 height 671
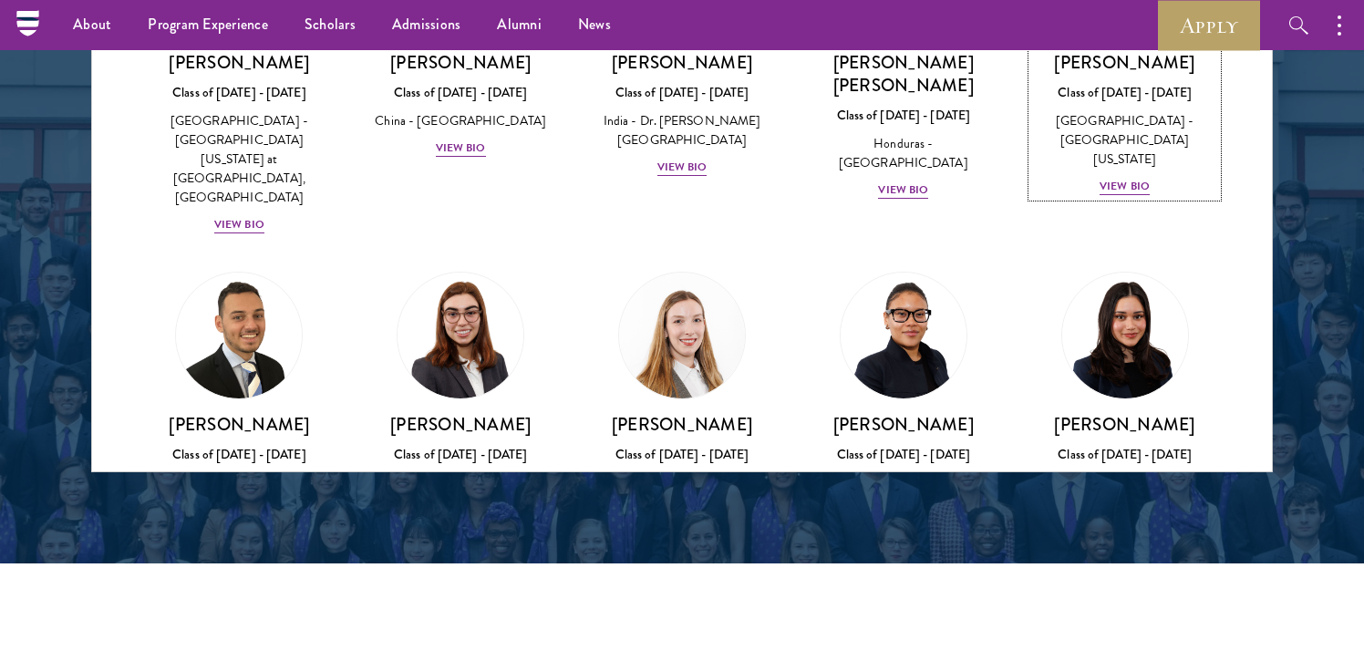
scroll to position [3954, 0]
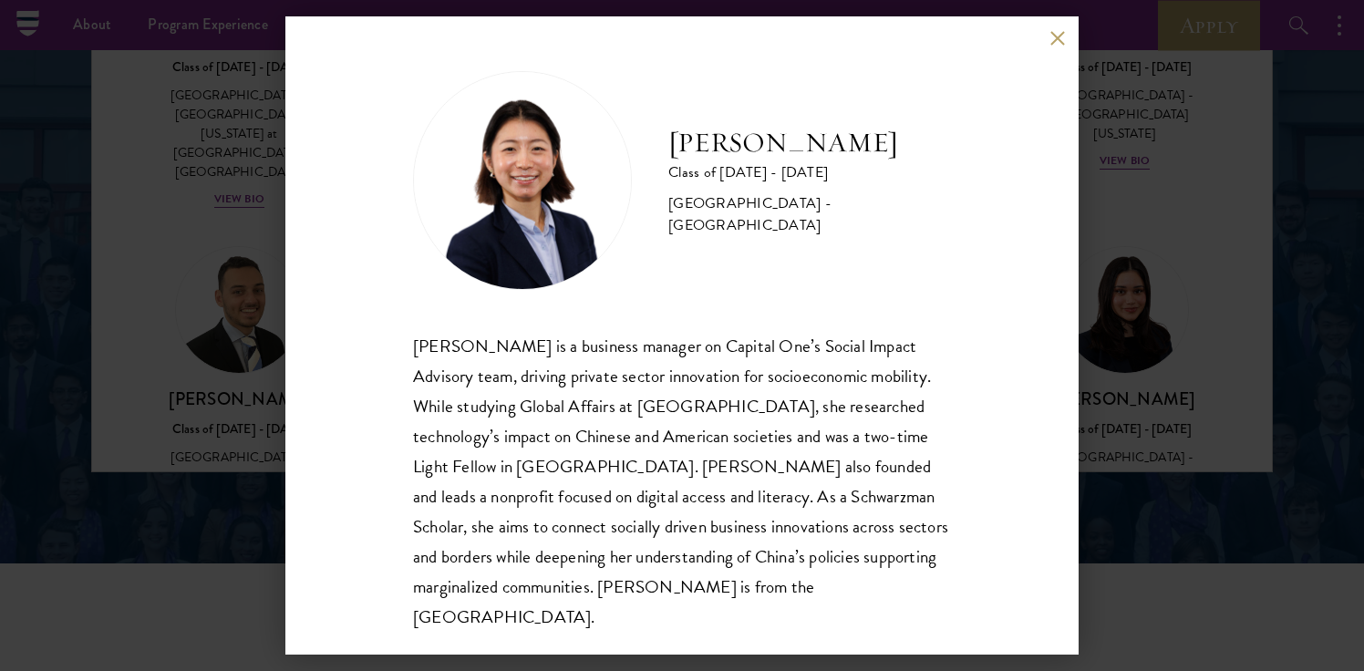
click at [1058, 36] on button at bounding box center [1056, 37] width 15 height 15
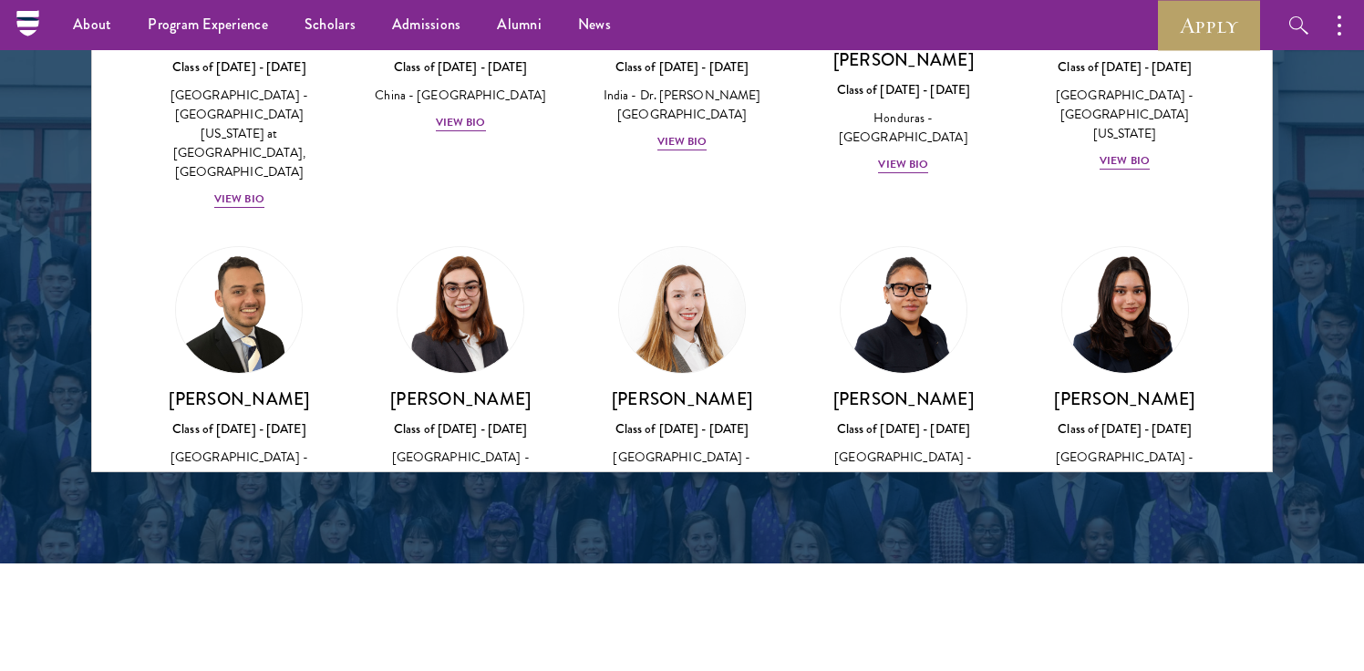
click at [921, 564] on img at bounding box center [903, 633] width 139 height 139
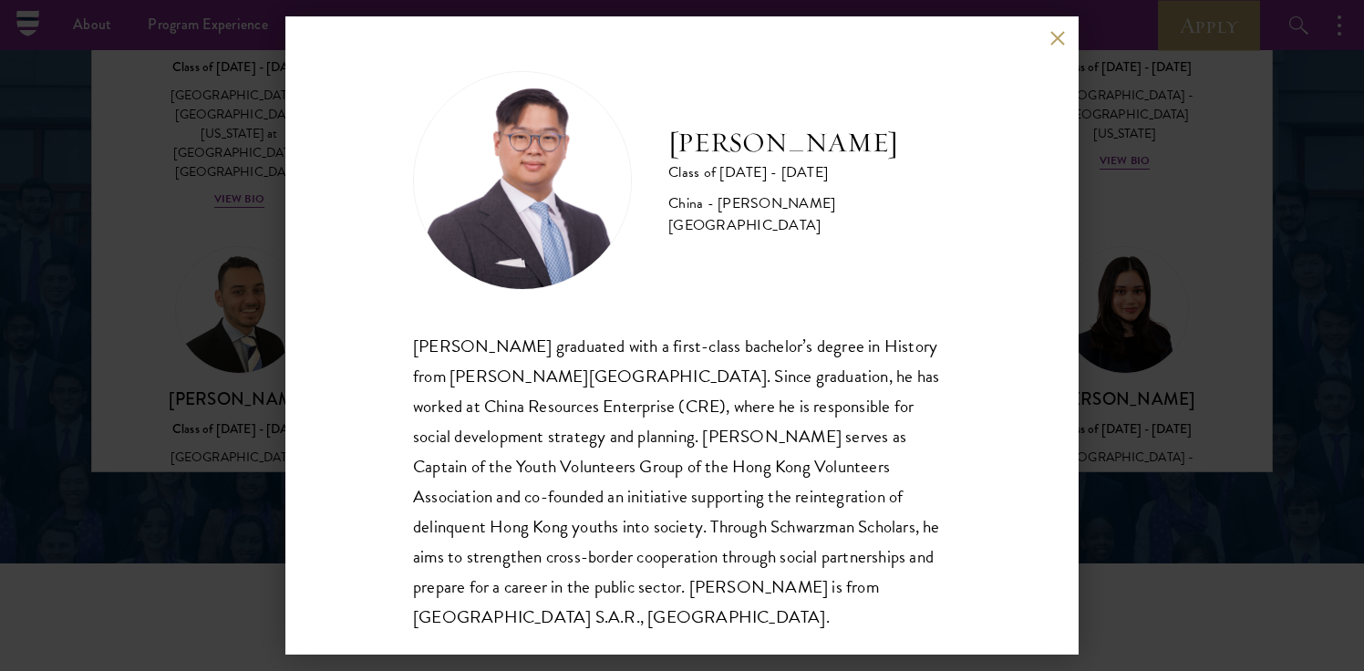
click at [1167, 257] on div "[PERSON_NAME] Class of [DATE] - [DATE] [GEOGRAPHIC_DATA] - [PERSON_NAME][GEOGRA…" at bounding box center [682, 335] width 1364 height 671
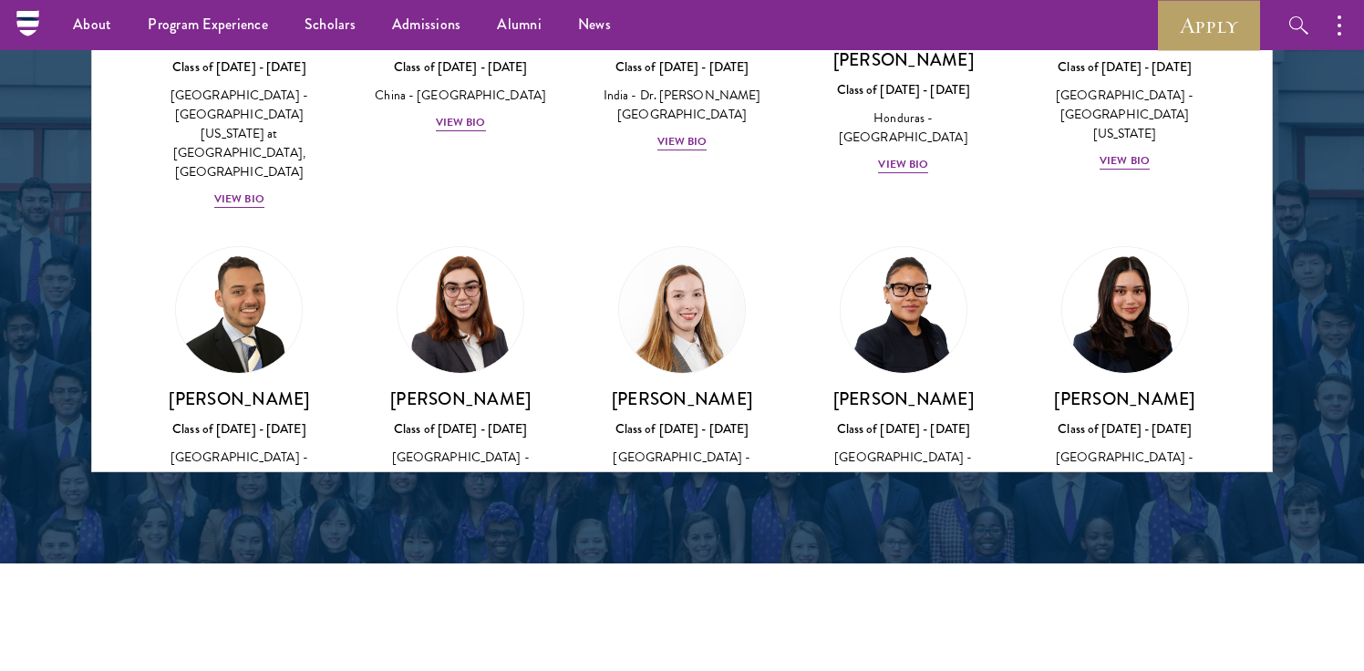
scroll to position [4088, 0]
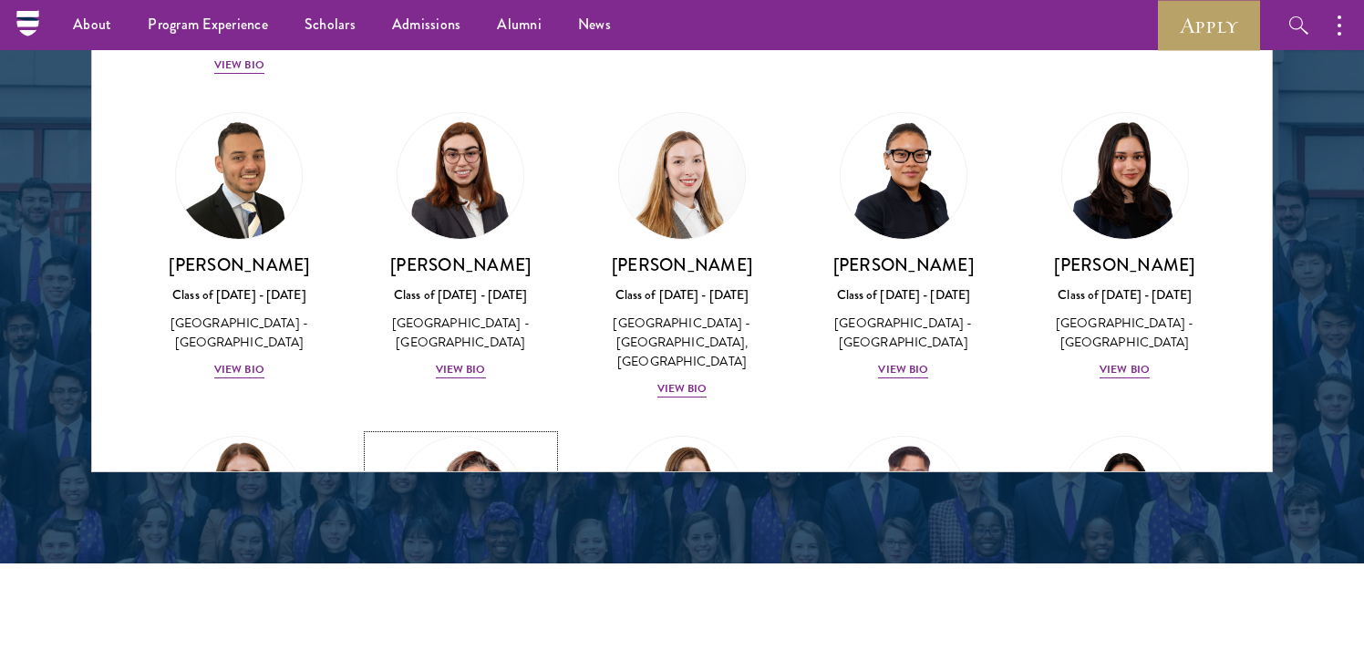
click at [464, 637] on div "Pakistan - [GEOGRAPHIC_DATA]" at bounding box center [460, 646] width 185 height 19
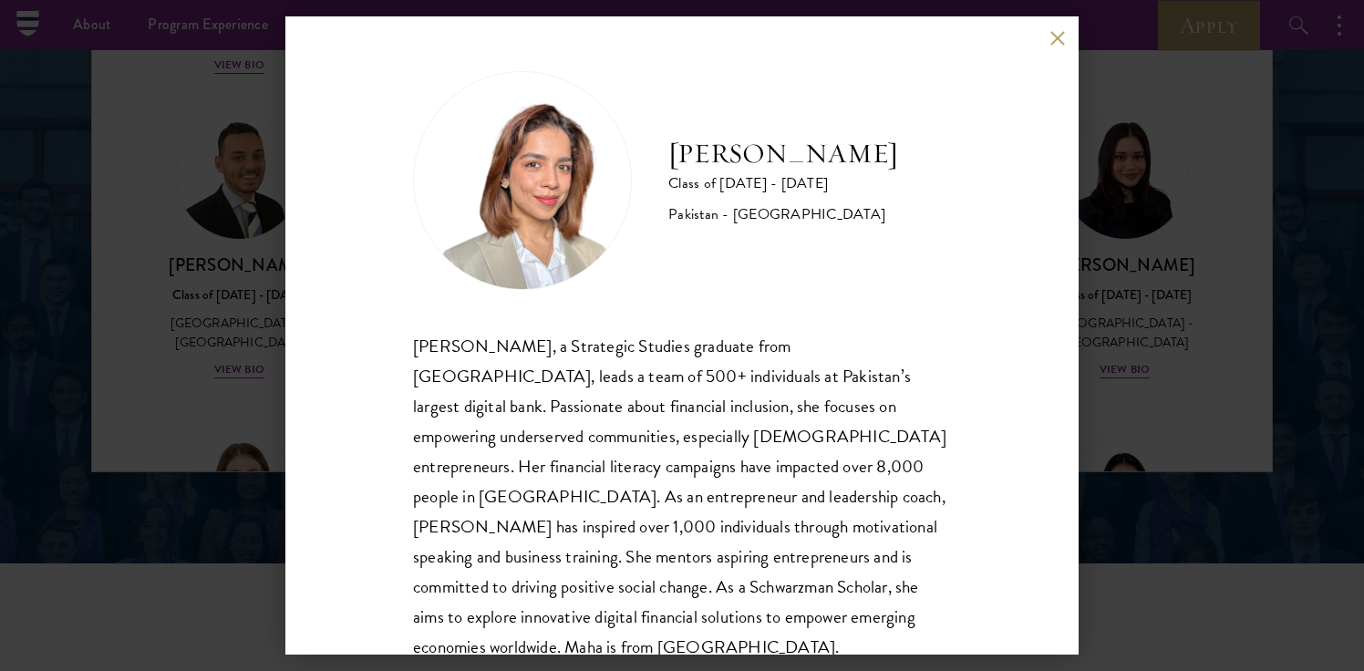
click at [1057, 310] on div "[PERSON_NAME] Class of [DATE] - [DATE] Pakistan - [GEOGRAPHIC_DATA] [PERSON_NAM…" at bounding box center [681, 335] width 793 height 638
click at [1113, 296] on div "[PERSON_NAME] Class of [DATE] - [DATE] Pakistan - [GEOGRAPHIC_DATA] [PERSON_NAM…" at bounding box center [682, 335] width 1364 height 671
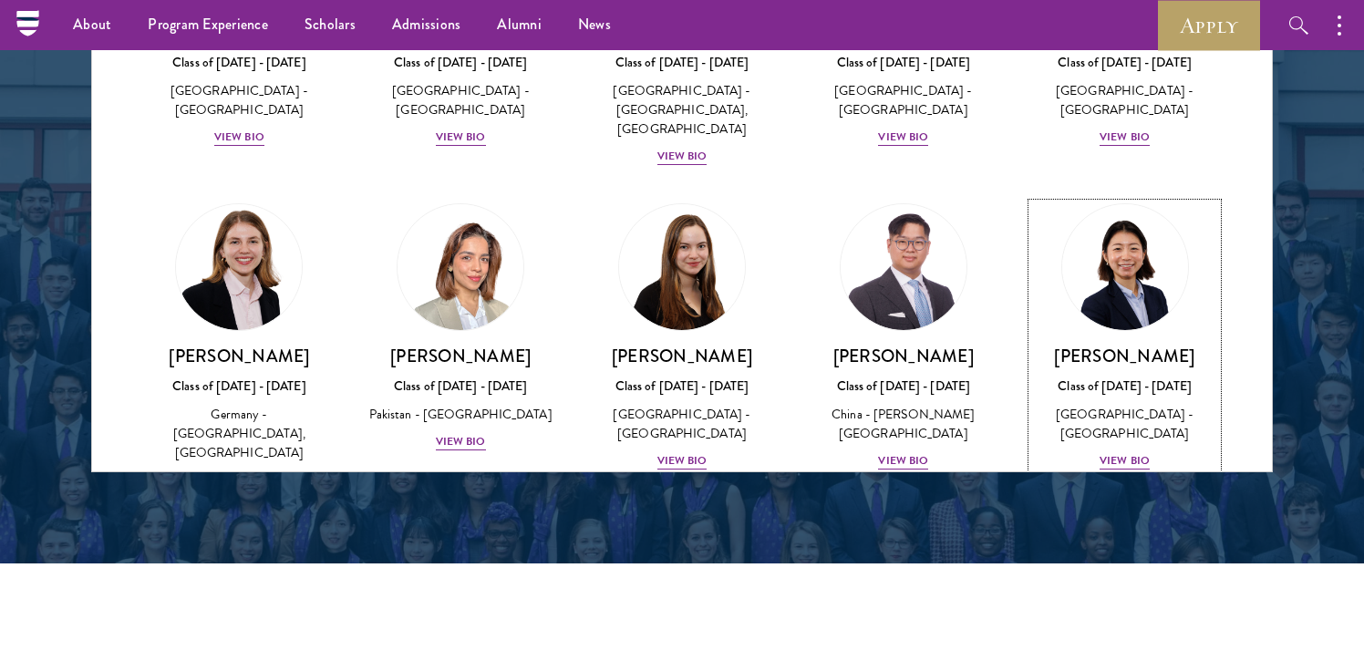
scroll to position [4324, 0]
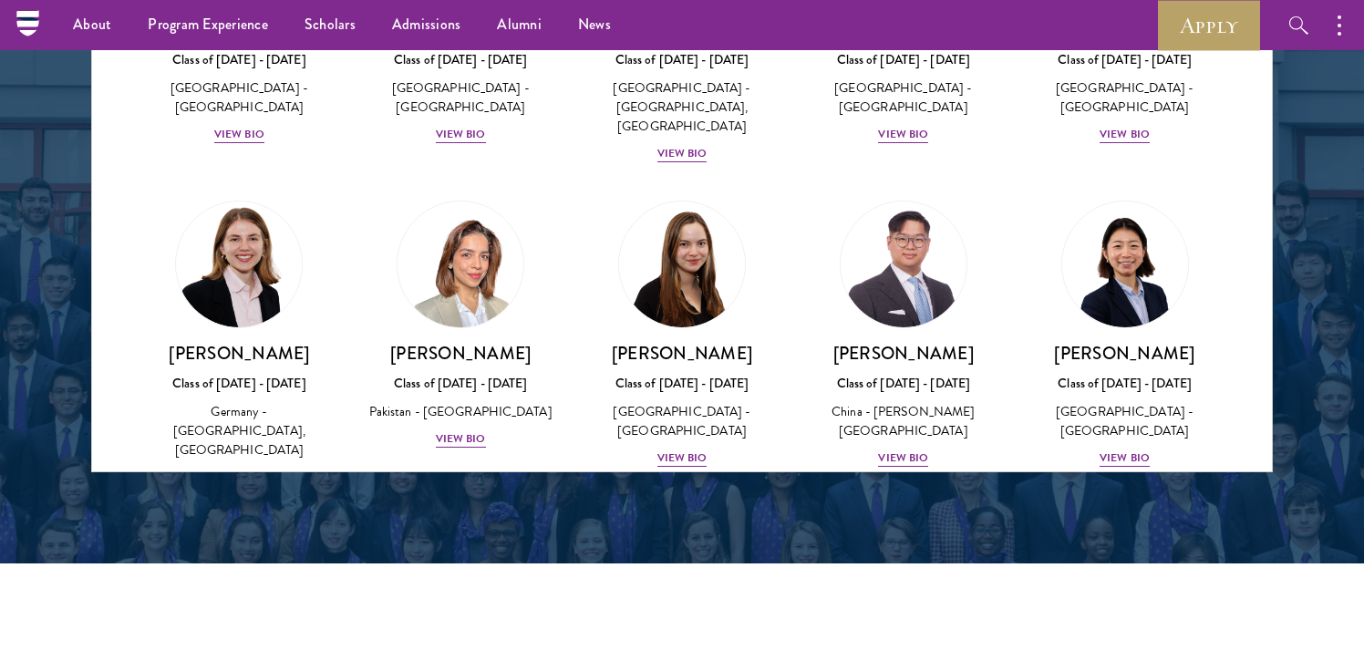
click at [272, 519] on img at bounding box center [239, 588] width 139 height 139
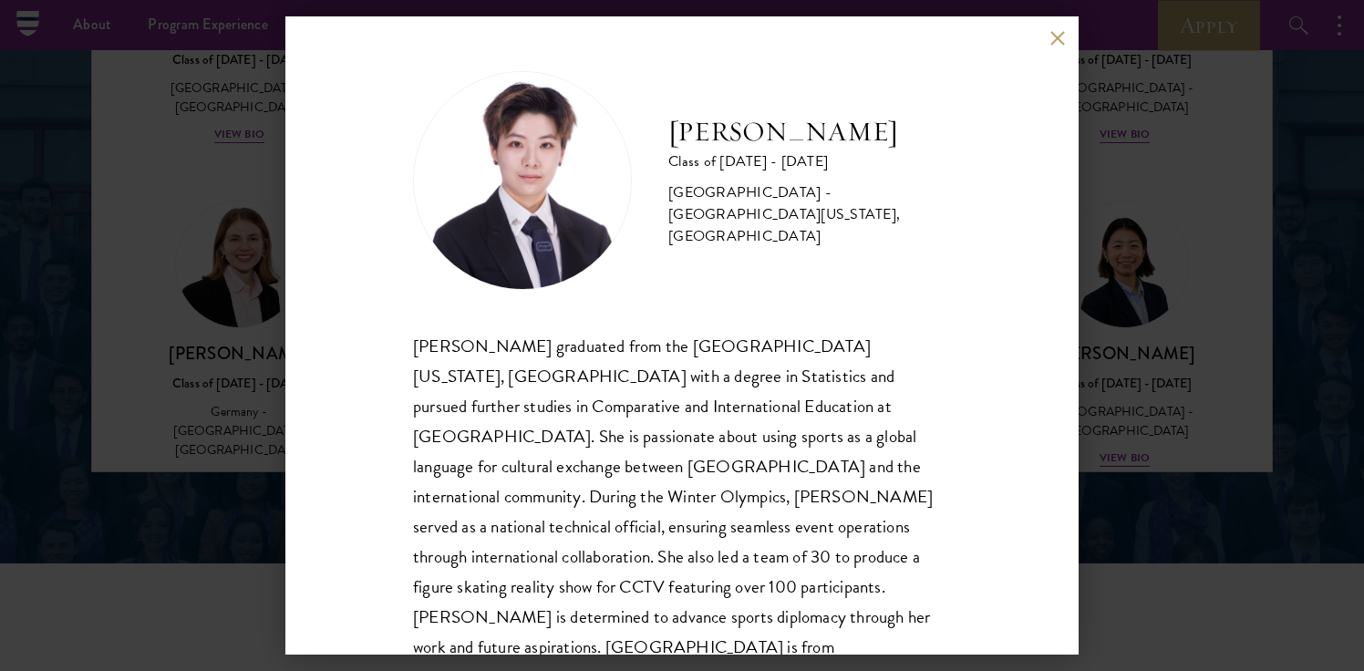
click at [1060, 26] on div "[PERSON_NAME] Class of [DATE] - [DATE] [GEOGRAPHIC_DATA] - [GEOGRAPHIC_DATA][US…" at bounding box center [681, 335] width 793 height 638
click at [1060, 32] on button at bounding box center [1056, 37] width 15 height 15
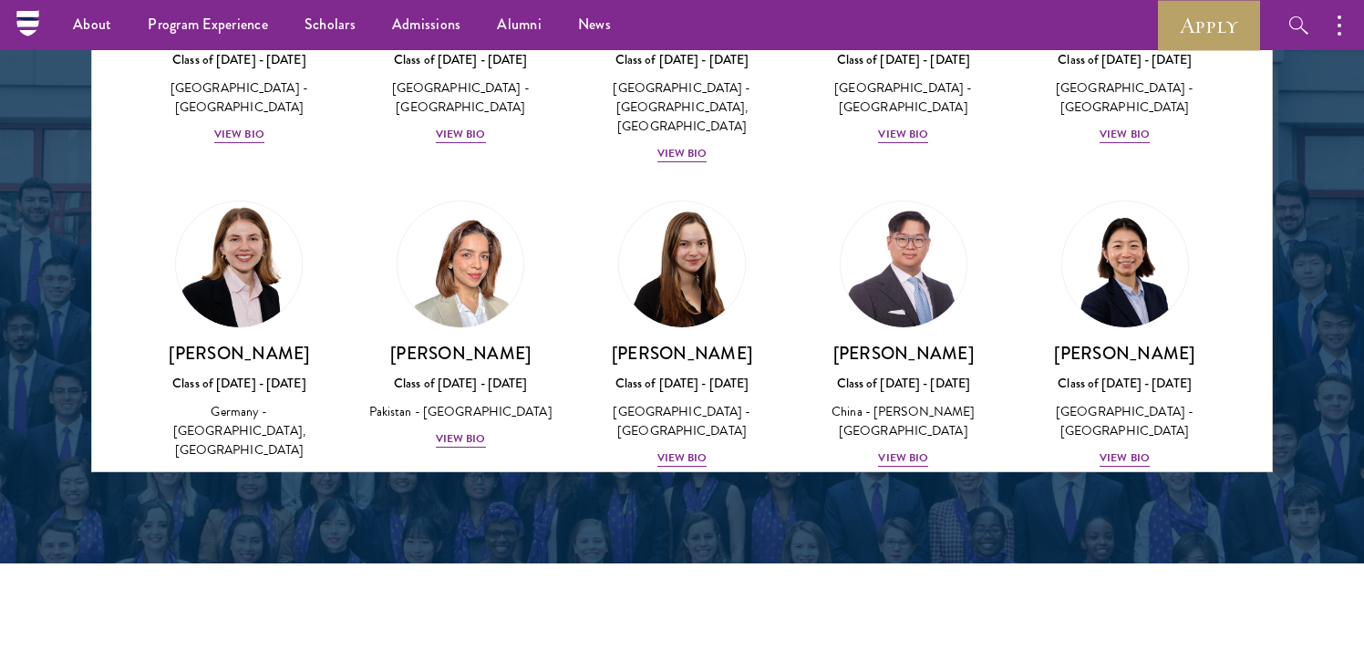
click at [479, 519] on img at bounding box center [460, 588] width 139 height 139
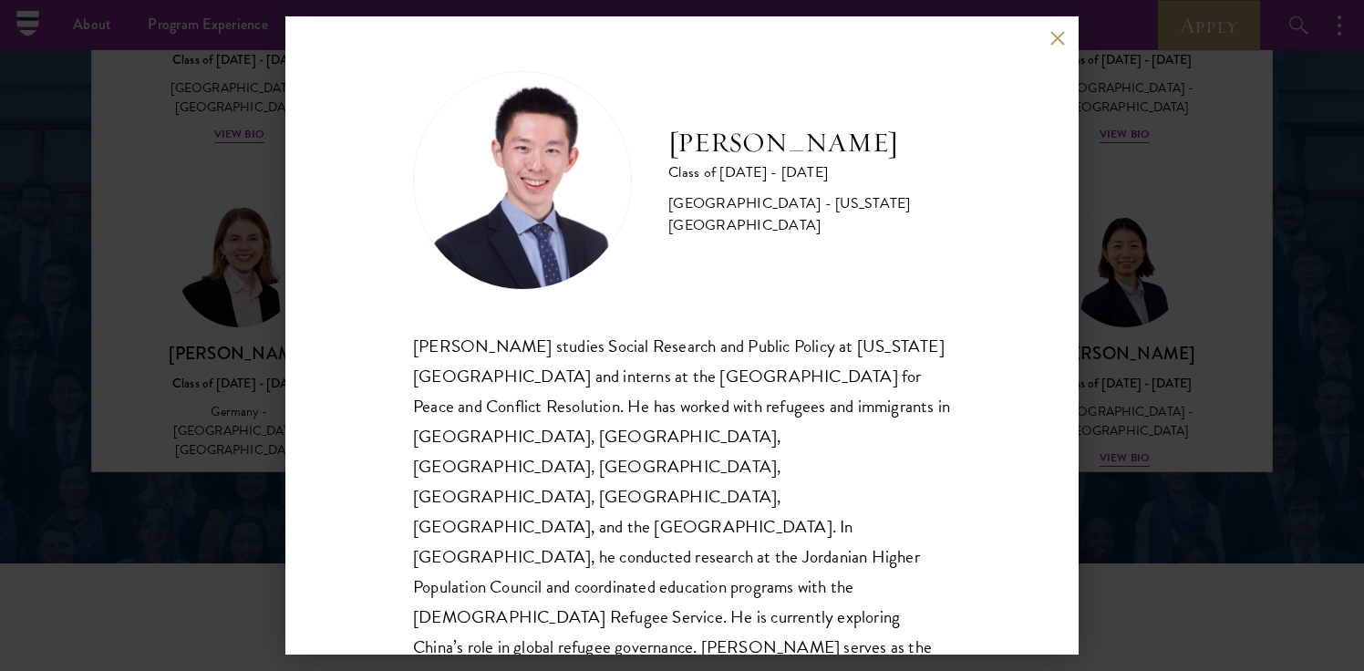
click at [1053, 46] on div "[PERSON_NAME] Class of [DATE] - [DATE] [GEOGRAPHIC_DATA] - [US_STATE][GEOGRAPHI…" at bounding box center [681, 335] width 793 height 638
click at [1055, 36] on button at bounding box center [1056, 37] width 15 height 15
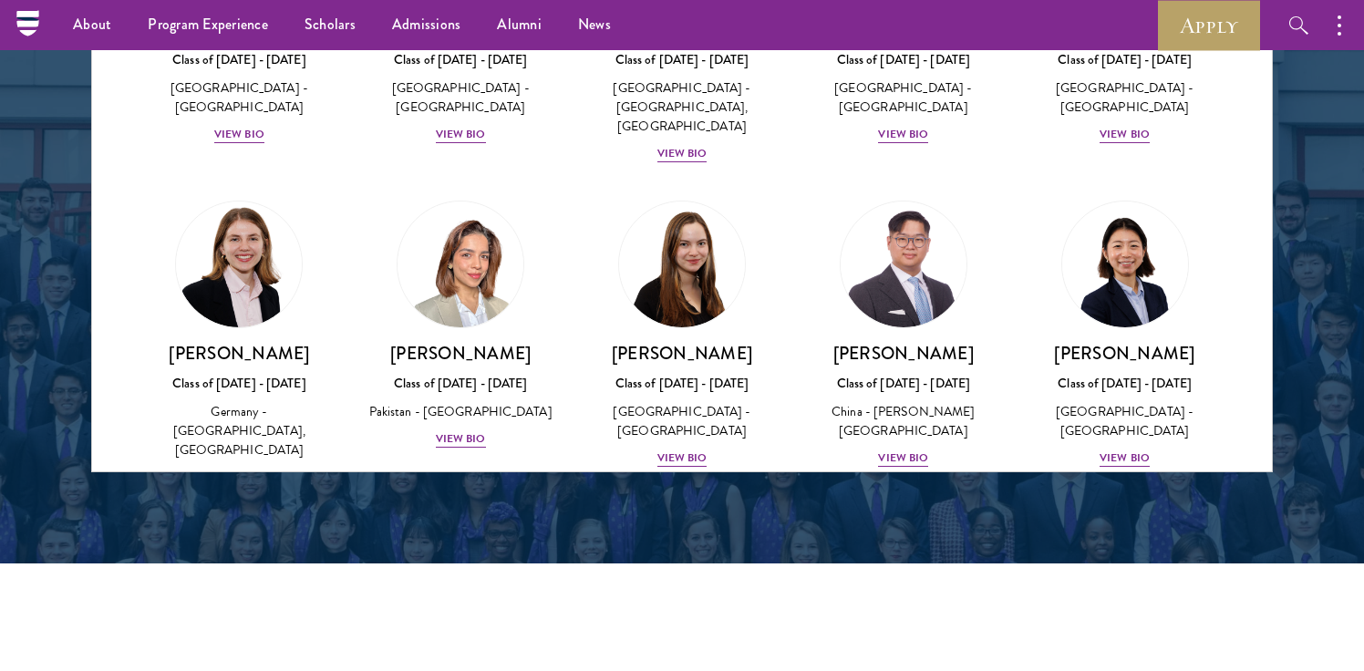
click at [683, 519] on img at bounding box center [682, 588] width 139 height 139
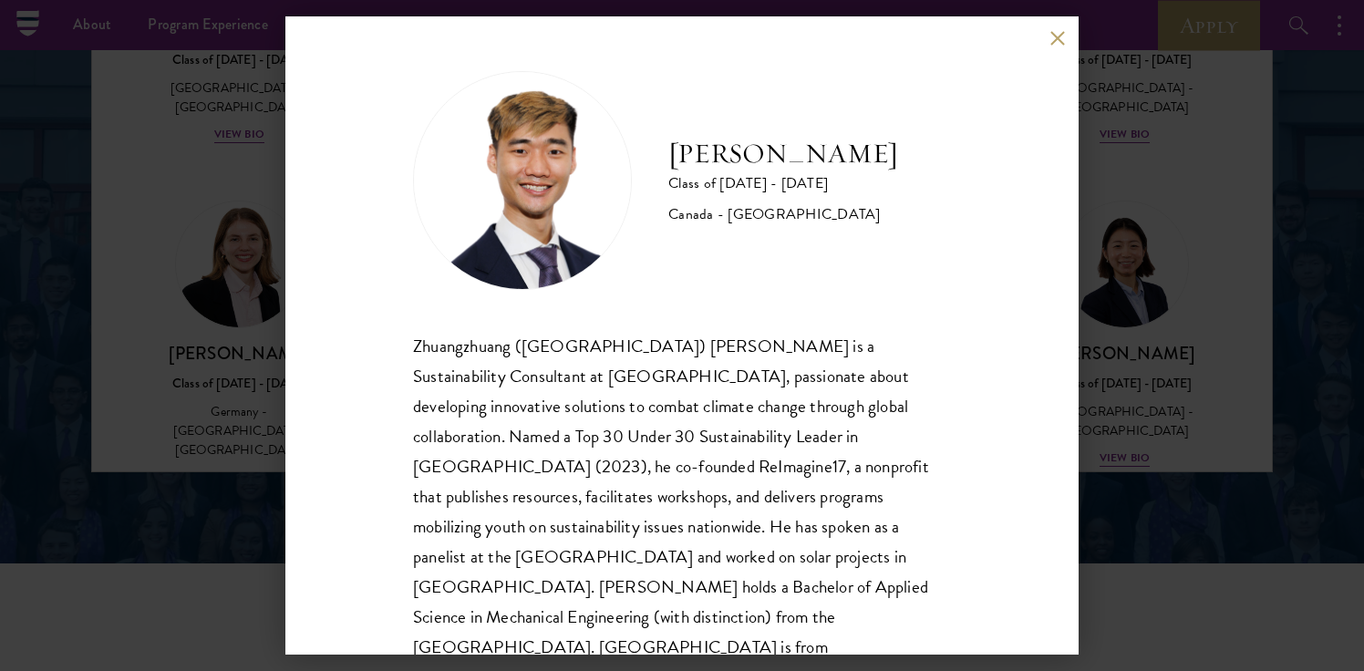
scroll to position [2, 0]
click at [1059, 43] on button at bounding box center [1056, 37] width 15 height 15
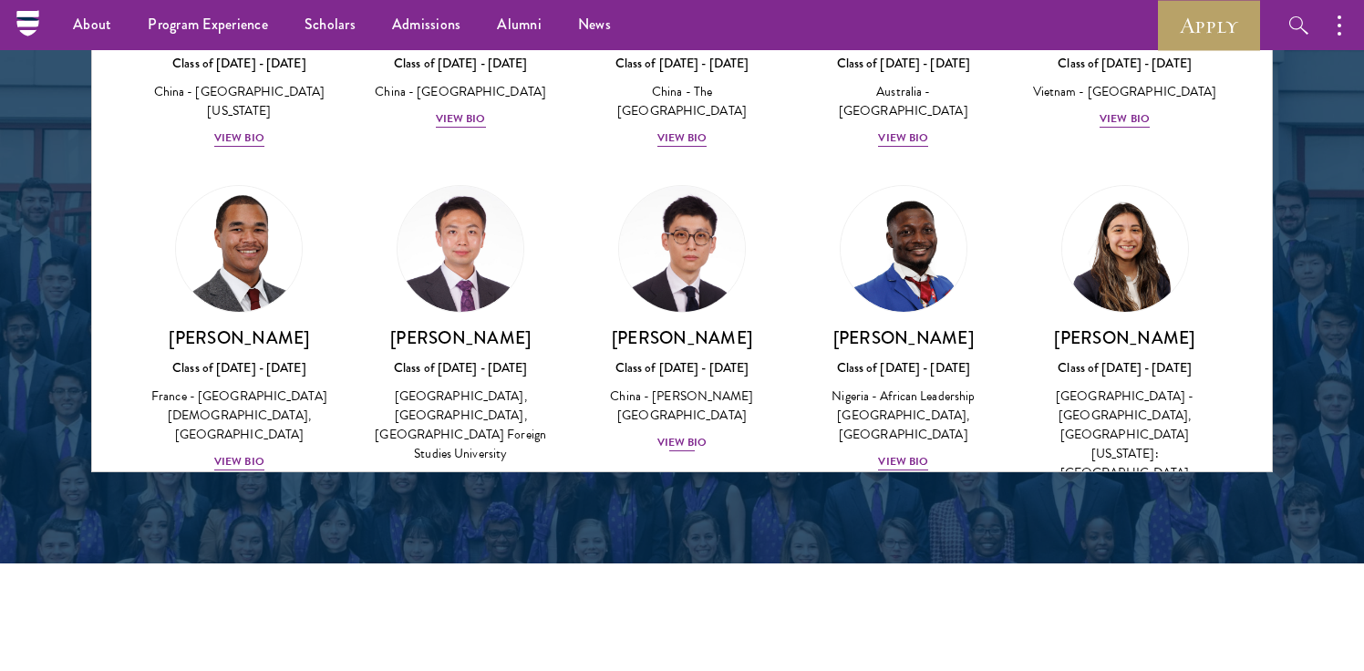
scroll to position [5324, 0]
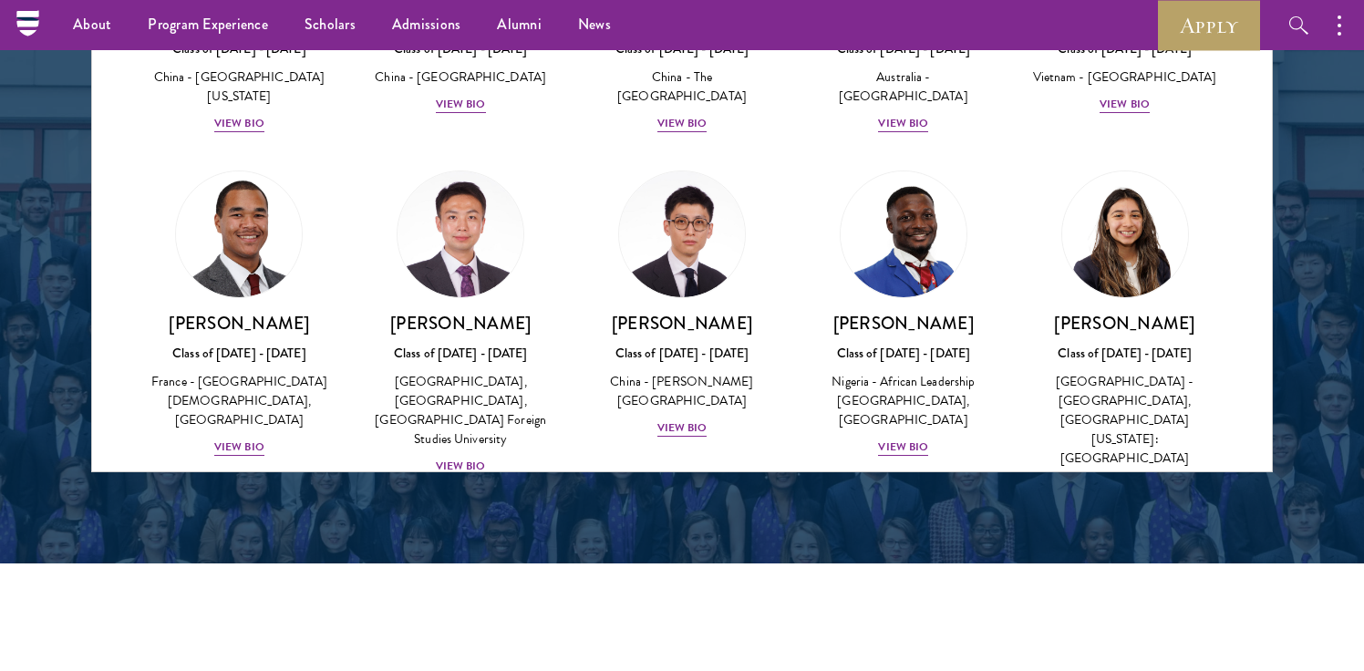
click at [1181, 527] on img at bounding box center [1125, 596] width 139 height 139
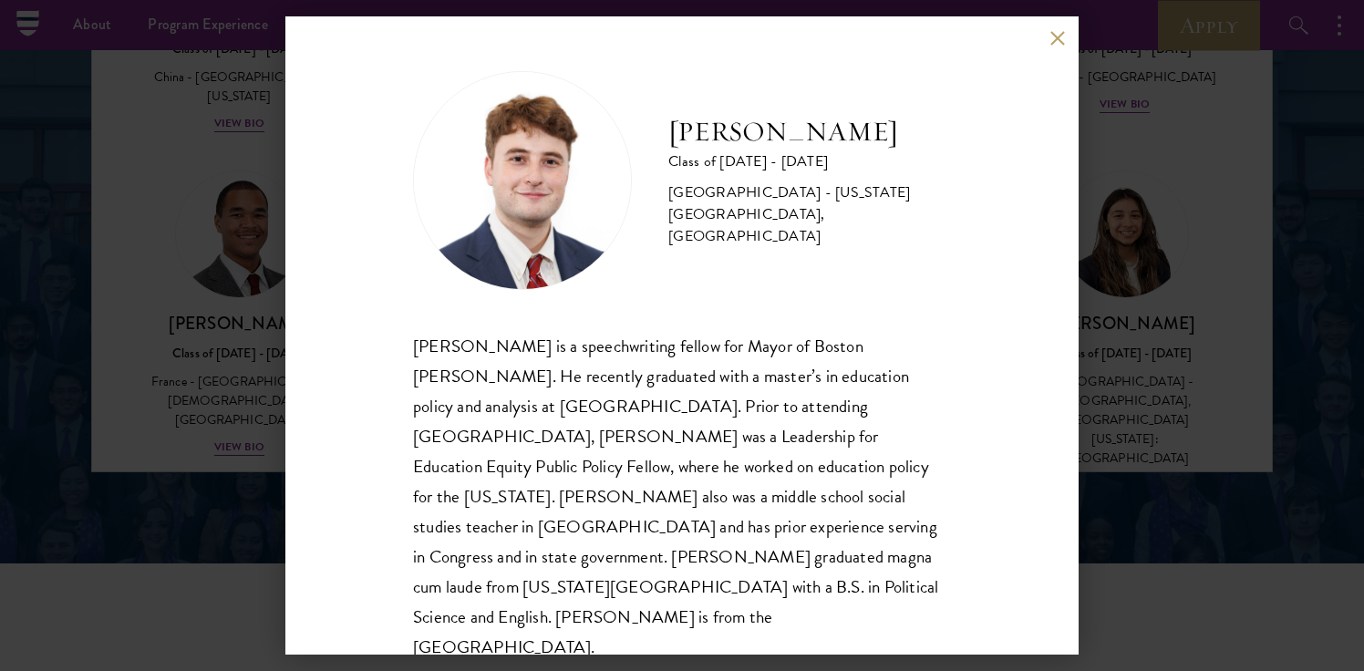
click at [1058, 39] on button at bounding box center [1056, 37] width 15 height 15
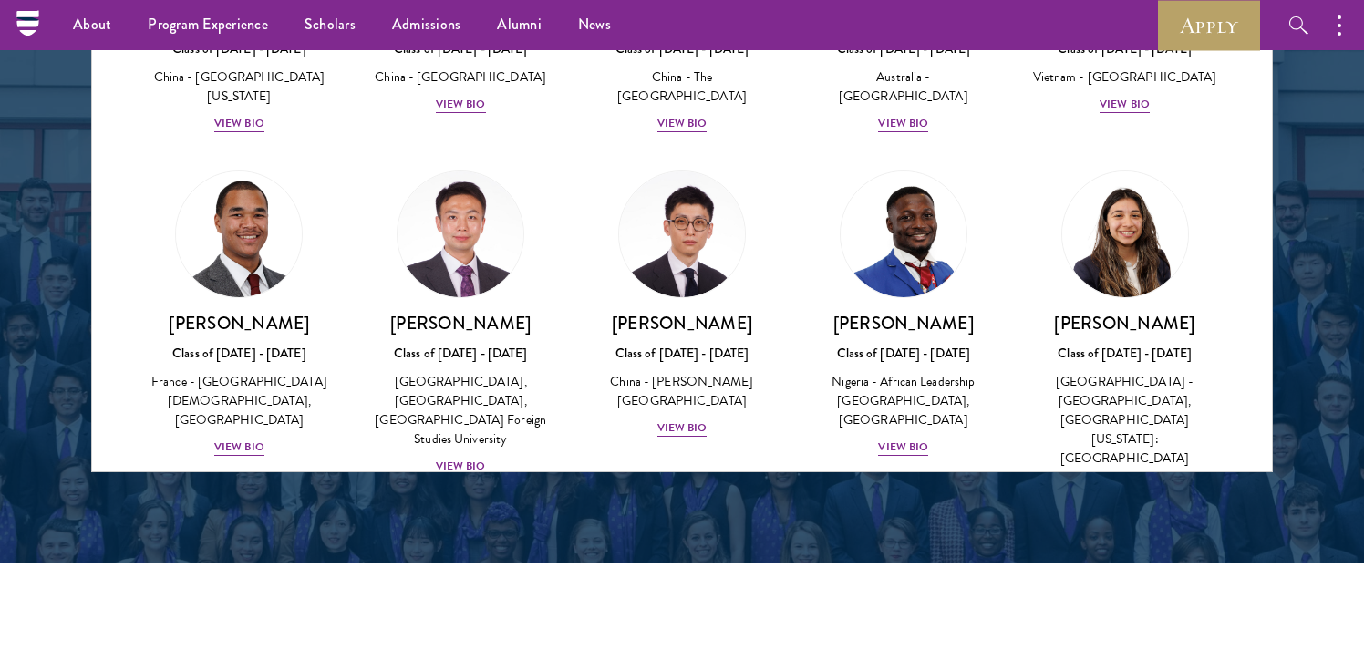
click at [701, 527] on img at bounding box center [682, 596] width 139 height 139
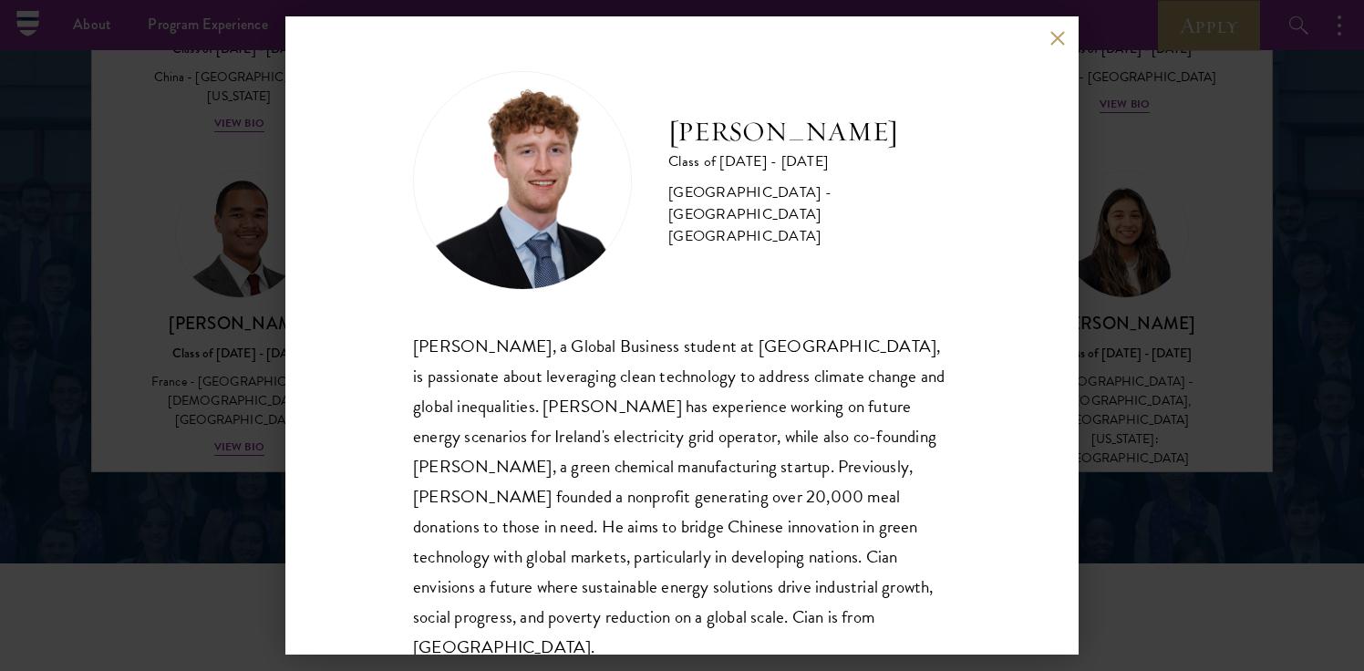
click at [1163, 172] on div "[PERSON_NAME] Class of [DATE] - [DATE] [GEOGRAPHIC_DATA] - [GEOGRAPHIC_DATA] [G…" at bounding box center [682, 335] width 1364 height 671
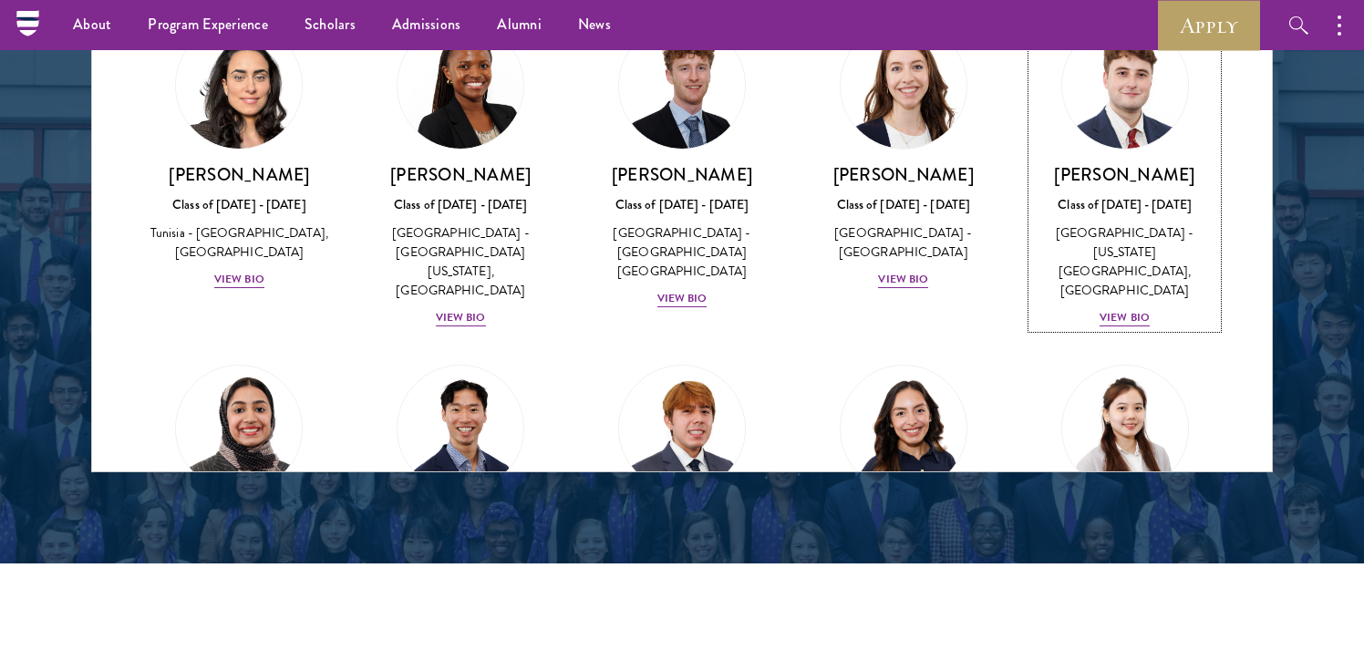
scroll to position [5843, 0]
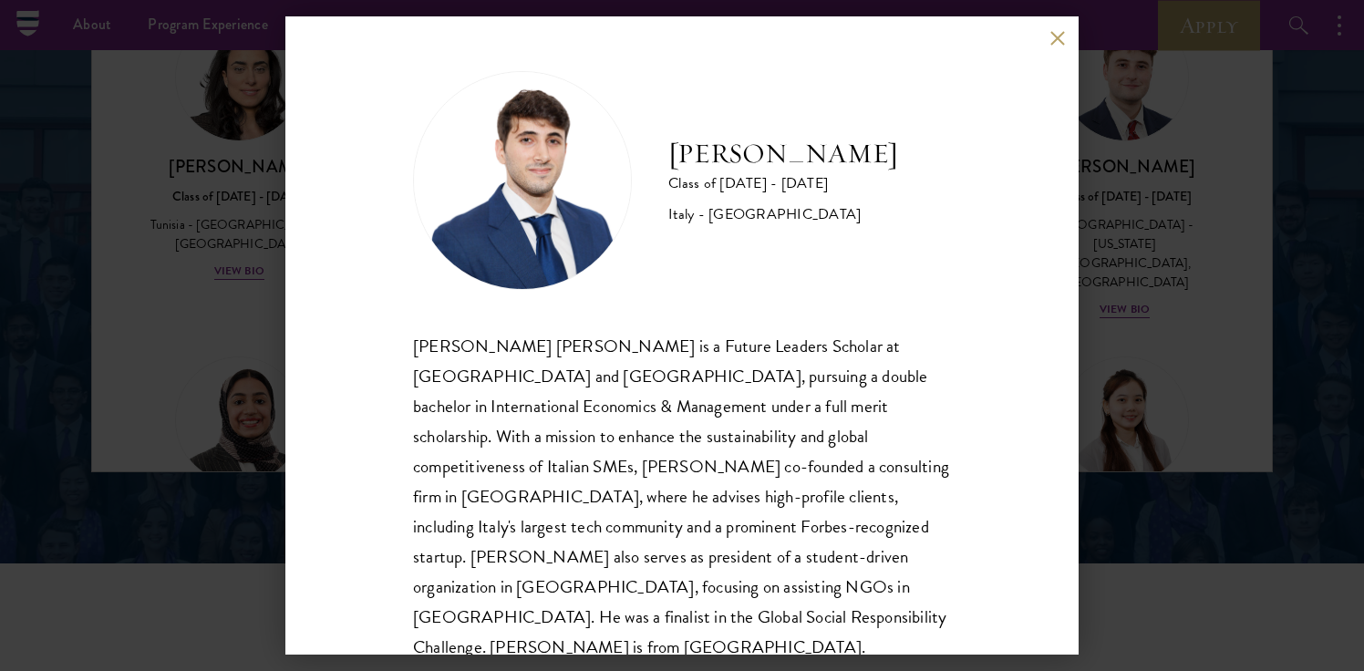
click at [1060, 33] on button at bounding box center [1056, 37] width 15 height 15
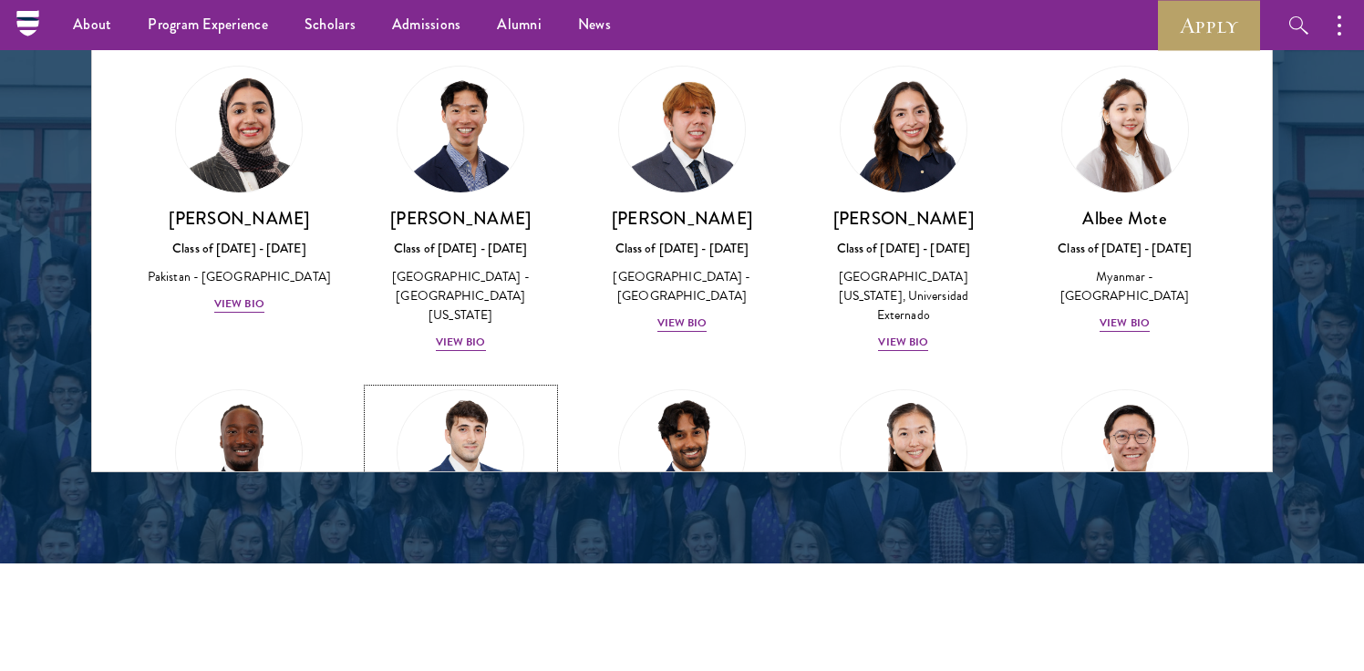
scroll to position [6147, 0]
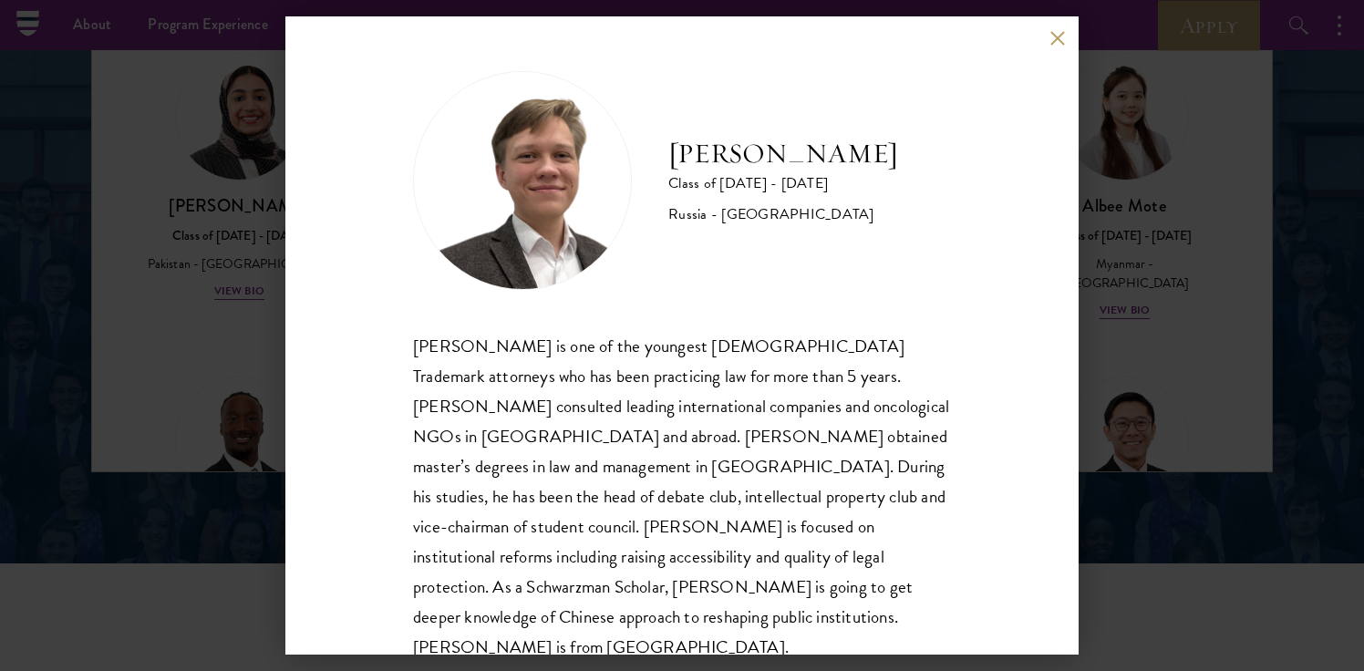
click at [1060, 45] on button at bounding box center [1056, 37] width 15 height 15
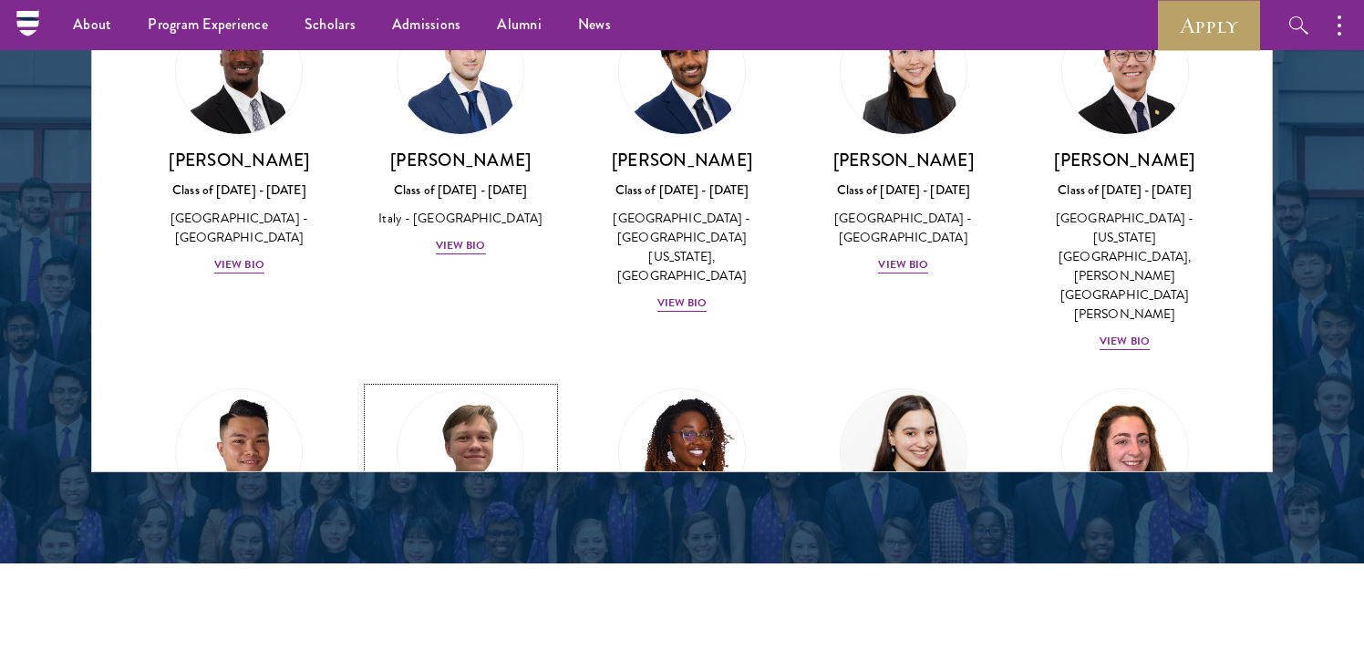
scroll to position [6535, 0]
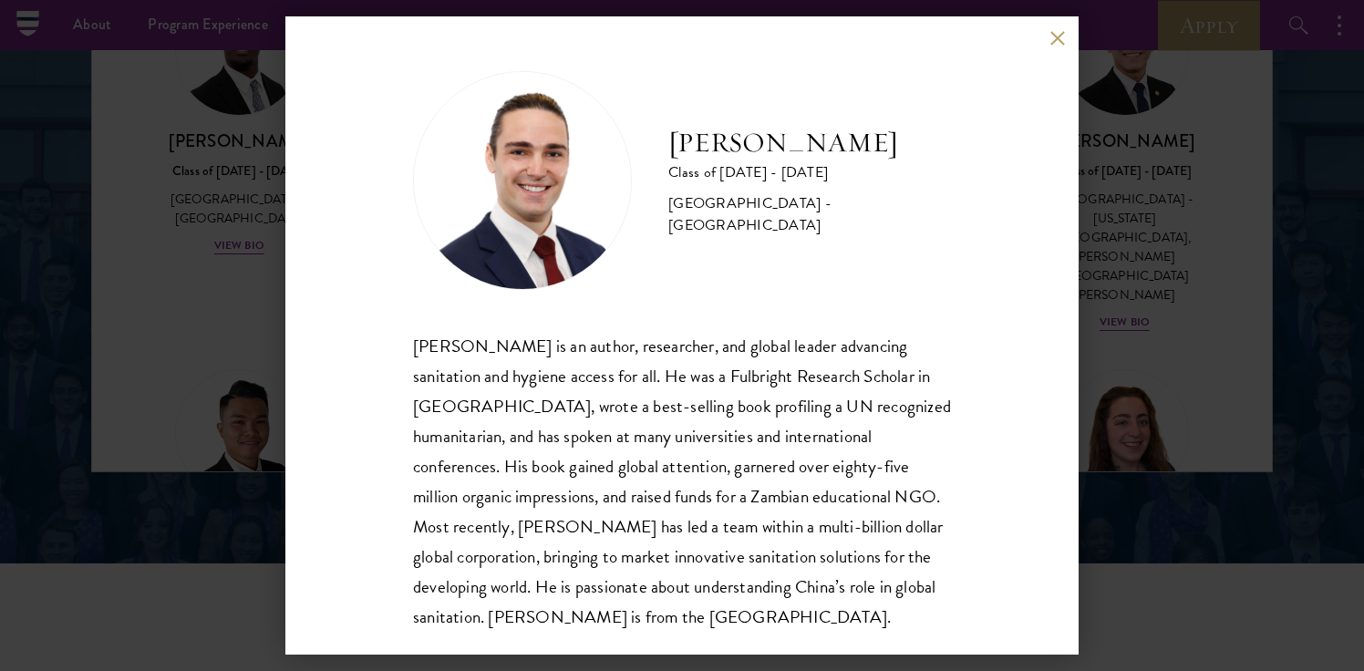
click at [1065, 46] on div "[PERSON_NAME] Class of [DATE] - [DATE] [GEOGRAPHIC_DATA] - [GEOGRAPHIC_DATA] [P…" at bounding box center [681, 335] width 793 height 638
click at [1061, 23] on div "[PERSON_NAME] Class of [DATE] - [DATE] [GEOGRAPHIC_DATA] - [GEOGRAPHIC_DATA] [P…" at bounding box center [681, 335] width 793 height 638
click at [1060, 32] on button at bounding box center [1056, 37] width 15 height 15
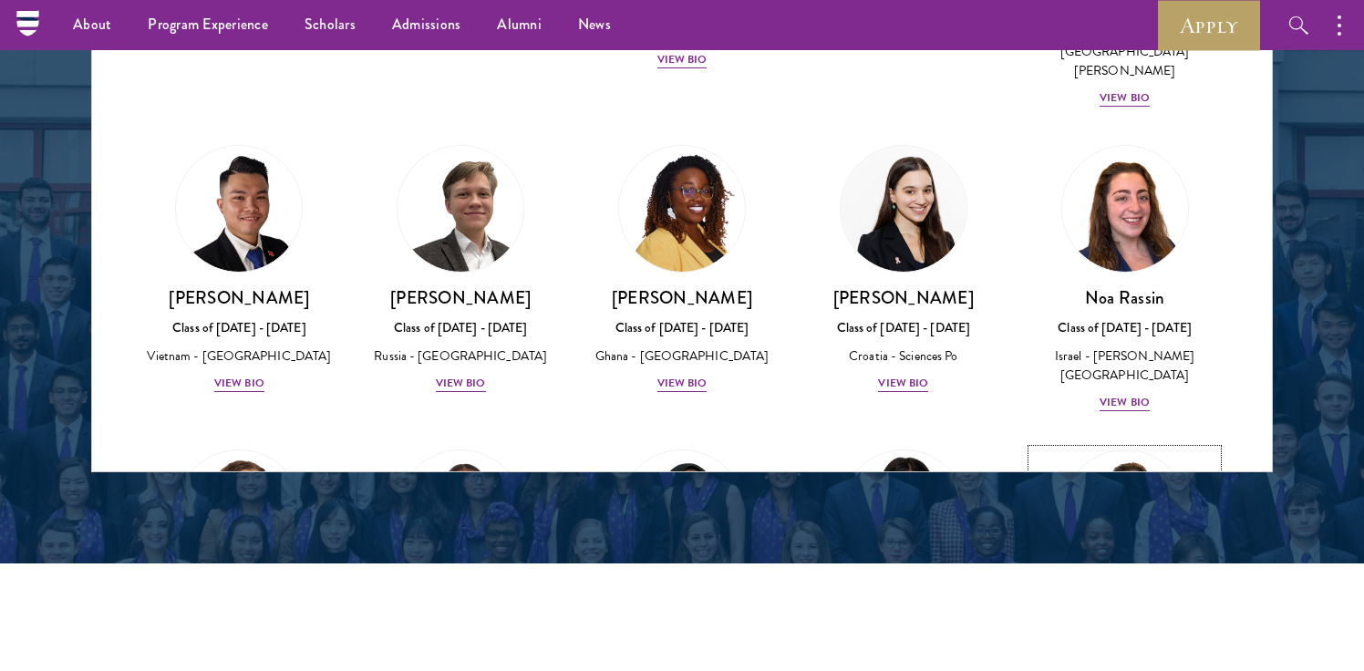
scroll to position [6769, 0]
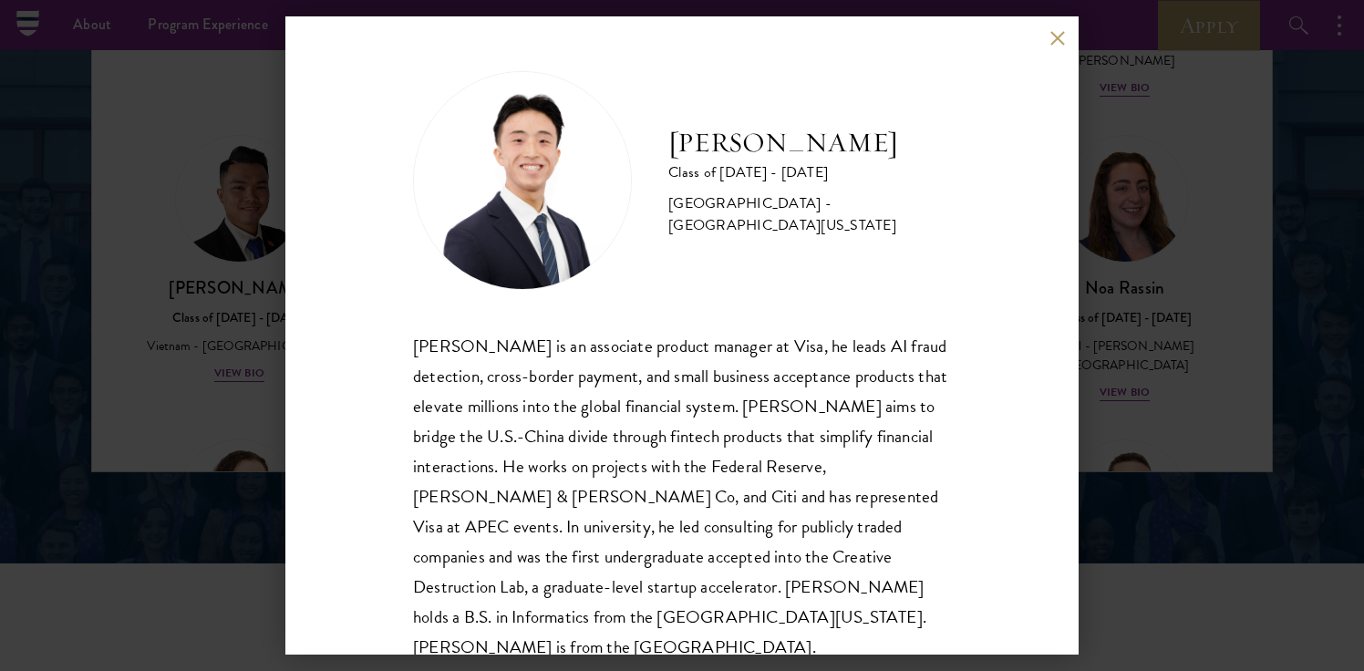
click at [1067, 39] on div "[PERSON_NAME] Class of [DATE] - [DATE] [GEOGRAPHIC_DATA] - [GEOGRAPHIC_DATA][US…" at bounding box center [681, 335] width 793 height 638
click at [1060, 40] on button at bounding box center [1056, 37] width 15 height 15
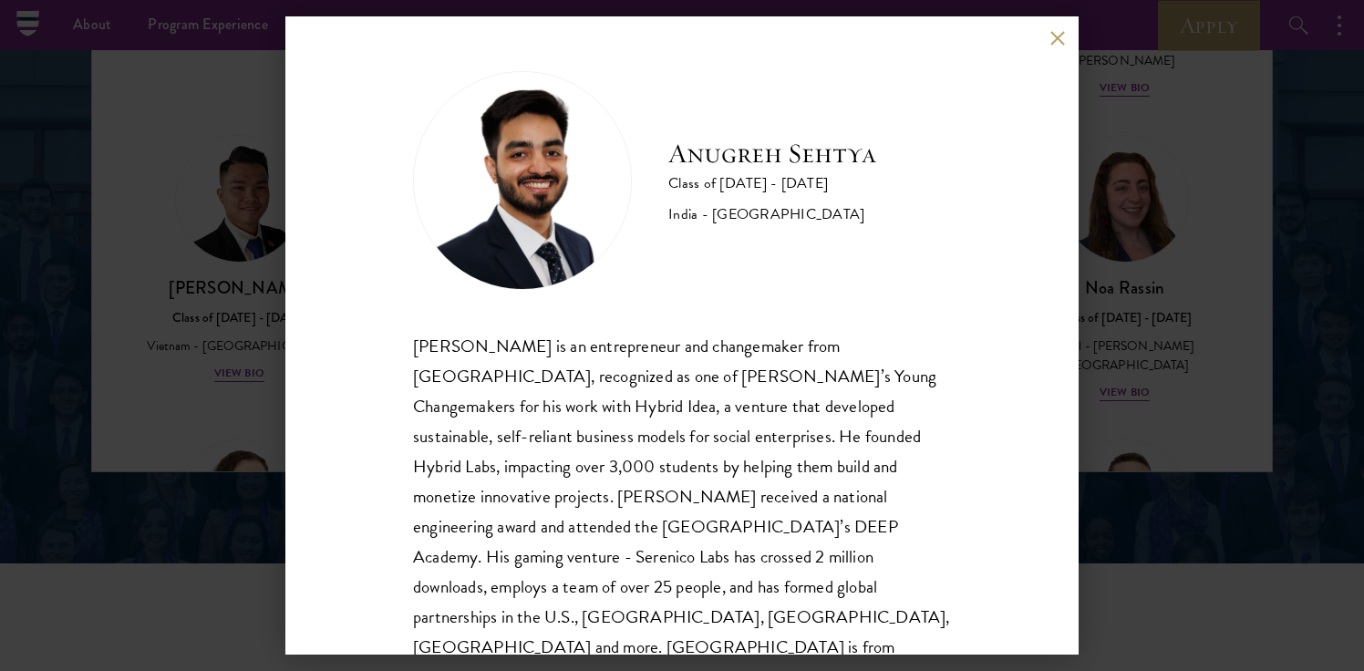
click at [1059, 40] on button at bounding box center [1056, 37] width 15 height 15
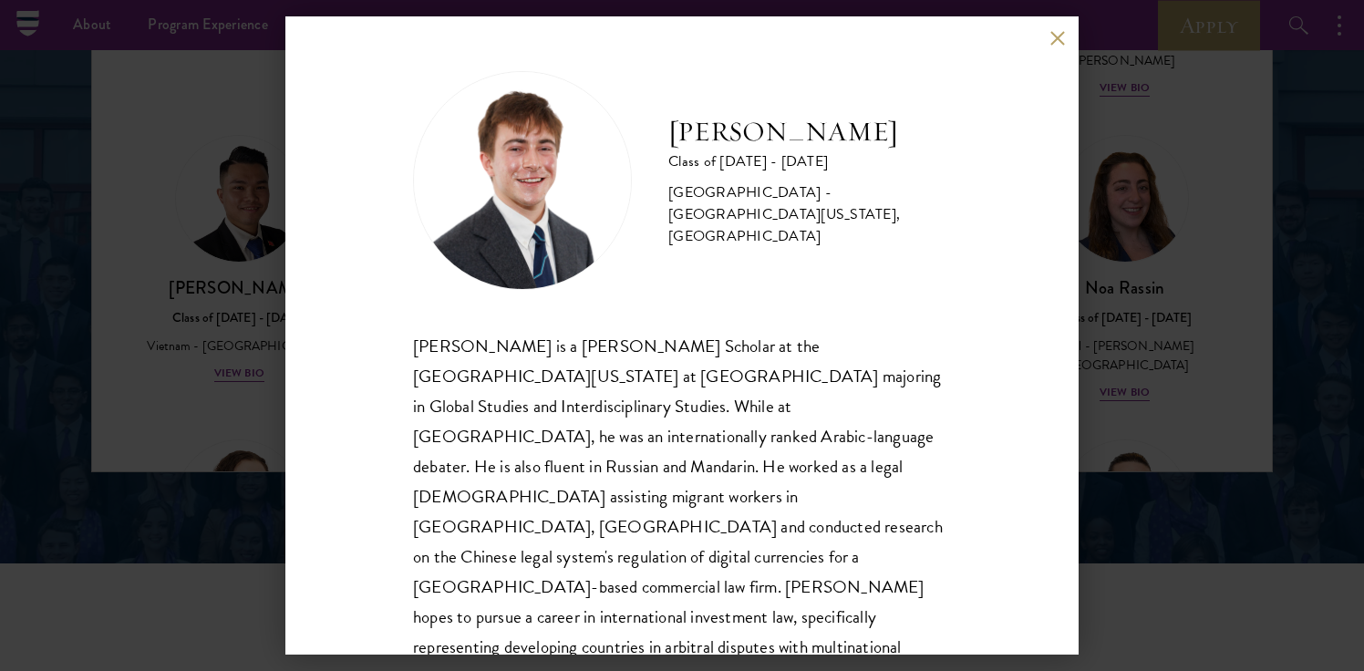
click at [1059, 38] on button at bounding box center [1056, 37] width 15 height 15
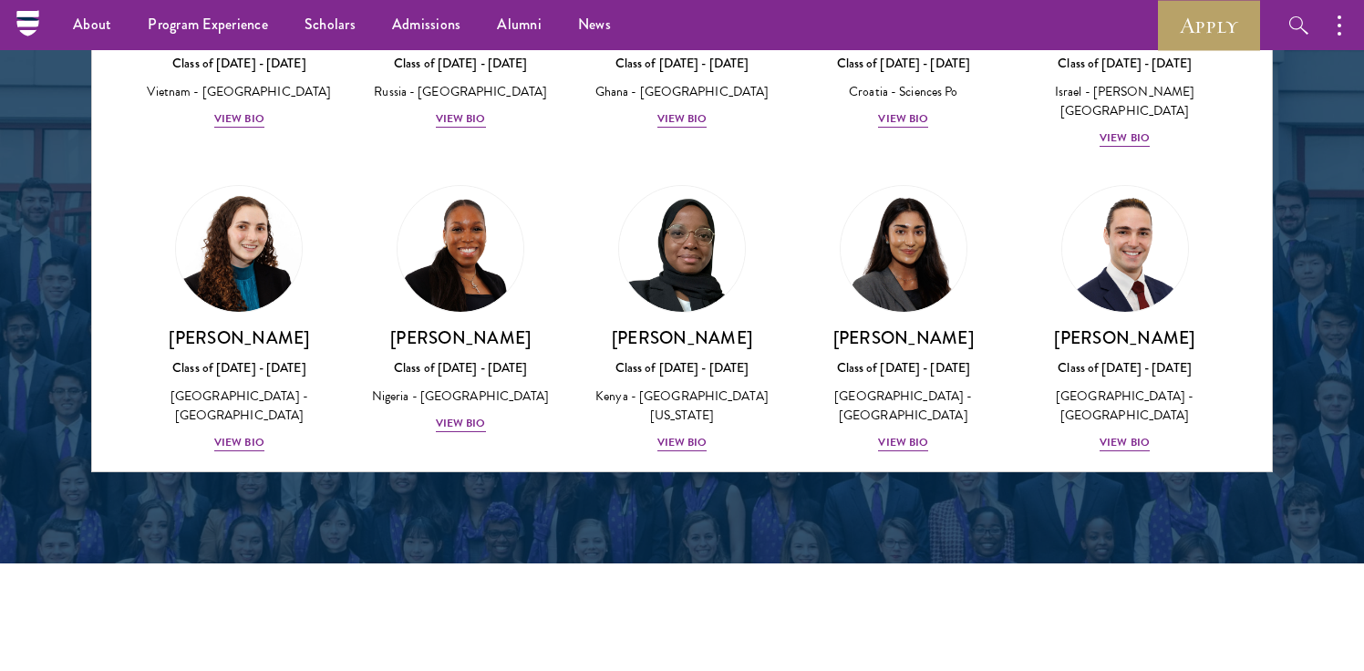
scroll to position [7063, 0]
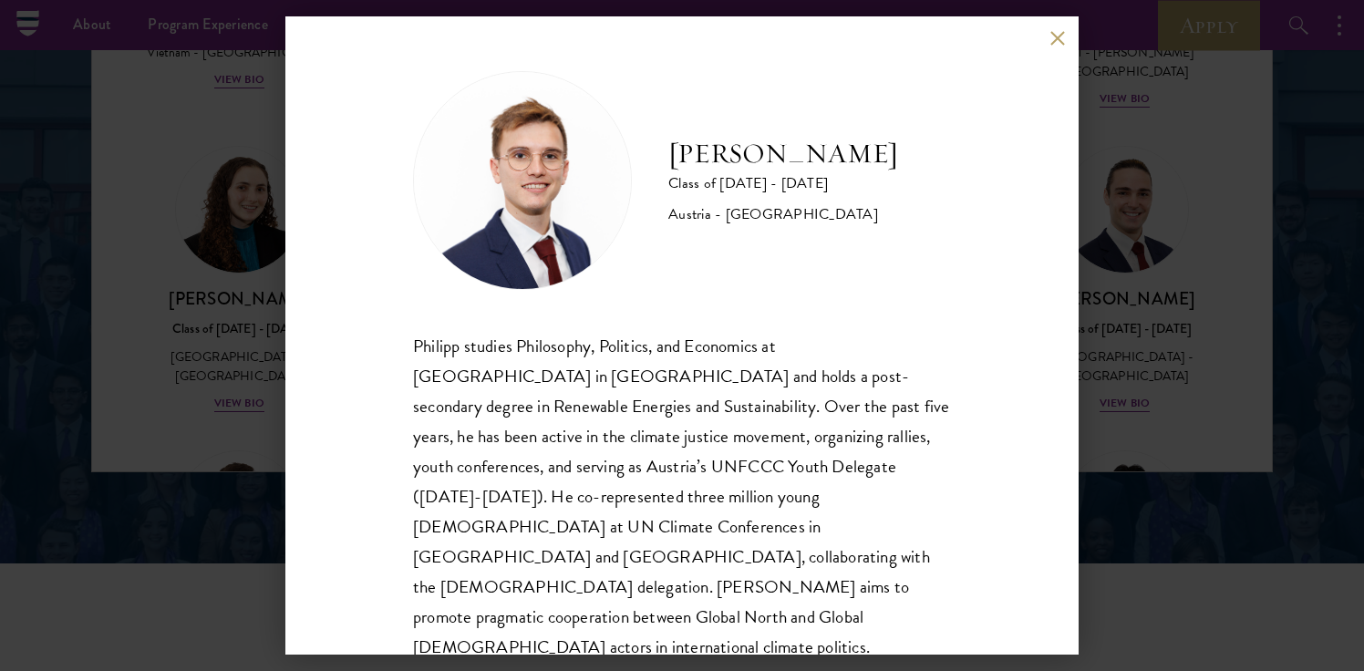
click at [1063, 49] on div "[PERSON_NAME] Class of [DATE] - [DATE] [GEOGRAPHIC_DATA] - [GEOGRAPHIC_DATA] [P…" at bounding box center [681, 335] width 793 height 638
click at [1052, 36] on button at bounding box center [1056, 37] width 15 height 15
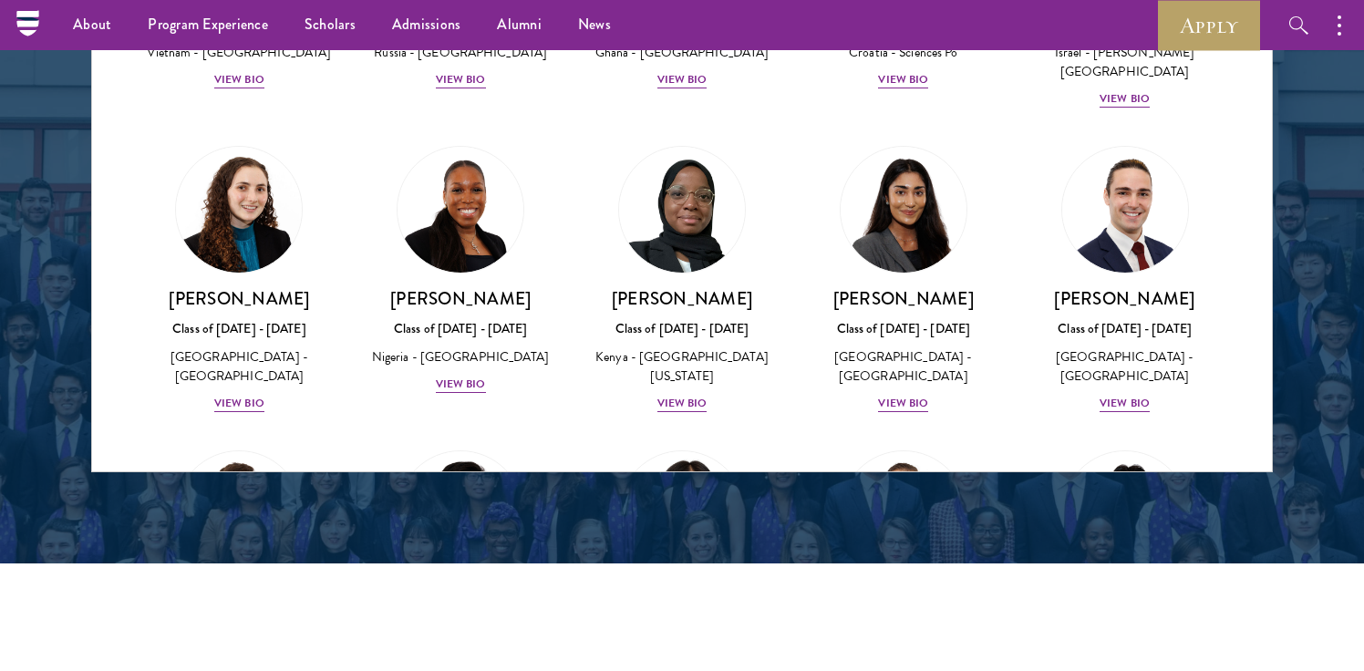
scroll to position [7075, 0]
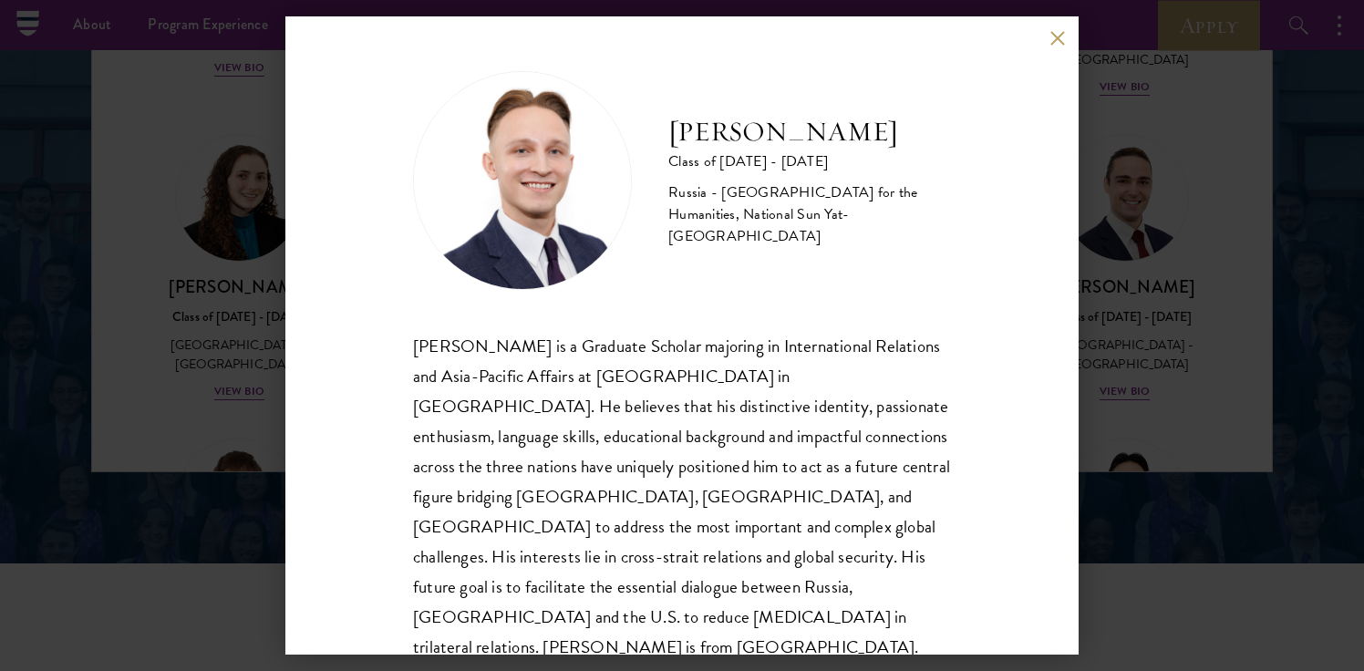
scroll to position [2, 0]
click at [1053, 35] on button at bounding box center [1056, 37] width 15 height 15
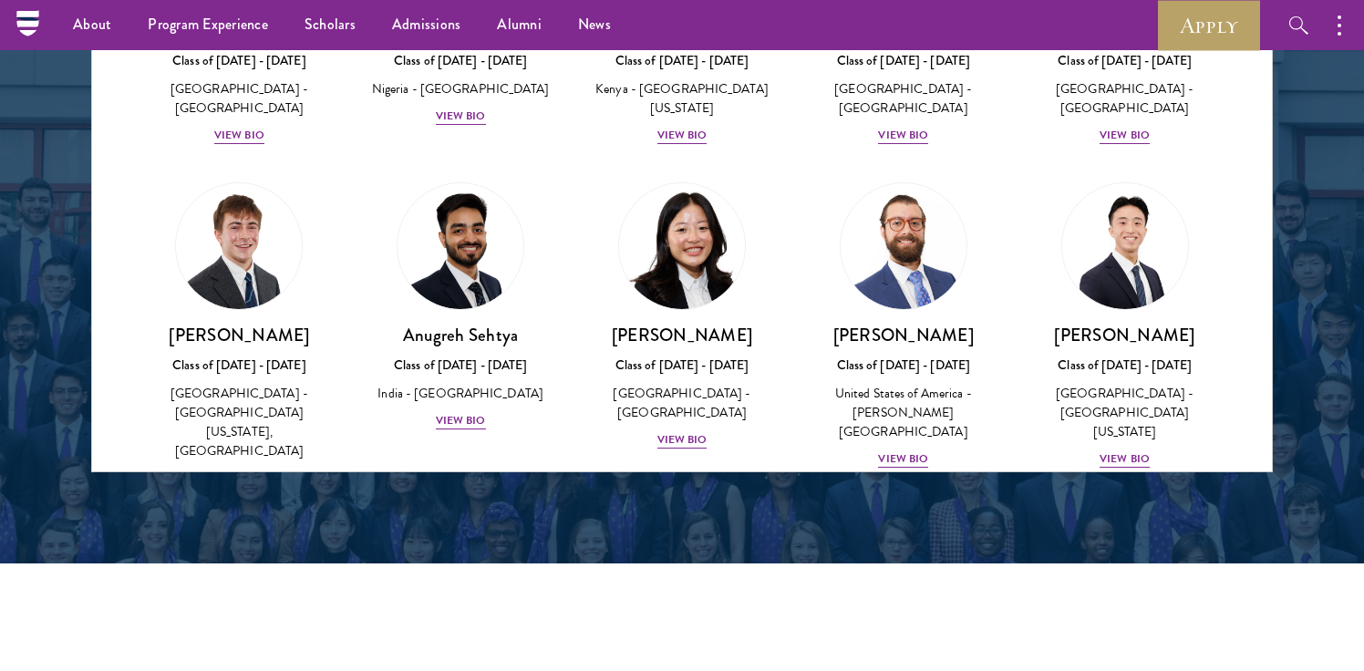
scroll to position [7381, 0]
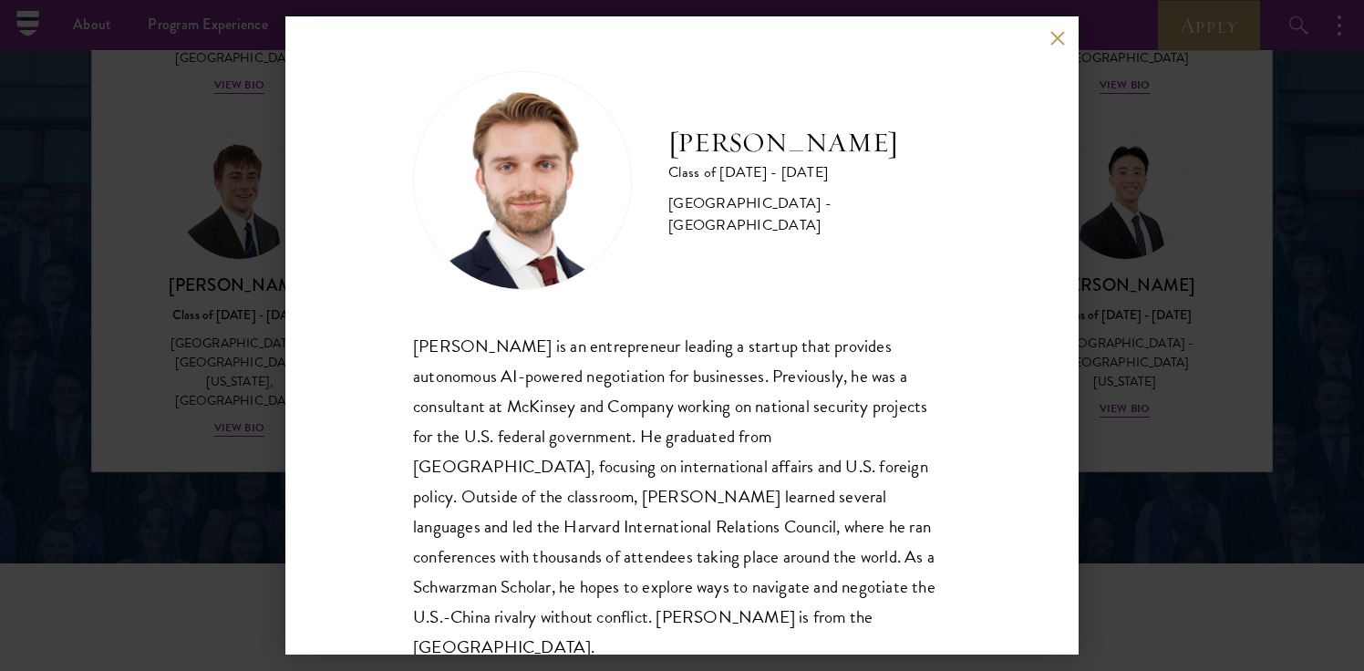
click at [1056, 23] on div "[PERSON_NAME] Class of [DATE] - [DATE] [GEOGRAPHIC_DATA] - [GEOGRAPHIC_DATA] [P…" at bounding box center [681, 335] width 793 height 638
click at [1056, 33] on button at bounding box center [1056, 37] width 15 height 15
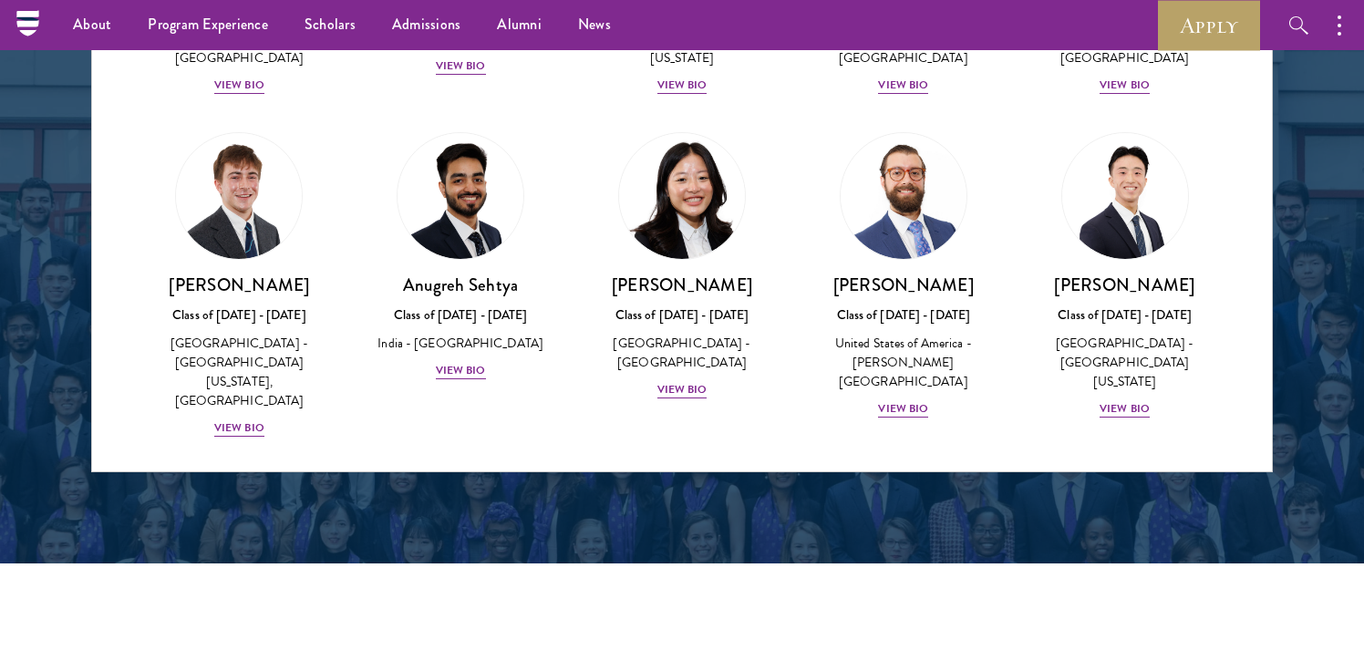
scroll to position [7398, 0]
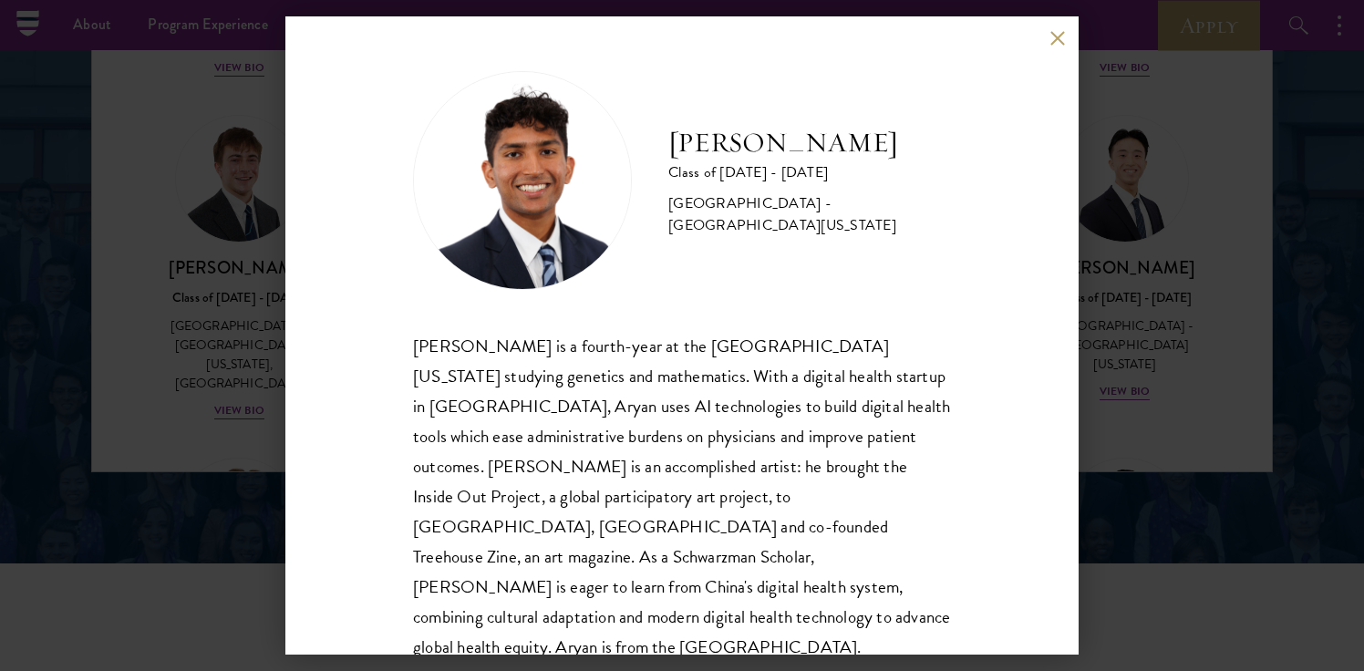
click at [1067, 46] on div "[PERSON_NAME] Class of [DATE] - [DATE] [GEOGRAPHIC_DATA] - [GEOGRAPHIC_DATA][US…" at bounding box center [681, 335] width 793 height 638
click at [1055, 35] on button at bounding box center [1056, 37] width 15 height 15
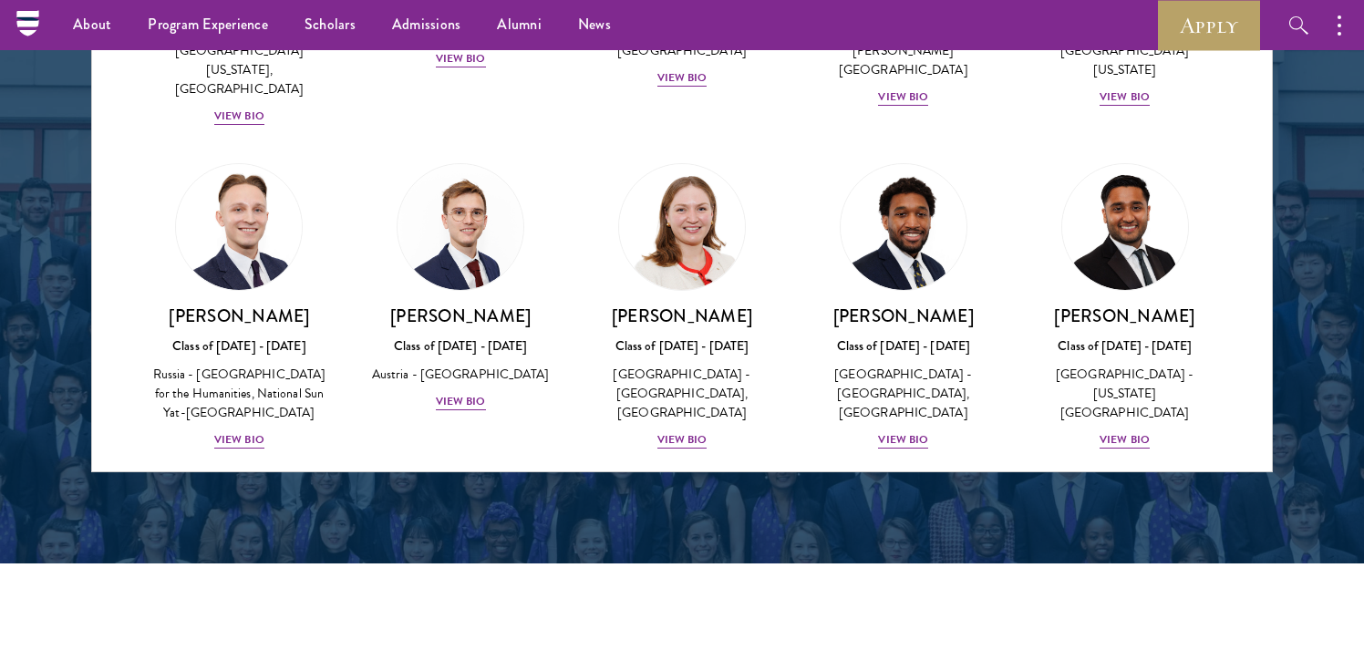
scroll to position [7710, 0]
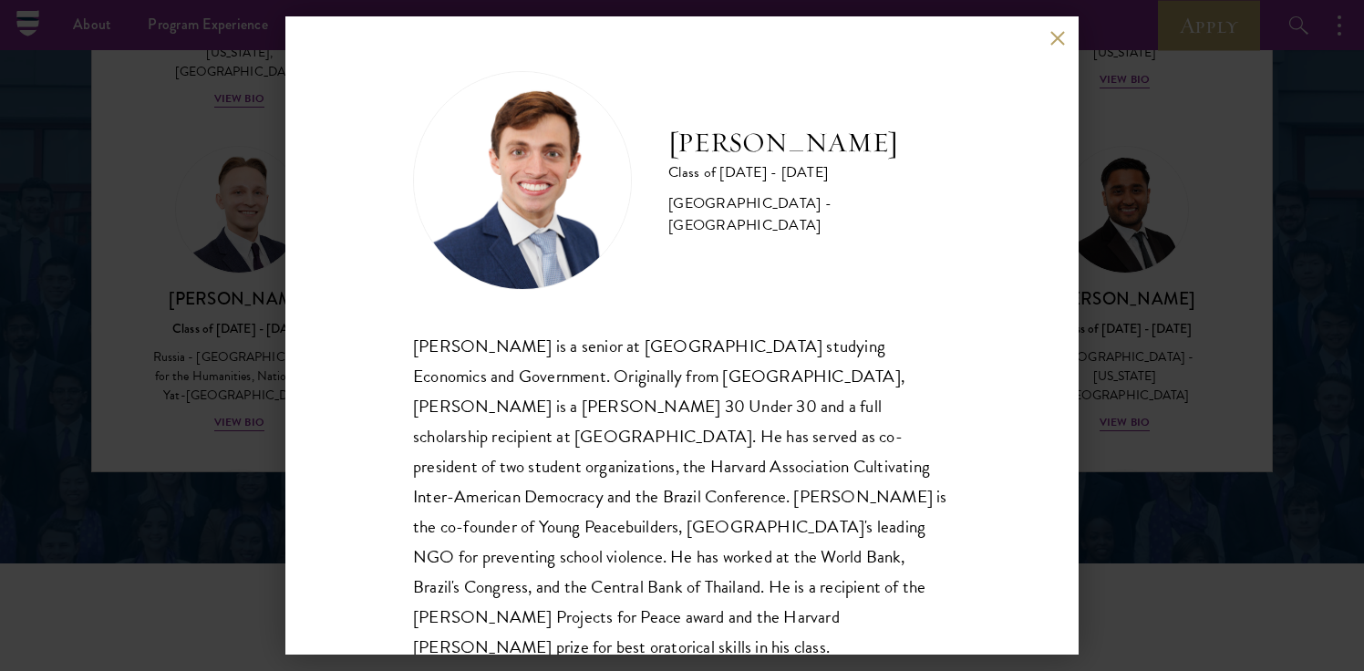
click at [1051, 42] on button at bounding box center [1056, 37] width 15 height 15
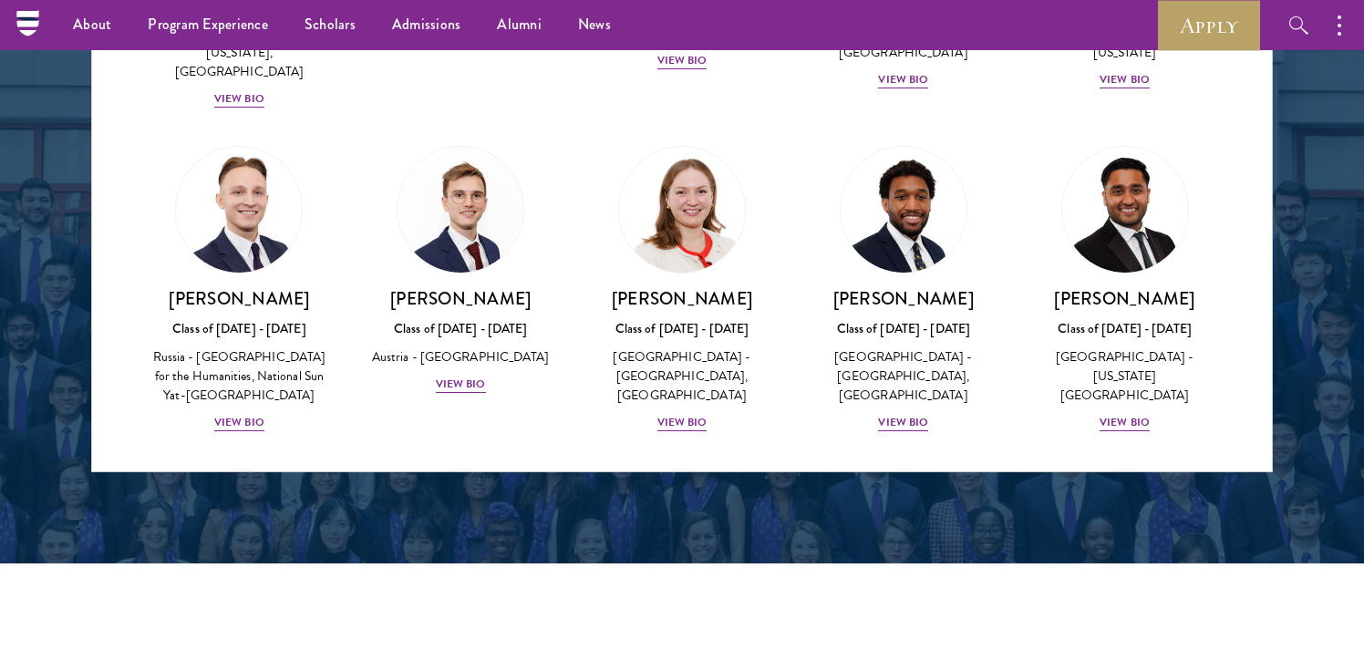
scroll to position [7725, 0]
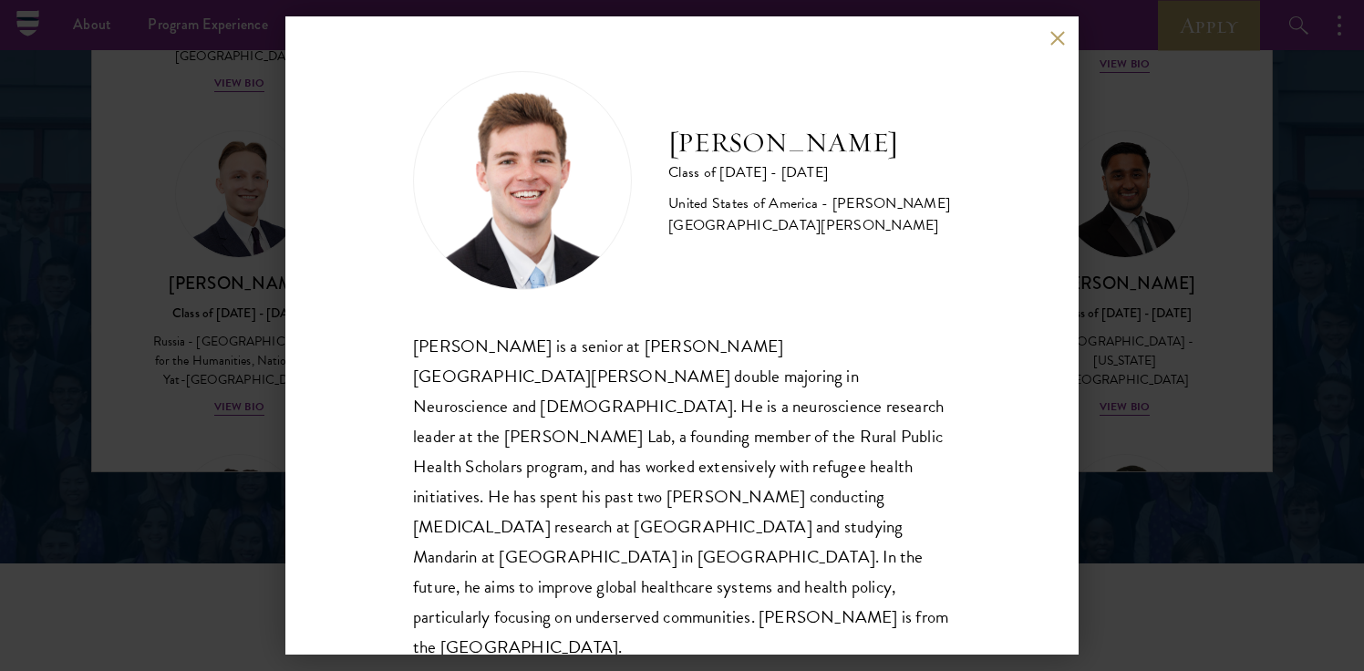
click at [1053, 36] on button at bounding box center [1056, 37] width 15 height 15
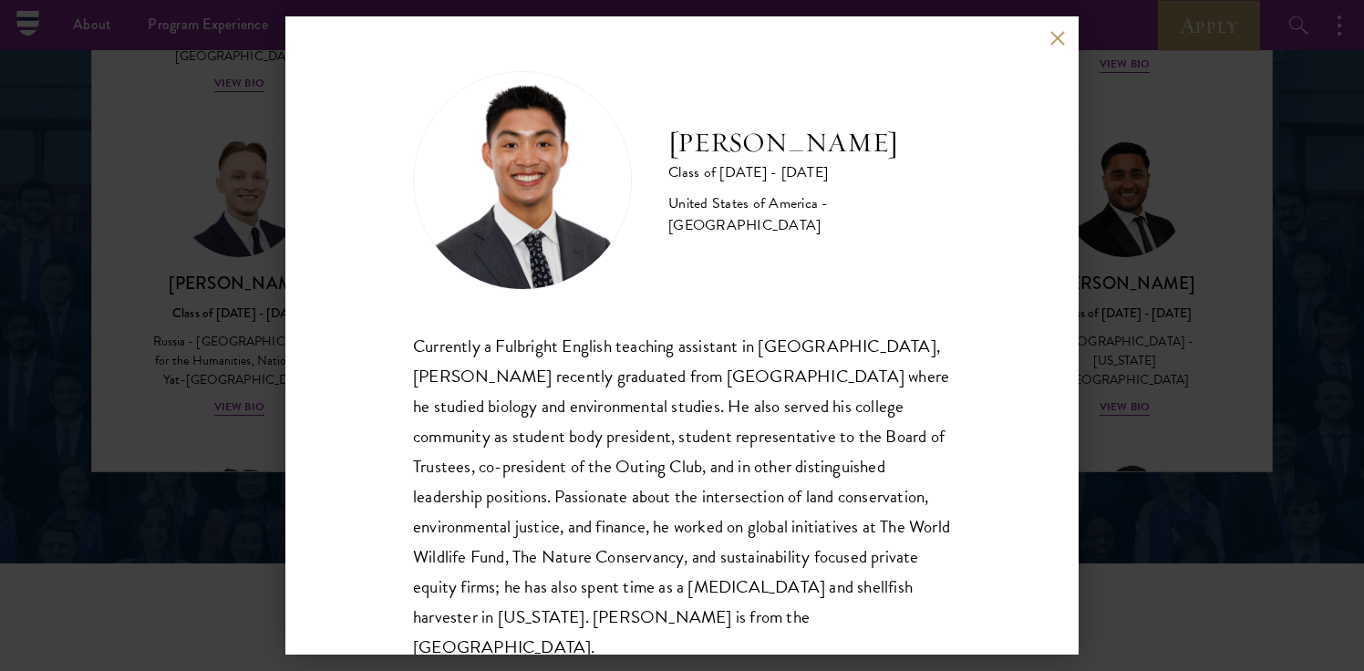
click at [1050, 46] on div "[PERSON_NAME] Class of [DATE] - [DATE] [GEOGRAPHIC_DATA] - [GEOGRAPHIC_DATA] Cu…" at bounding box center [681, 335] width 793 height 638
click at [1057, 46] on div "[PERSON_NAME] Class of [DATE] - [DATE] [GEOGRAPHIC_DATA] - [GEOGRAPHIC_DATA] Cu…" at bounding box center [681, 335] width 793 height 638
click at [1057, 38] on button at bounding box center [1056, 37] width 15 height 15
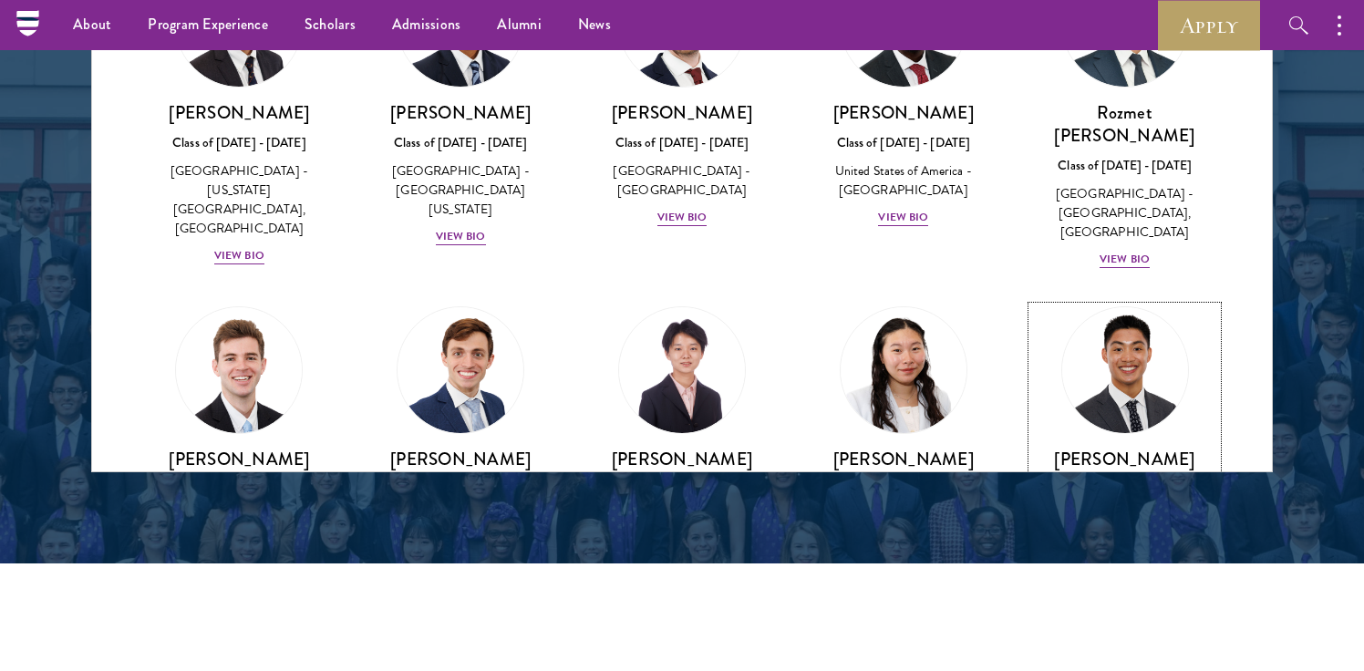
scroll to position [8221, 0]
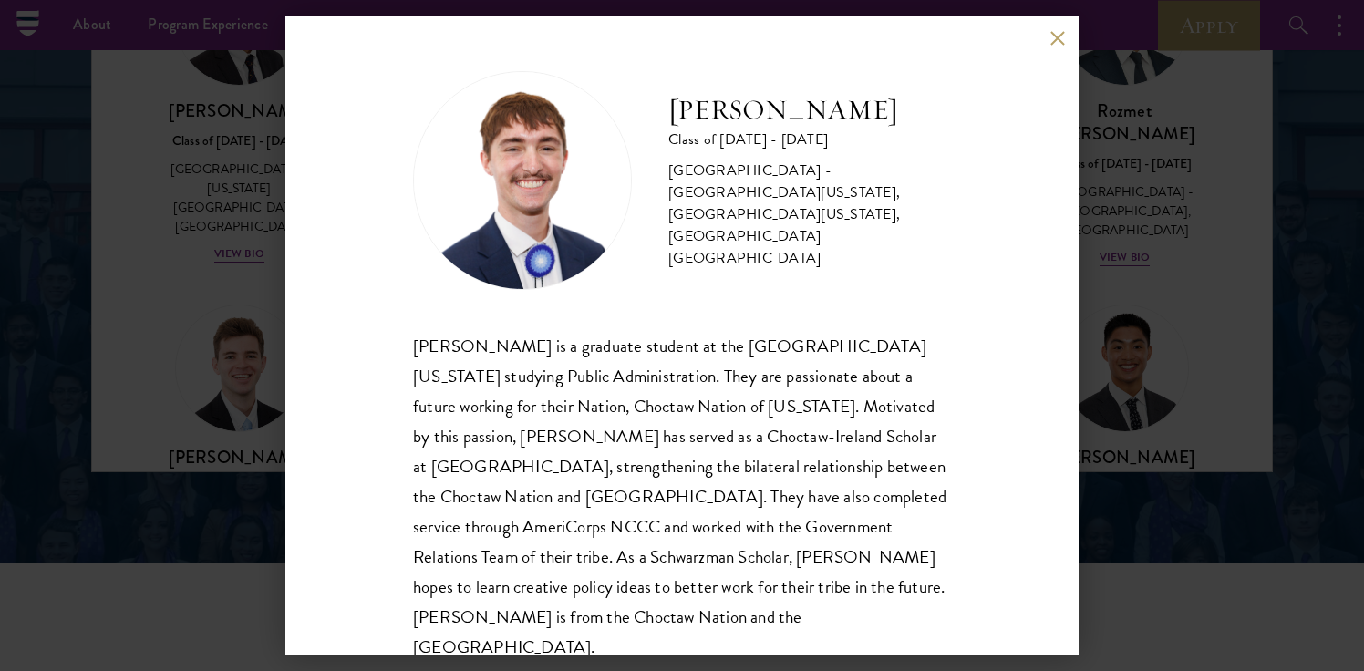
click at [1054, 35] on button at bounding box center [1056, 37] width 15 height 15
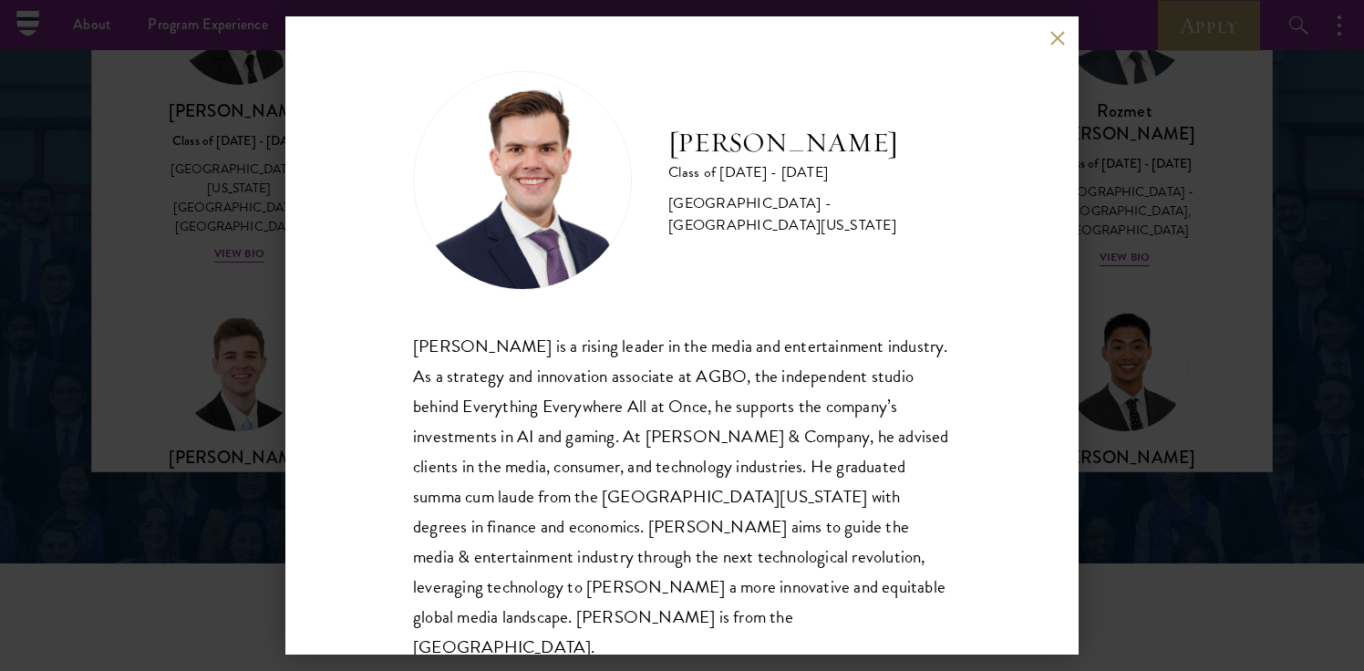
scroll to position [2, 0]
click at [1053, 40] on button at bounding box center [1056, 37] width 15 height 15
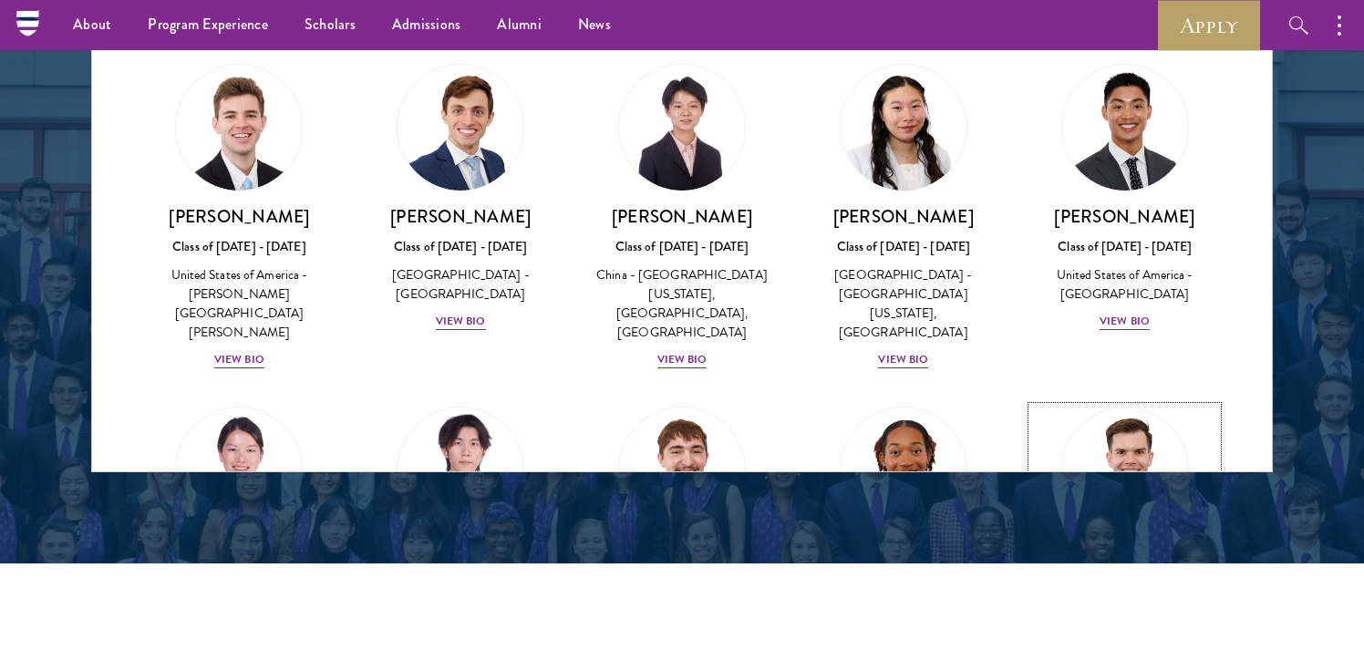
scroll to position [8481, 0]
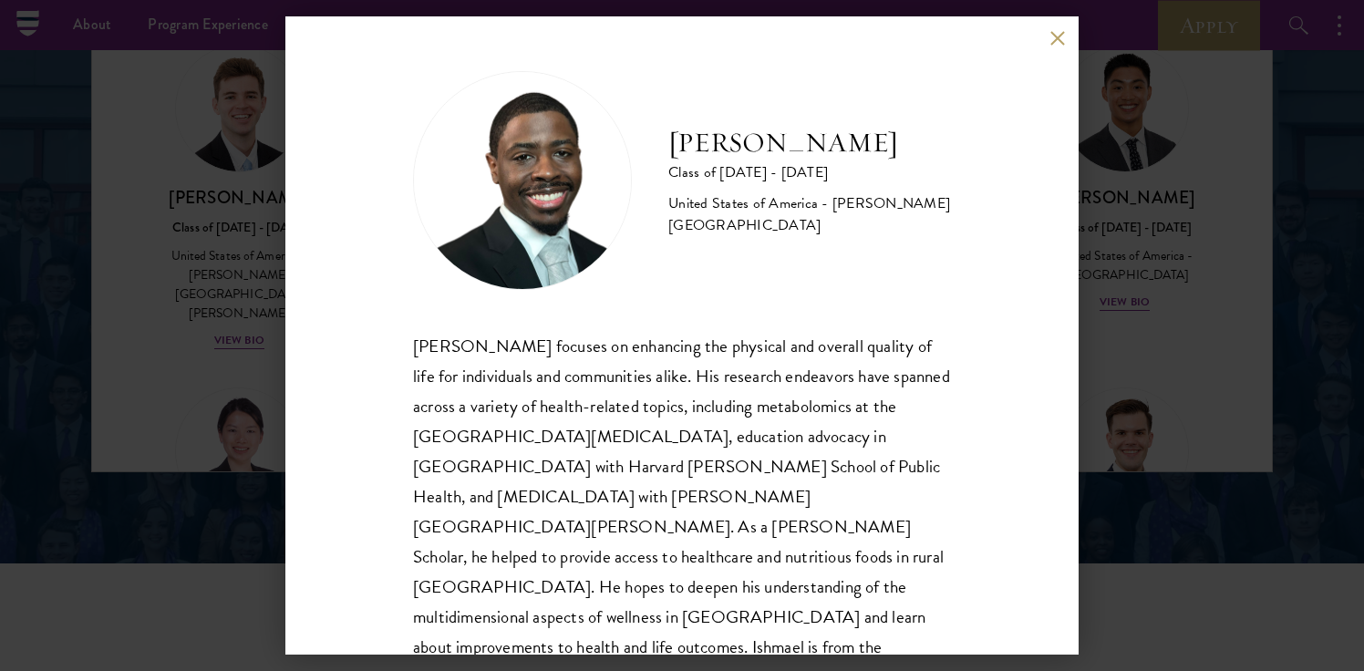
click at [1060, 36] on button at bounding box center [1056, 37] width 15 height 15
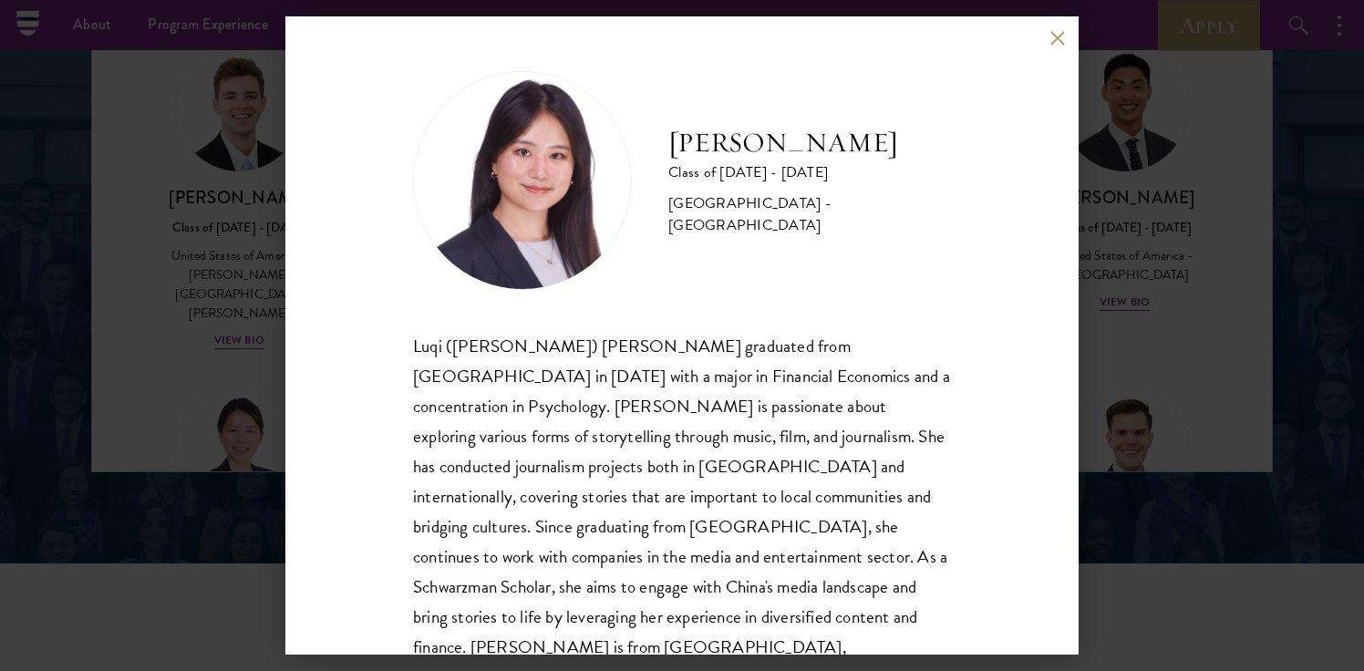
click at [1053, 36] on button at bounding box center [1056, 37] width 15 height 15
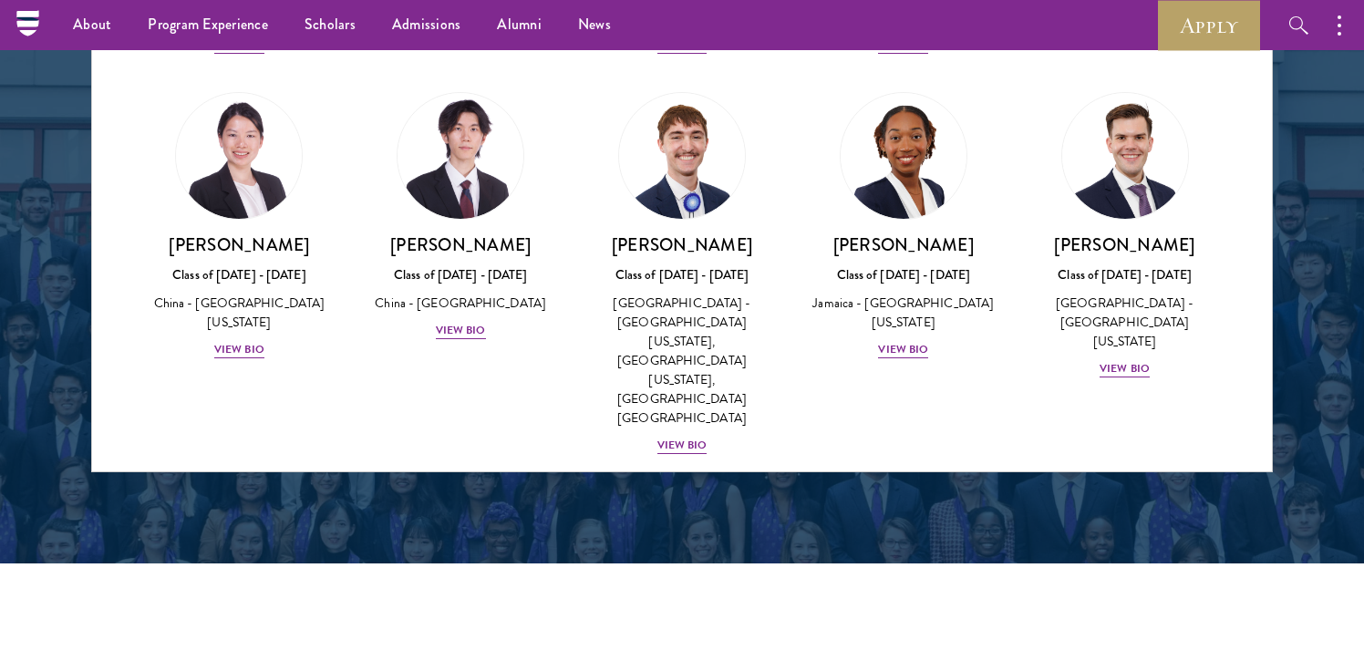
scroll to position [8779, 0]
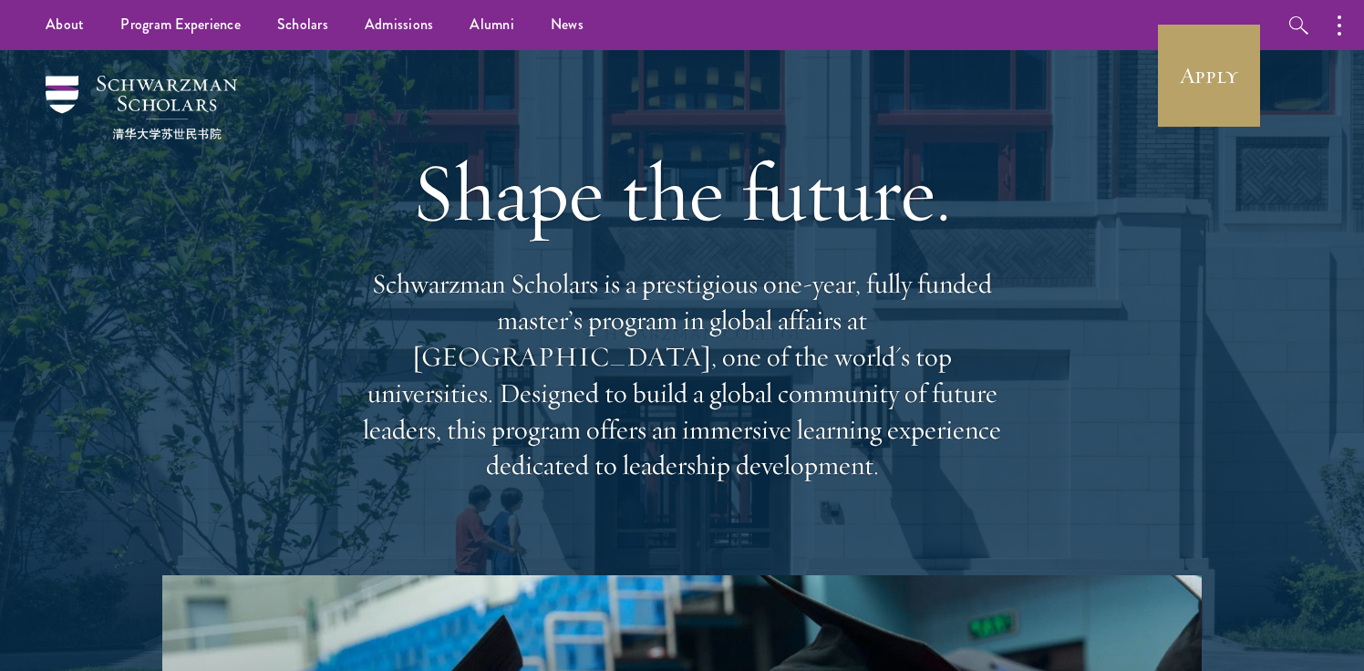
scroll to position [26, 0]
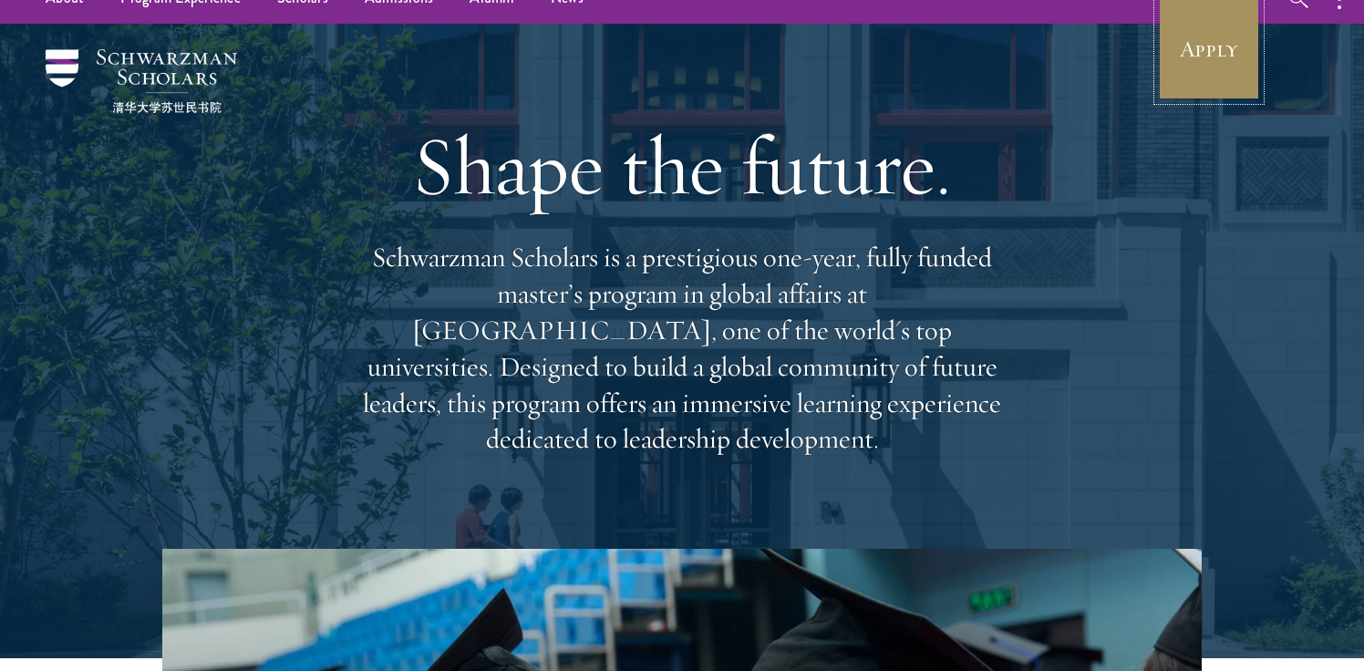
click at [1198, 37] on link "Apply" at bounding box center [1209, 49] width 102 height 102
